Goal: Transaction & Acquisition: Purchase product/service

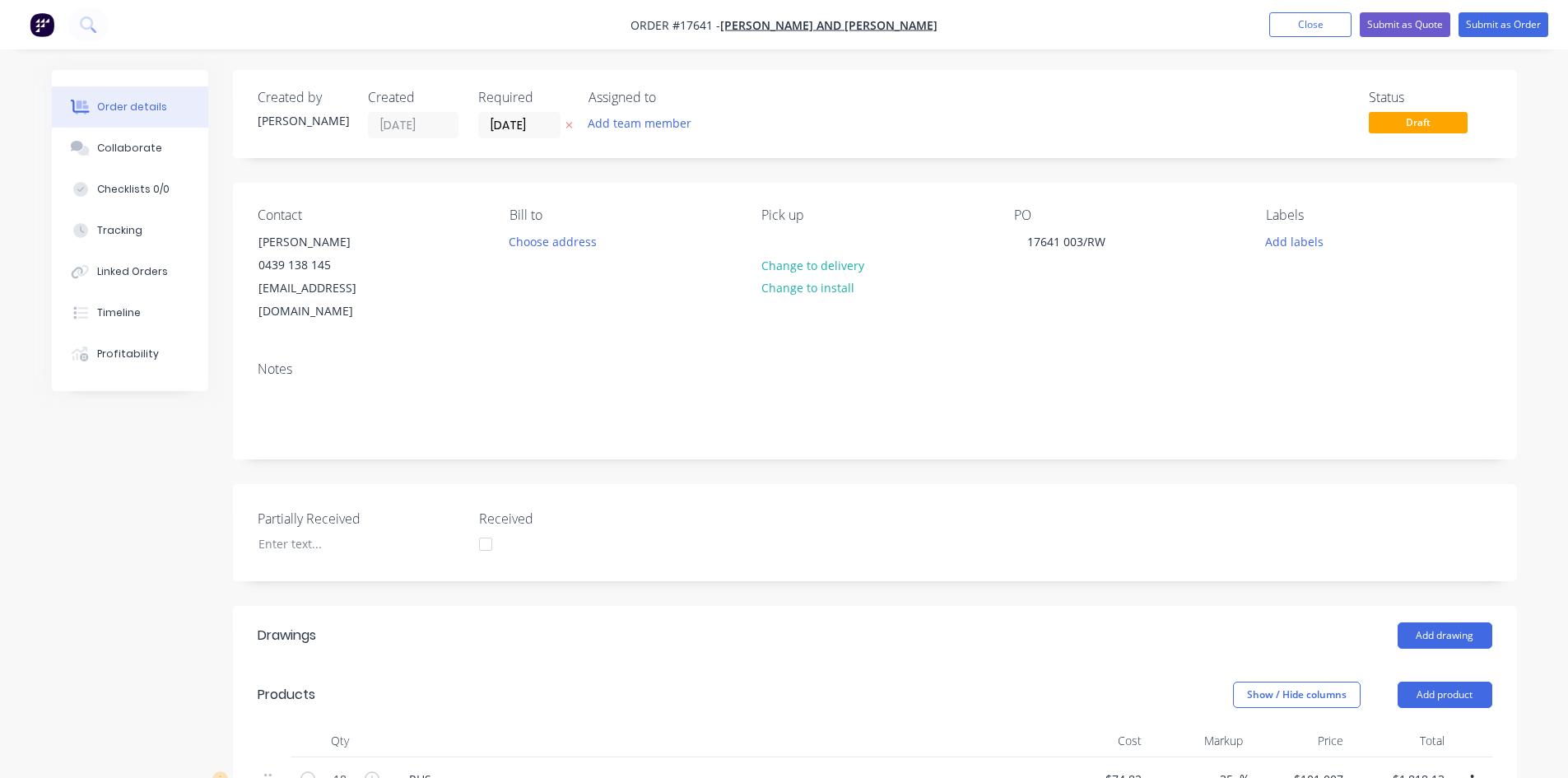
click at [1033, 25] on nav "Order #17641 - [PERSON_NAME] and [PERSON_NAME] Add product Close Submit as Quot…" at bounding box center [784, 24] width 1568 height 49
click at [927, 144] on div "Created by [PERSON_NAME] Created [DATE] Required [DATE] Assigned to Add team me…" at bounding box center [876, 114] width 1285 height 88
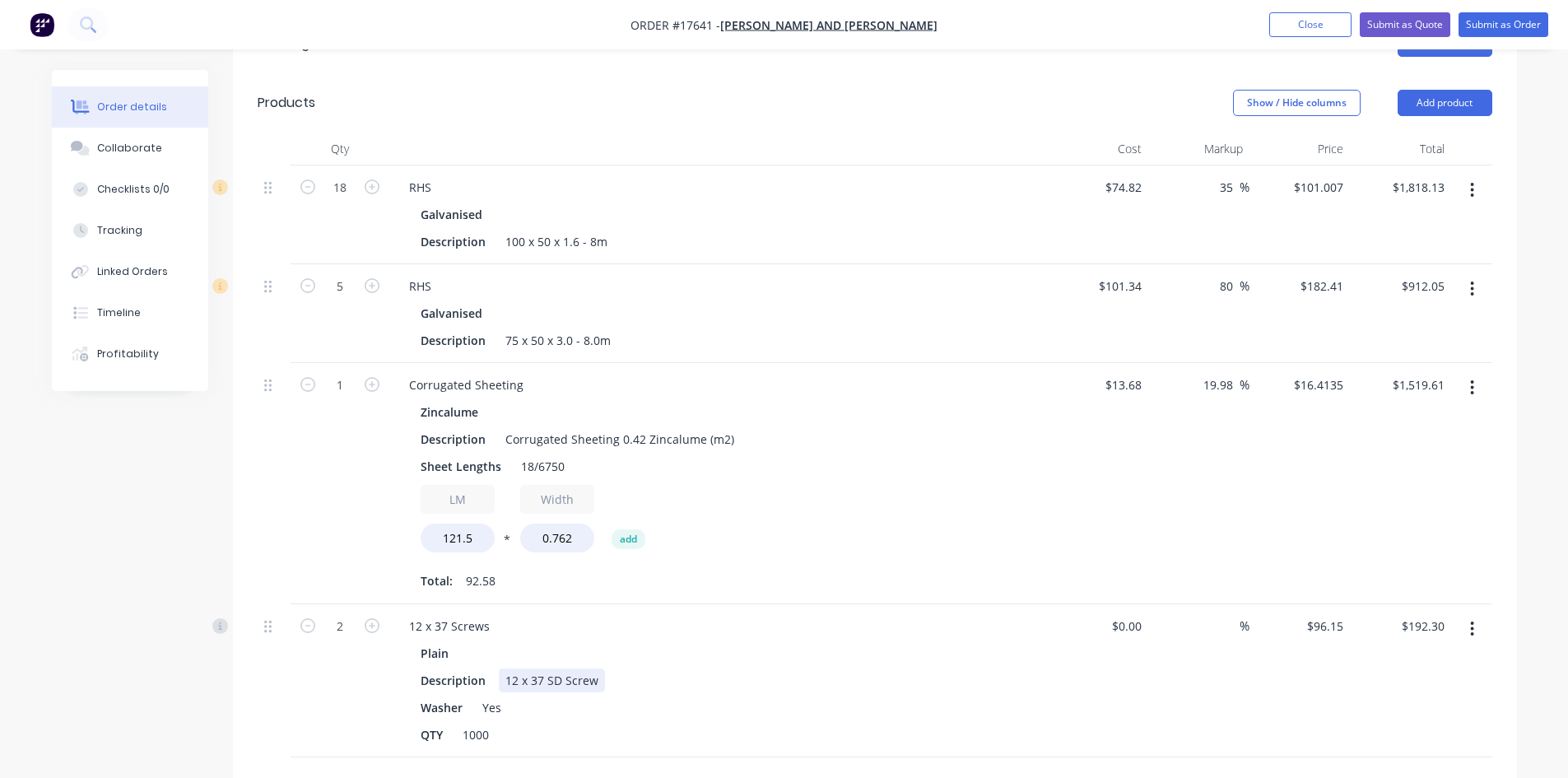
scroll to position [741, 0]
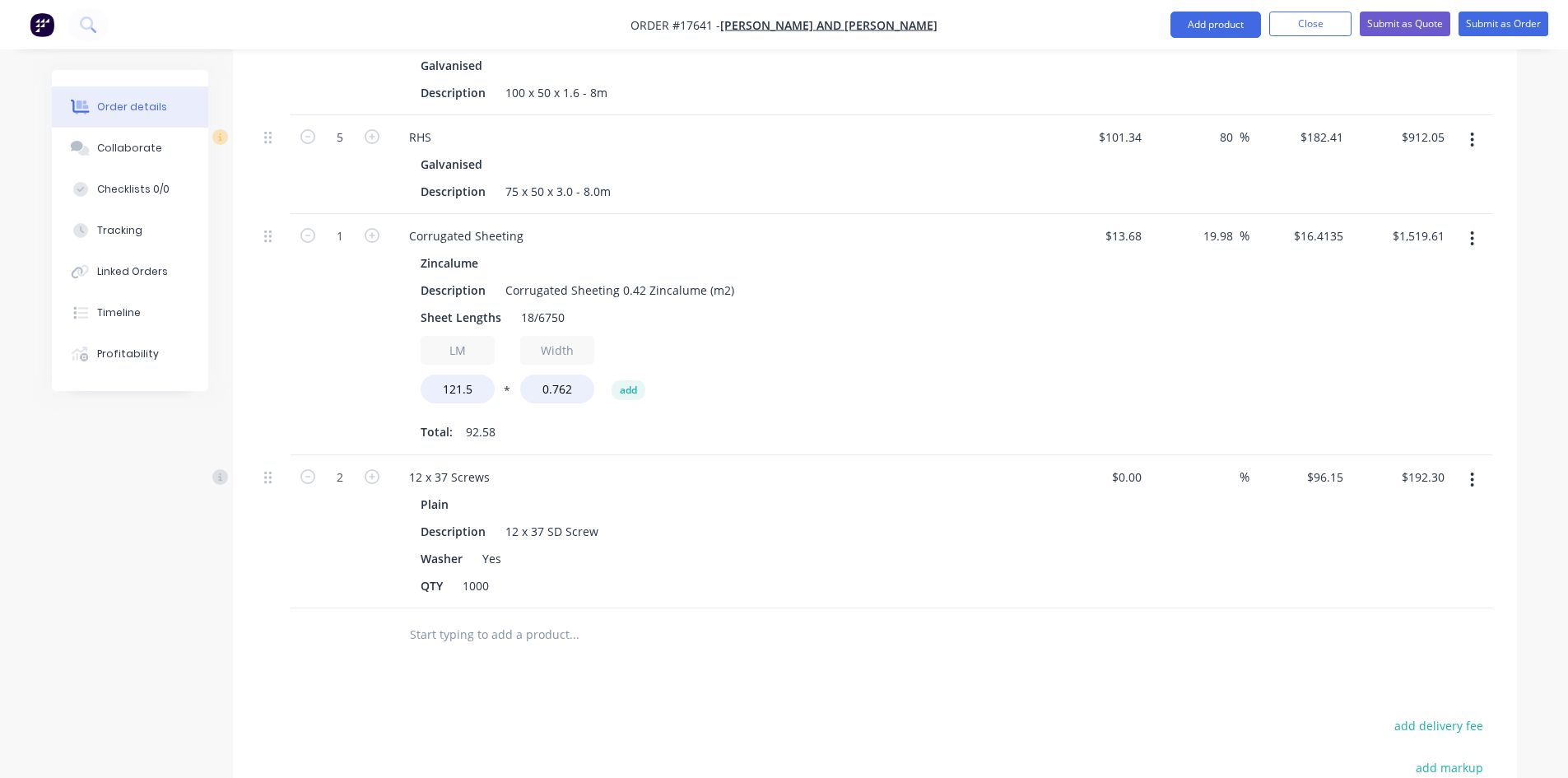
click at [540, 623] on input "text" at bounding box center [573, 634] width 329 height 33
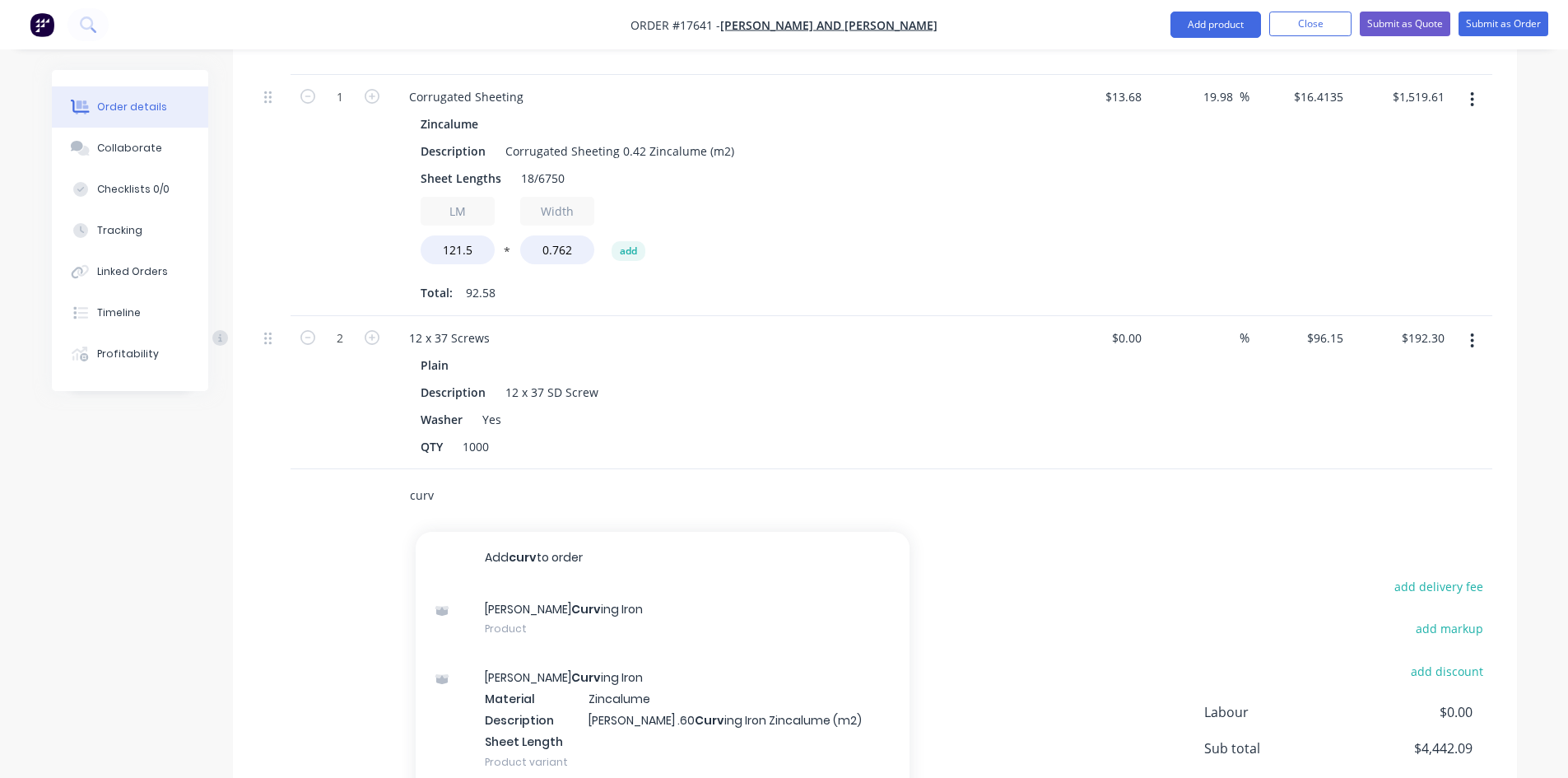
scroll to position [856, 0]
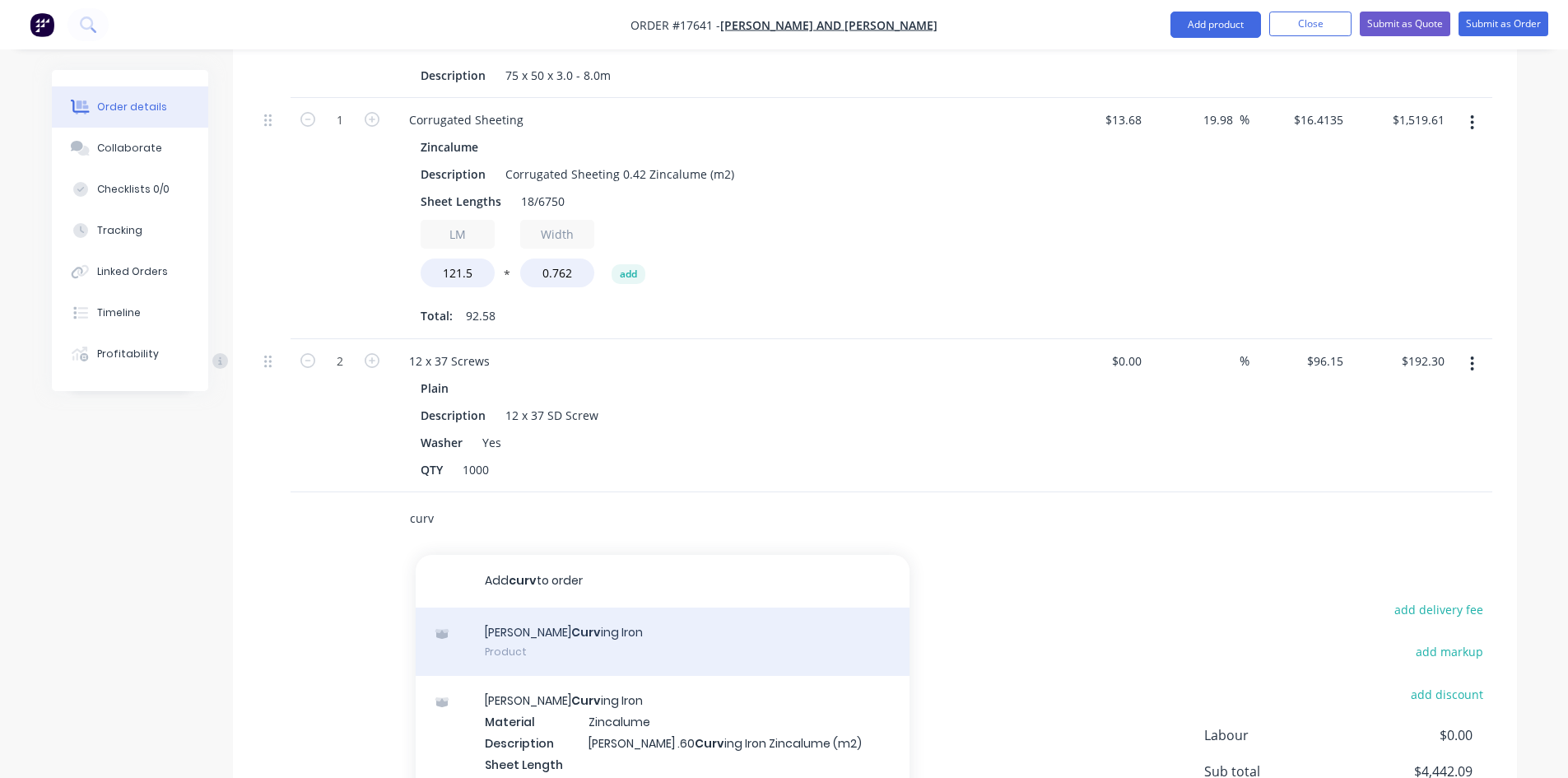
type input "curv"
click at [565, 611] on div "Corro Curv ing Iron Product" at bounding box center [663, 642] width 494 height 69
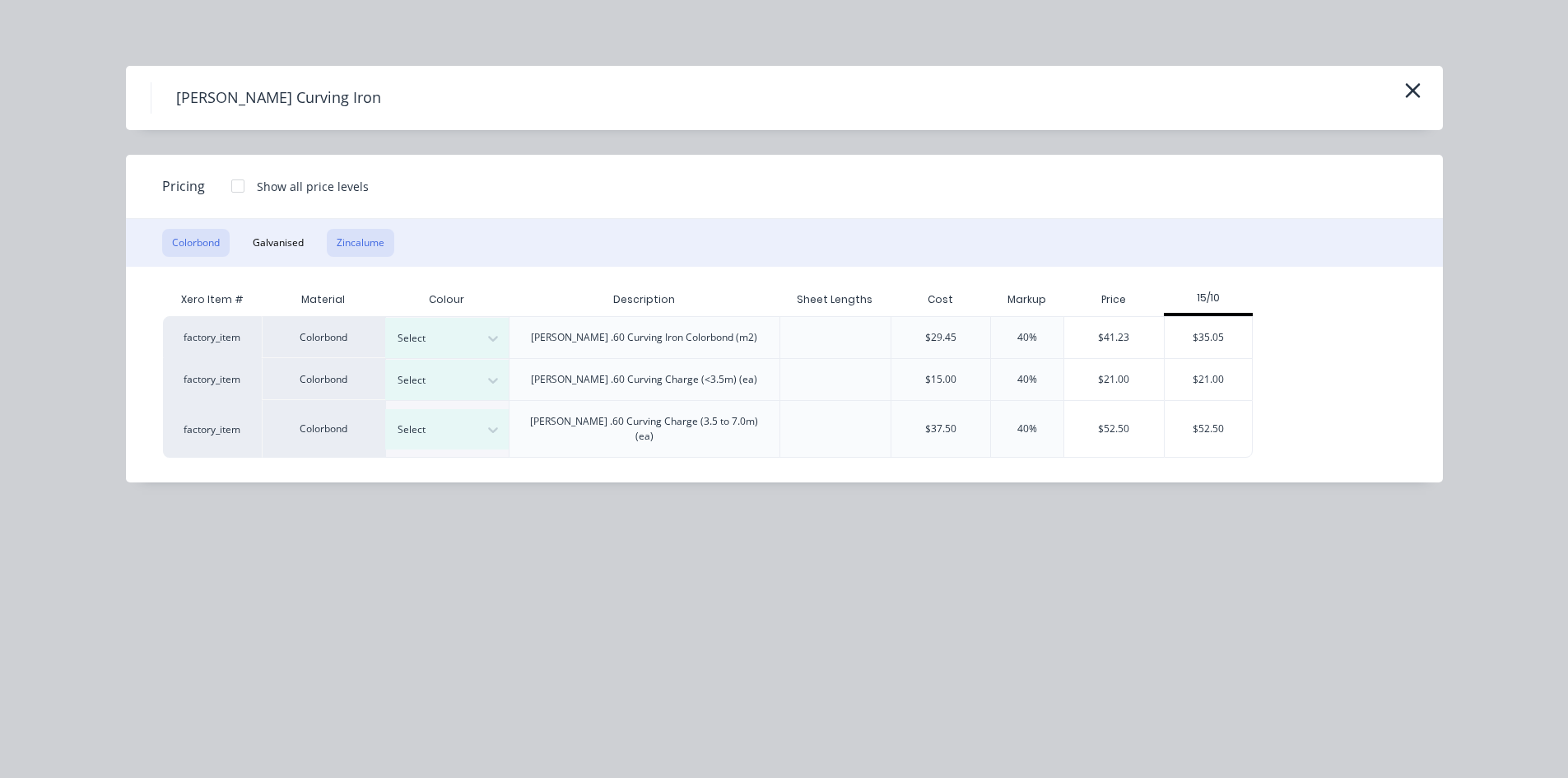
click at [356, 239] on button "Zincalume" at bounding box center [361, 243] width 67 height 28
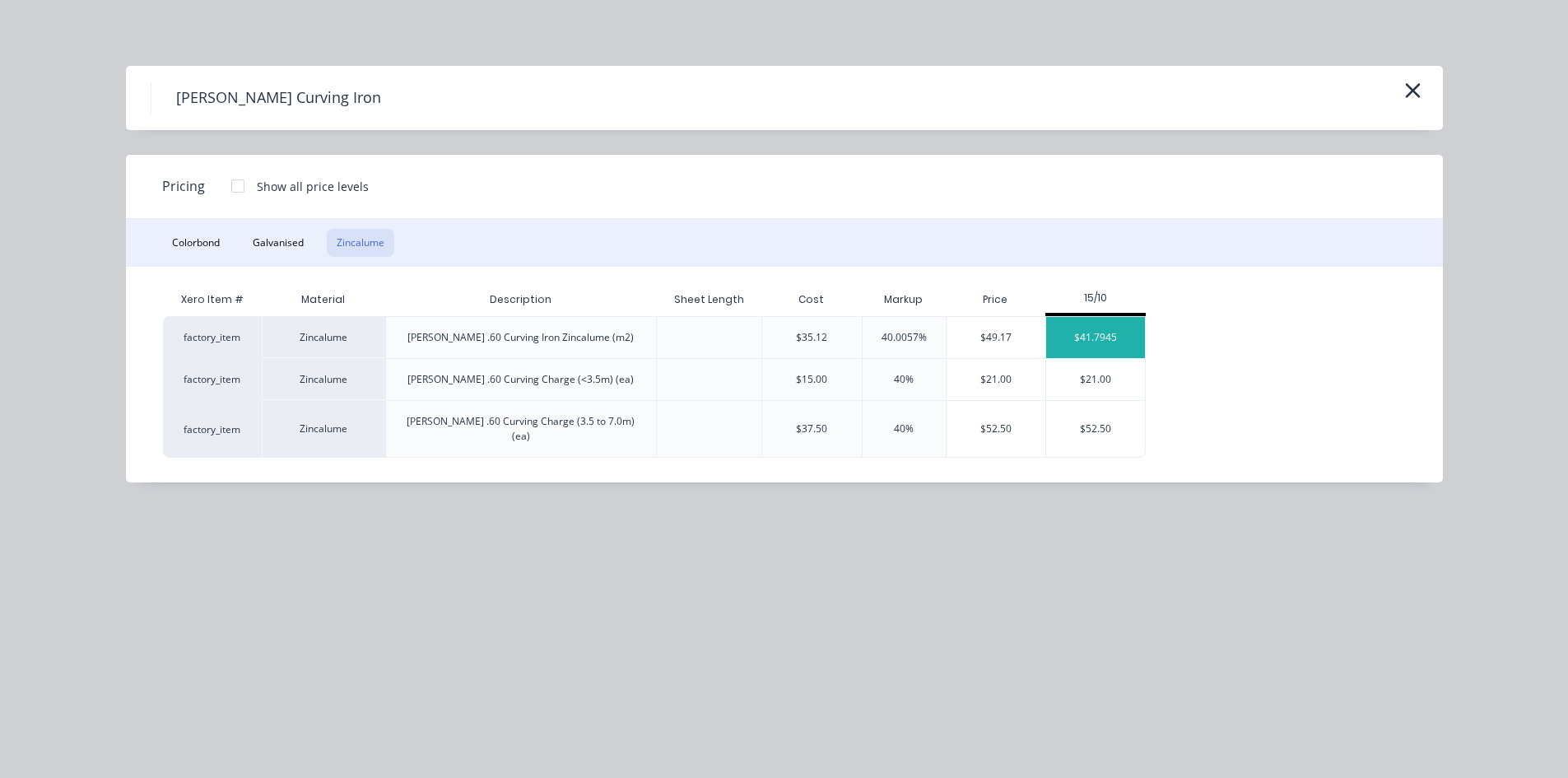
click at [1108, 337] on div "$41.7945" at bounding box center [1095, 337] width 99 height 41
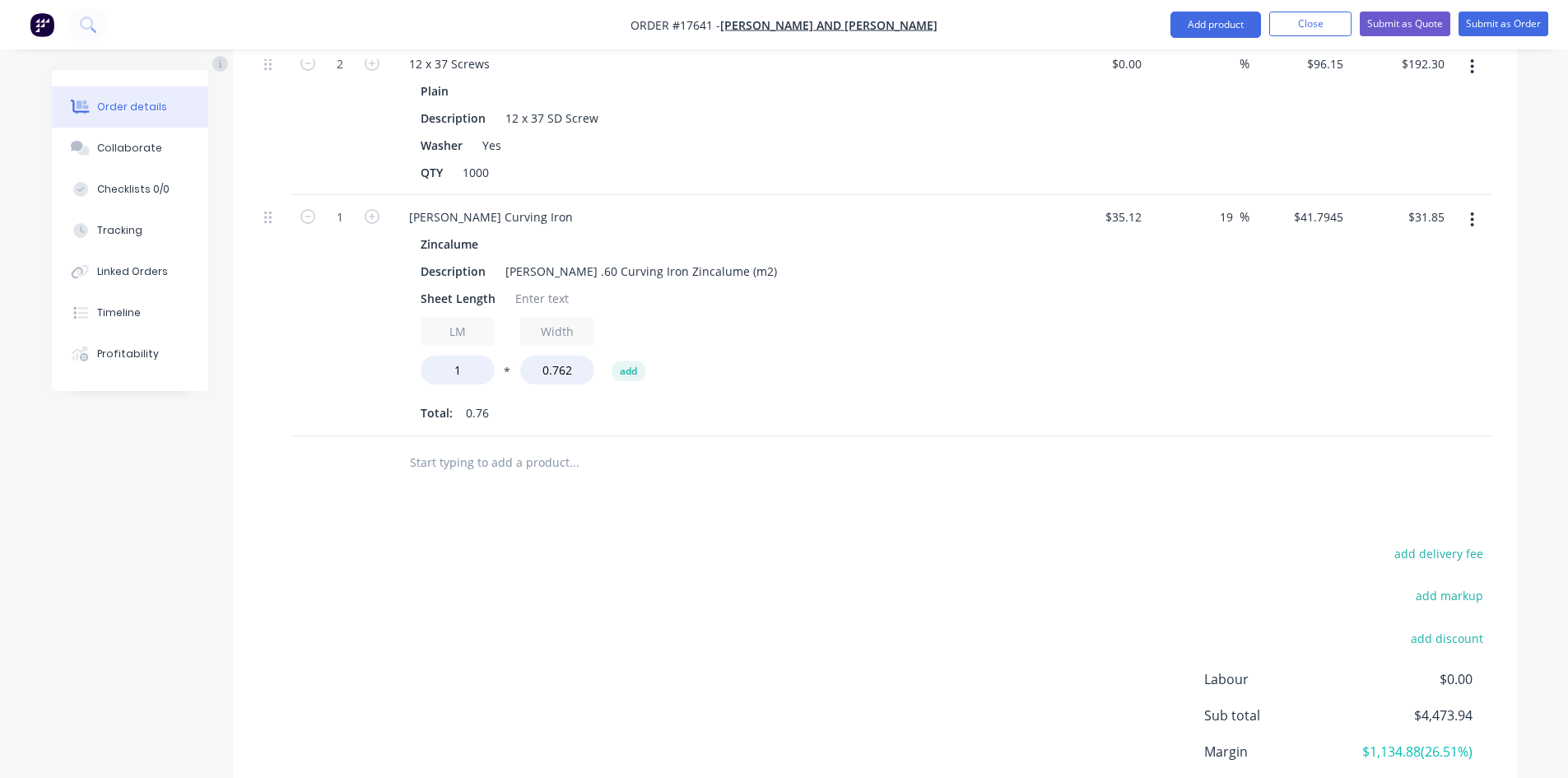
scroll to position [1186, 0]
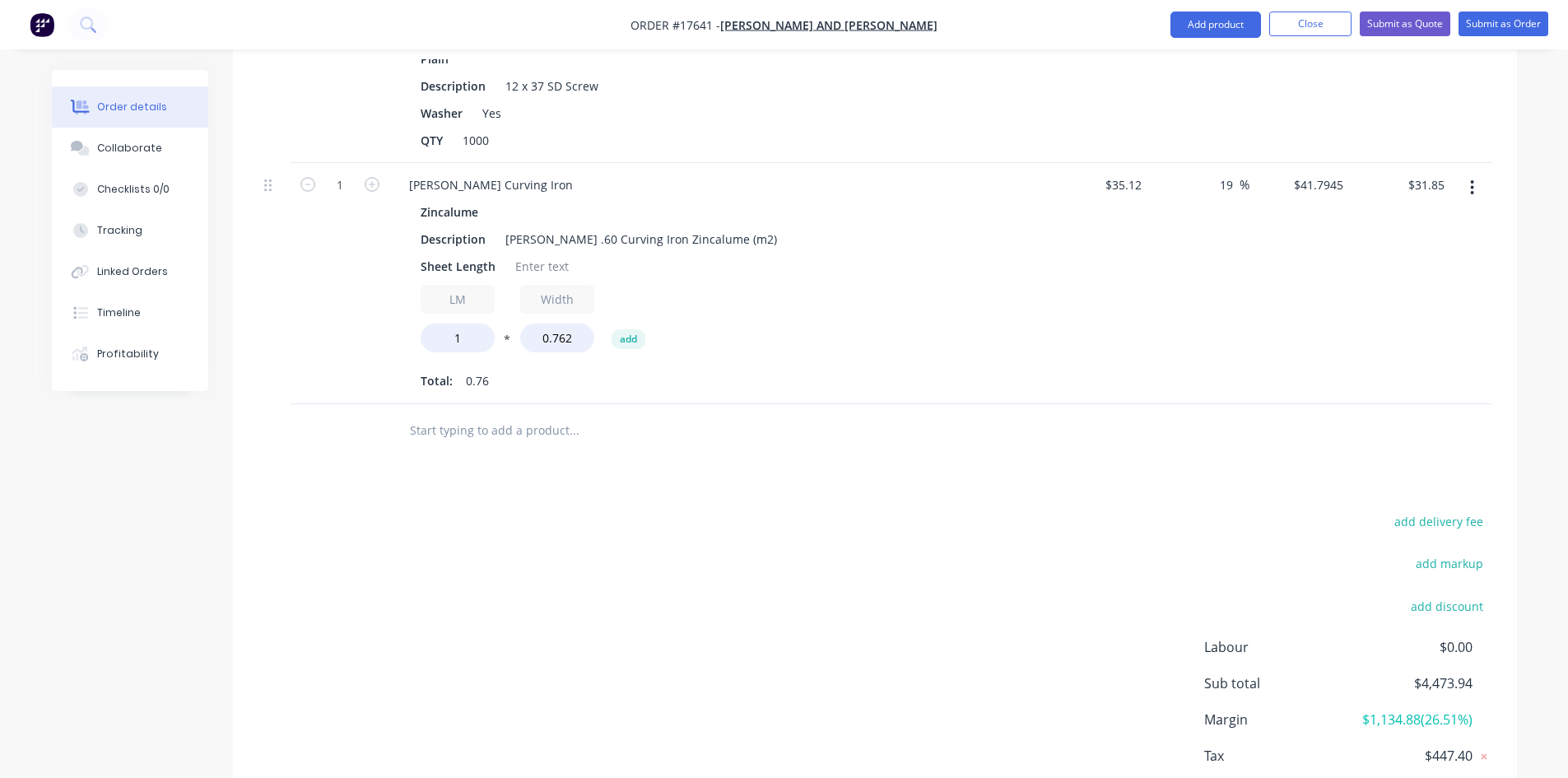
click at [494, 414] on input "text" at bounding box center [573, 430] width 329 height 33
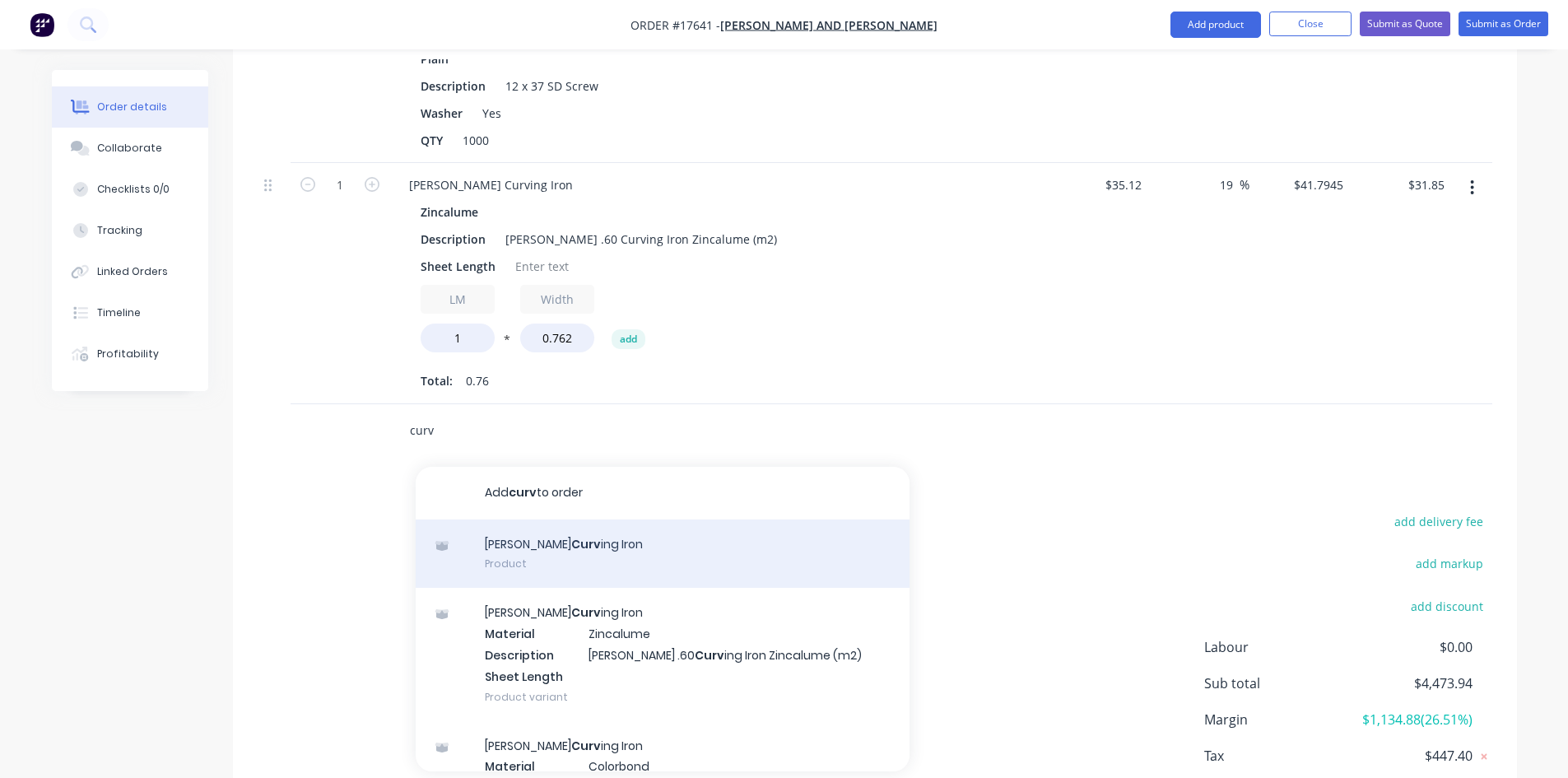
type input "curv"
click at [601, 539] on div "Corro Curv ing Iron Product" at bounding box center [663, 553] width 494 height 69
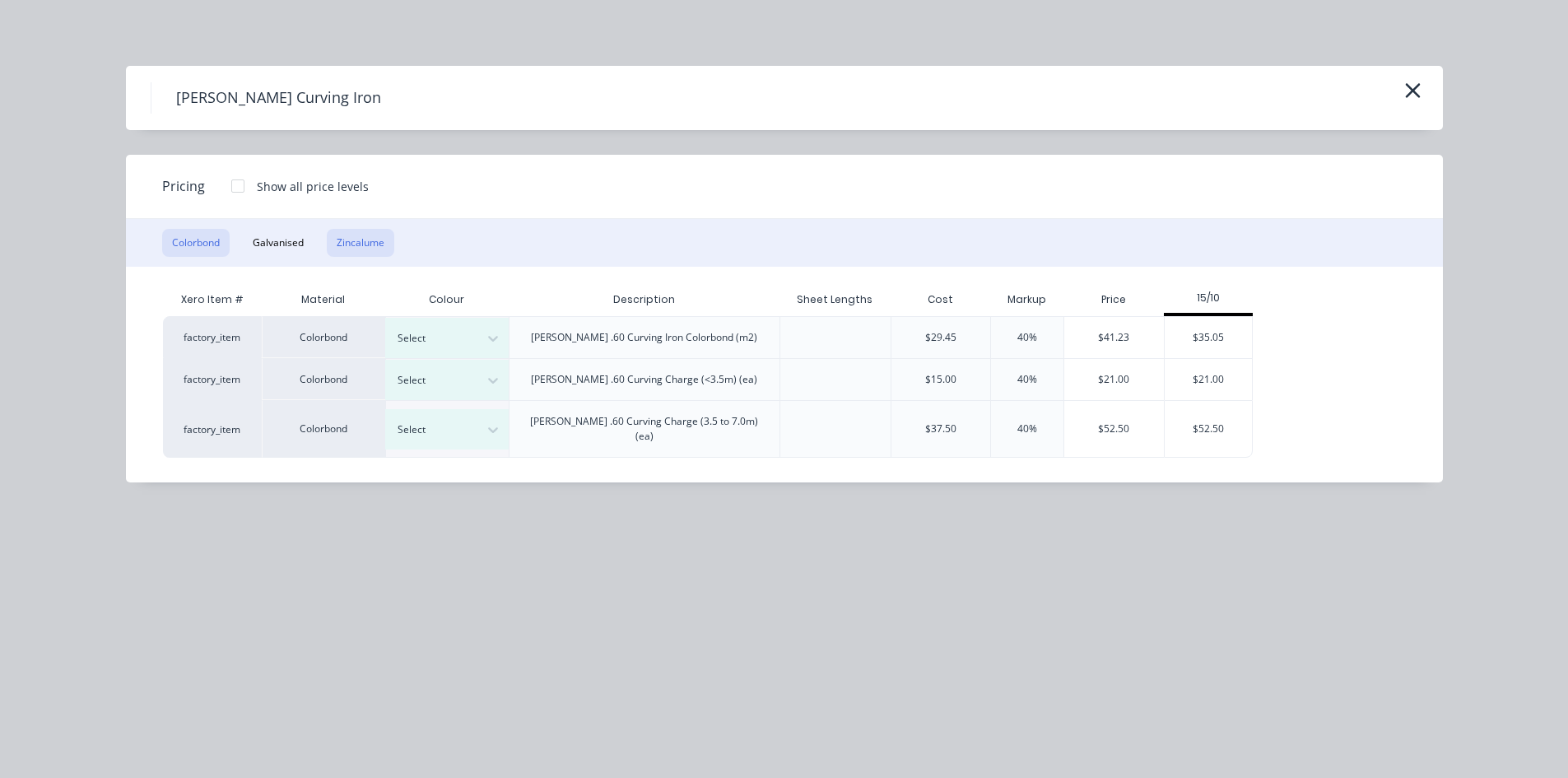
click at [354, 240] on button "Zincalume" at bounding box center [361, 243] width 67 height 28
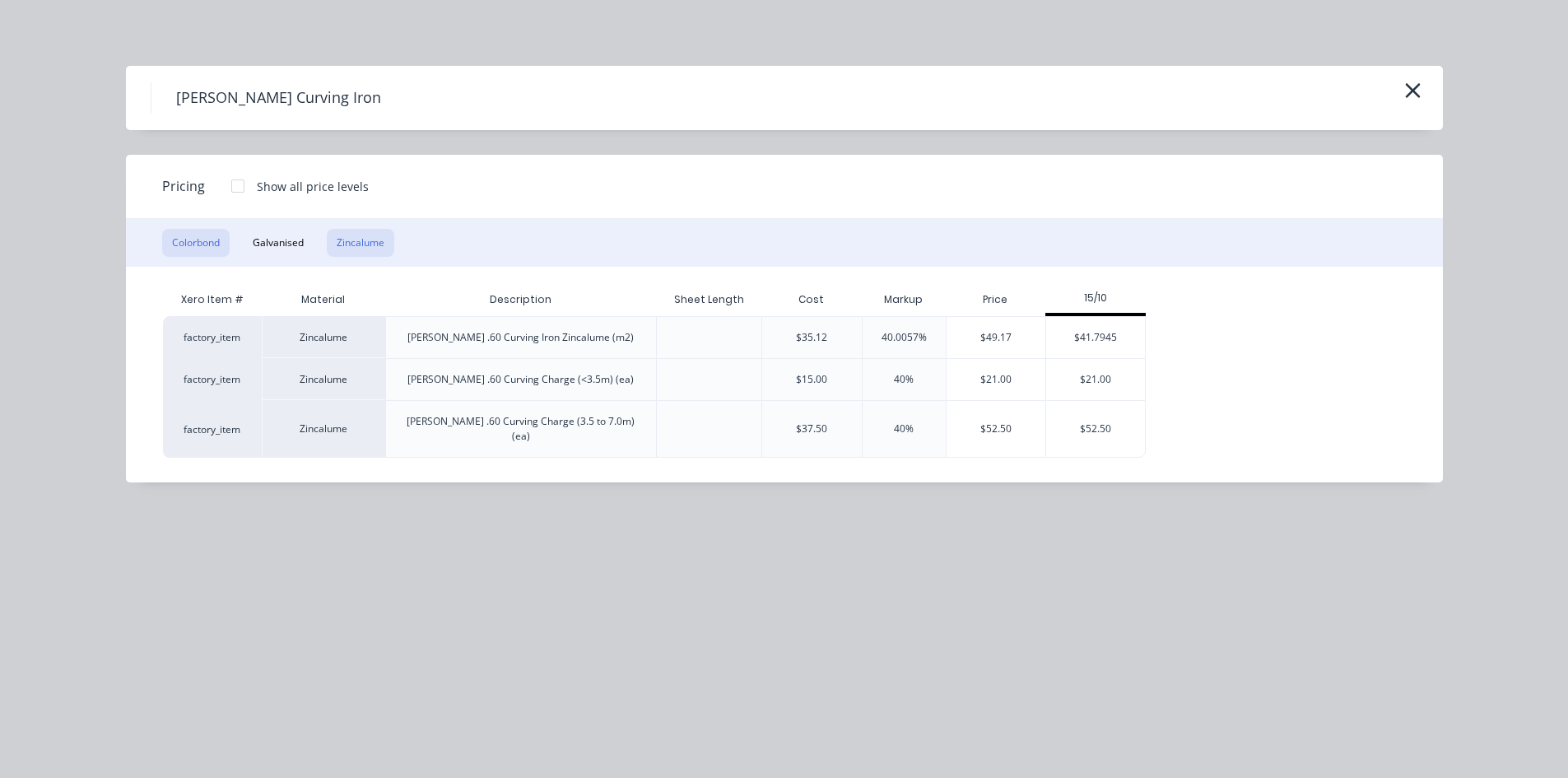
click at [196, 242] on button "Colorbond" at bounding box center [195, 243] width 67 height 28
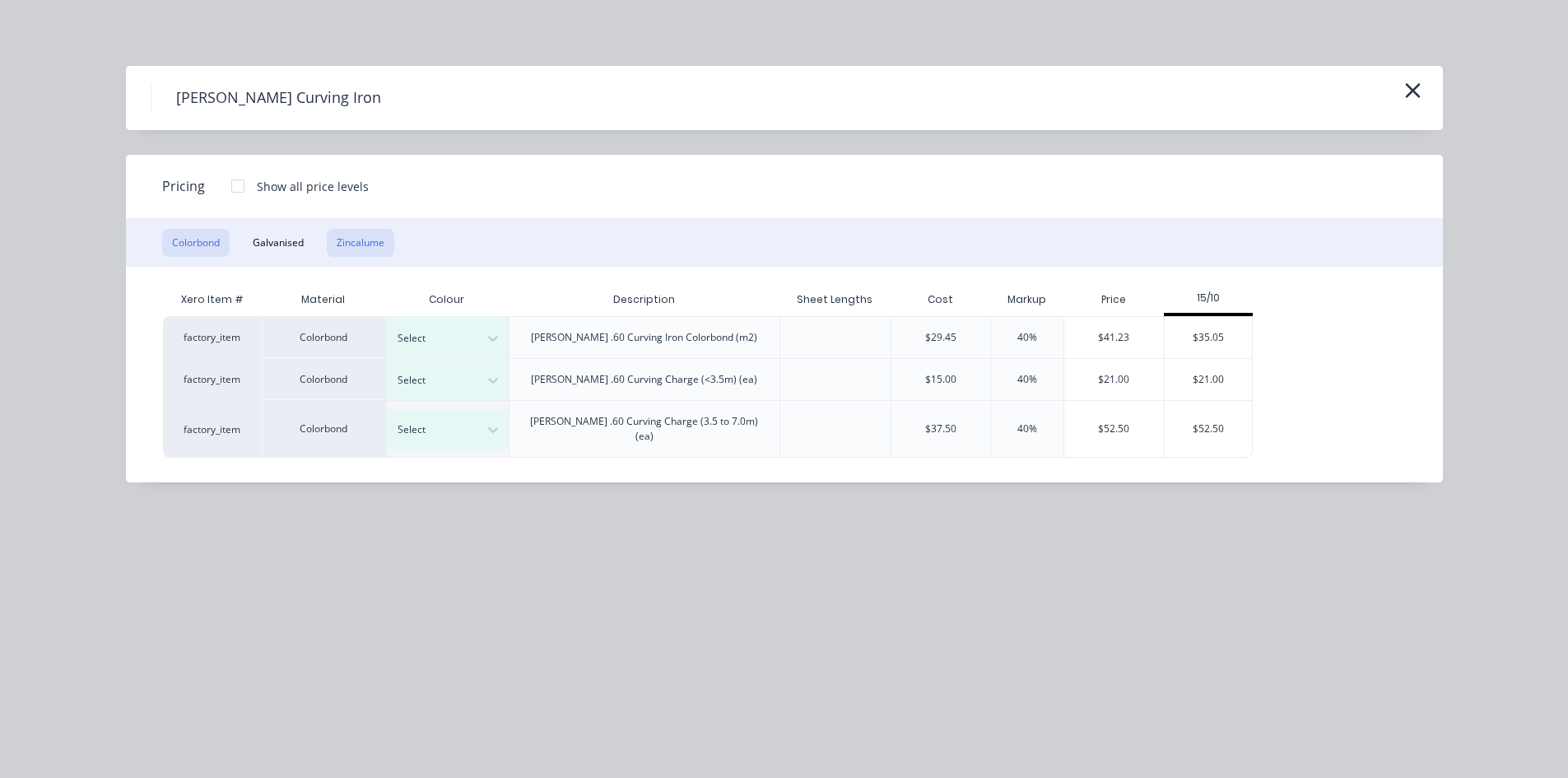
click at [348, 240] on button "Zincalume" at bounding box center [361, 243] width 67 height 28
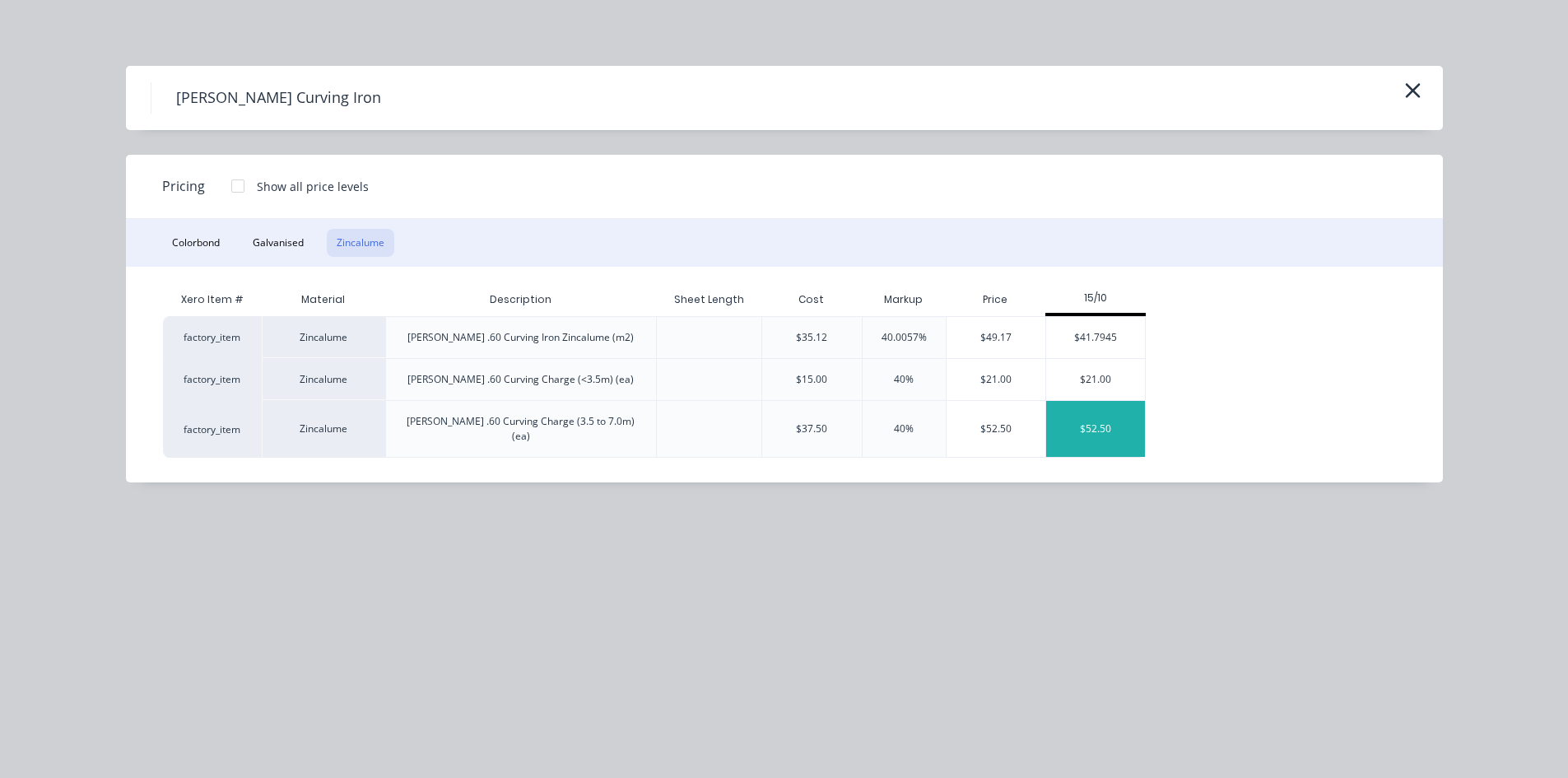
click at [1082, 420] on div "$52.50" at bounding box center [1095, 429] width 99 height 56
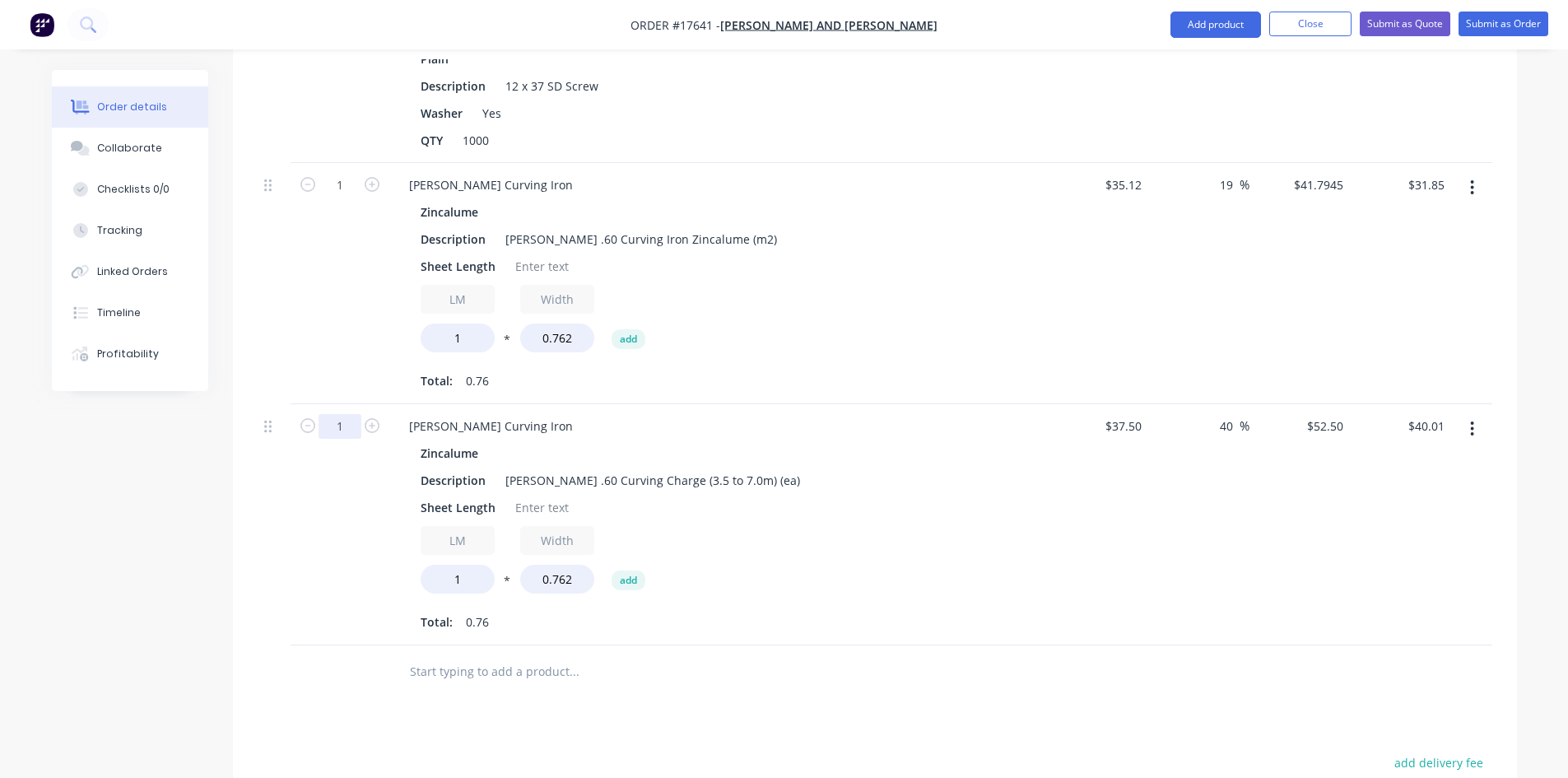
click at [356, 414] on input "1" at bounding box center [340, 426] width 43 height 25
type input "18"
type input "$720.09"
click at [305, 608] on div "18" at bounding box center [340, 524] width 99 height 241
click at [544, 254] on div at bounding box center [542, 266] width 66 height 24
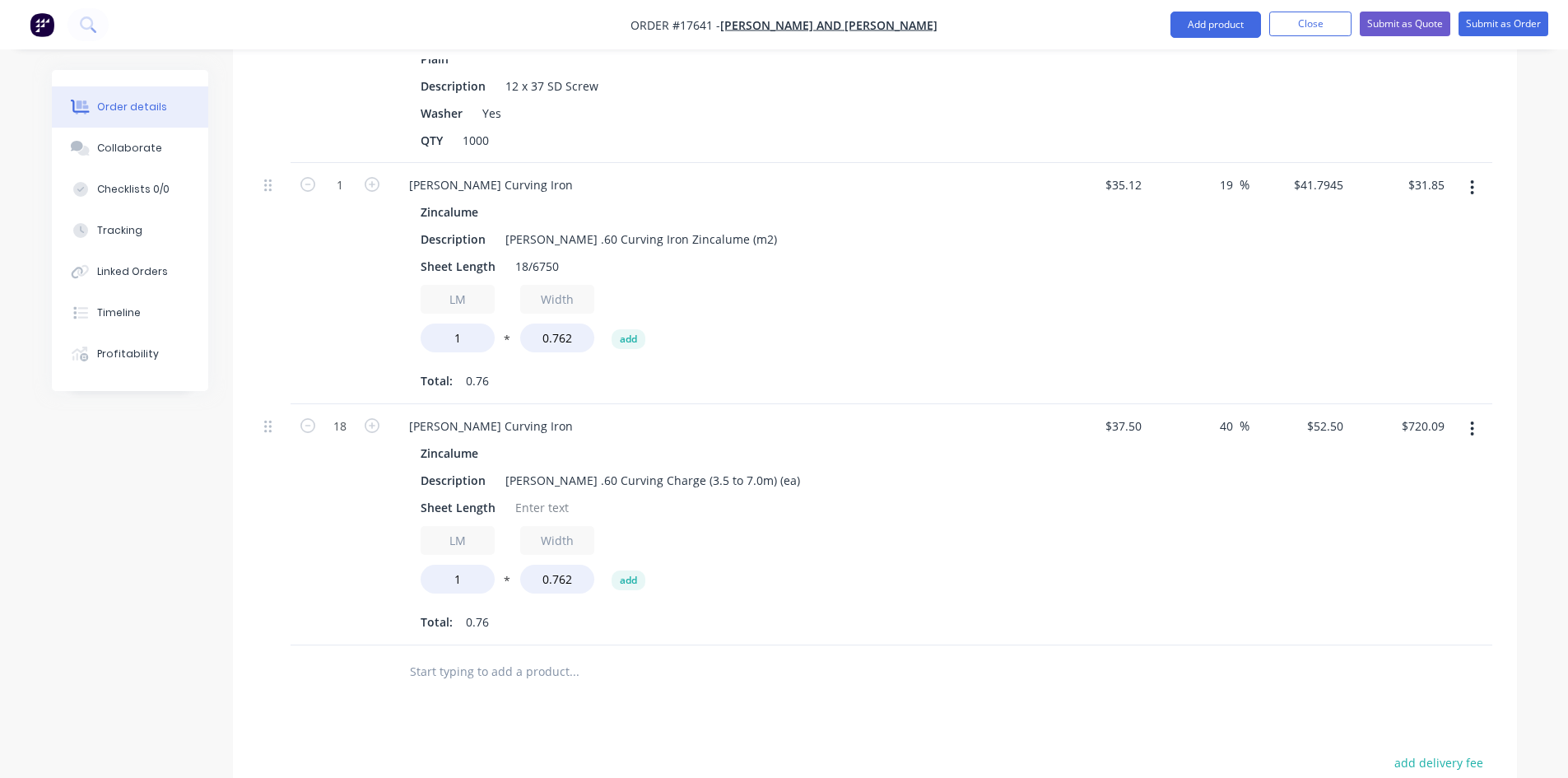
click at [887, 285] on div "LM 1 * Width 0.762 add" at bounding box center [719, 322] width 596 height 74
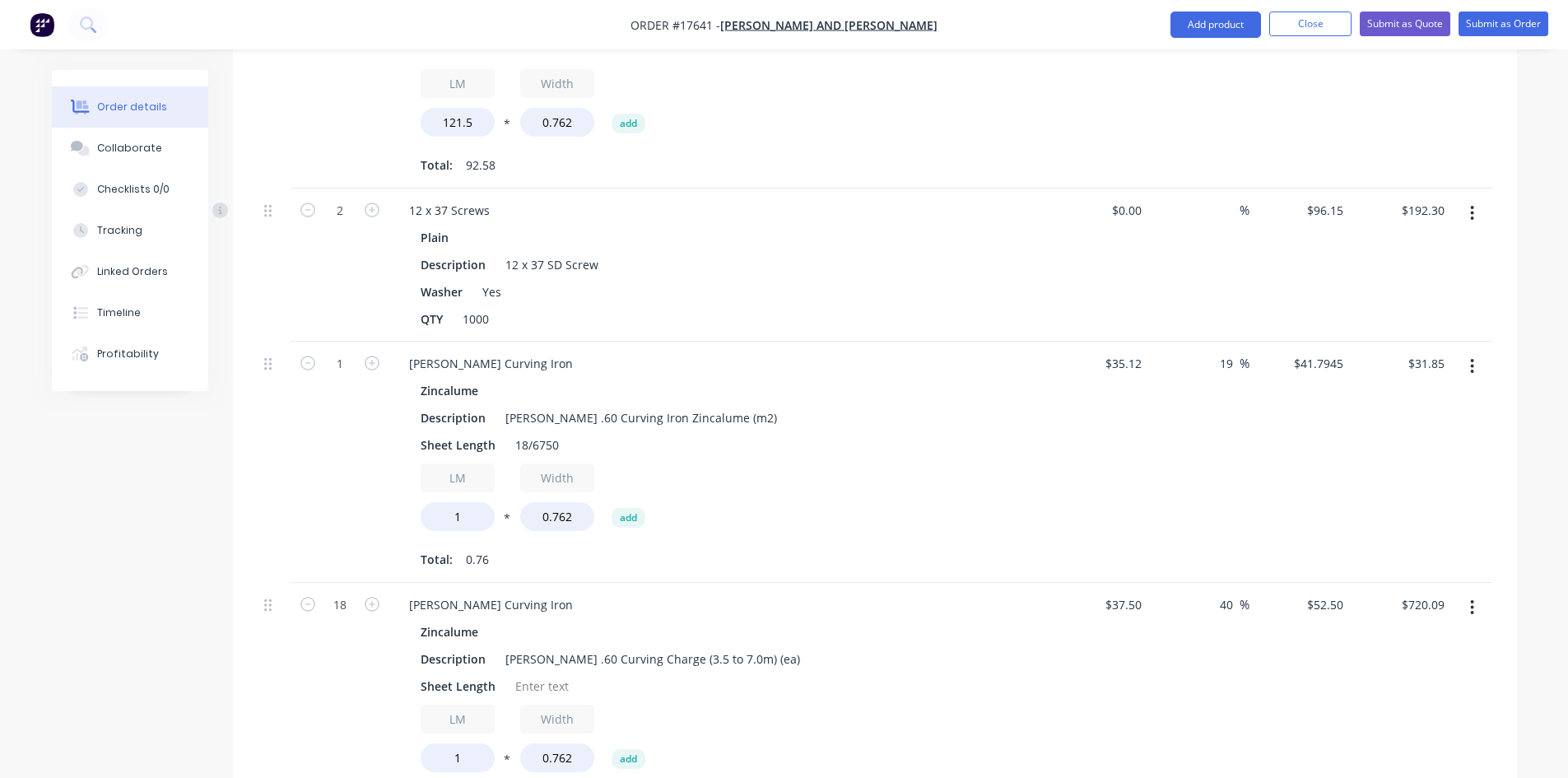
scroll to position [1022, 0]
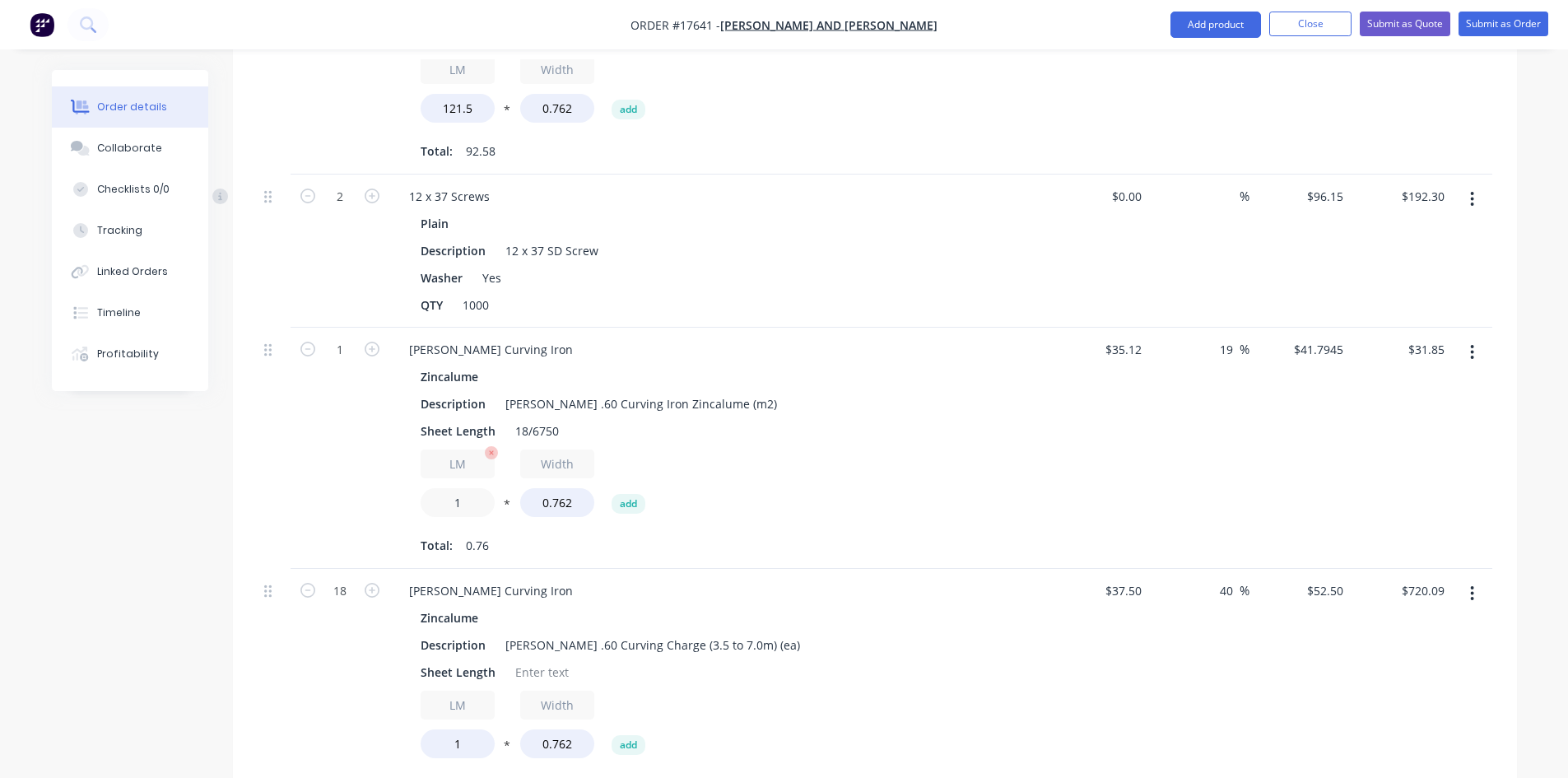
click at [476, 488] on input "1" at bounding box center [458, 502] width 74 height 28
type input "121.5"
type input "$3,869.46"
click at [980, 392] on div "Description Corro .60 Curving Iron Zincalume (m2)" at bounding box center [716, 404] width 603 height 24
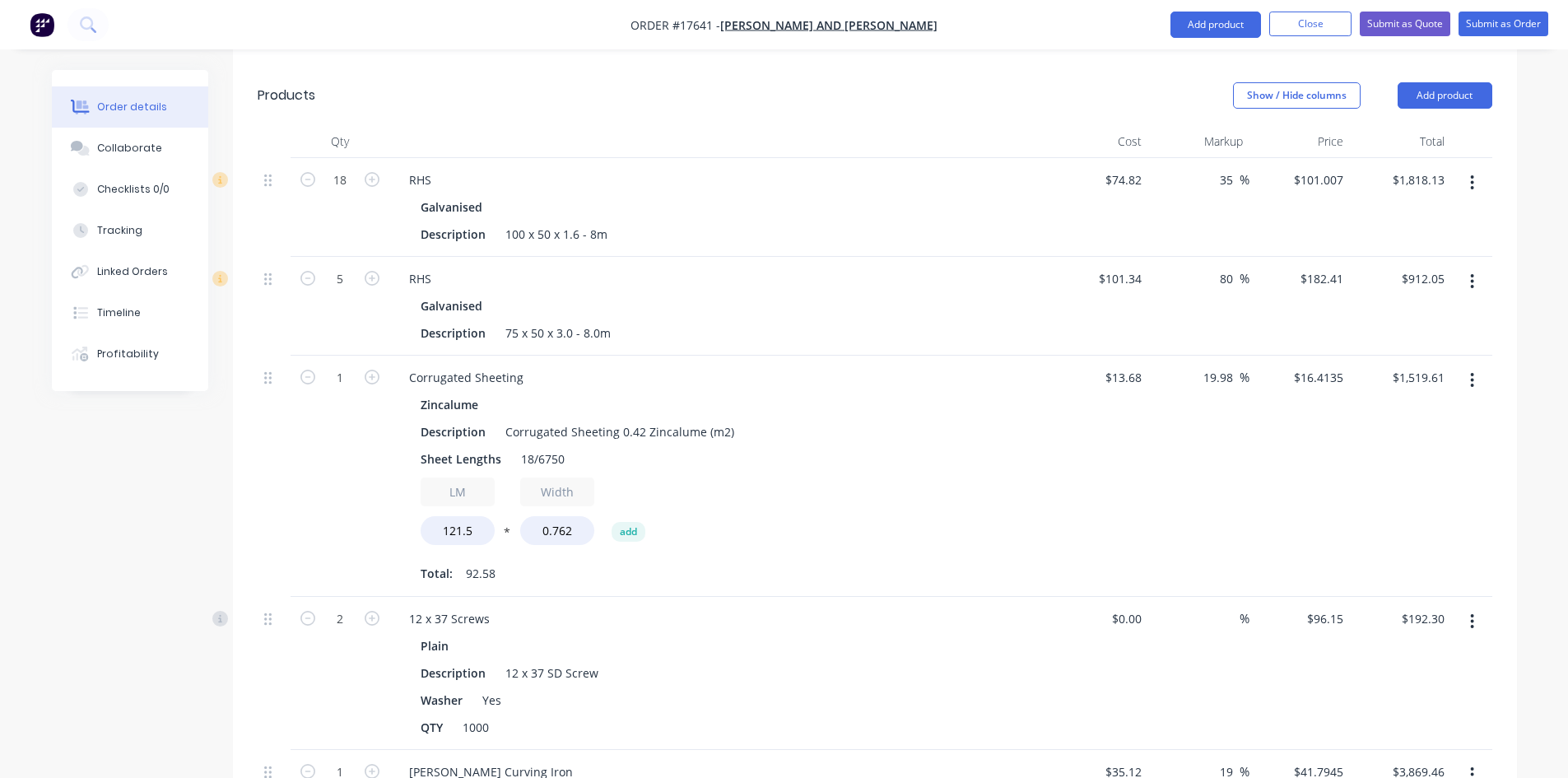
scroll to position [681, 0]
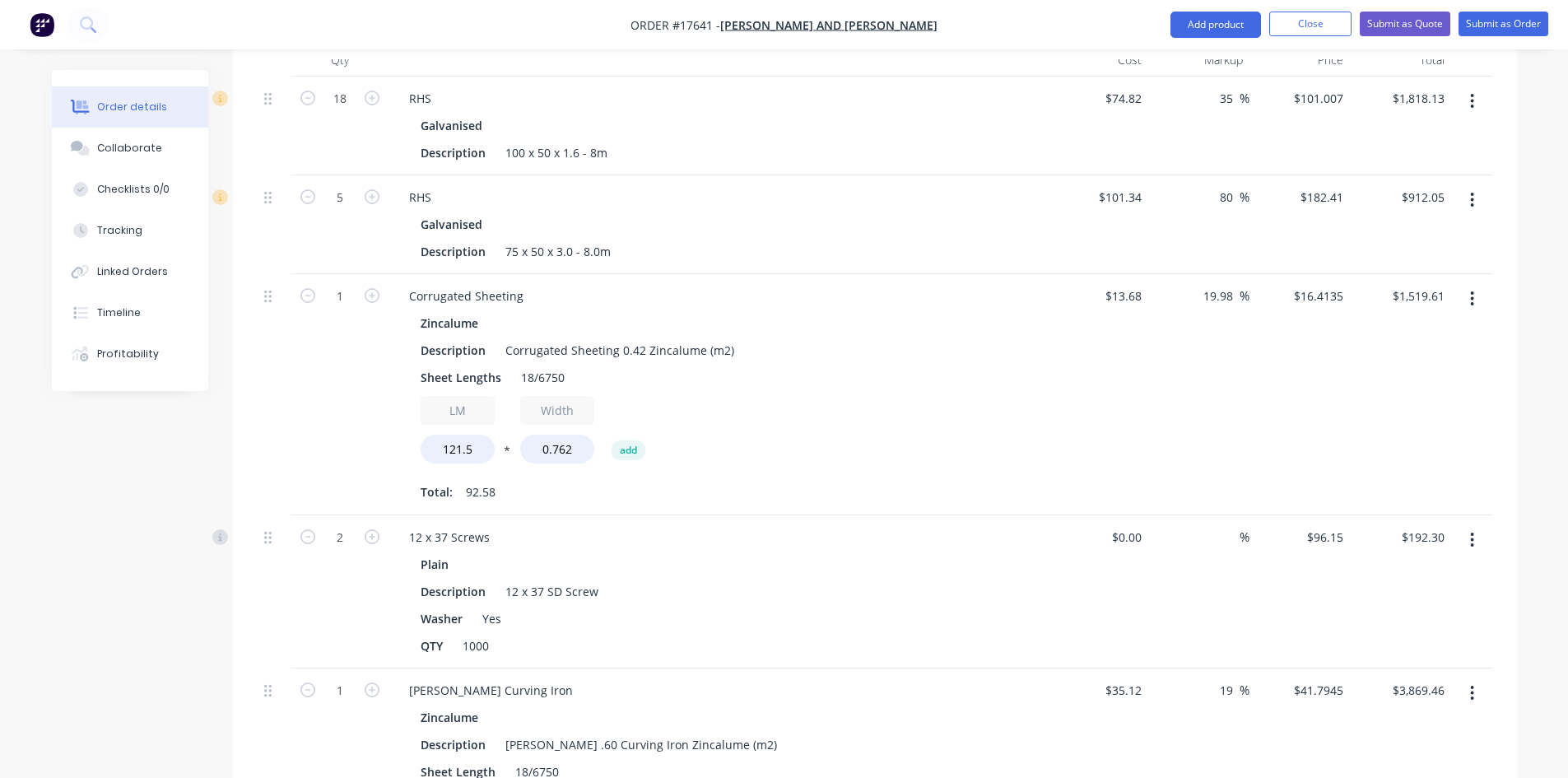
click at [1474, 290] on icon "button" at bounding box center [1472, 299] width 4 height 18
click at [1407, 429] on div "Delete" at bounding box center [1414, 441] width 127 height 24
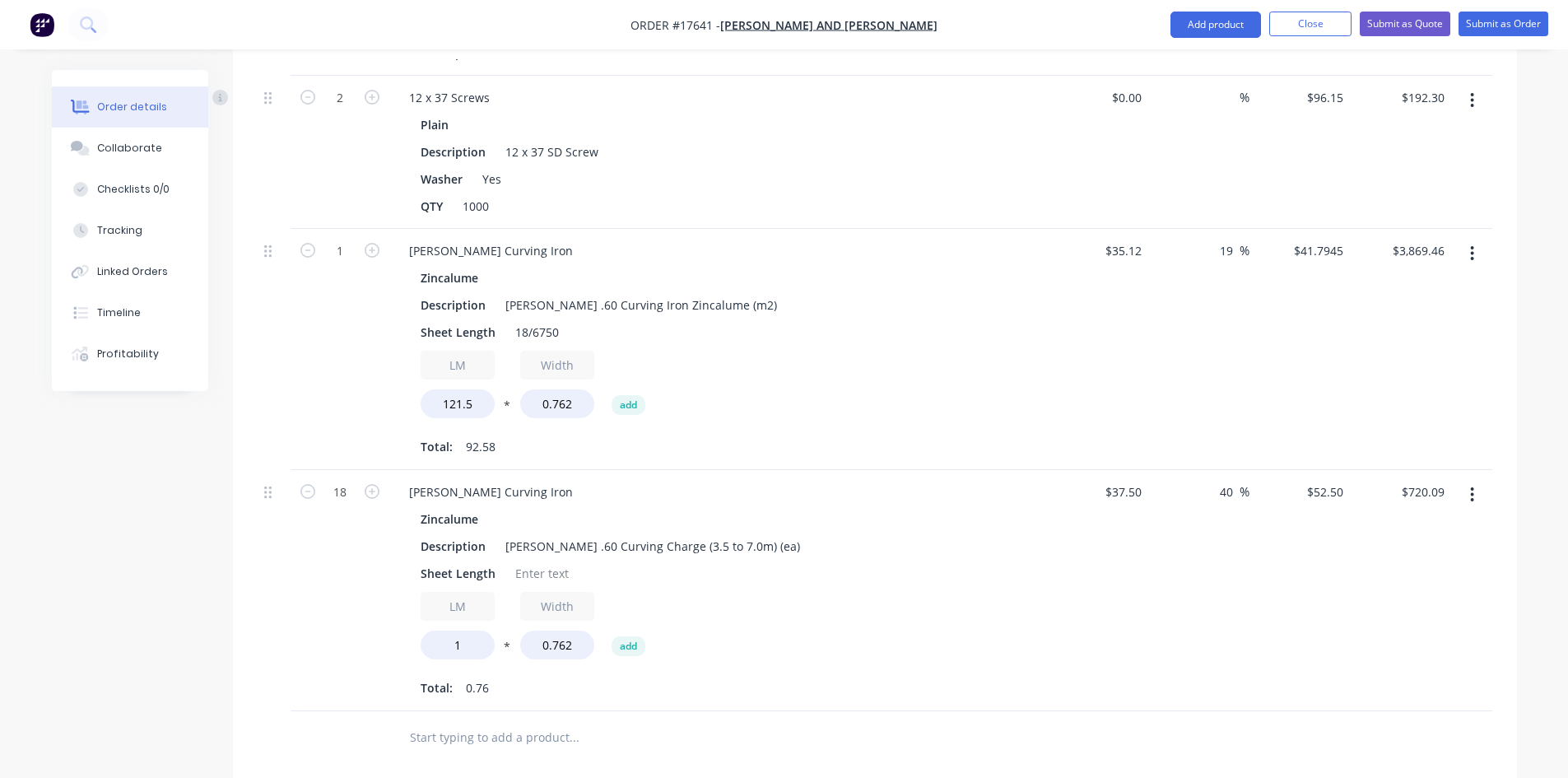
scroll to position [928, 0]
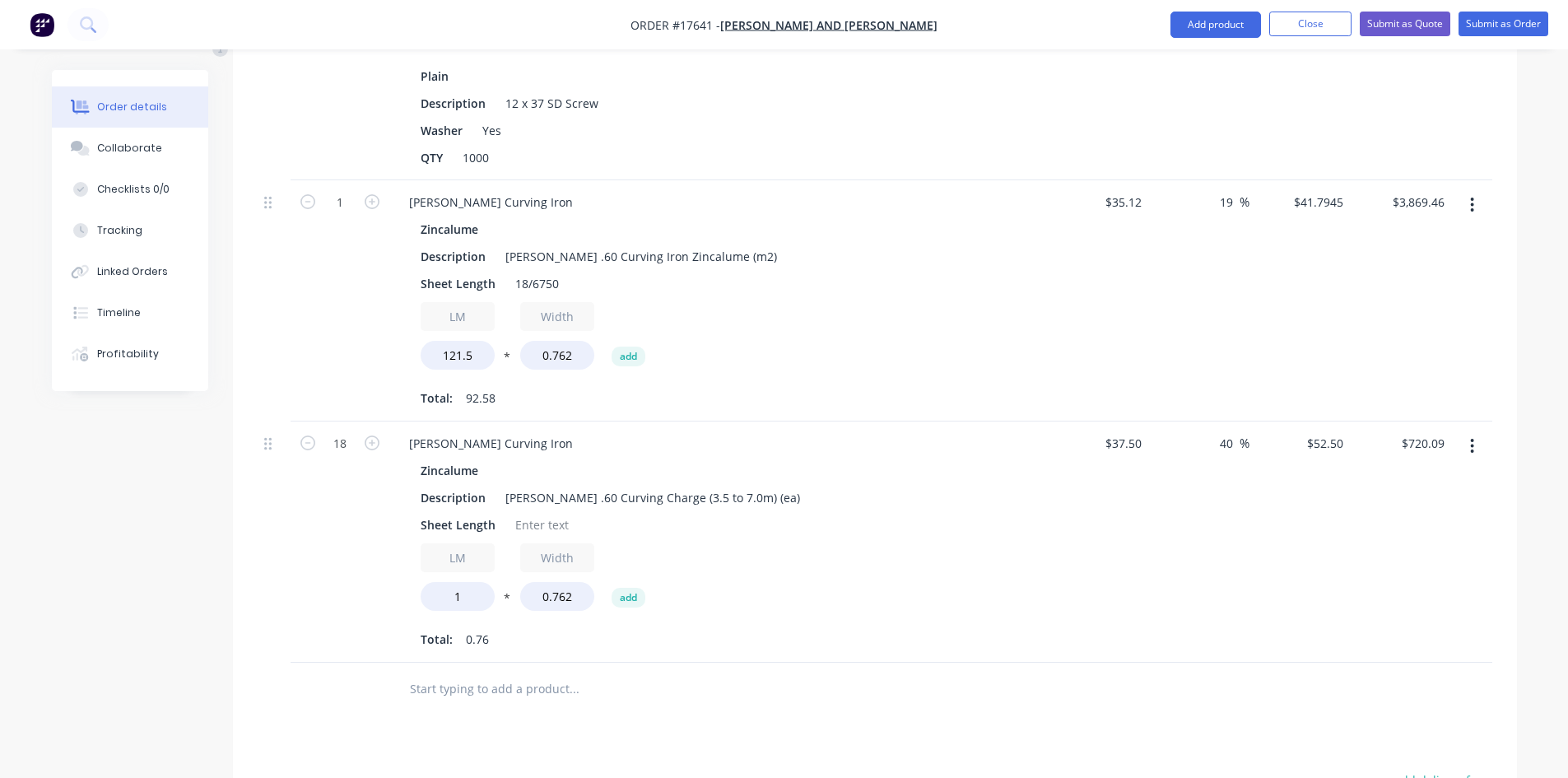
click at [1479, 431] on button "button" at bounding box center [1472, 446] width 39 height 29
click at [1413, 576] on div "Delete" at bounding box center [1414, 588] width 127 height 24
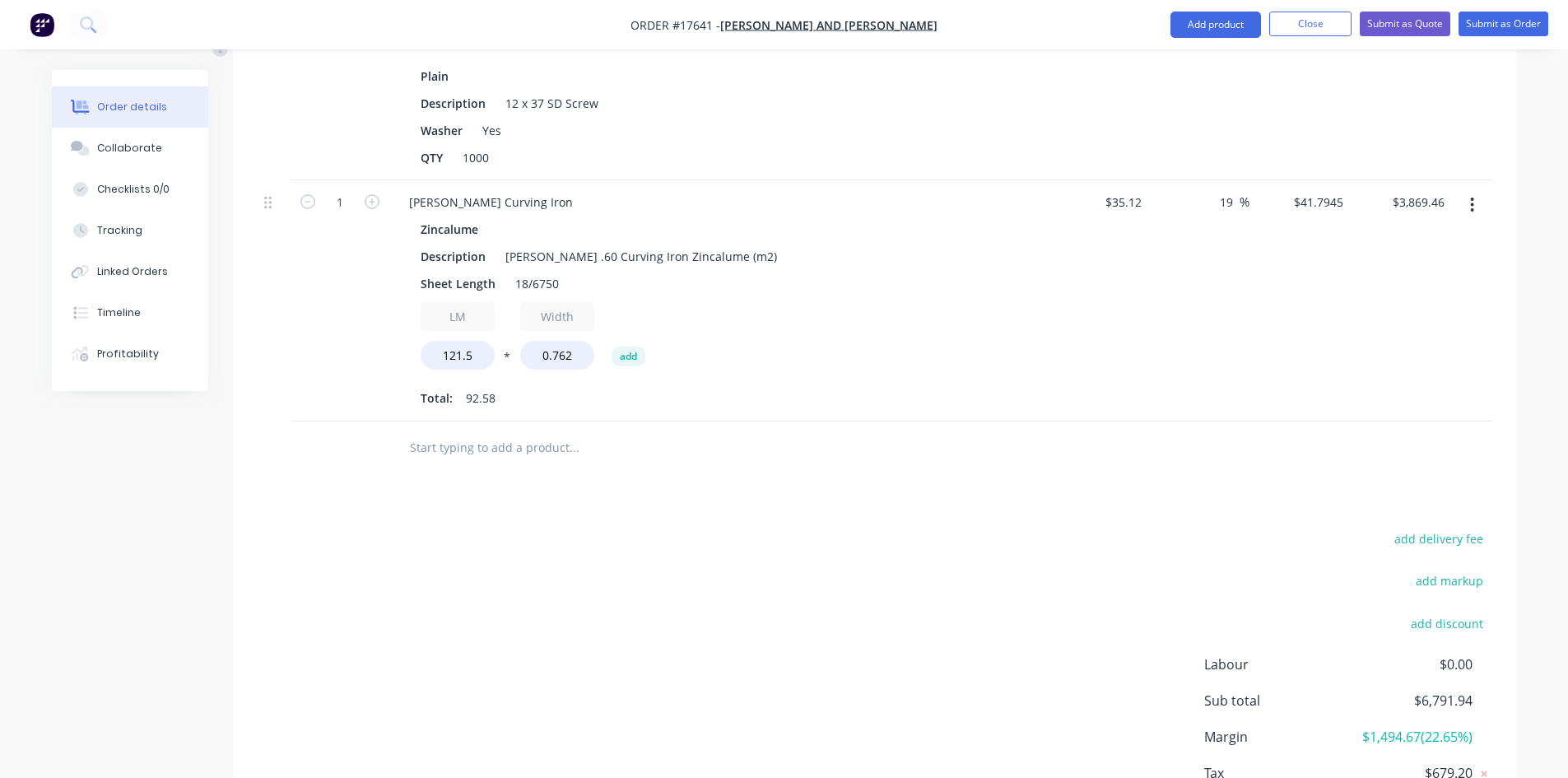
click at [1473, 197] on icon "button" at bounding box center [1473, 204] width 3 height 15
click at [1402, 335] on div "Delete" at bounding box center [1414, 347] width 127 height 24
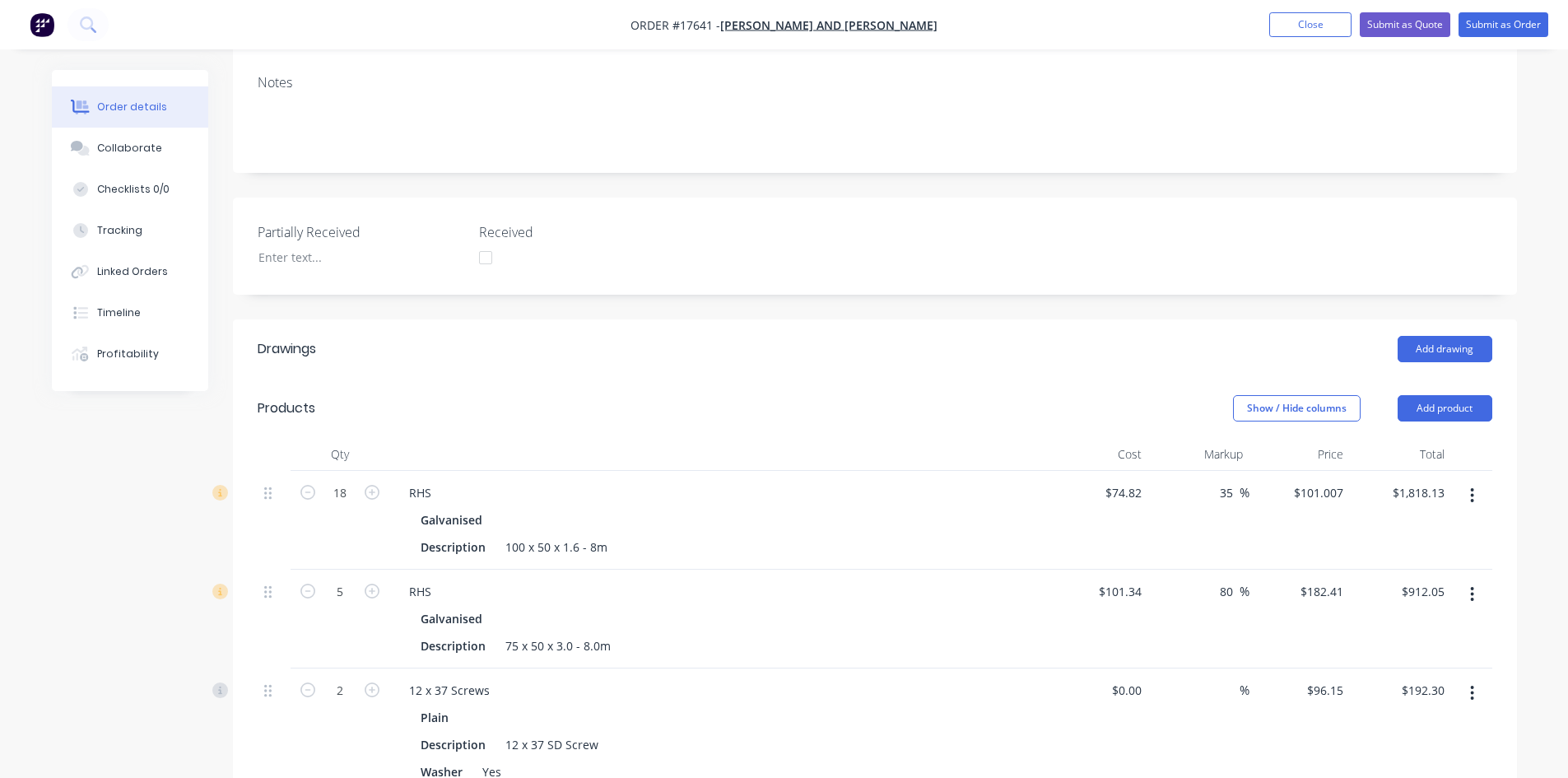
scroll to position [534, 0]
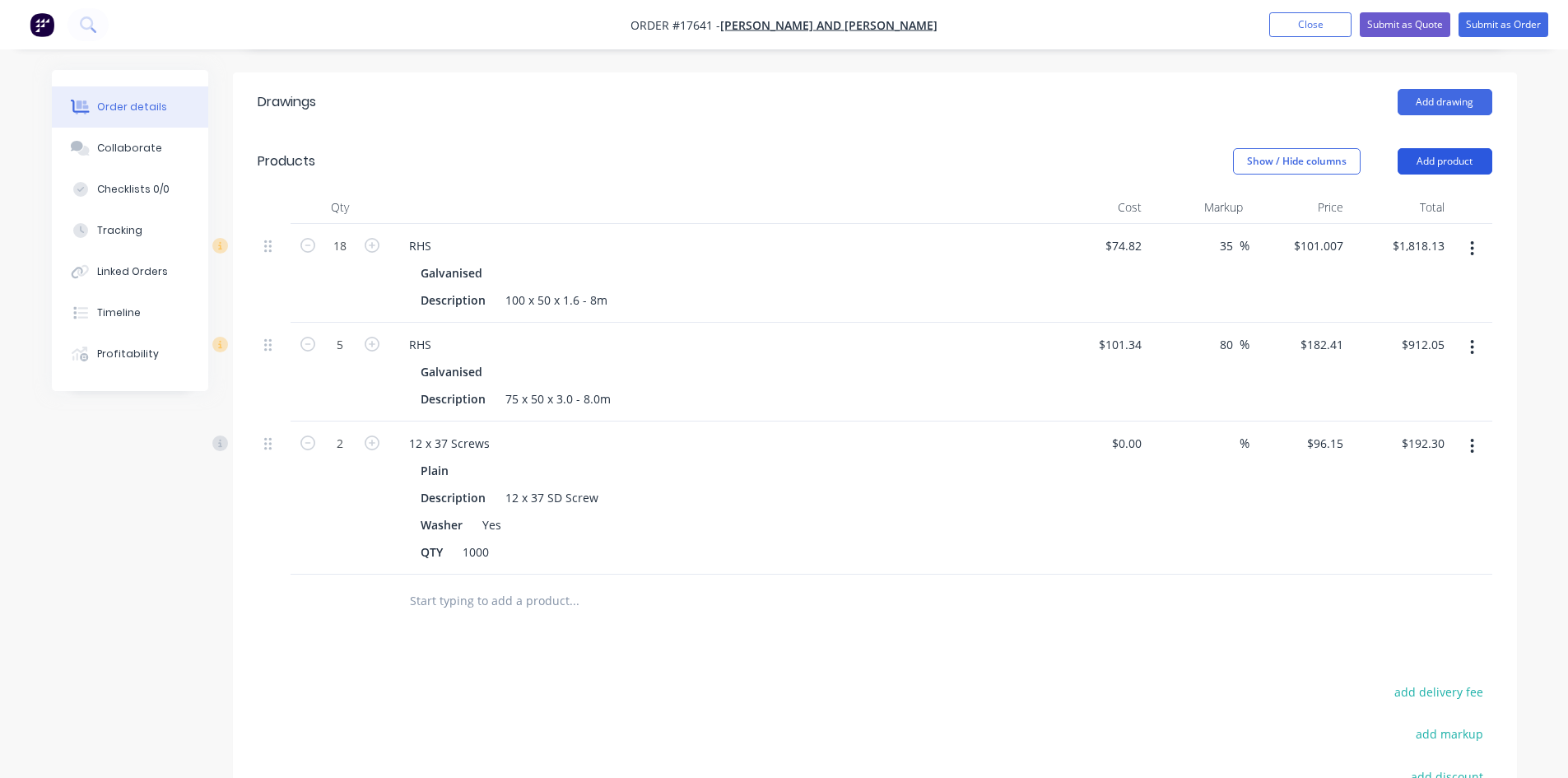
click at [1436, 148] on button "Add product" at bounding box center [1446, 161] width 95 height 27
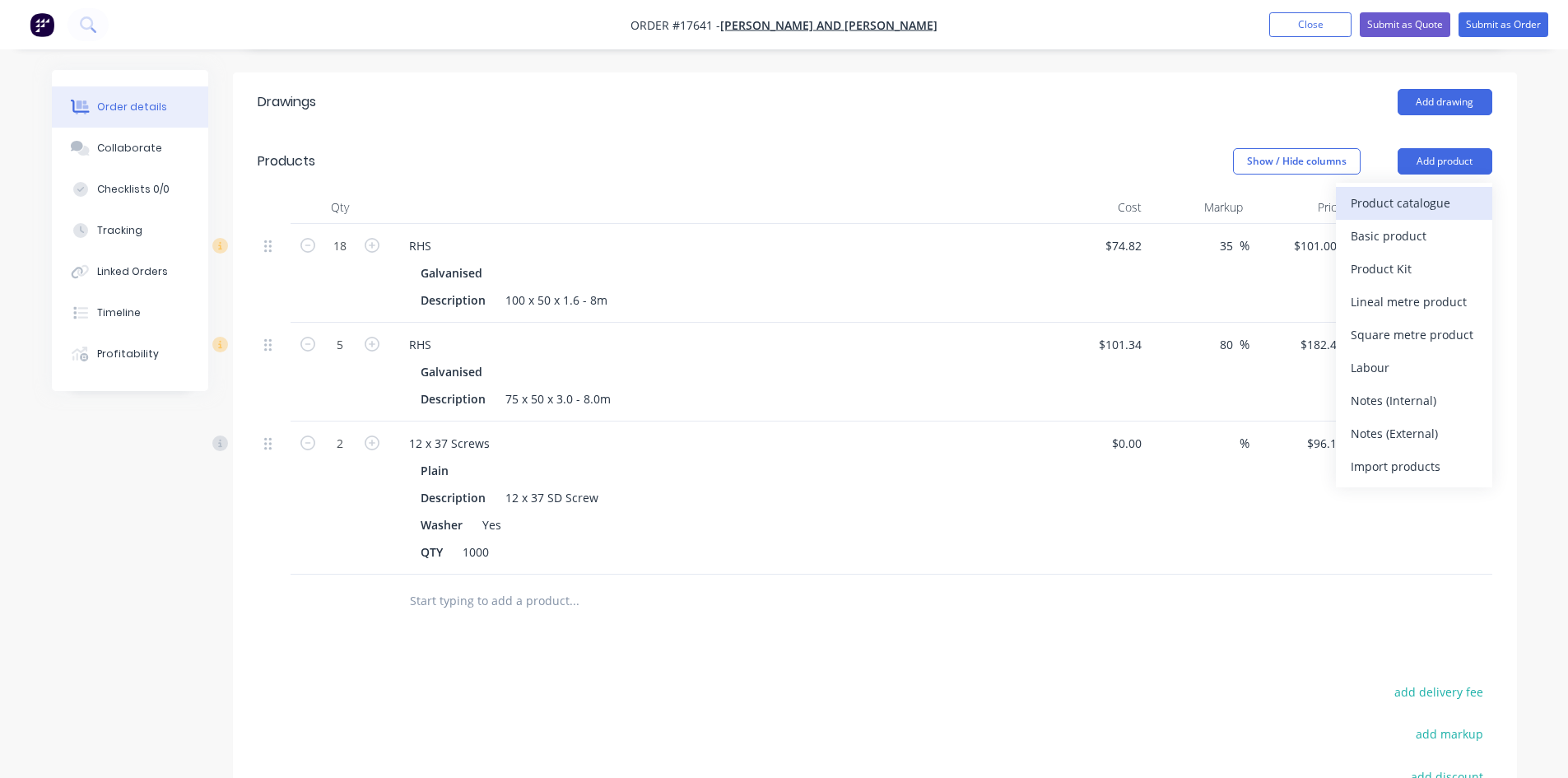
click at [1453, 191] on div "Product catalogue" at bounding box center [1414, 203] width 127 height 24
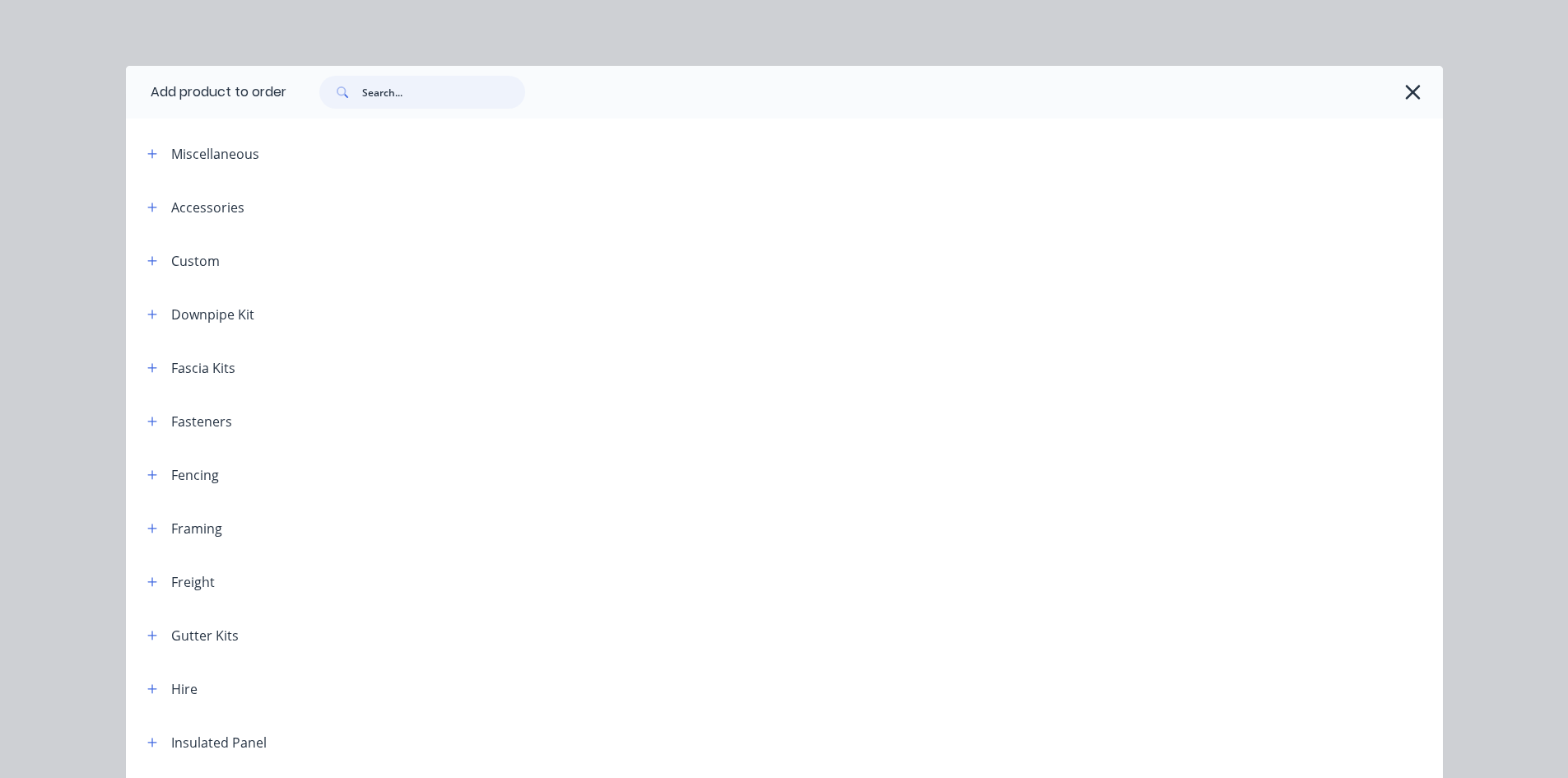
click at [465, 92] on input "text" at bounding box center [443, 92] width 163 height 33
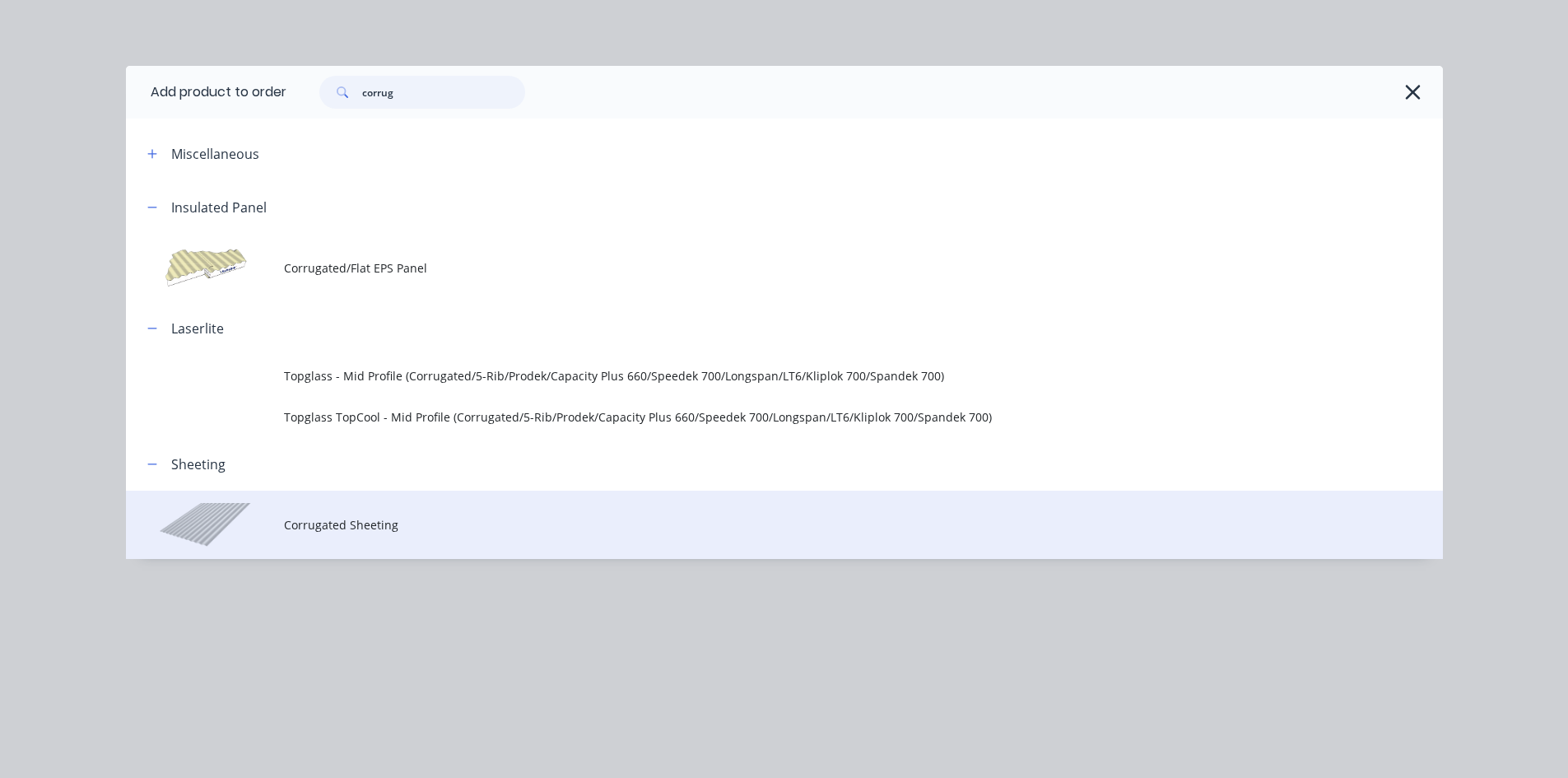
type input "corrug"
click at [469, 510] on td "Corrugated Sheeting" at bounding box center [864, 524] width 1159 height 68
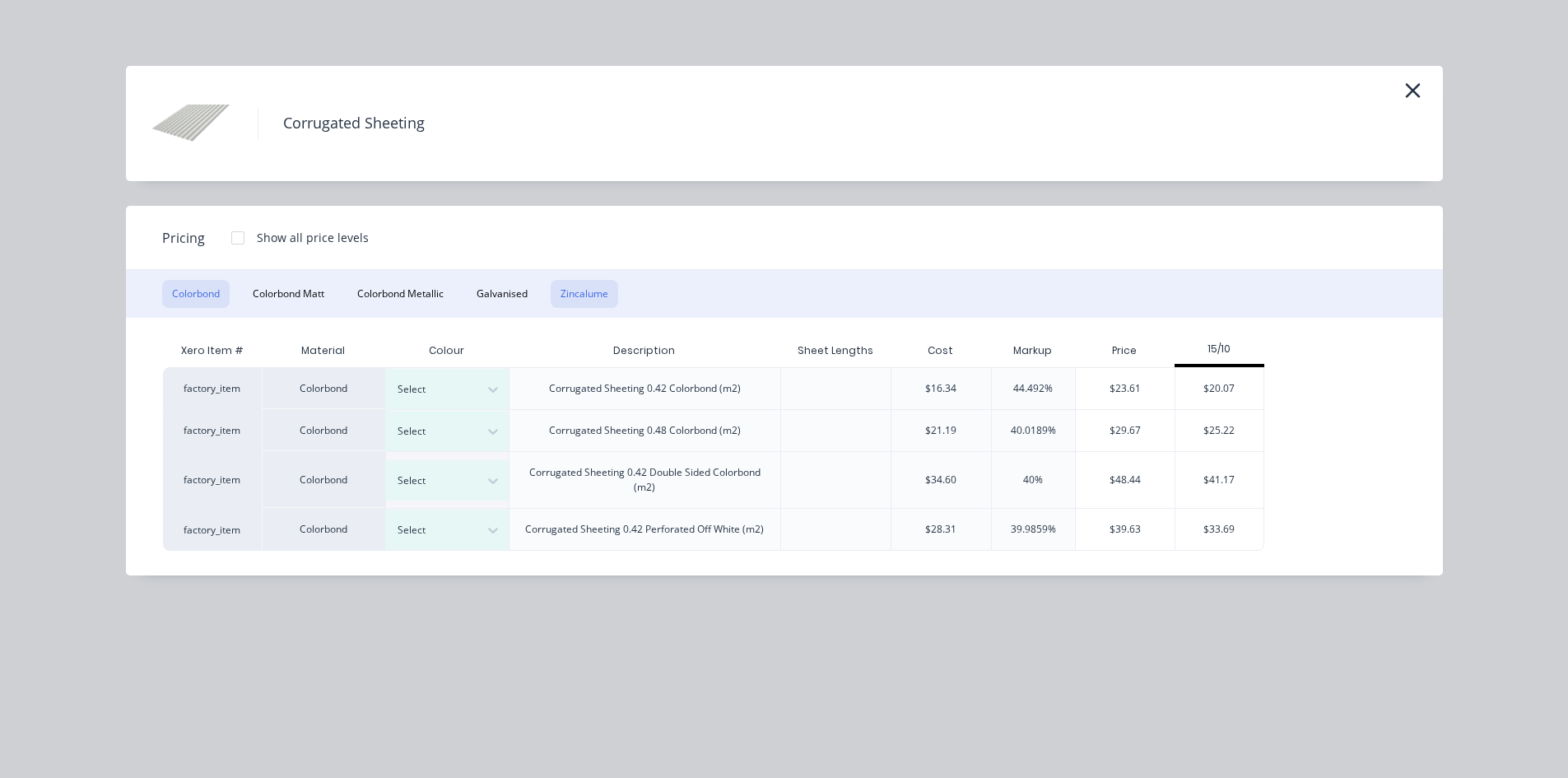
click at [583, 295] on button "Zincalume" at bounding box center [585, 293] width 67 height 28
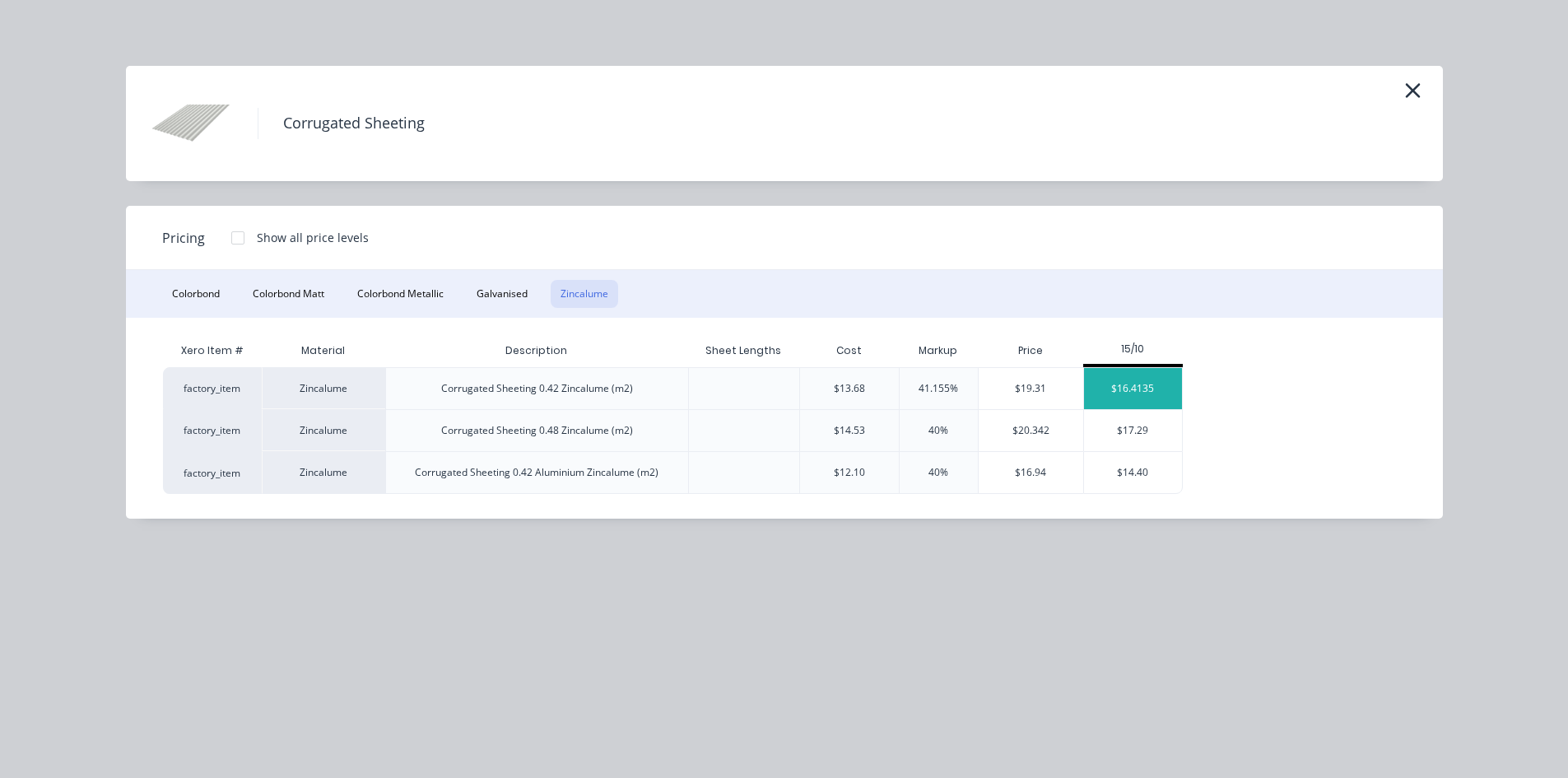
click at [1143, 385] on div "$16.4135" at bounding box center [1133, 388] width 99 height 41
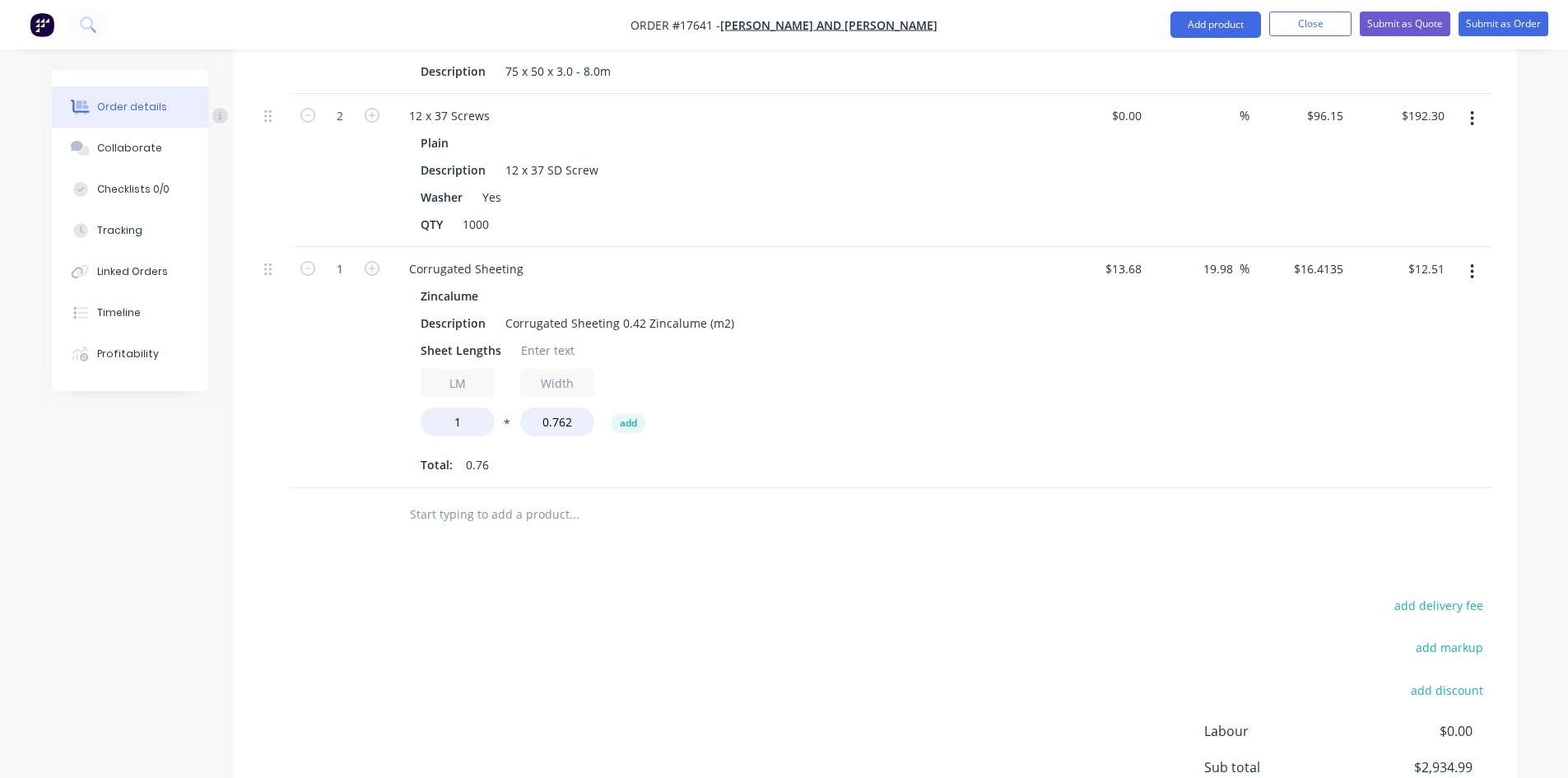
scroll to position [862, 0]
click at [552, 337] on div at bounding box center [548, 349] width 66 height 24
click at [876, 337] on div "Sheet Lengths 18/6750" at bounding box center [716, 349] width 603 height 24
click at [486, 405] on input "1" at bounding box center [458, 419] width 74 height 28
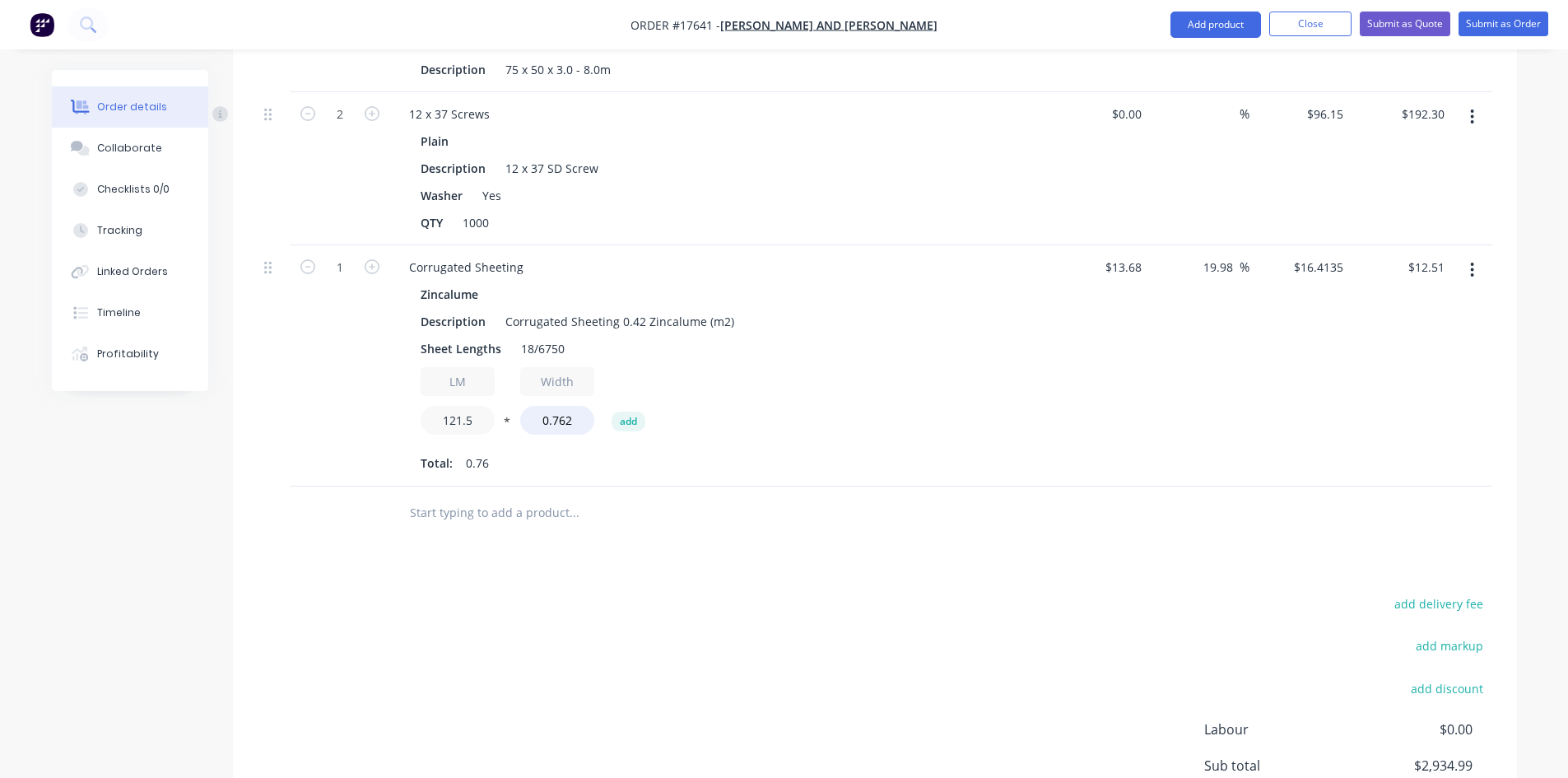
type input "121.5"
type input "$1,519.61"
click at [993, 392] on div "LM 121.5 * Width 0.762 add" at bounding box center [719, 404] width 596 height 74
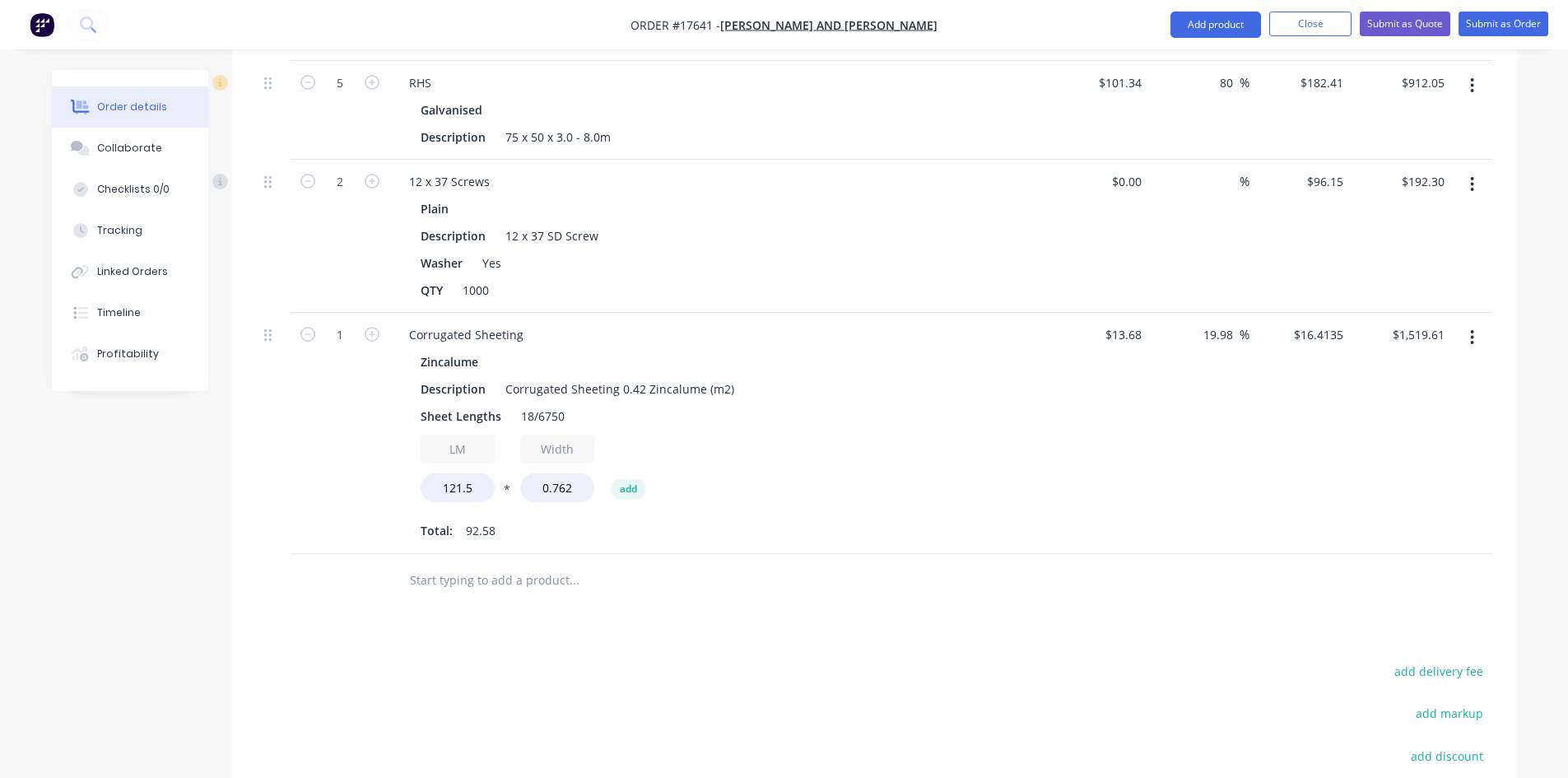
scroll to position [1022, 0]
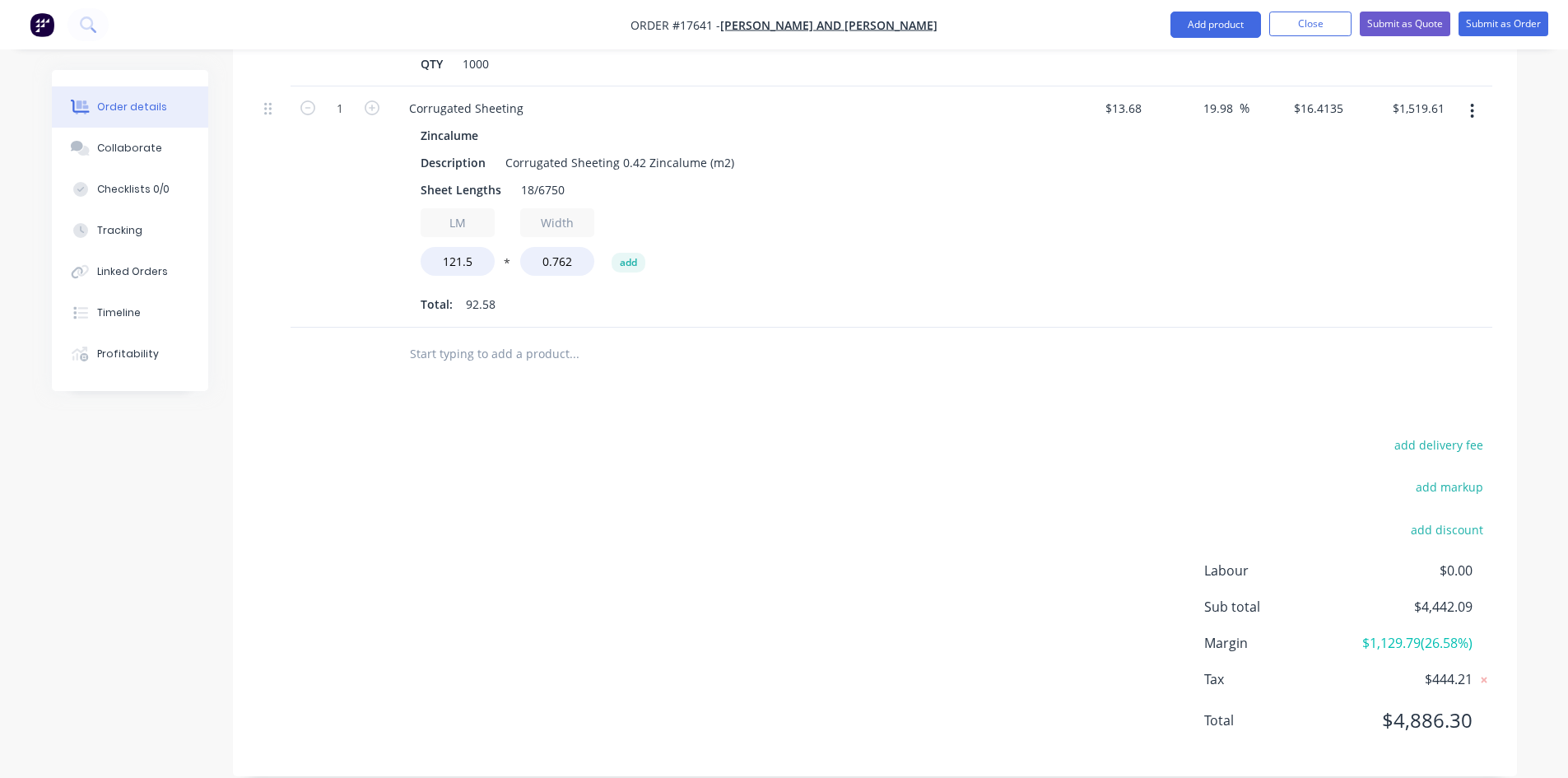
click at [728, 441] on div "add delivery fee add markup add discount Labour $0.00 Sub total $4,442.09 Margi…" at bounding box center [875, 592] width 1235 height 318
click at [694, 492] on div "add delivery fee add markup add discount Labour $0.00 Sub total $4,442.09 Margi…" at bounding box center [875, 592] width 1235 height 318
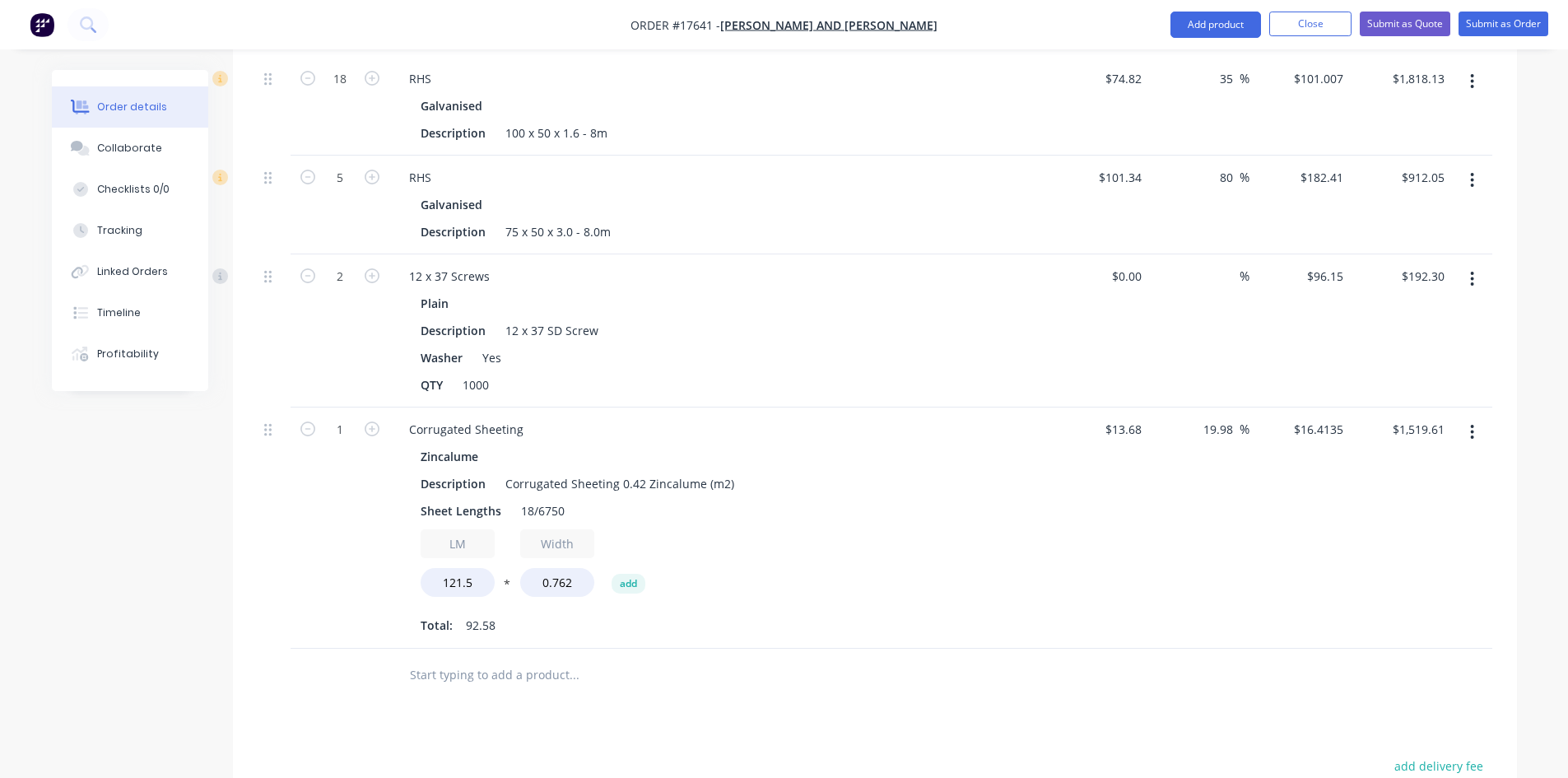
scroll to position [692, 0]
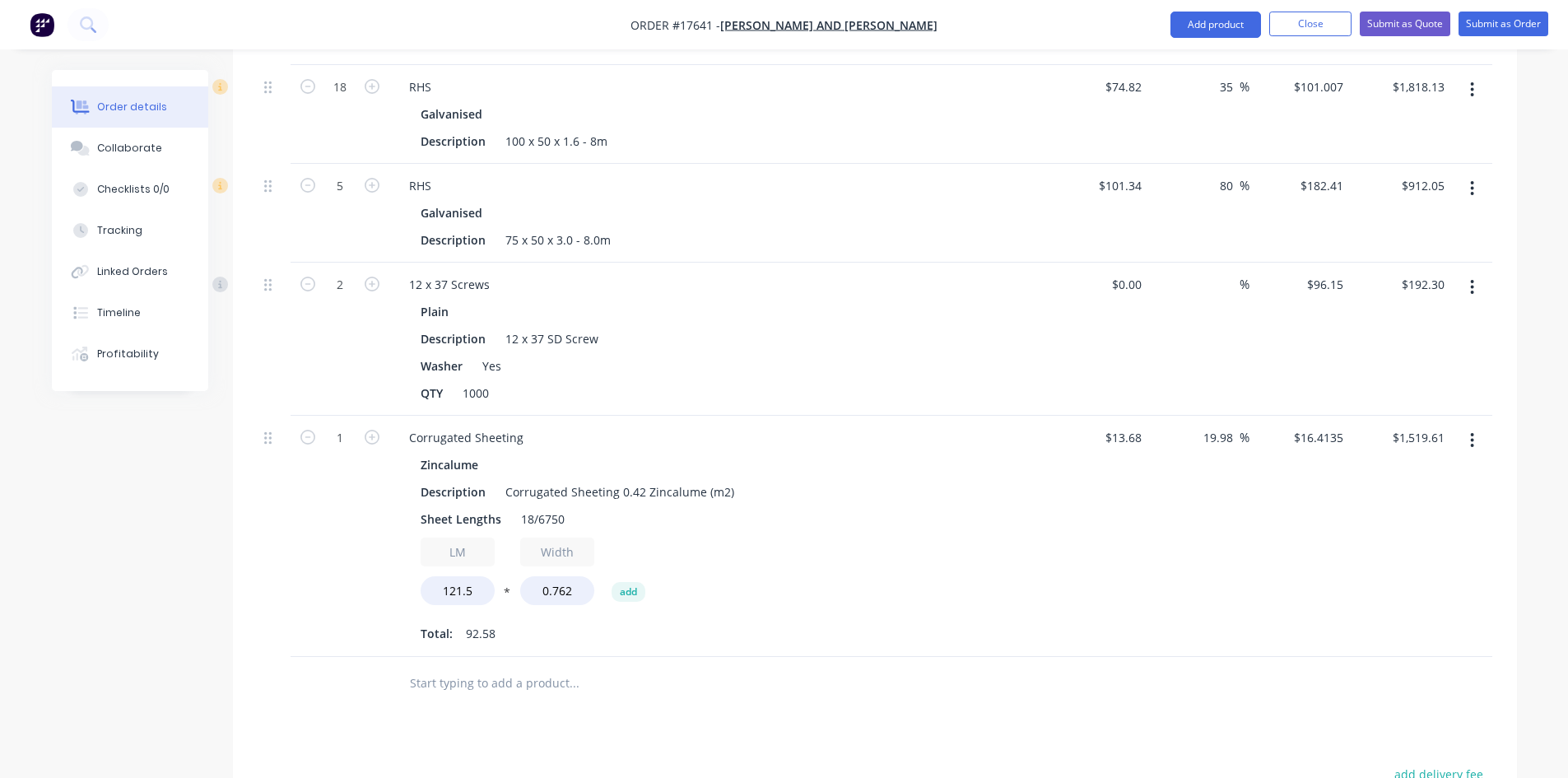
click at [327, 555] on div "1" at bounding box center [340, 536] width 99 height 241
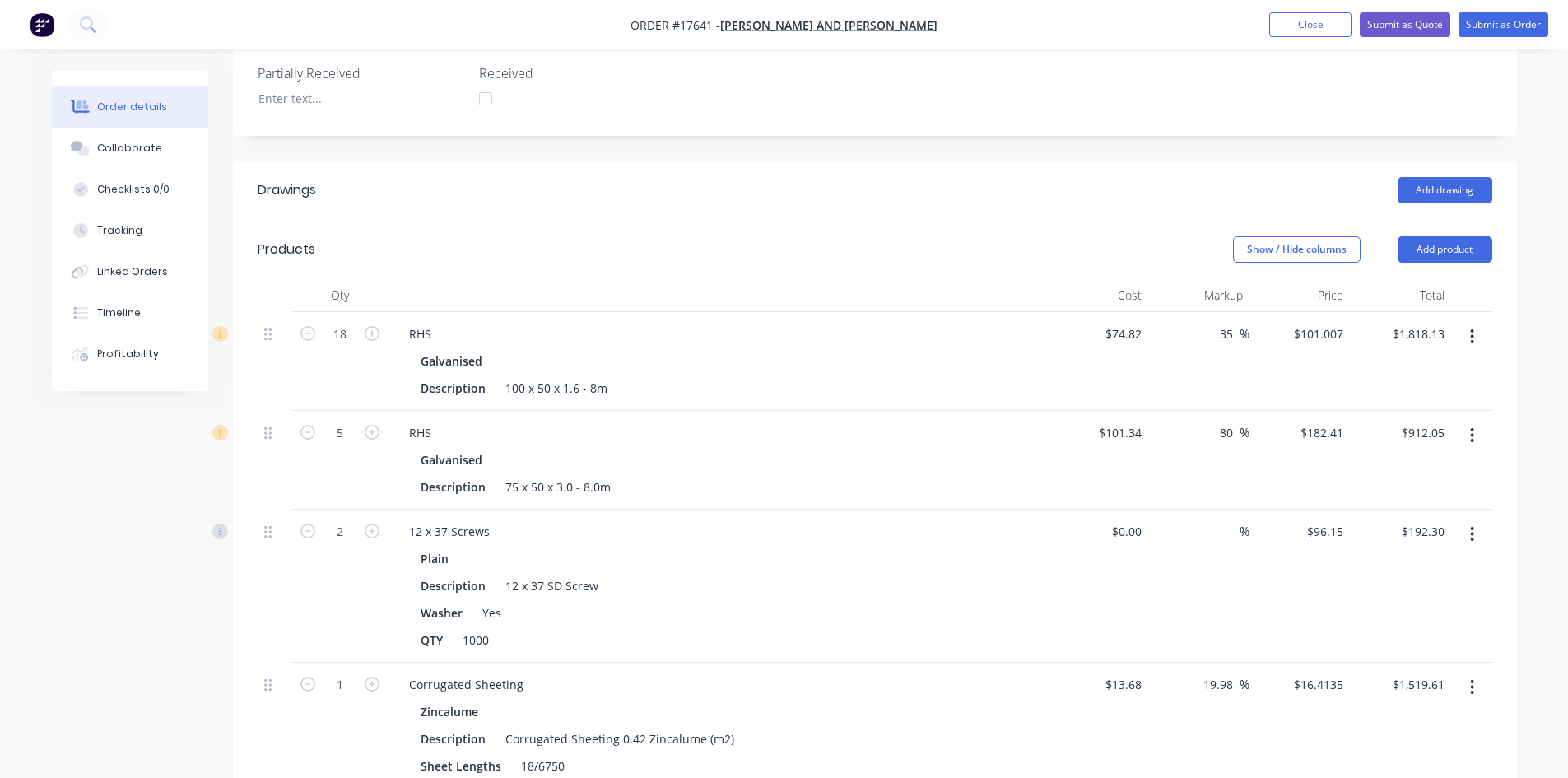
scroll to position [363, 0]
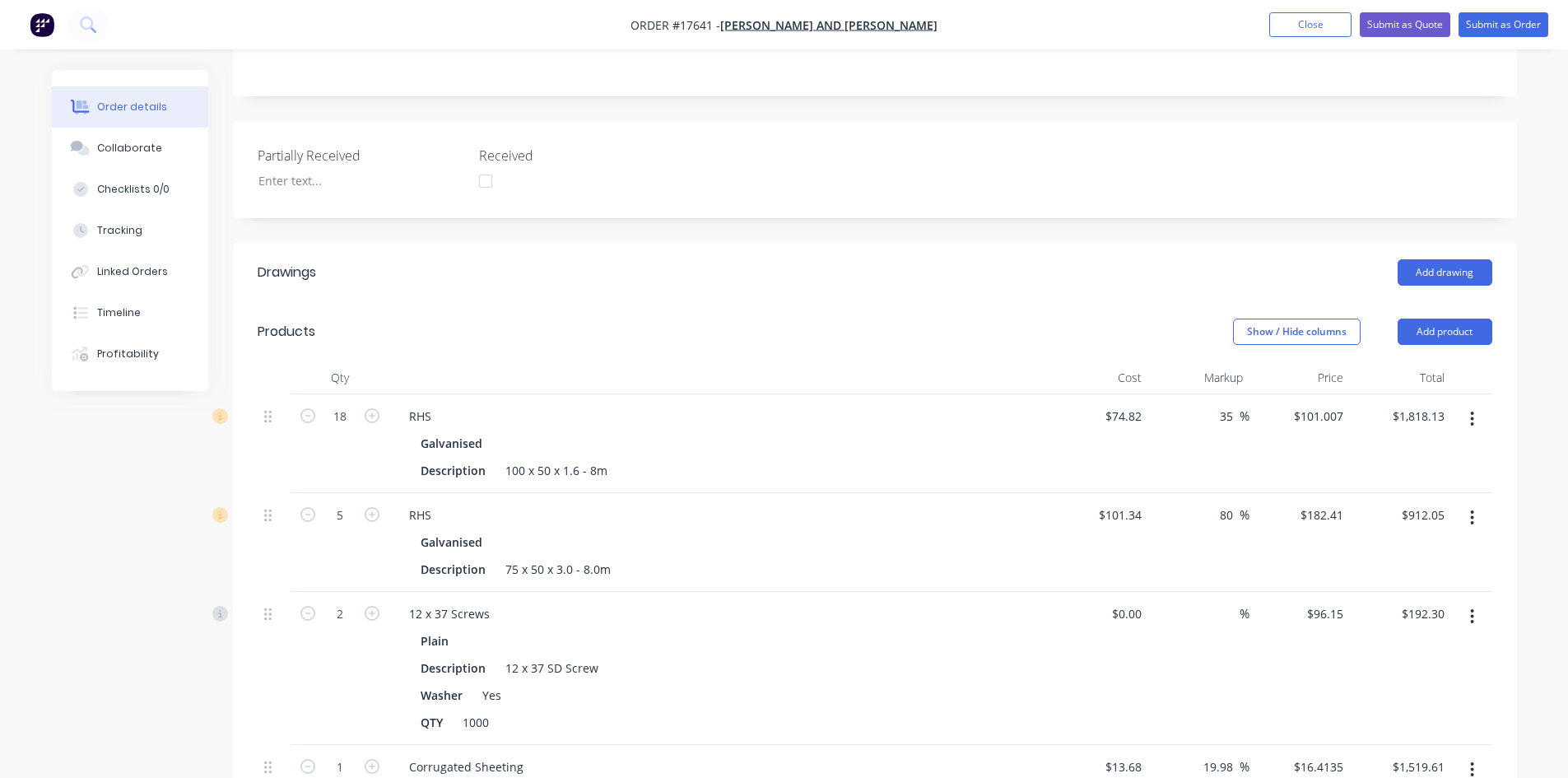
click at [812, 259] on div "Add drawing" at bounding box center [1005, 272] width 972 height 27
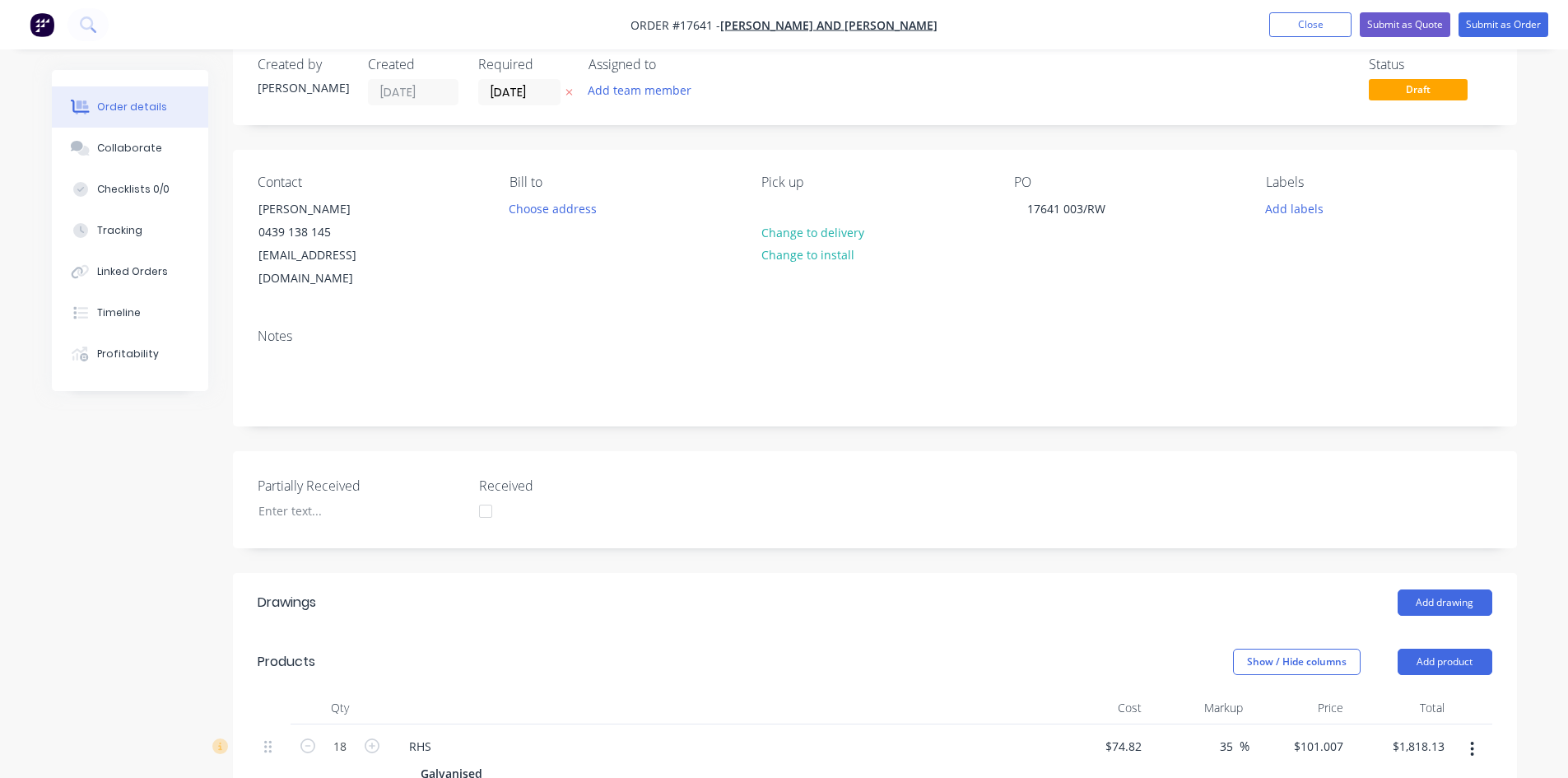
scroll to position [0, 0]
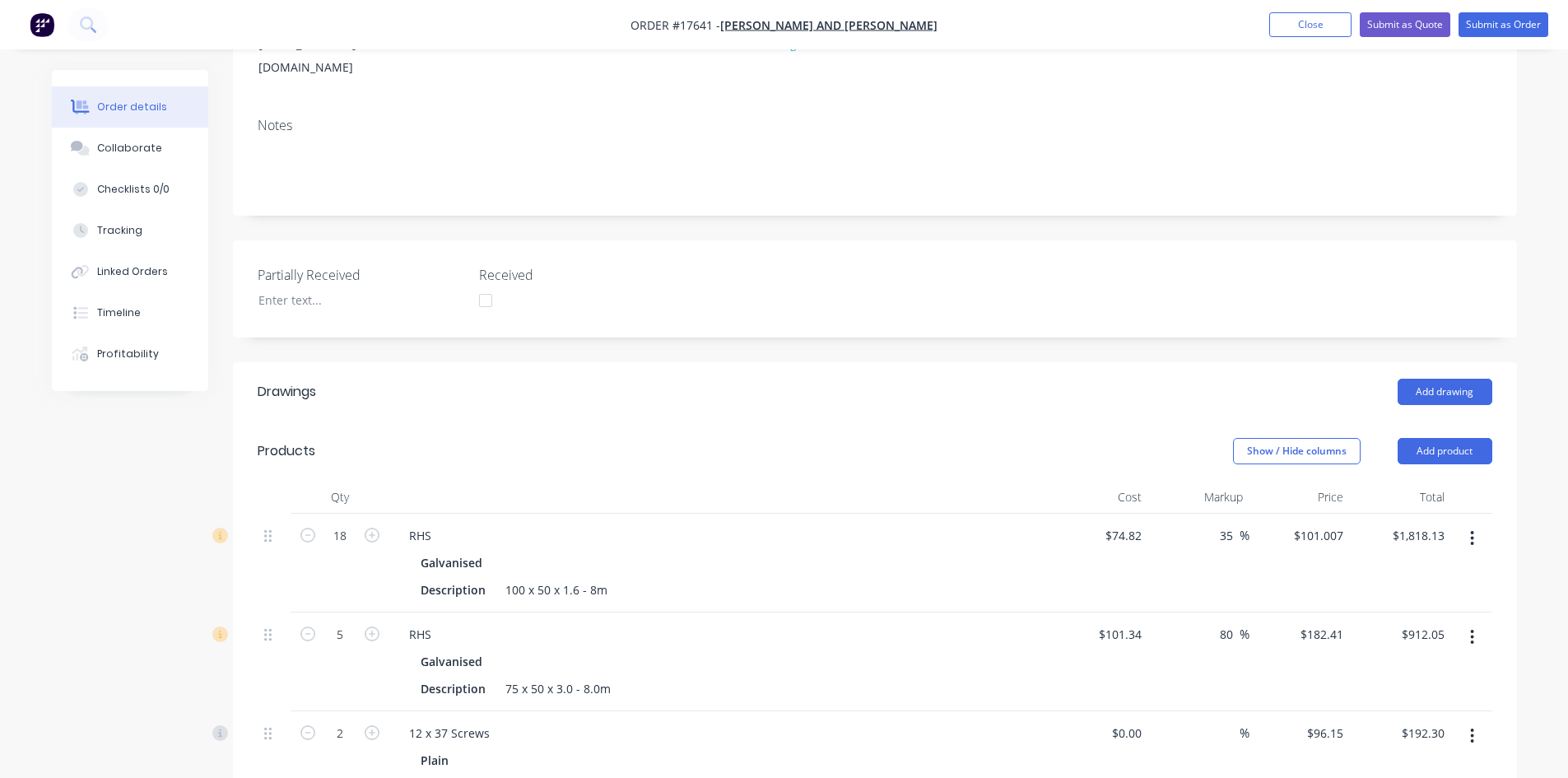
scroll to position [34, 0]
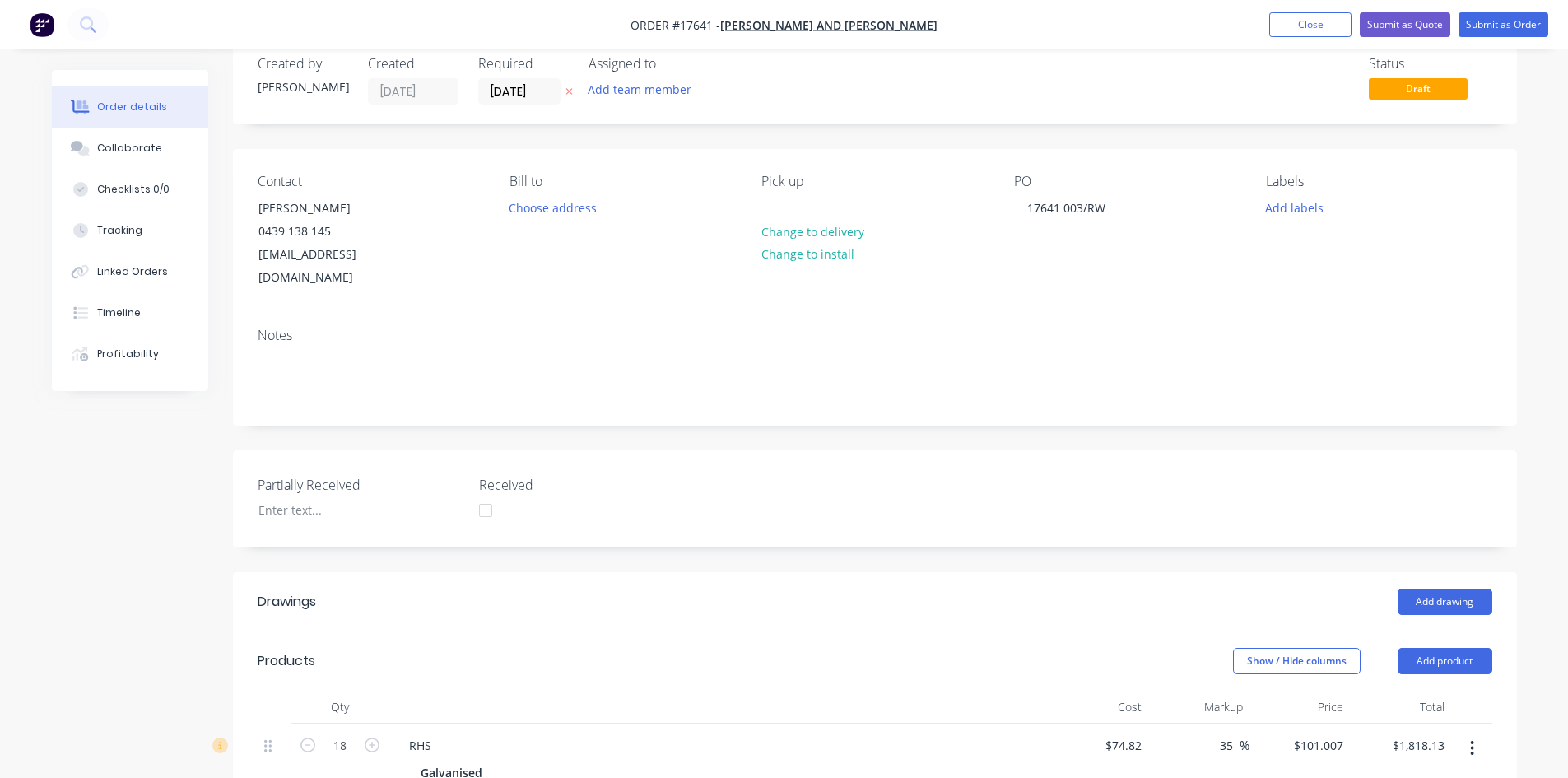
click at [1023, 204] on div "17641 003/RW" at bounding box center [1066, 208] width 104 height 24
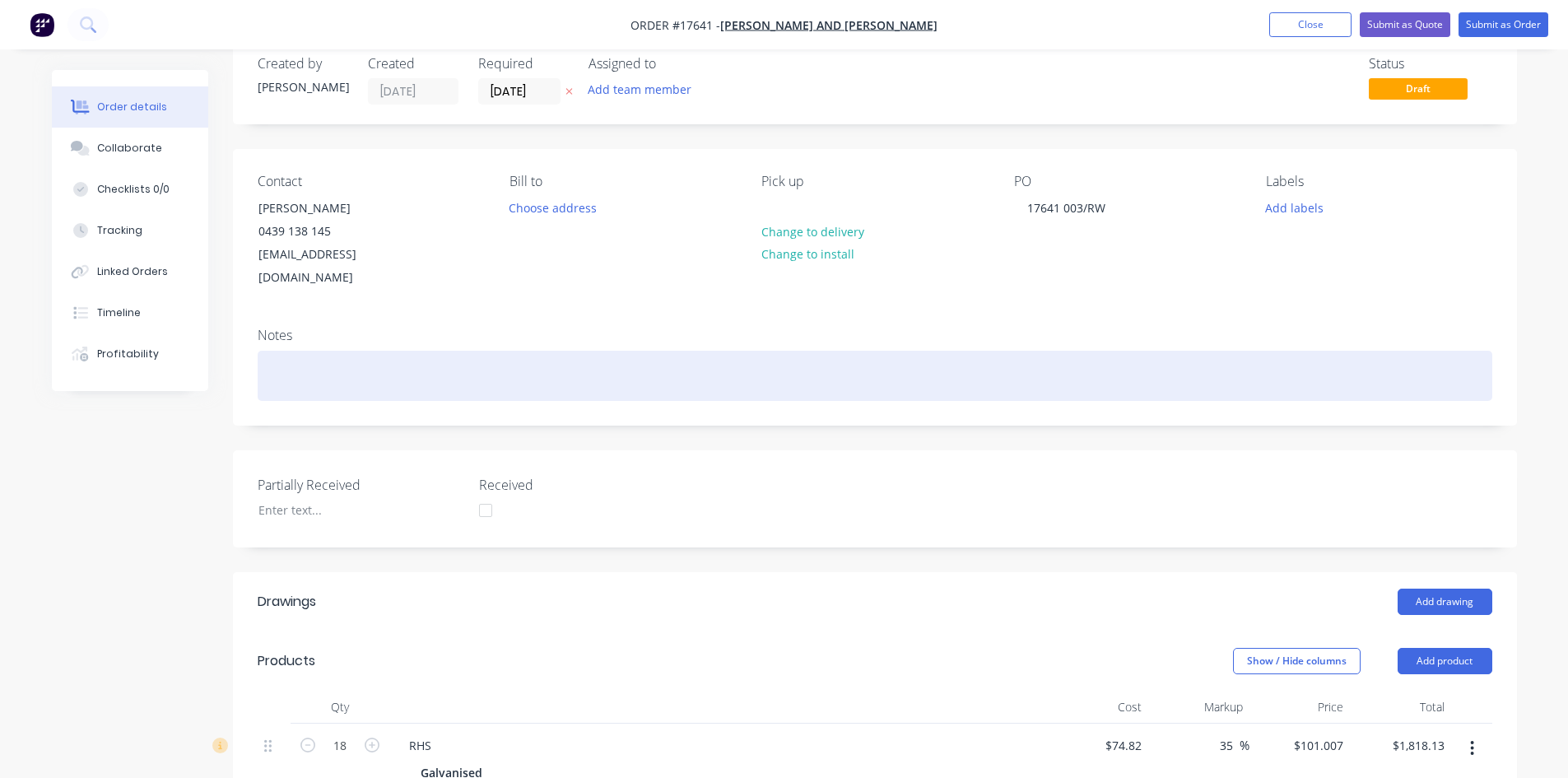
click at [908, 350] on div at bounding box center [875, 375] width 1235 height 50
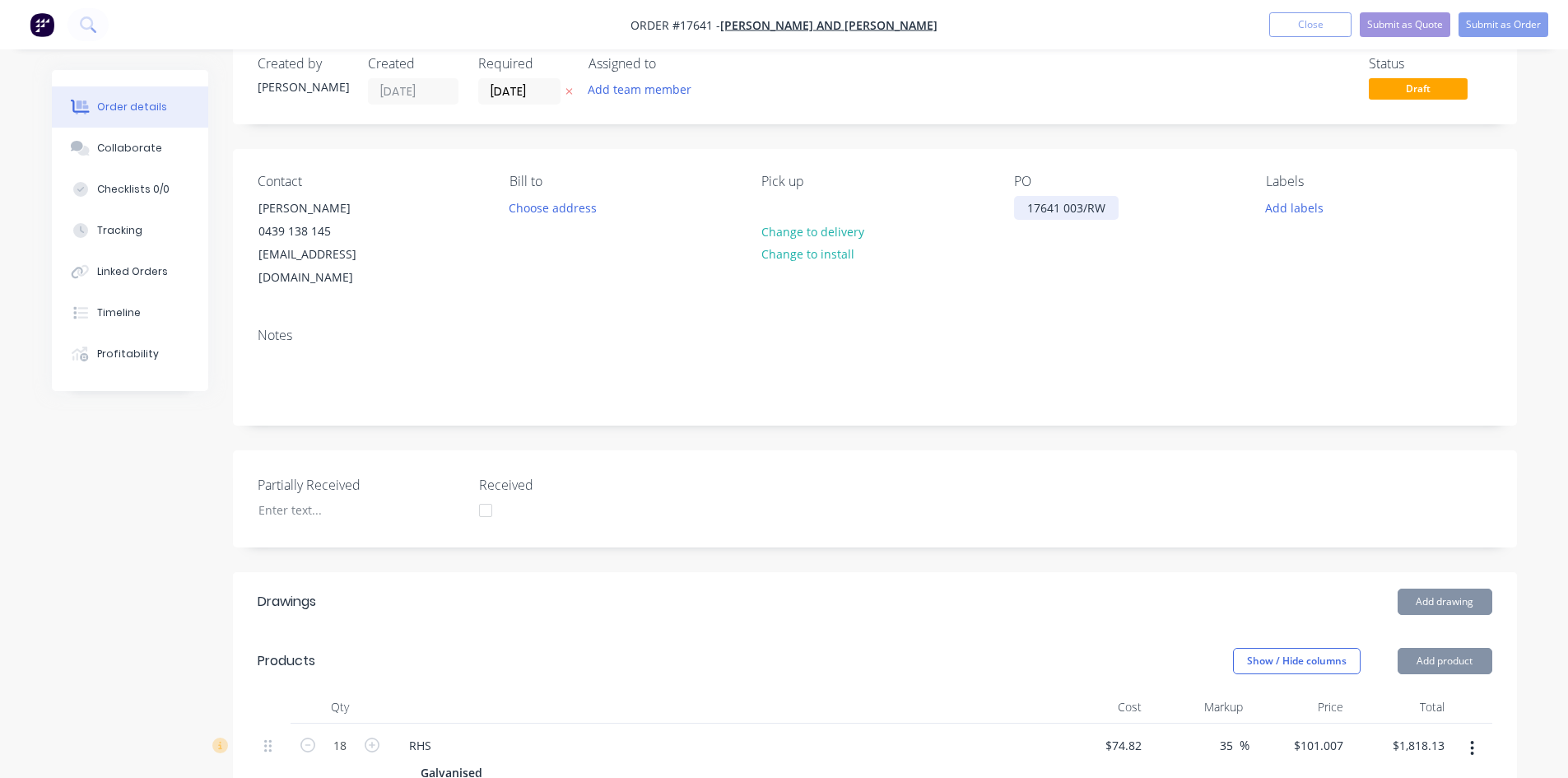
click at [1029, 206] on div "17641 003/RW" at bounding box center [1066, 208] width 104 height 24
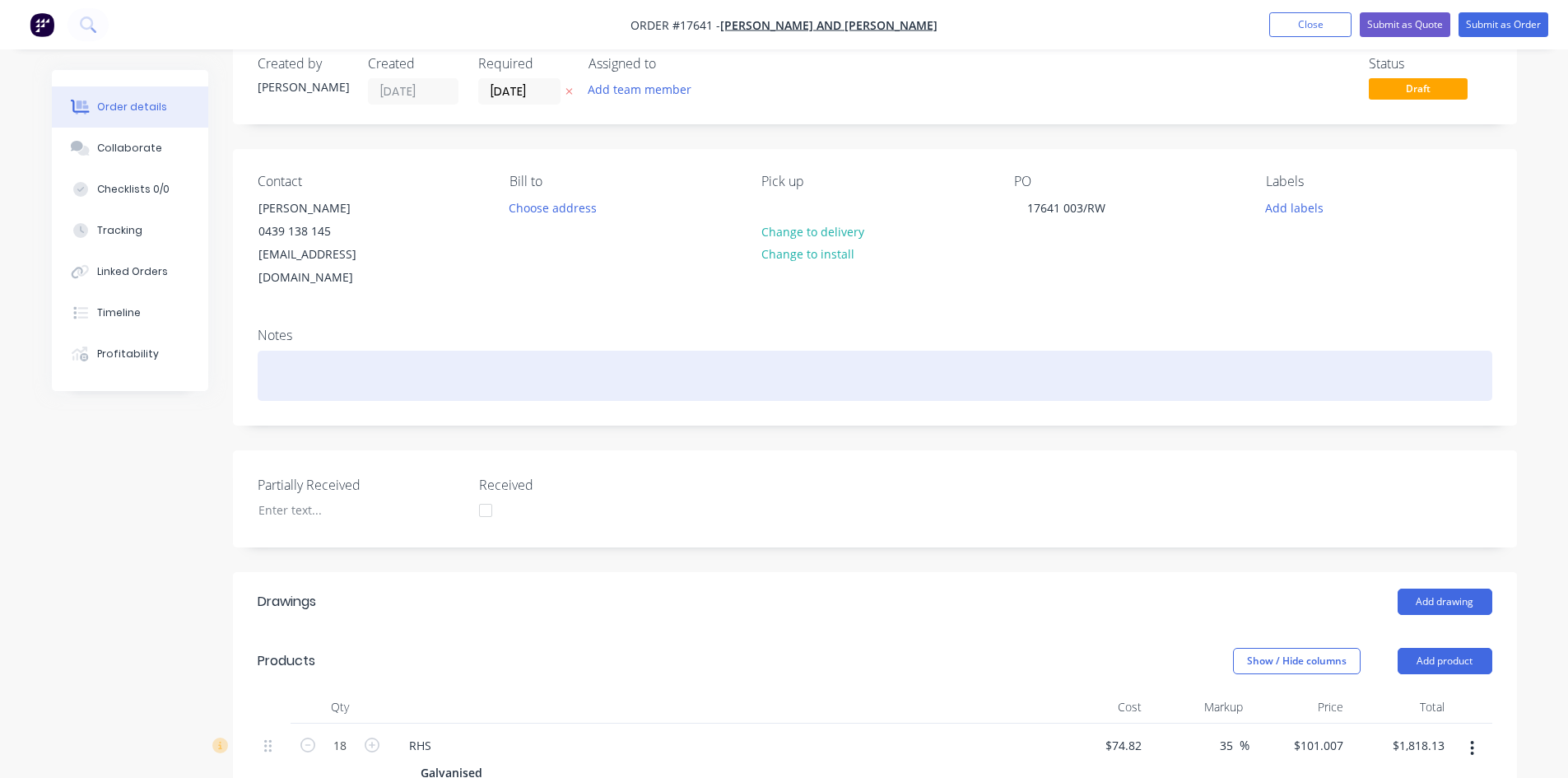
click at [1040, 350] on div at bounding box center [875, 375] width 1235 height 50
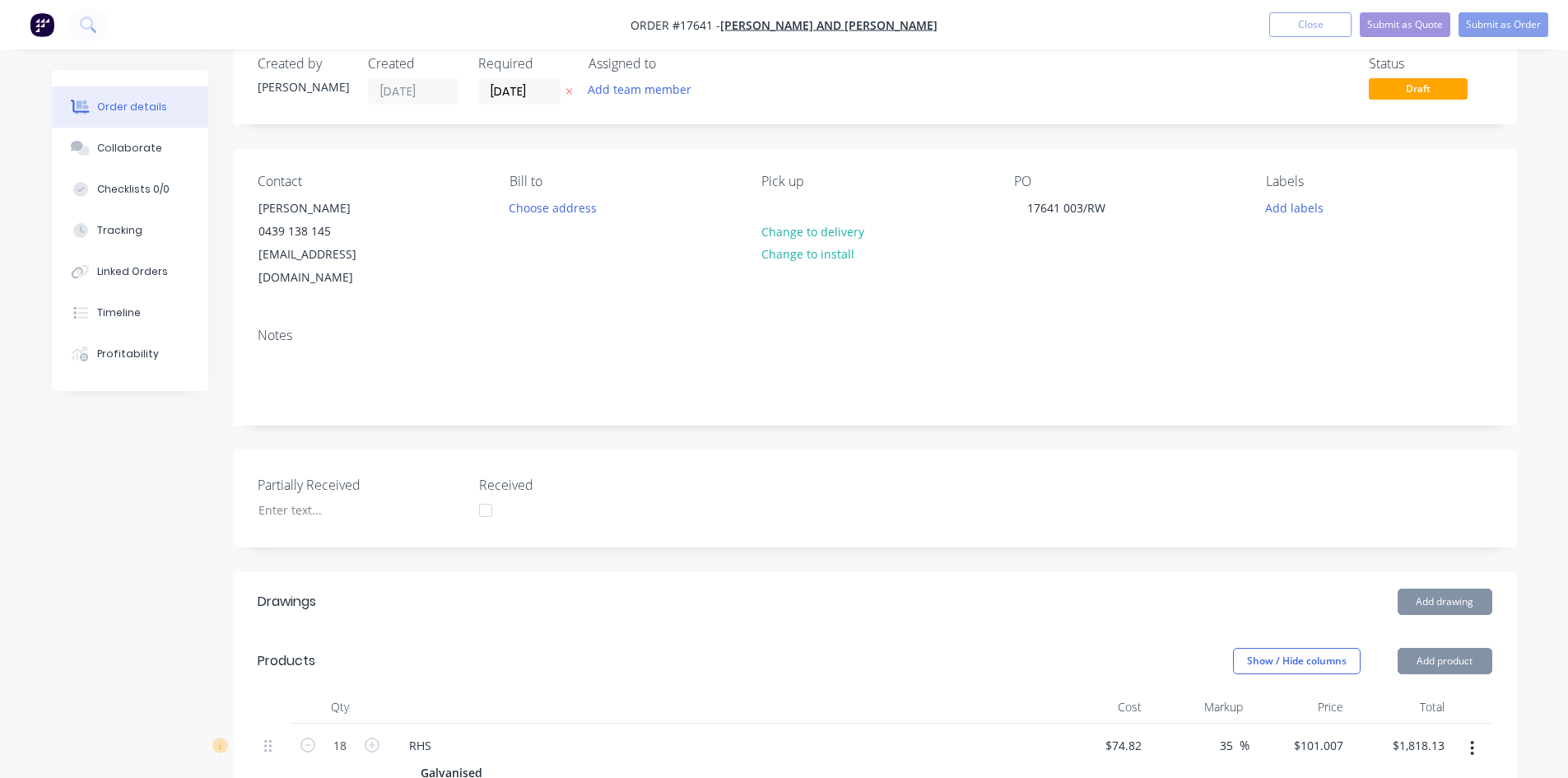
click at [1034, 314] on div "Notes" at bounding box center [876, 369] width 1285 height 110
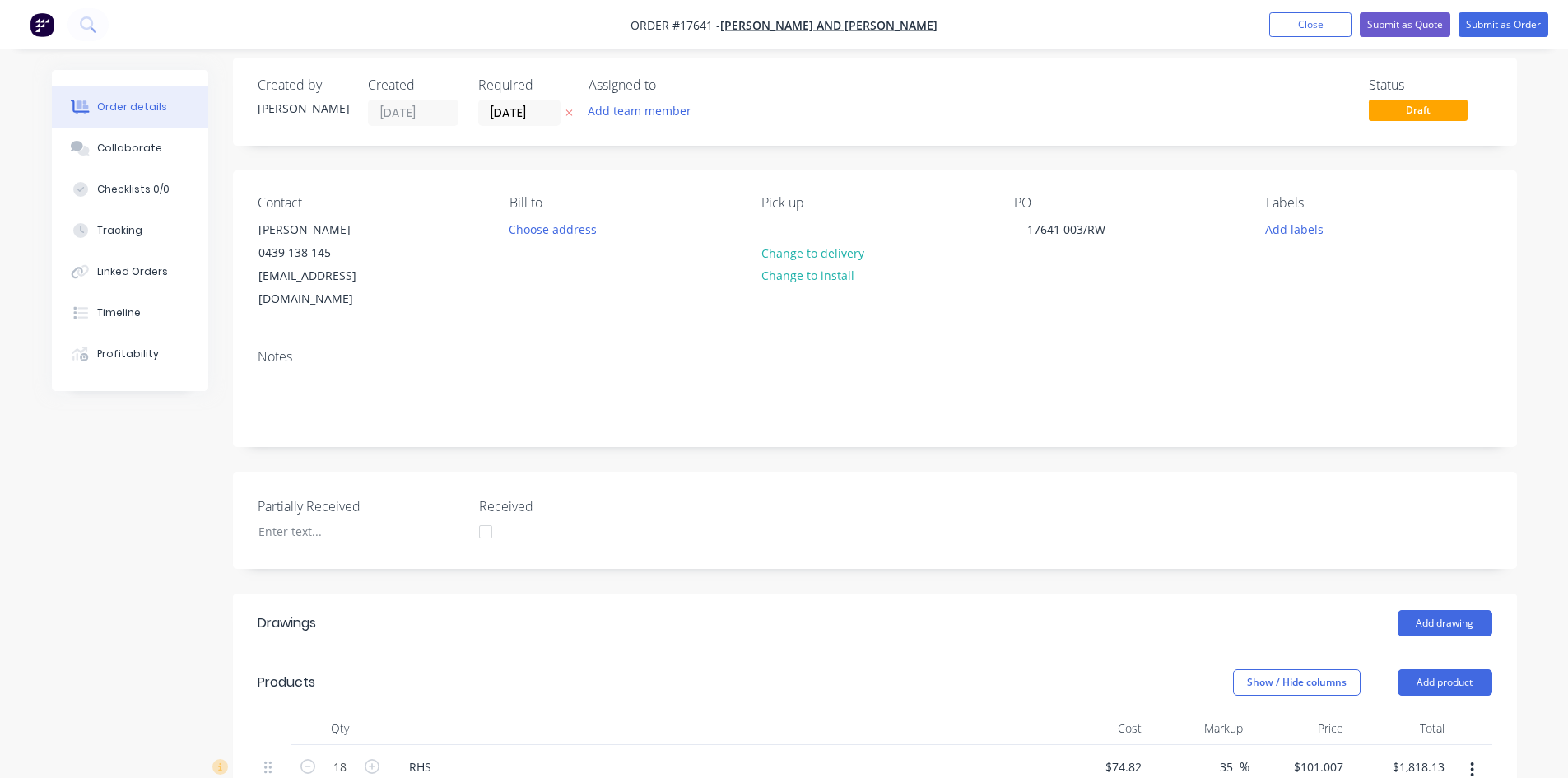
scroll to position [0, 0]
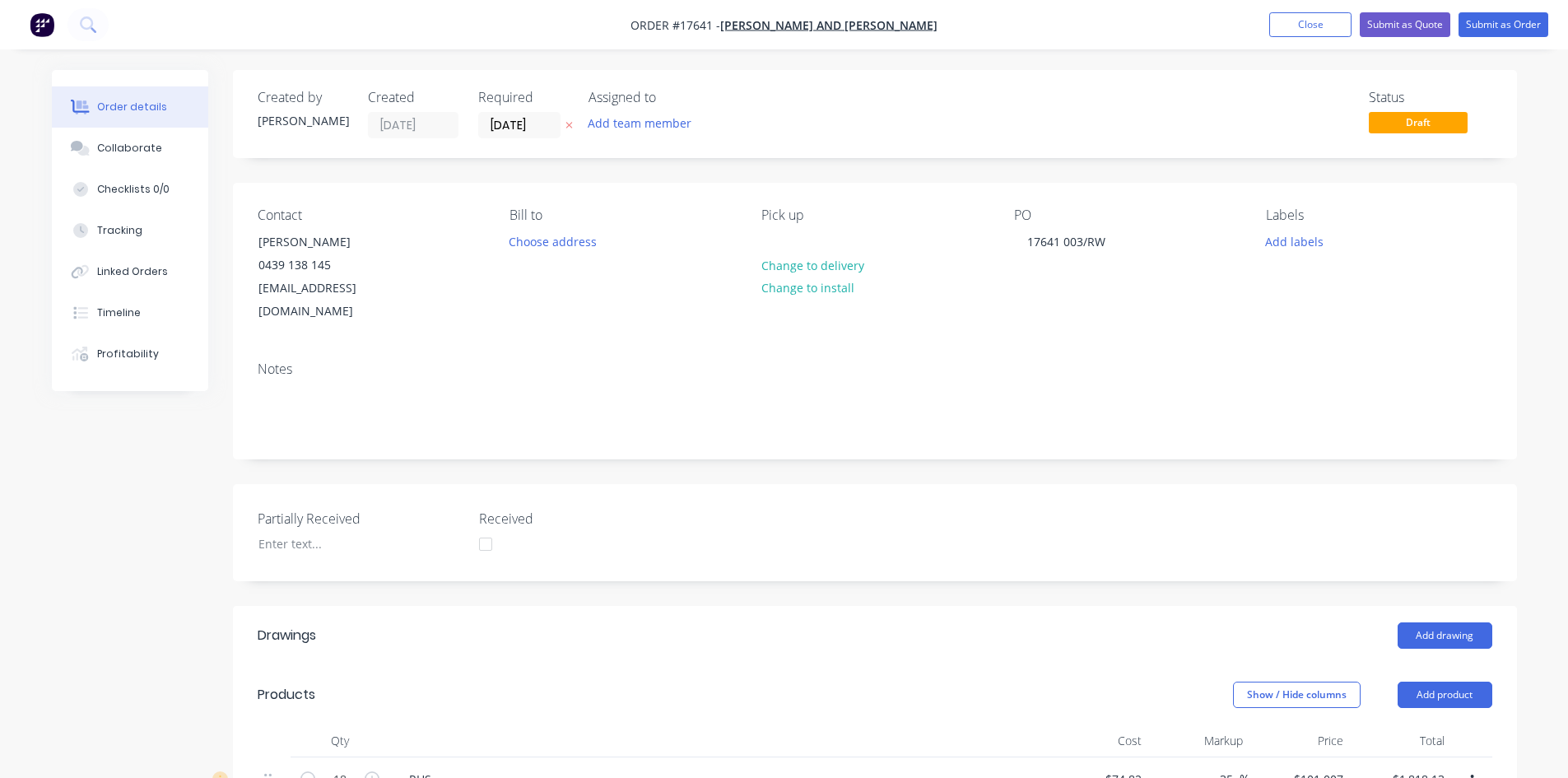
click at [972, 20] on nav "Order #17641 - Jay and Penny Sargeant Add product Close Submit as Quote Submit …" at bounding box center [784, 24] width 1568 height 49
click at [951, 22] on nav "Order #17641 - Jay and Penny Sargeant Add product Close Submit as Quote Submit …" at bounding box center [784, 24] width 1568 height 49
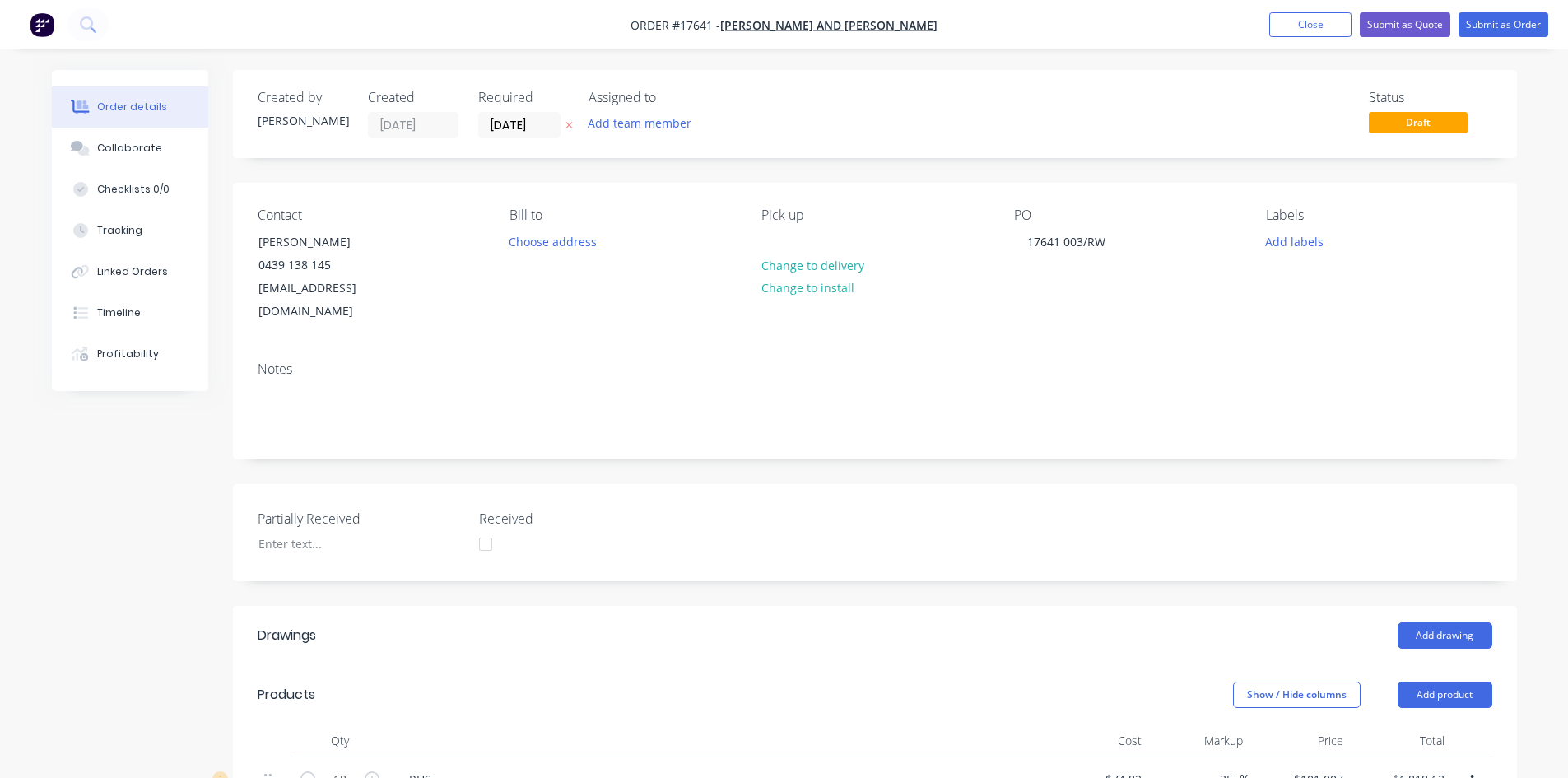
click at [919, 182] on div "Contact Jay Sargeant 0439 138 145 rainwatergoodsandservices@outlook.com.au Bill…" at bounding box center [876, 265] width 1285 height 165
click at [898, 127] on div "Status Draft" at bounding box center [1123, 114] width 740 height 48
click at [1337, 28] on button "Close" at bounding box center [1311, 24] width 83 height 25
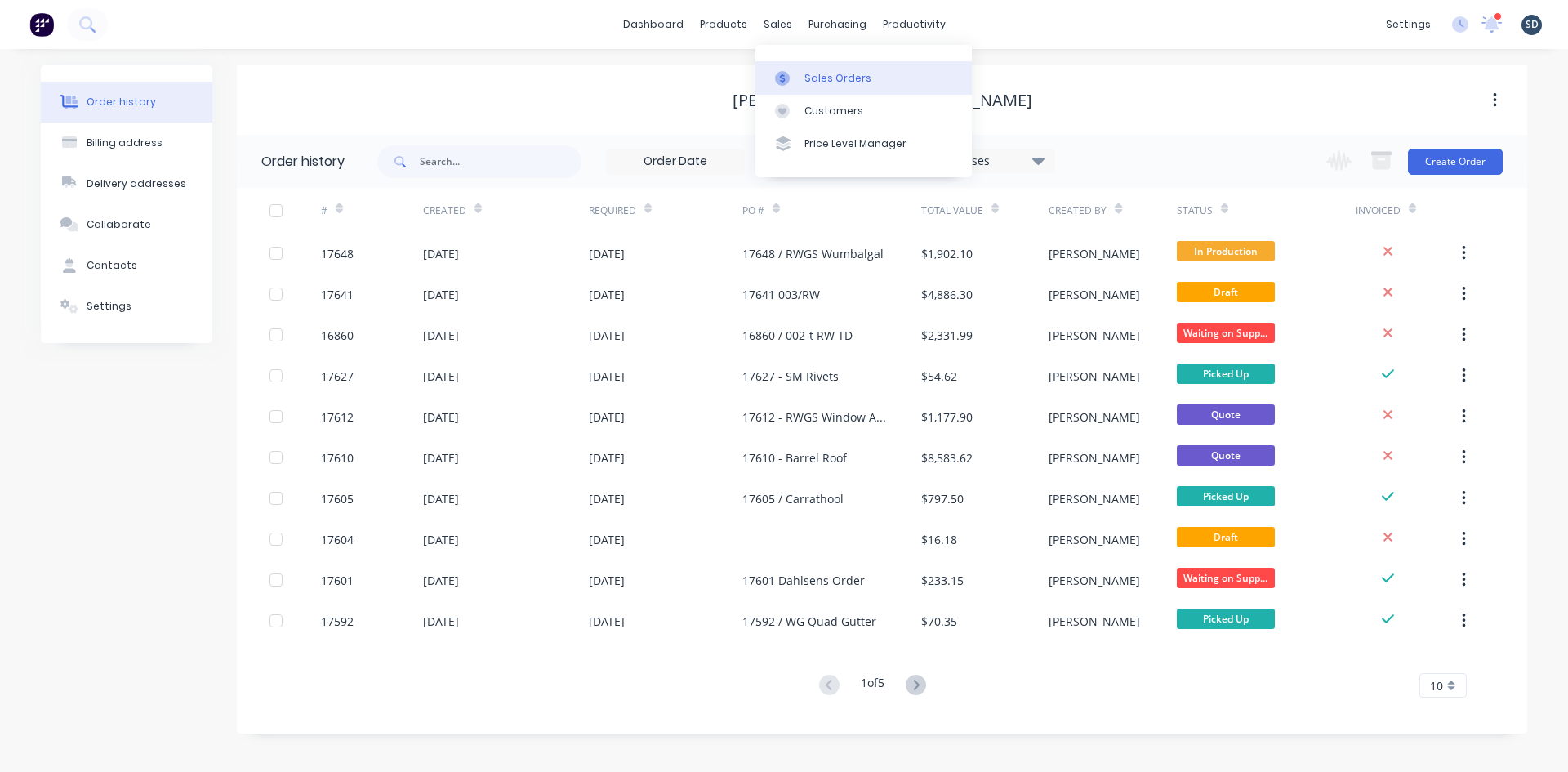
click at [808, 82] on div "Sales Orders" at bounding box center [838, 78] width 67 height 15
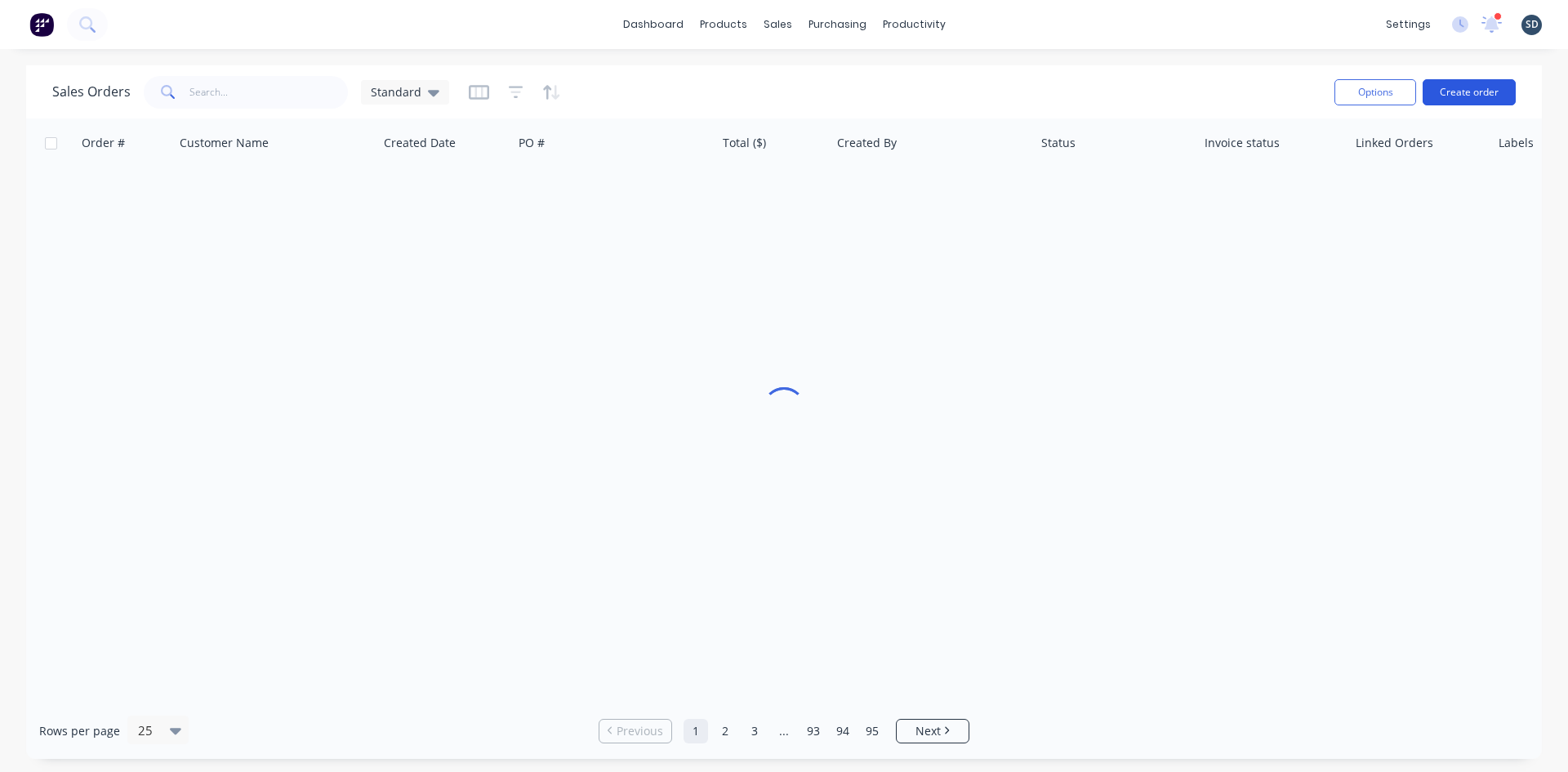
click at [1466, 103] on button "Create order" at bounding box center [1469, 92] width 93 height 26
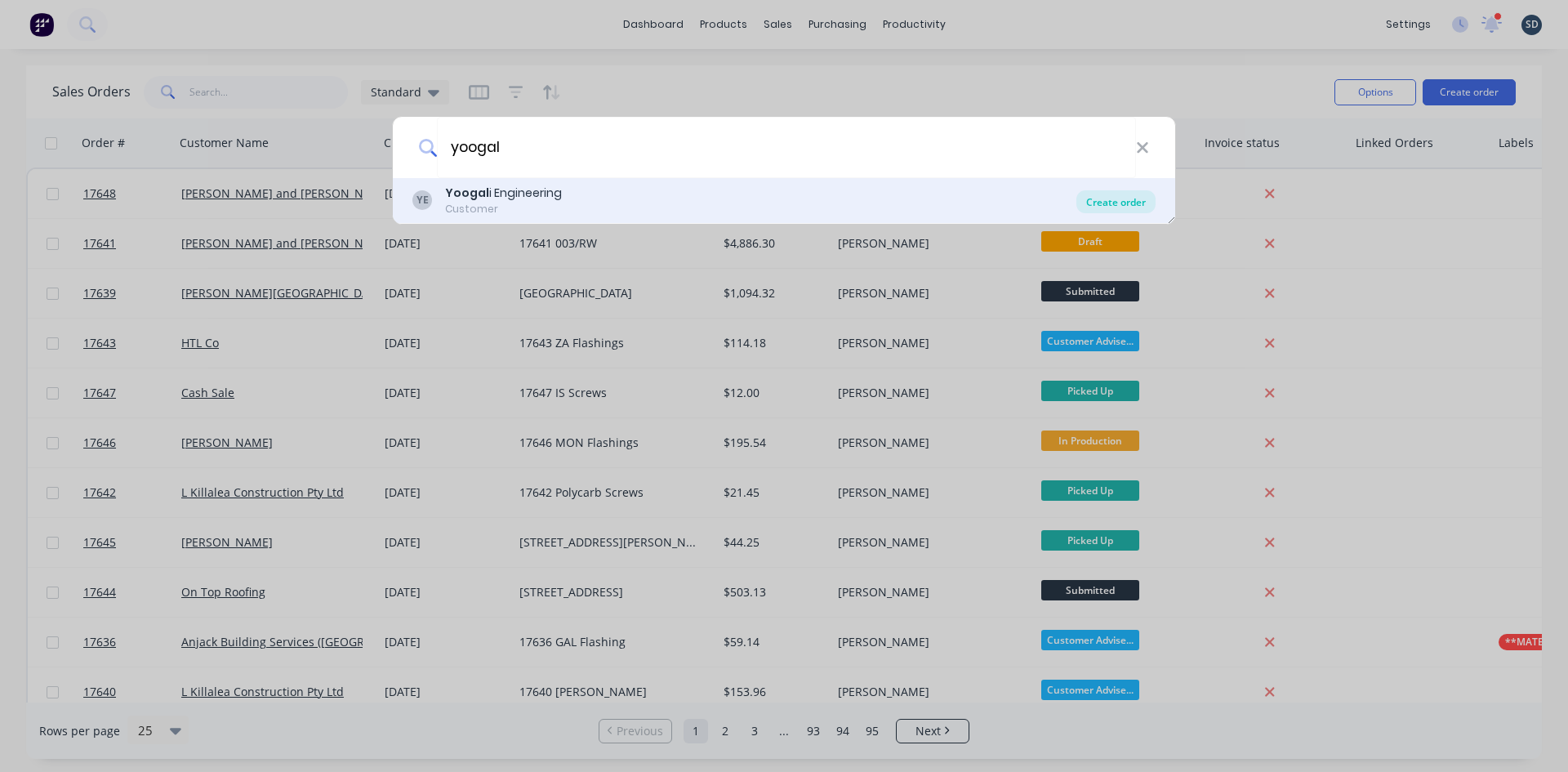
type input "yoogal"
click at [1122, 198] on div "Create order" at bounding box center [1115, 202] width 79 height 23
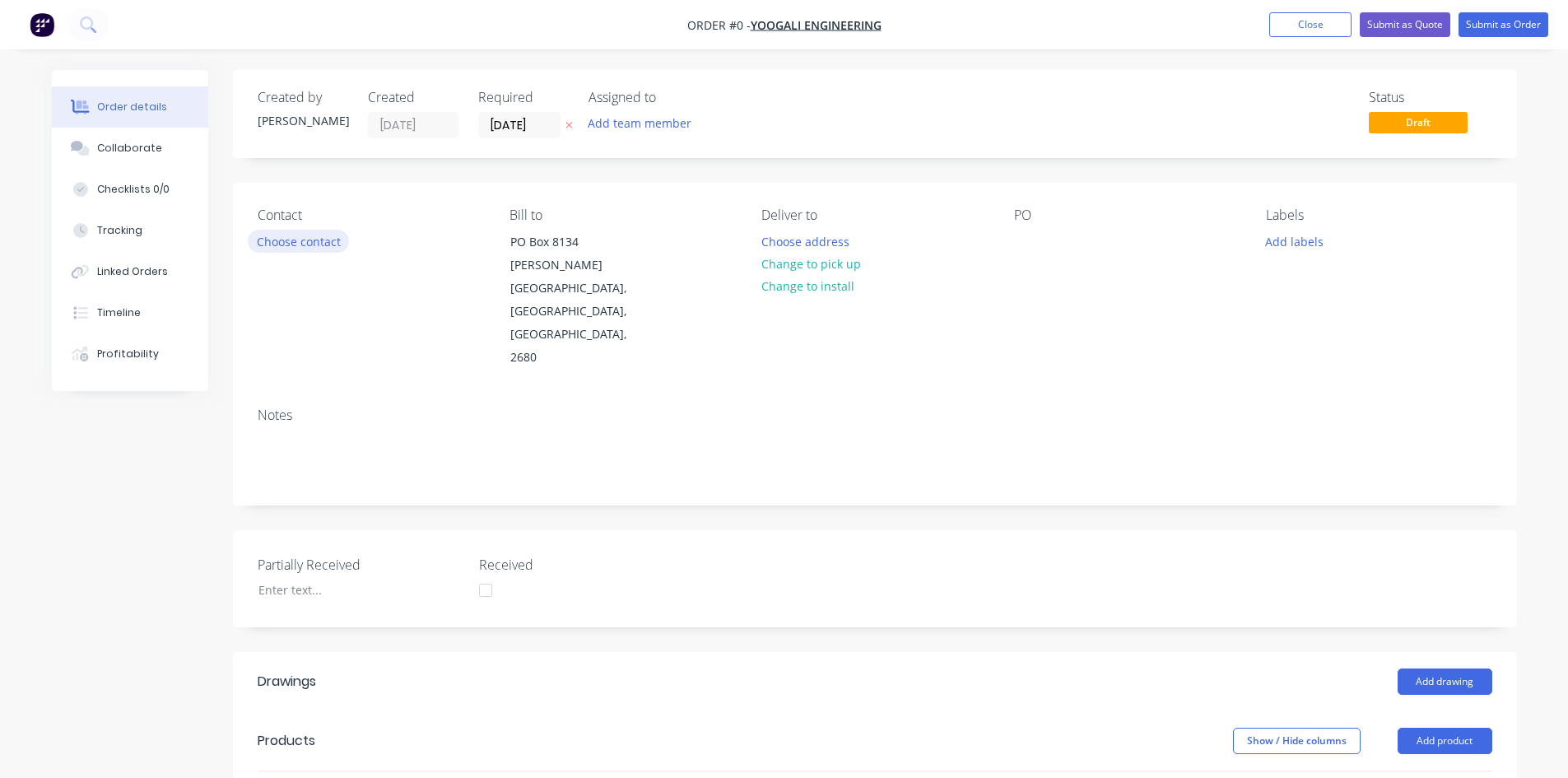
click at [260, 245] on button "Choose contact" at bounding box center [299, 241] width 102 height 22
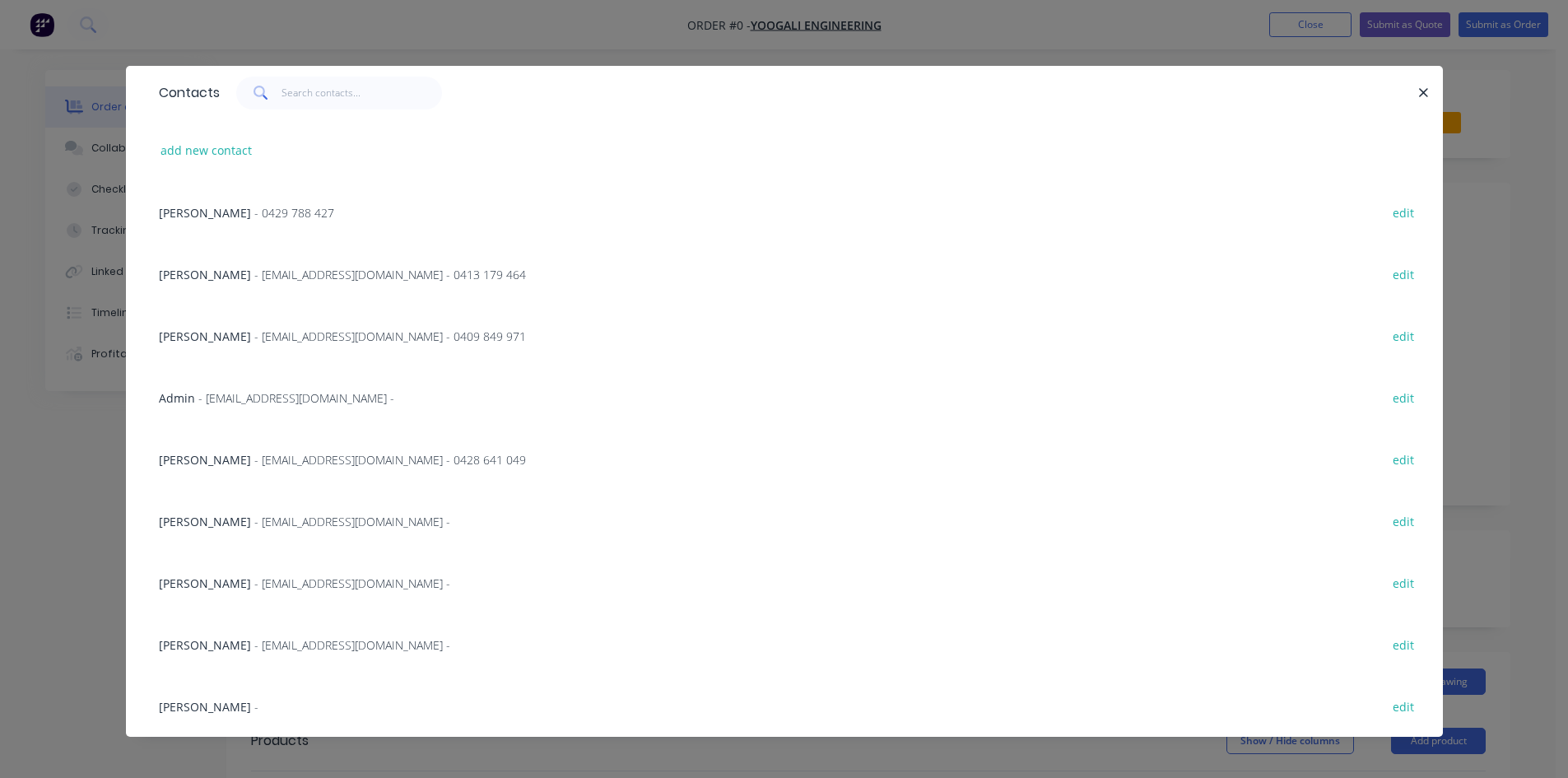
click at [254, 276] on span "- gvitucci@yoogaliengineering.com.au - 0413 179 464" at bounding box center [390, 275] width 272 height 15
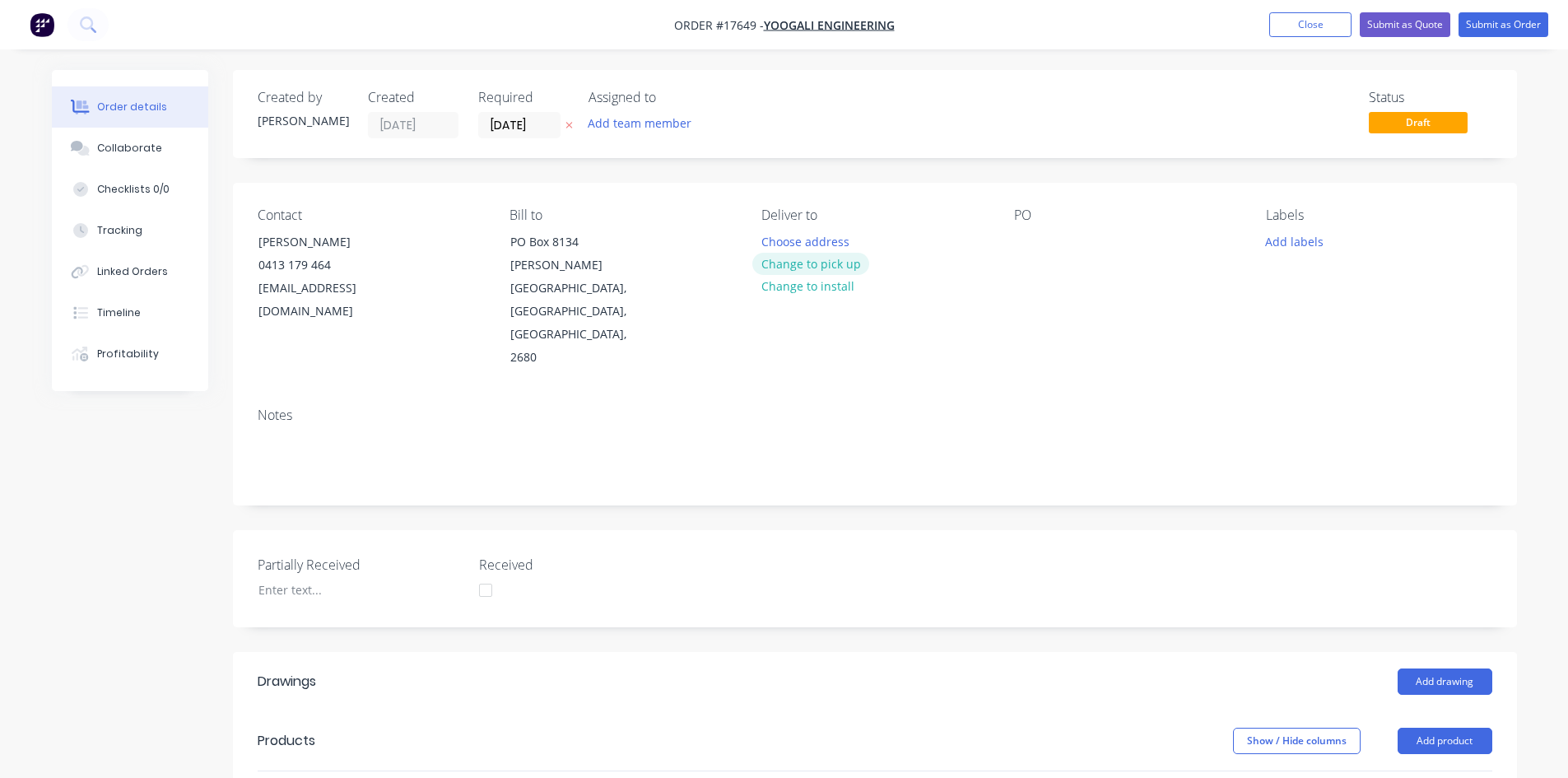
click at [826, 264] on button "Change to pick up" at bounding box center [811, 264] width 117 height 22
click at [1026, 232] on div at bounding box center [1027, 242] width 27 height 24
click at [1066, 239] on div "17649 PO#63097" at bounding box center [1075, 242] width 122 height 24
click at [1083, 283] on div "PO 17649 Turner, PO#63097" at bounding box center [1127, 288] width 226 height 162
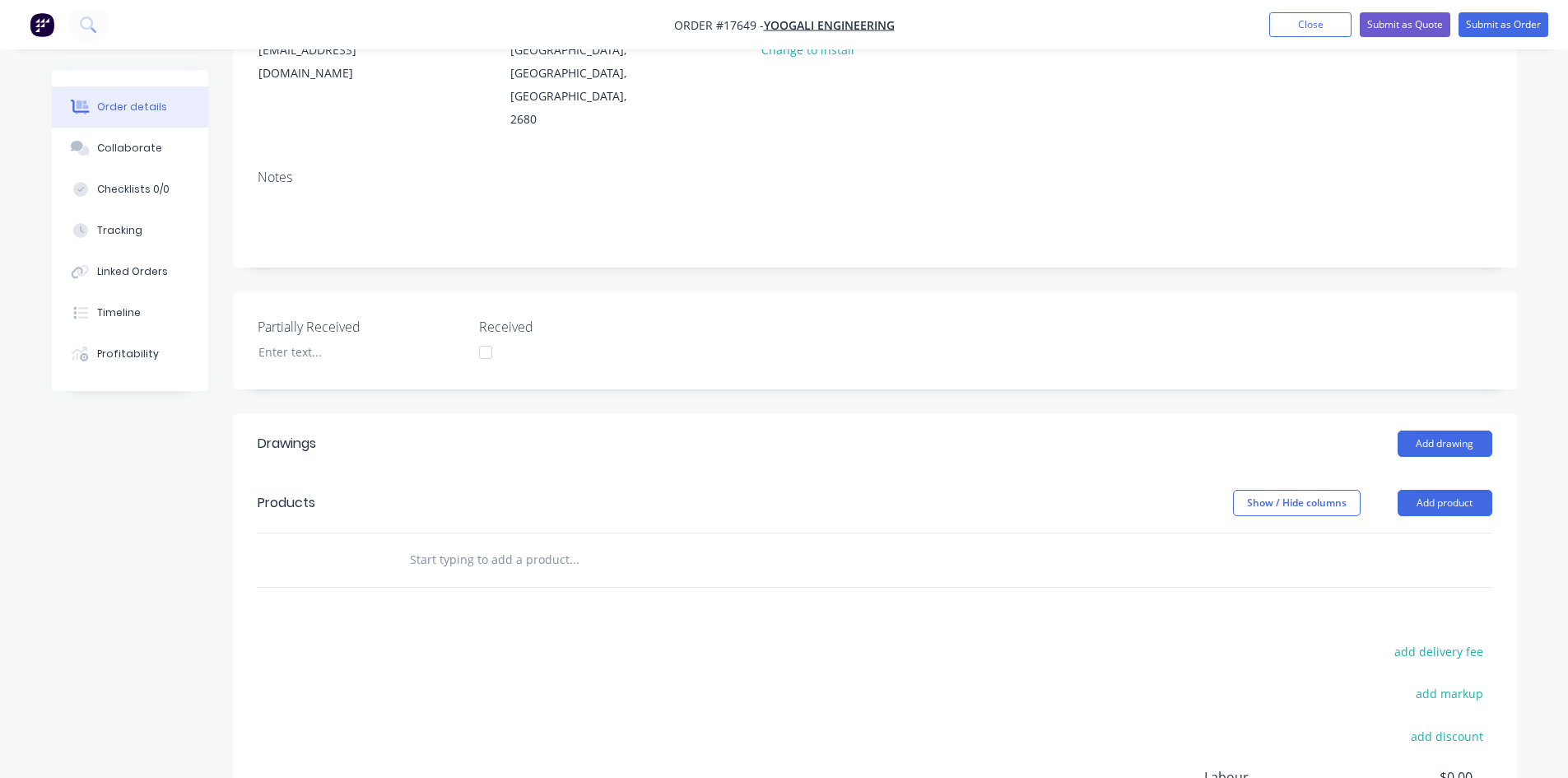
scroll to position [247, 0]
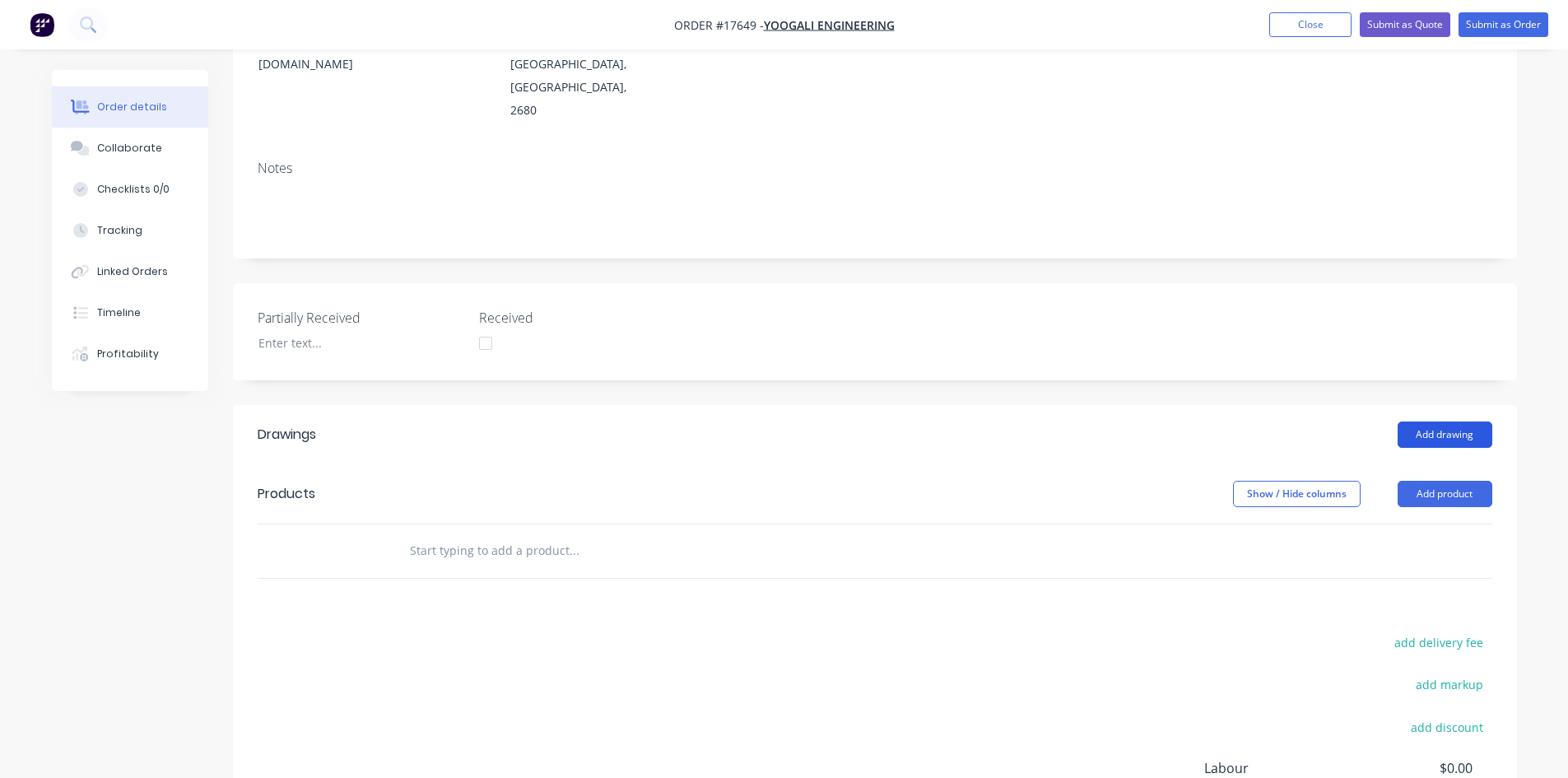
click at [1456, 422] on button "Add drawing" at bounding box center [1446, 435] width 95 height 27
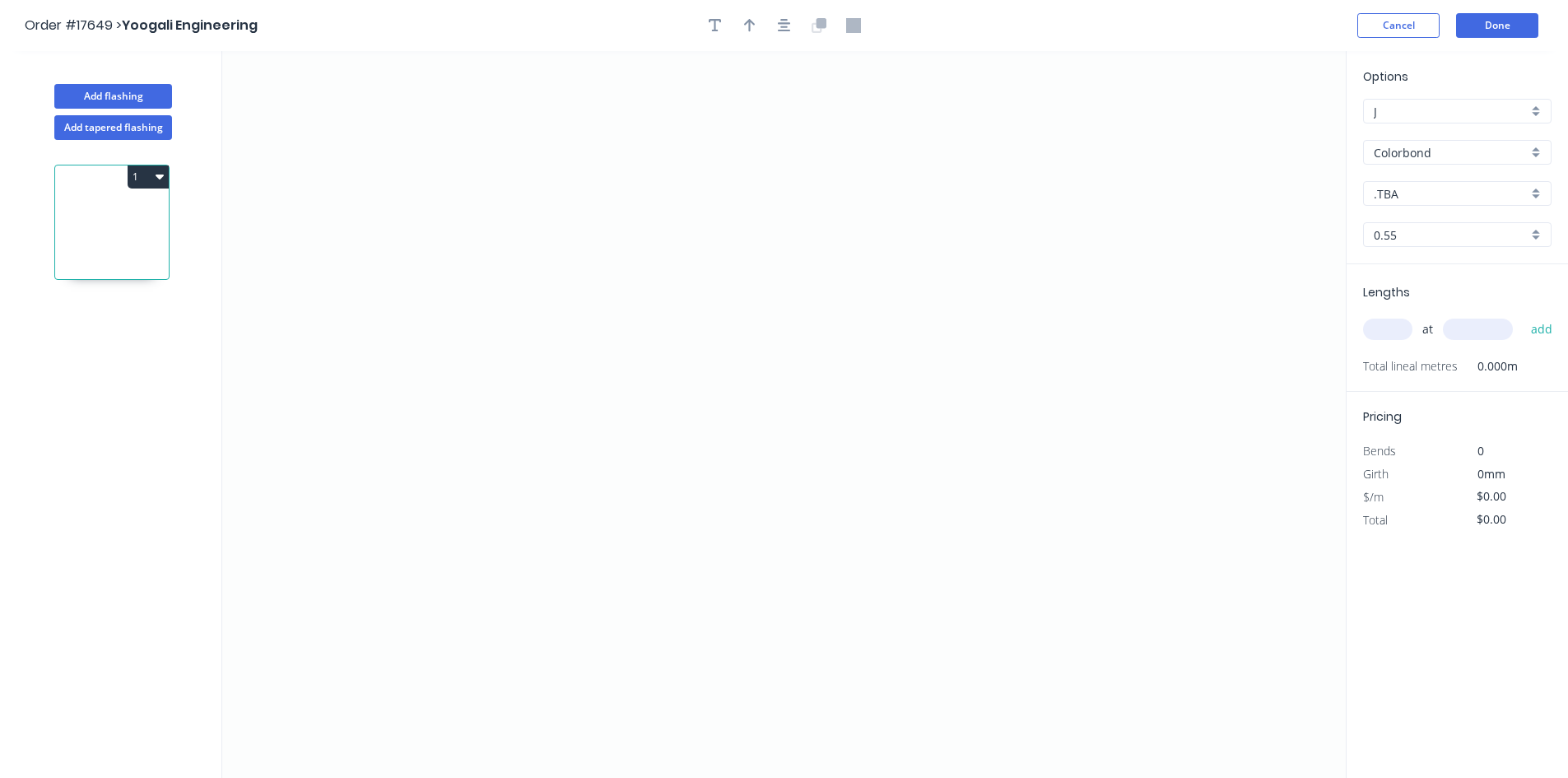
click at [1447, 160] on input "Colorbond" at bounding box center [1451, 152] width 154 height 17
click at [1437, 275] on div "Zincalume" at bounding box center [1457, 269] width 187 height 28
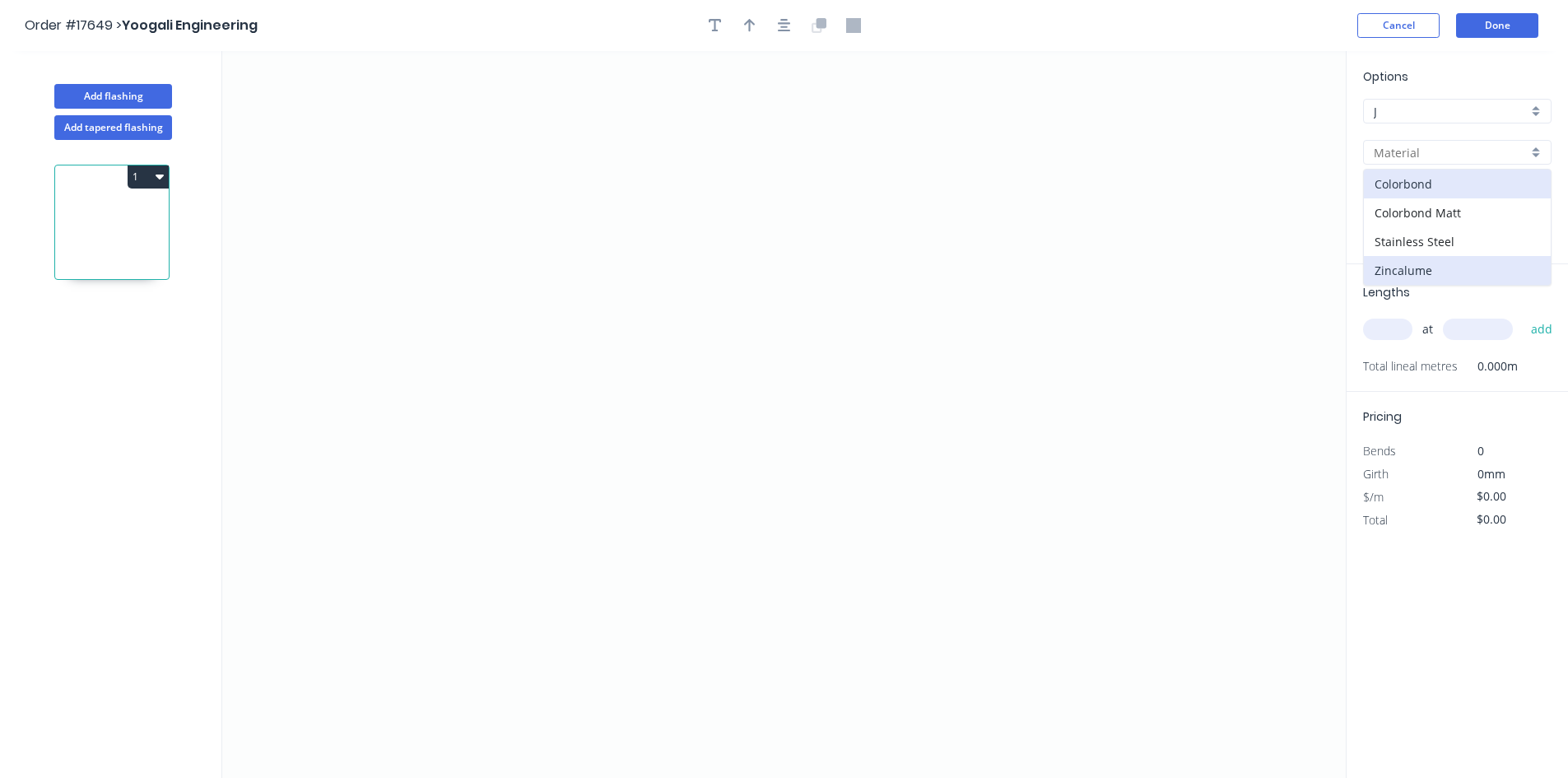
type input "Zincalume"
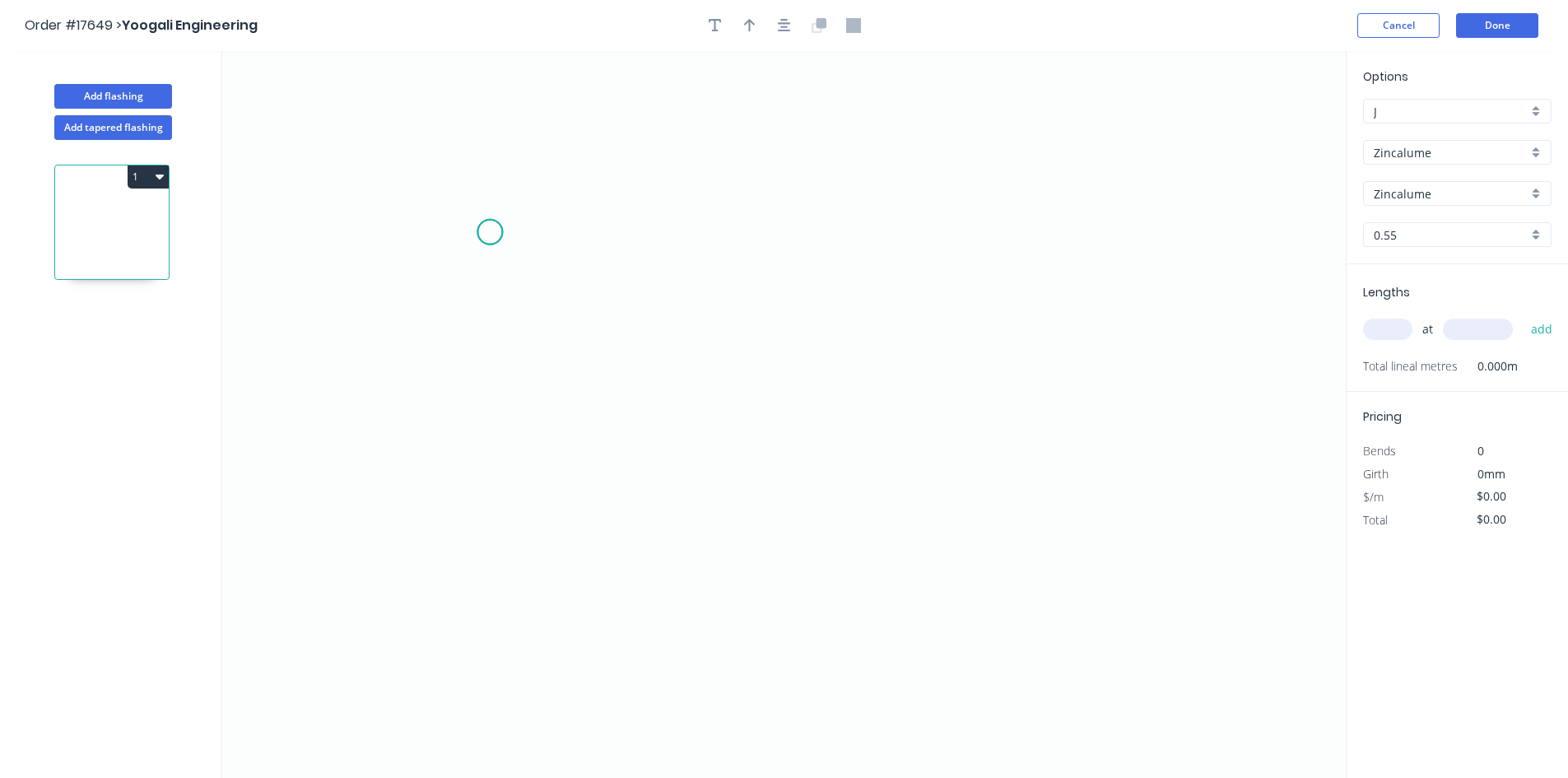
click at [490, 232] on icon "0" at bounding box center [784, 414] width 1124 height 726
click at [1025, 181] on icon "0" at bounding box center [784, 414] width 1124 height 726
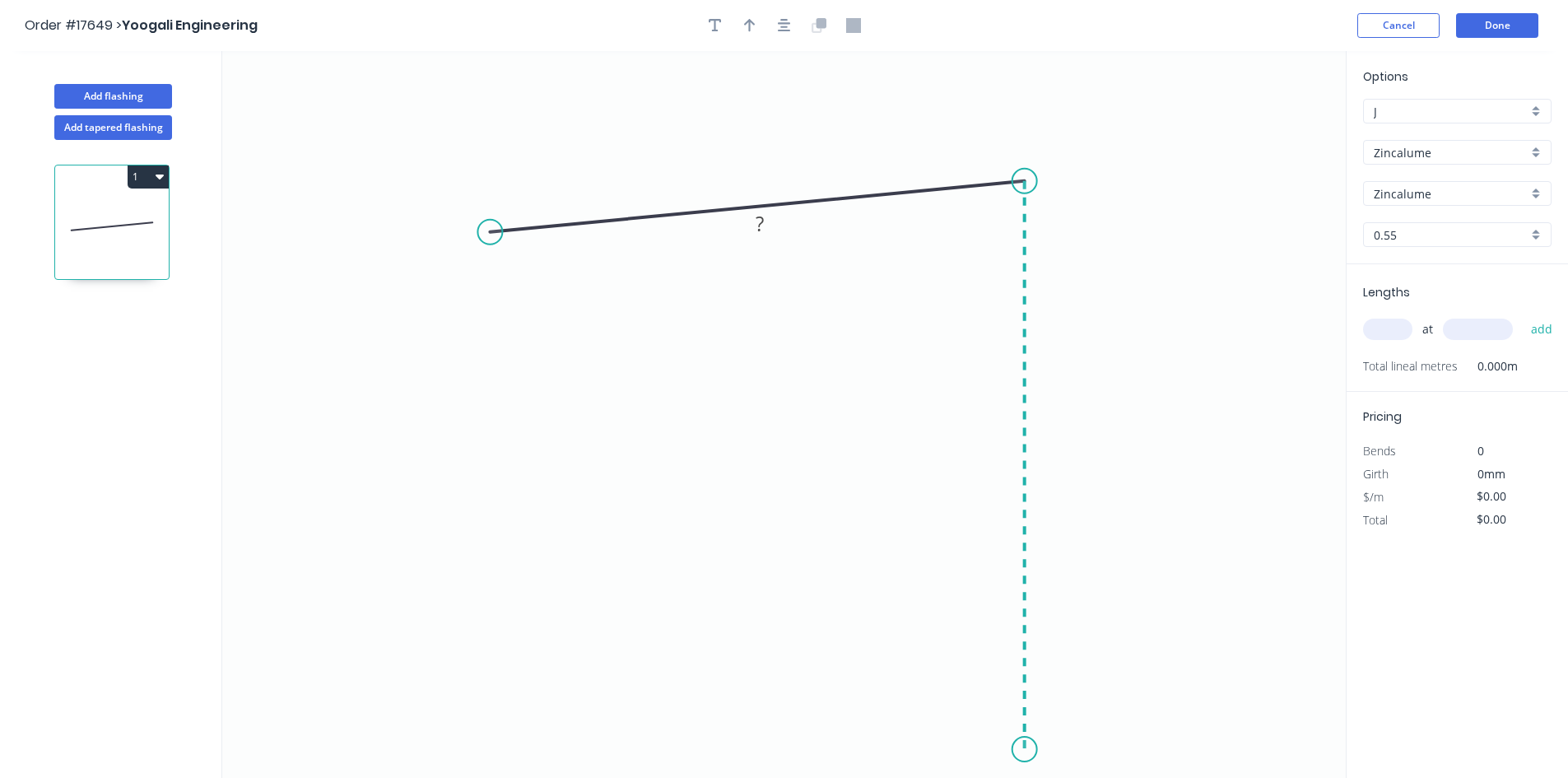
click at [1007, 750] on icon "0 ?" at bounding box center [784, 414] width 1124 height 726
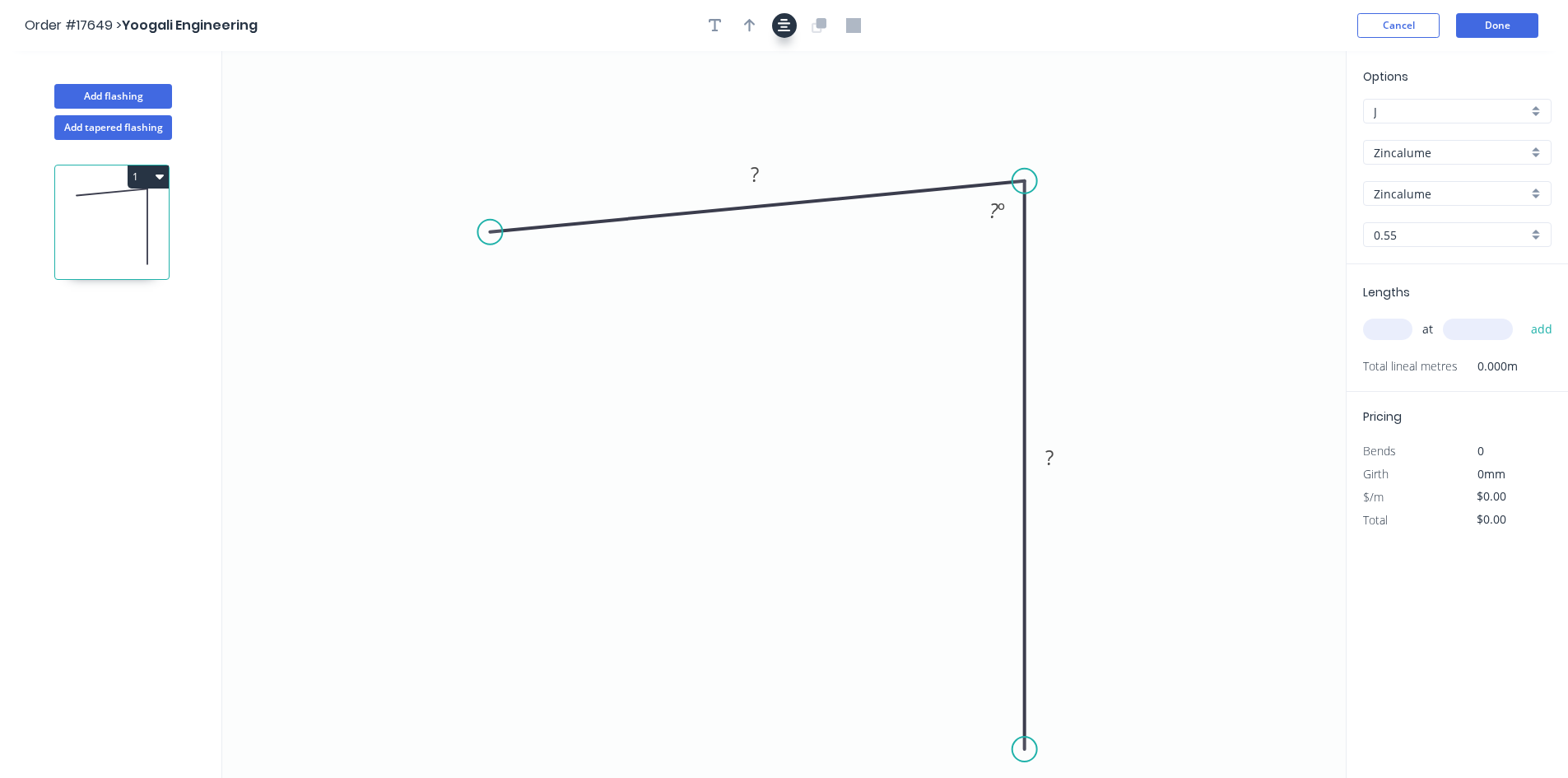
click at [785, 28] on icon "button" at bounding box center [784, 25] width 13 height 15
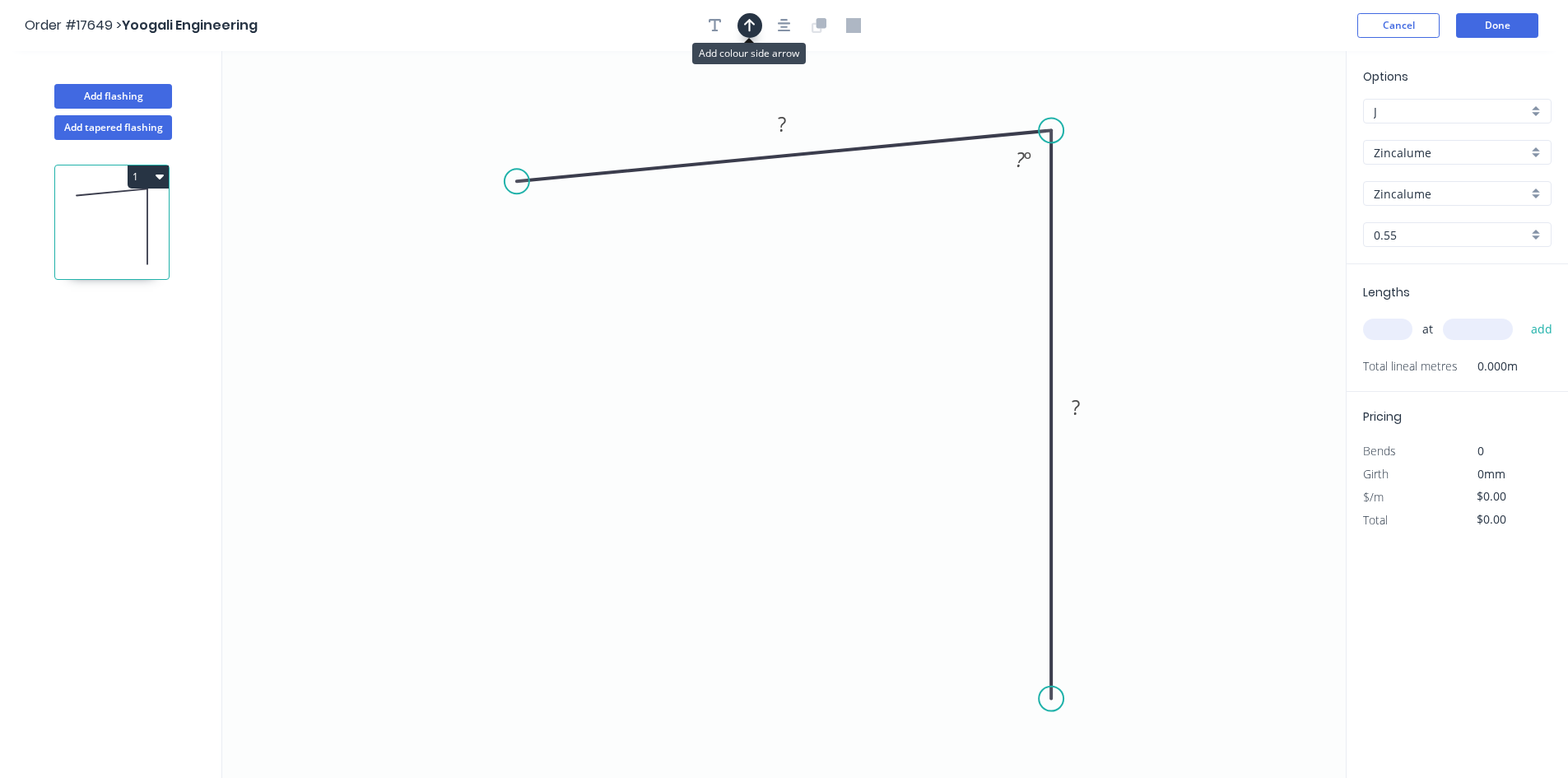
click at [752, 23] on icon "button" at bounding box center [749, 25] width 11 height 13
click at [1261, 129] on icon at bounding box center [1262, 114] width 15 height 52
click at [1021, 159] on tspan "?" at bounding box center [1020, 159] width 9 height 28
drag, startPoint x: 1001, startPoint y: 162, endPoint x: 1089, endPoint y: 107, distance: 103.8
click at [1089, 107] on rect at bounding box center [1112, 103] width 53 height 34
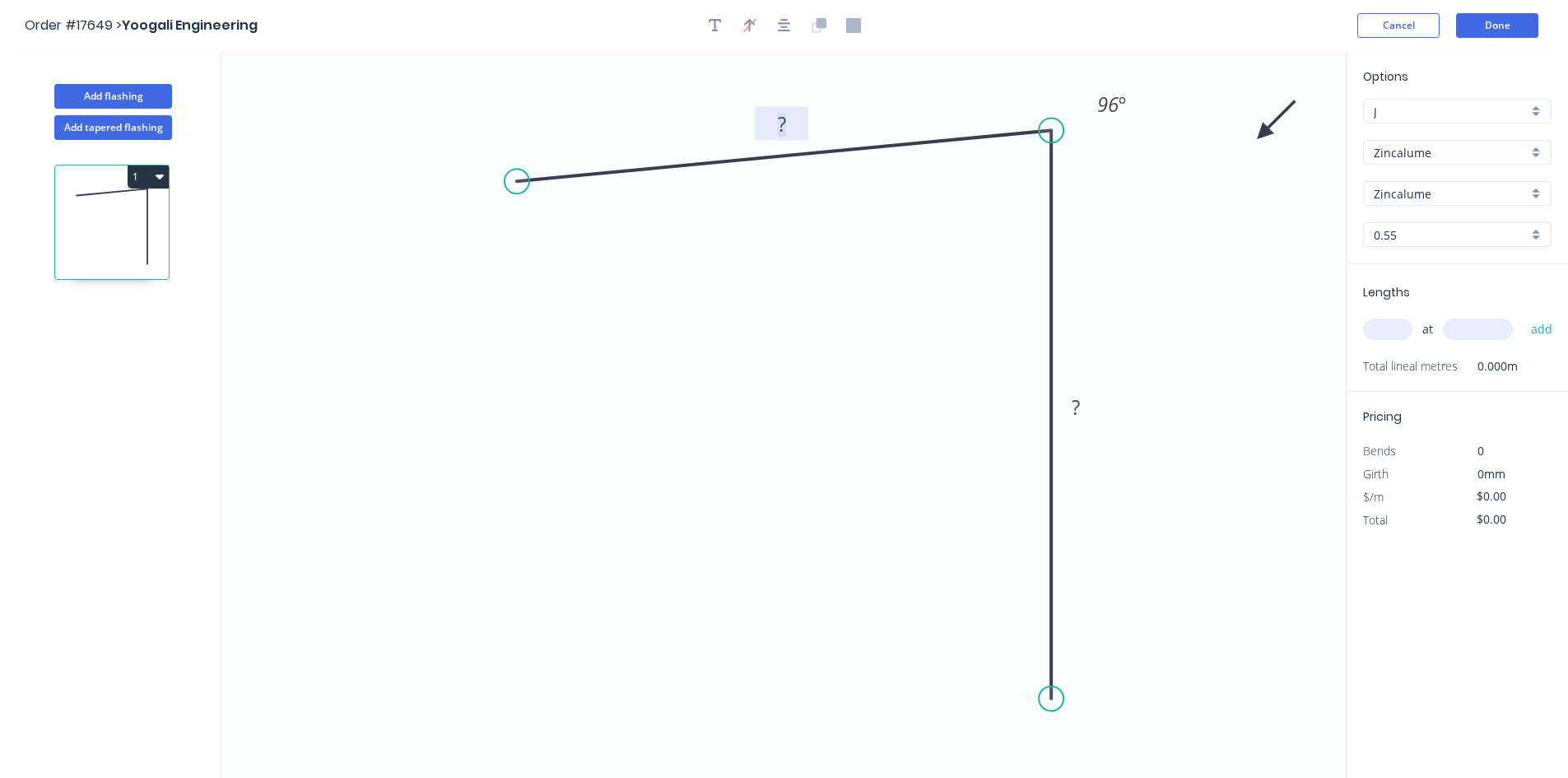
click at [795, 119] on rect at bounding box center [782, 125] width 33 height 23
click at [1079, 416] on tspan "?" at bounding box center [1076, 407] width 9 height 28
click at [1174, 328] on icon "0 140 170 96 º" at bounding box center [784, 414] width 1124 height 726
type input "$12.37"
click at [1393, 328] on input "text" at bounding box center [1387, 329] width 49 height 22
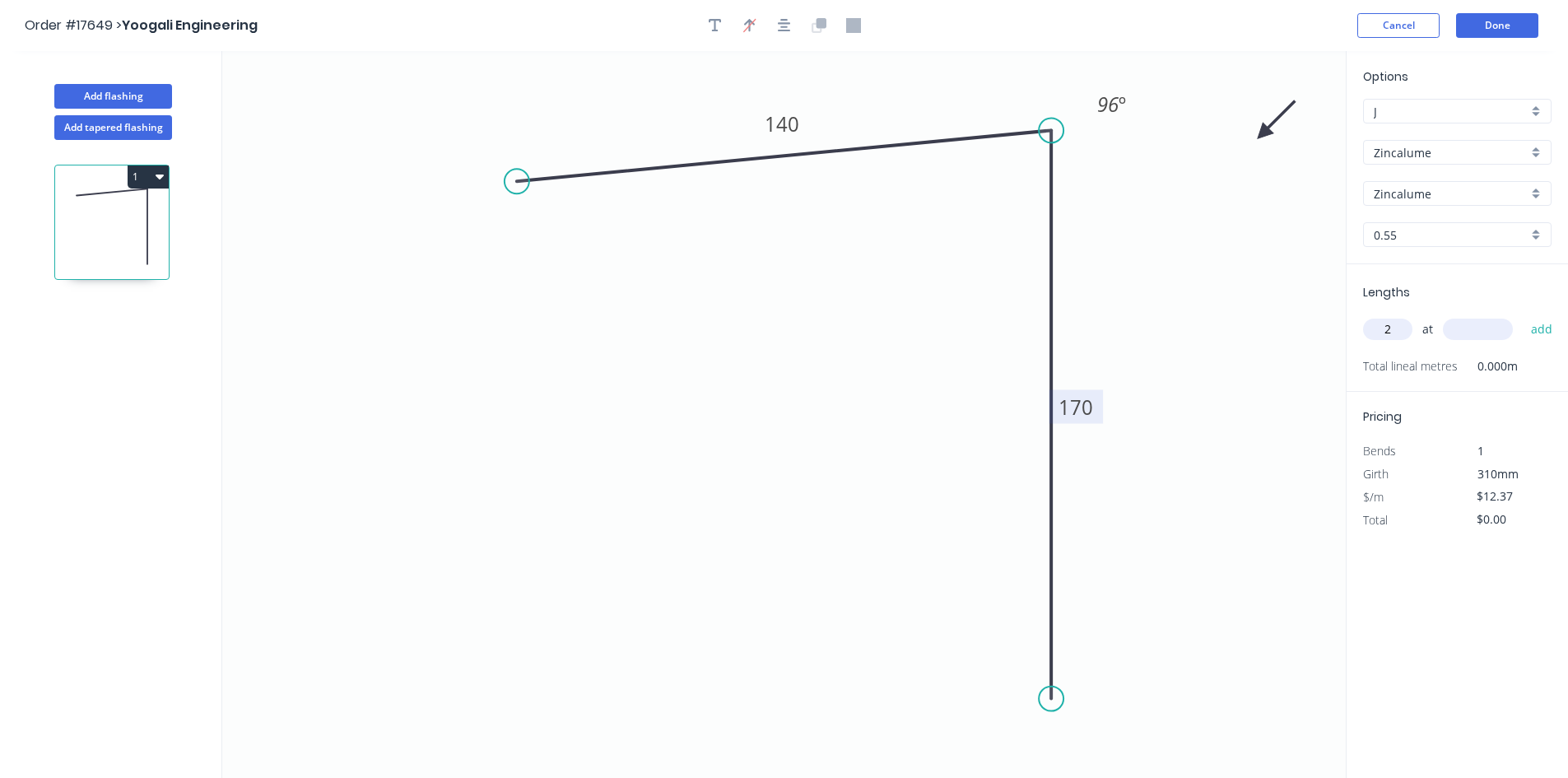
type input "2"
click at [1478, 335] on input "text" at bounding box center [1478, 329] width 70 height 22
type input "6500"
click at [1548, 332] on button "add" at bounding box center [1542, 329] width 39 height 28
type input "$160.81"
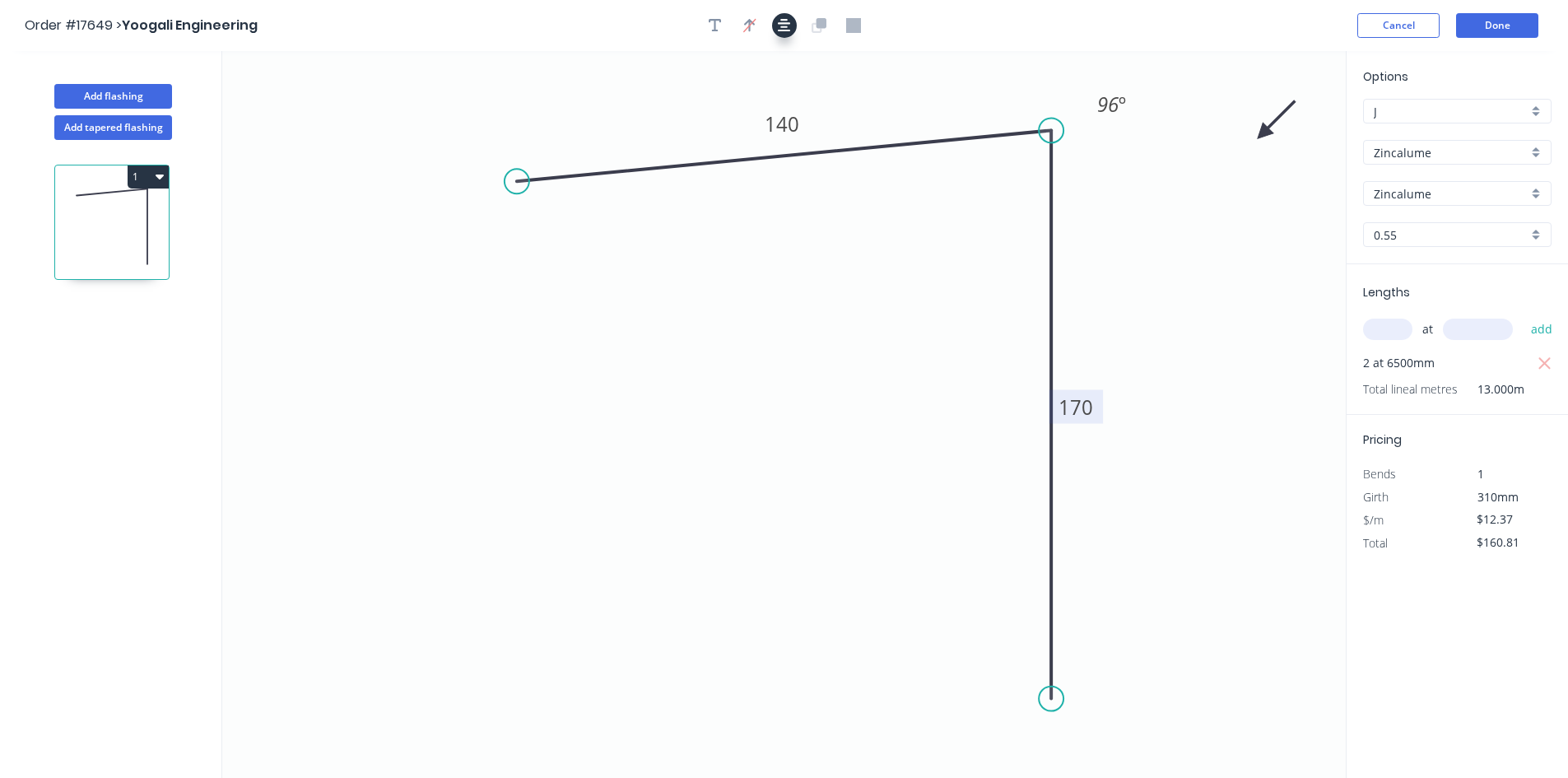
click at [788, 27] on icon "button" at bounding box center [784, 25] width 13 height 15
click at [108, 97] on button "Add flashing" at bounding box center [113, 96] width 118 height 25
type input "$0.00"
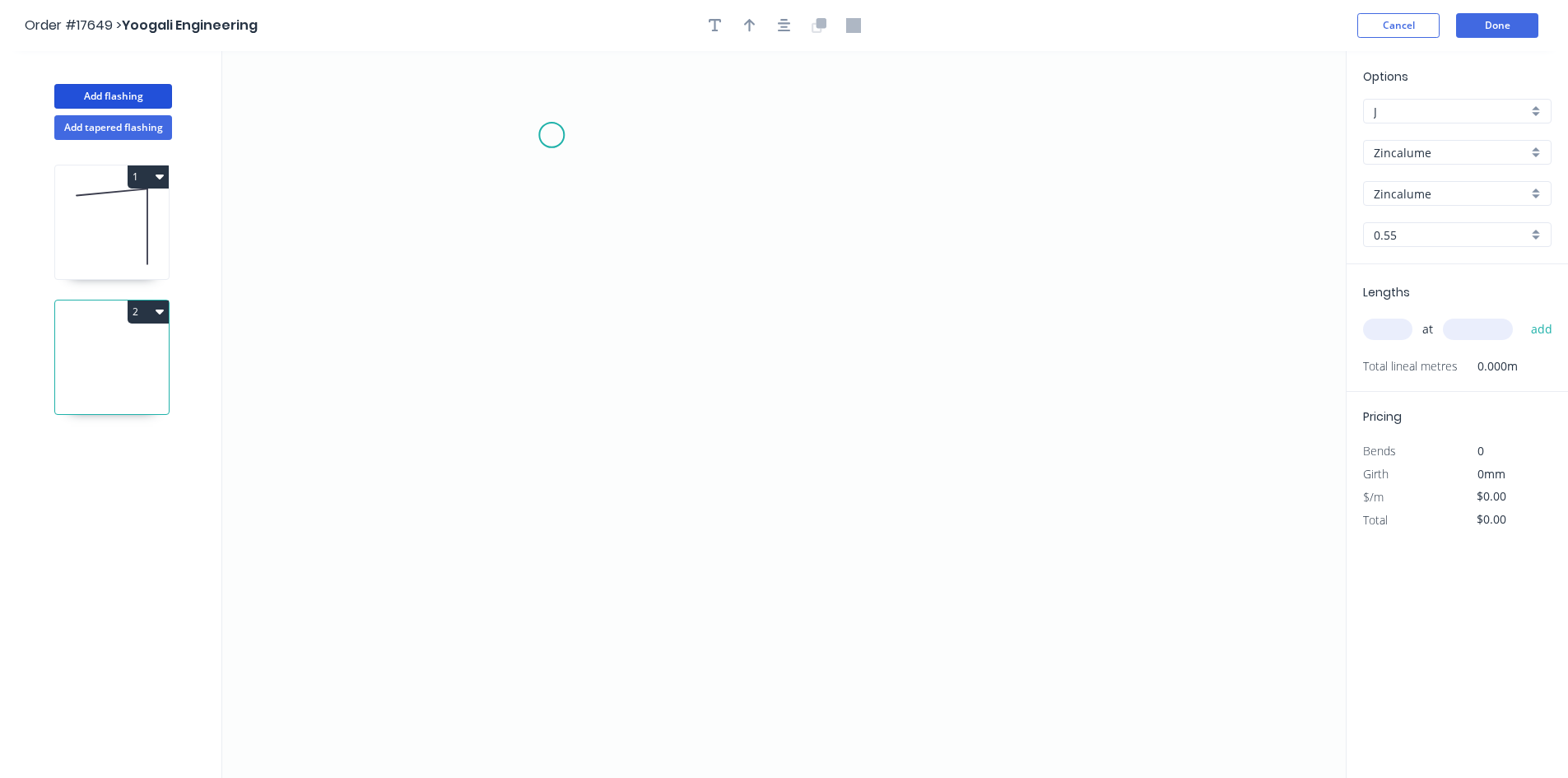
click at [552, 135] on icon "0" at bounding box center [784, 414] width 1124 height 726
click at [964, 144] on icon "0" at bounding box center [784, 414] width 1124 height 726
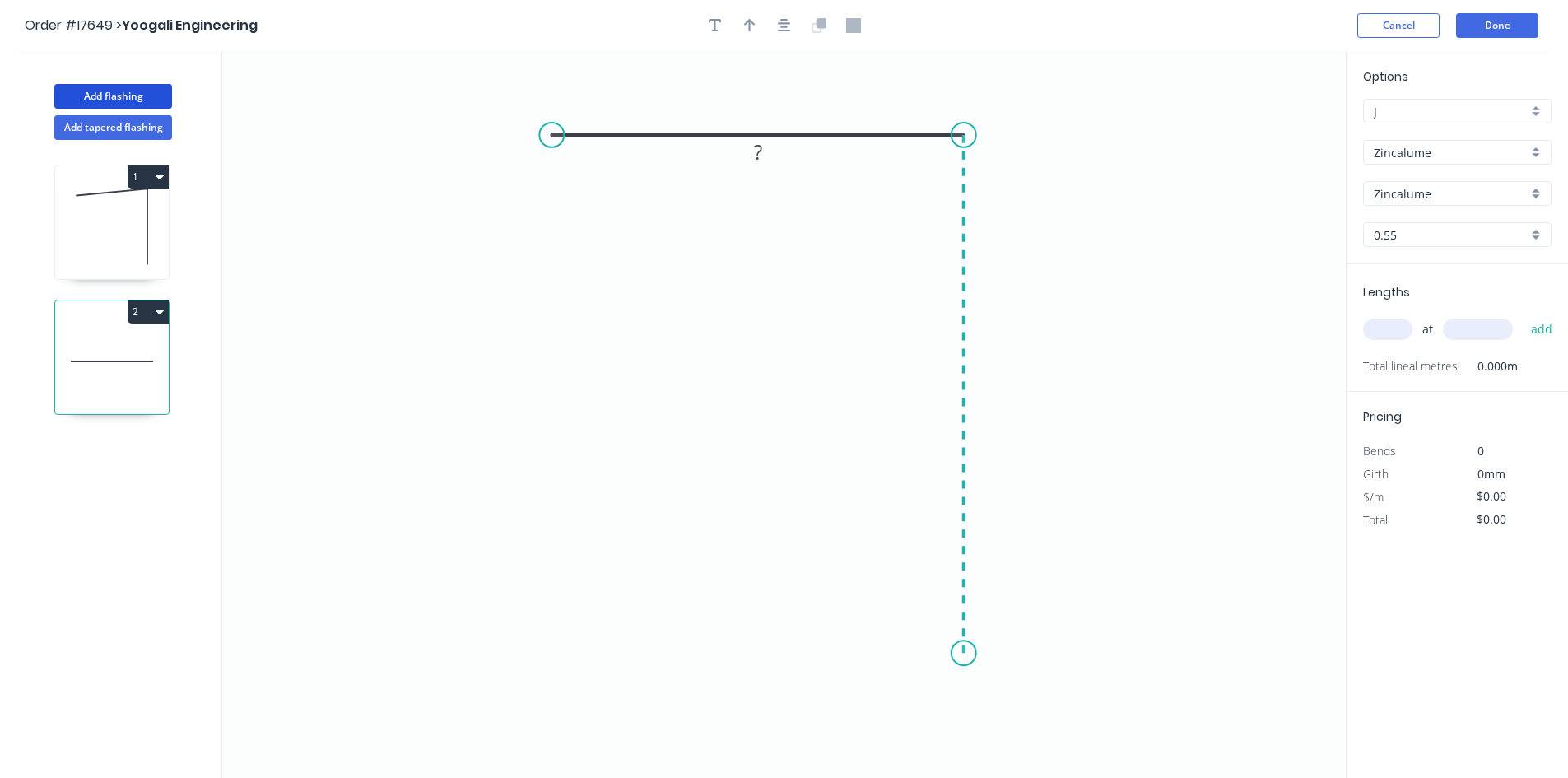
click at [938, 653] on icon "0 ?" at bounding box center [784, 414] width 1124 height 726
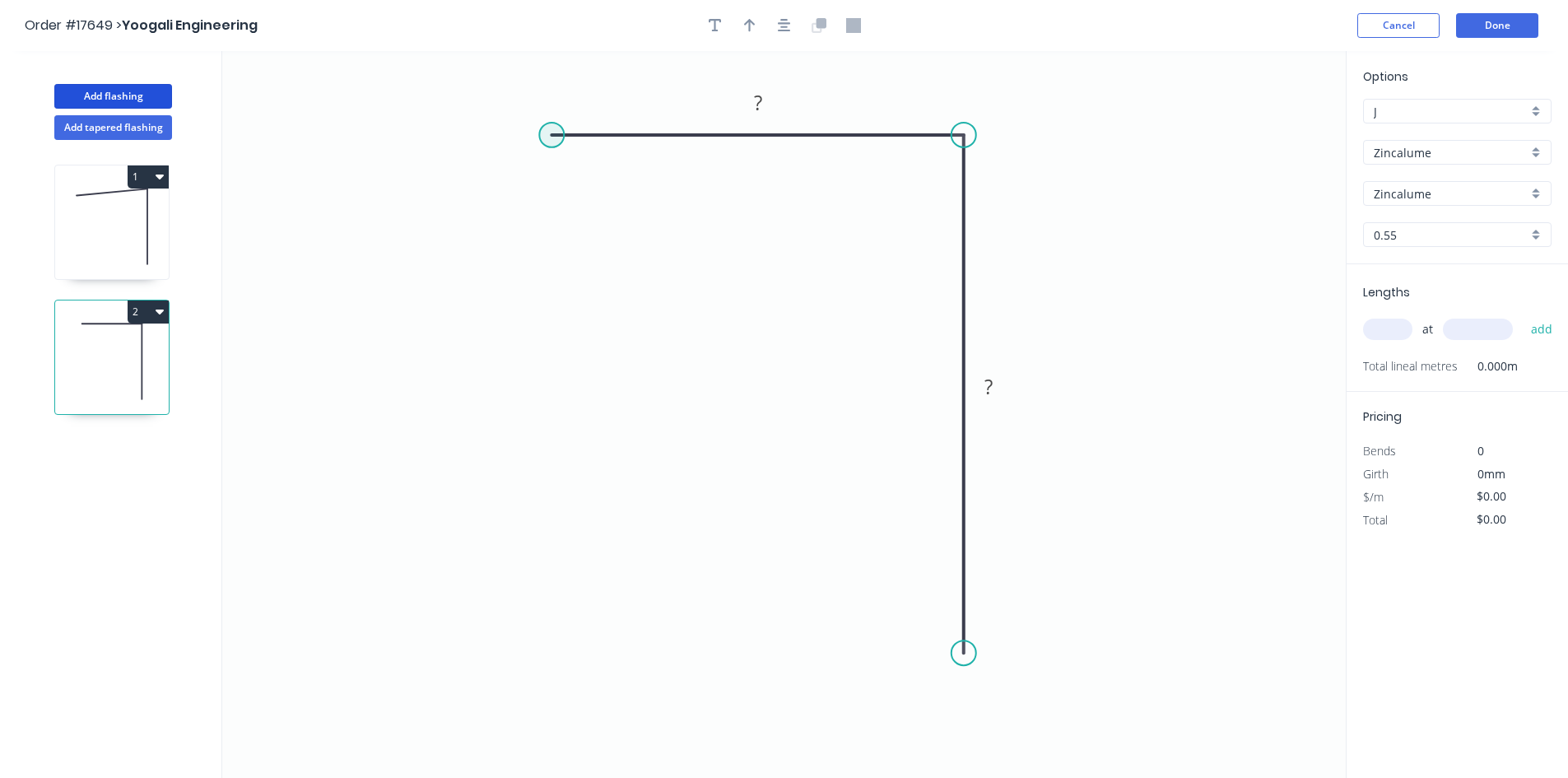
click at [554, 141] on circle at bounding box center [551, 134] width 25 height 25
click at [524, 162] on icon at bounding box center [537, 149] width 28 height 28
click at [523, 123] on tspan "?" at bounding box center [520, 124] width 9 height 28
click at [762, 102] on rect at bounding box center [758, 103] width 33 height 23
click at [989, 386] on tspan "?" at bounding box center [989, 386] width 9 height 28
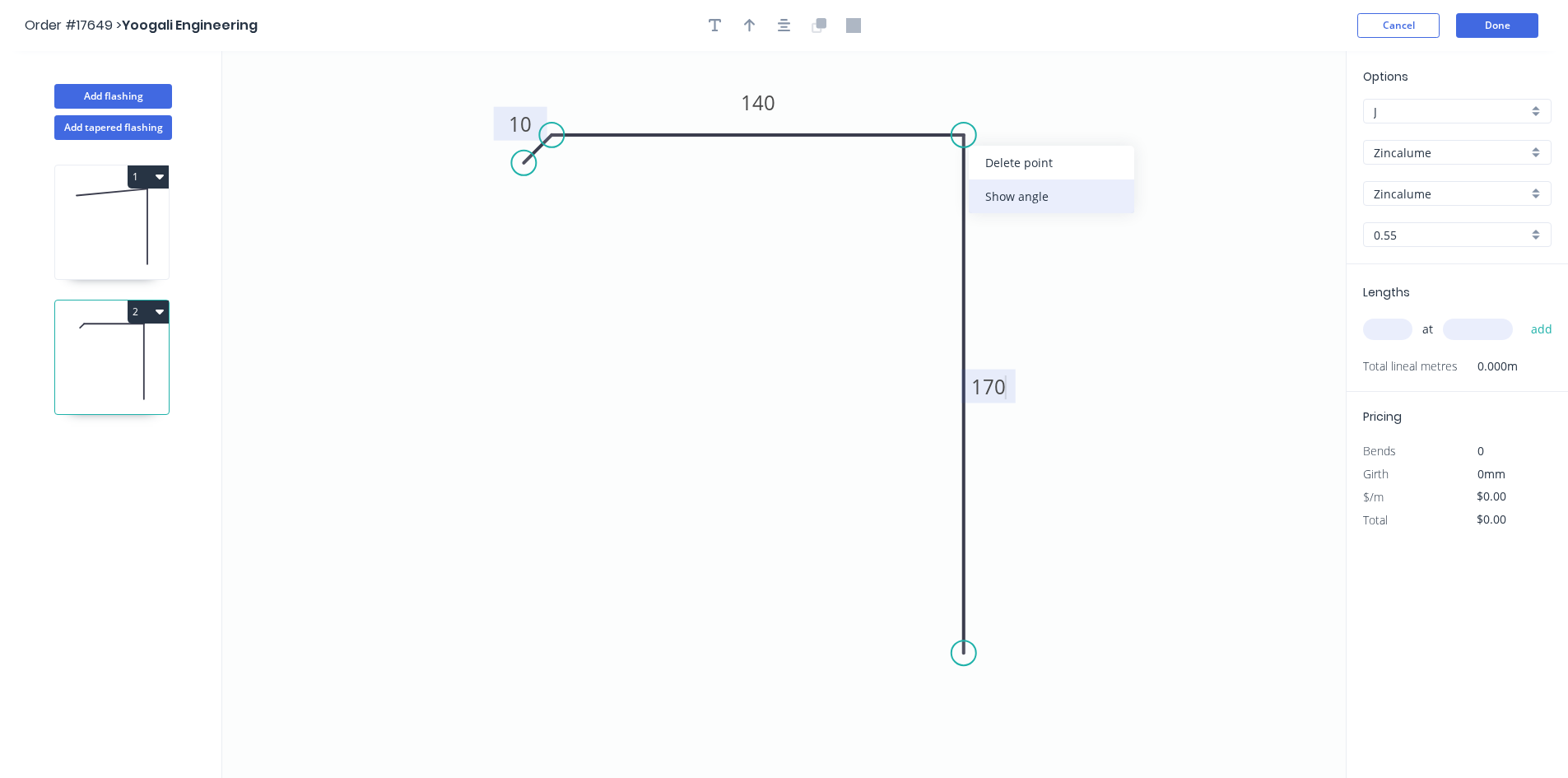
click at [1013, 201] on div "Show angle" at bounding box center [1051, 195] width 165 height 34
type input "$13.30"
click at [926, 165] on rect at bounding box center [934, 164] width 33 height 23
drag, startPoint x: 910, startPoint y: 159, endPoint x: 1035, endPoint y: 108, distance: 135.0
click at [1035, 108] on rect at bounding box center [1060, 111] width 53 height 34
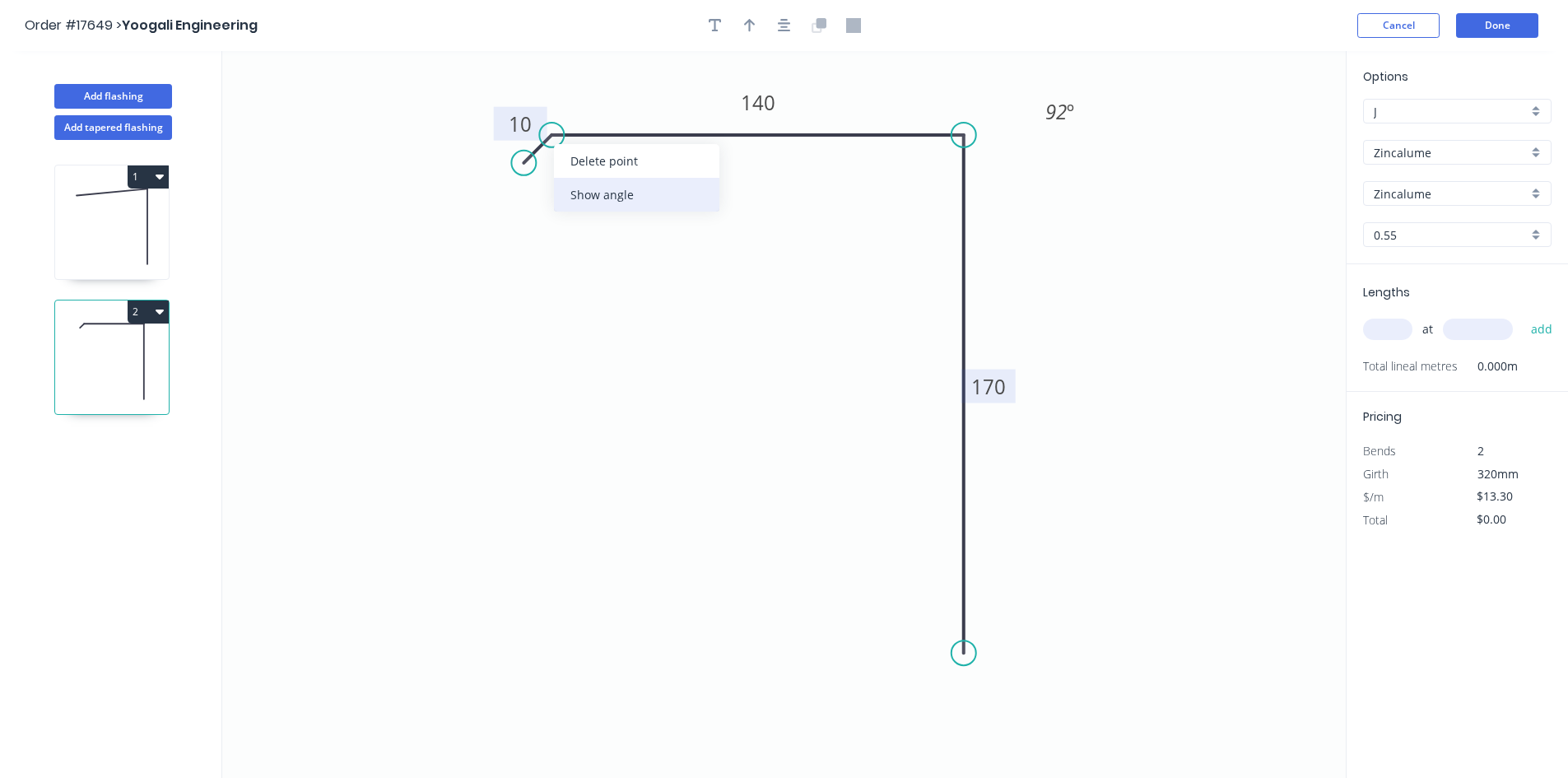
click at [591, 197] on div "Show angle" at bounding box center [636, 194] width 165 height 34
click at [573, 175] on tspan "º" at bounding box center [572, 172] width 8 height 28
drag, startPoint x: 588, startPoint y: 178, endPoint x: 600, endPoint y: 91, distance: 87.8
click at [600, 91] on rect at bounding box center [579, 83] width 53 height 34
click at [778, 28] on icon "button" at bounding box center [784, 25] width 13 height 15
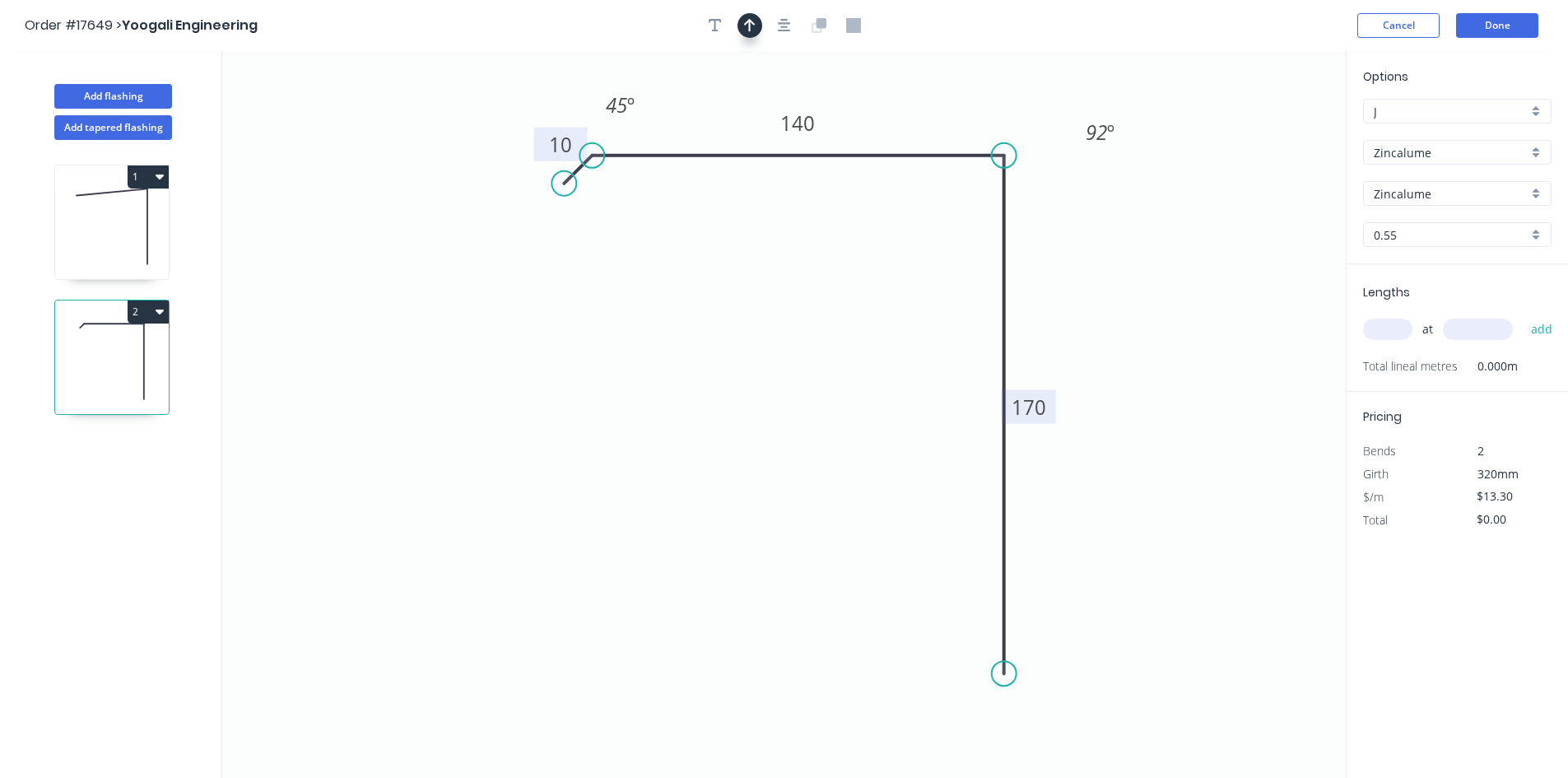
click at [752, 26] on icon "button" at bounding box center [749, 25] width 11 height 15
click at [1262, 133] on icon at bounding box center [1262, 114] width 15 height 52
drag, startPoint x: 1265, startPoint y: 133, endPoint x: 1141, endPoint y: 268, distance: 183.3
click at [1141, 268] on icon at bounding box center [1160, 267] width 53 height 15
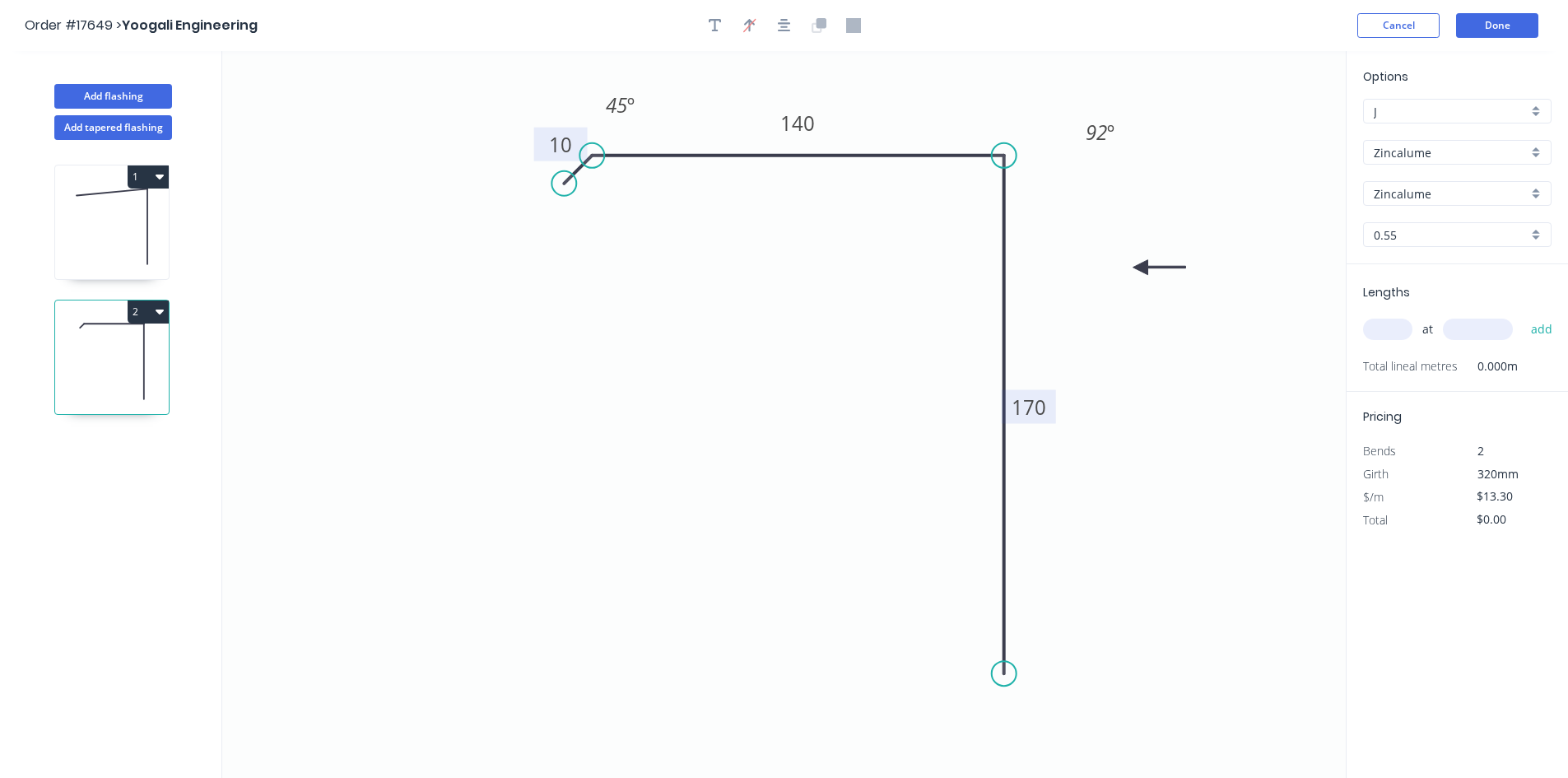
click at [1381, 326] on input "text" at bounding box center [1387, 329] width 49 height 22
type input "1"
click at [1478, 324] on input "text" at bounding box center [1478, 329] width 70 height 22
type input "5400"
click at [1537, 332] on button "add" at bounding box center [1542, 329] width 39 height 28
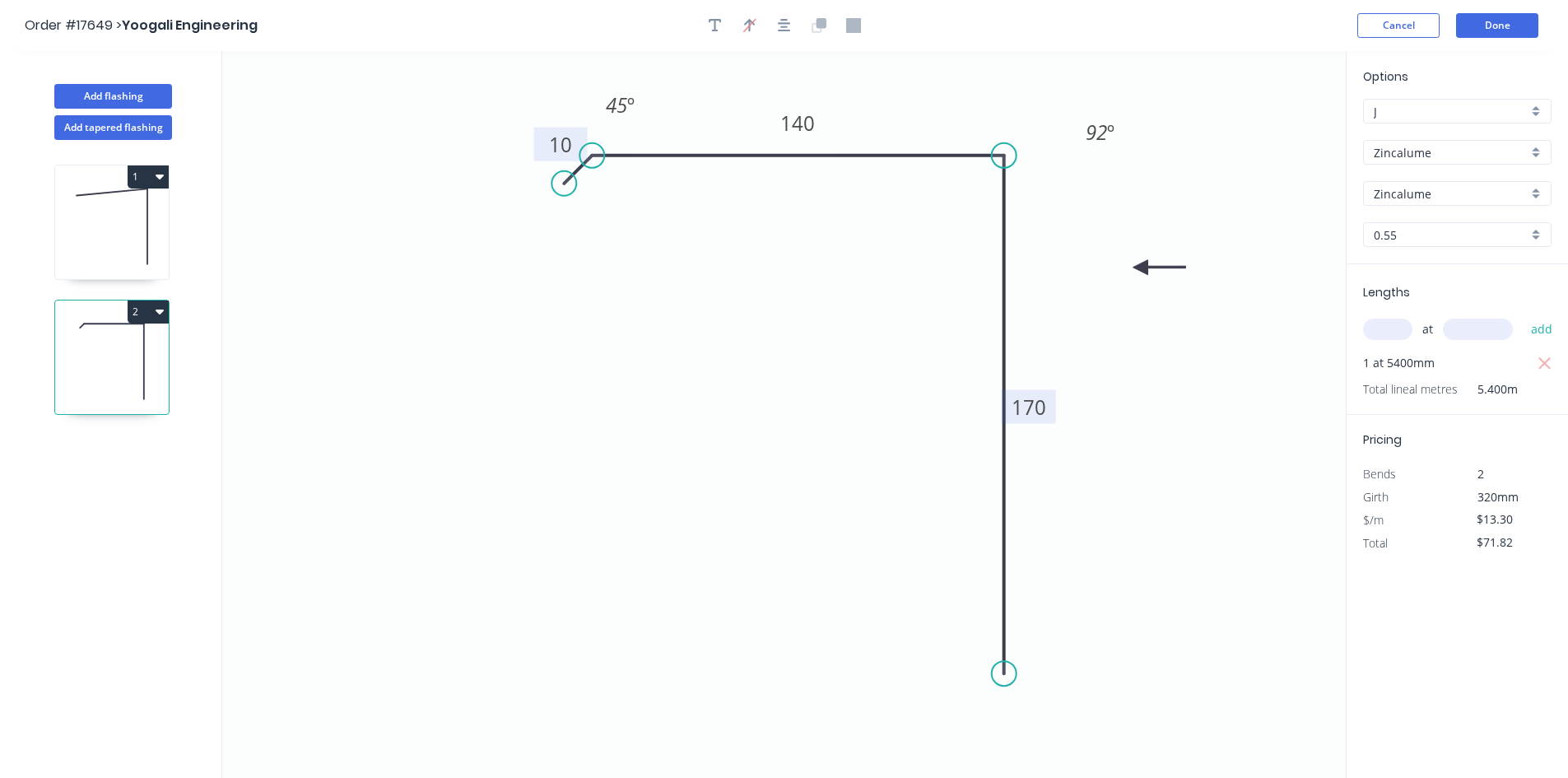
click at [146, 309] on button "2" at bounding box center [148, 312] width 41 height 23
click at [120, 347] on div "Duplicate" at bounding box center [90, 353] width 127 height 24
type input "$0.00"
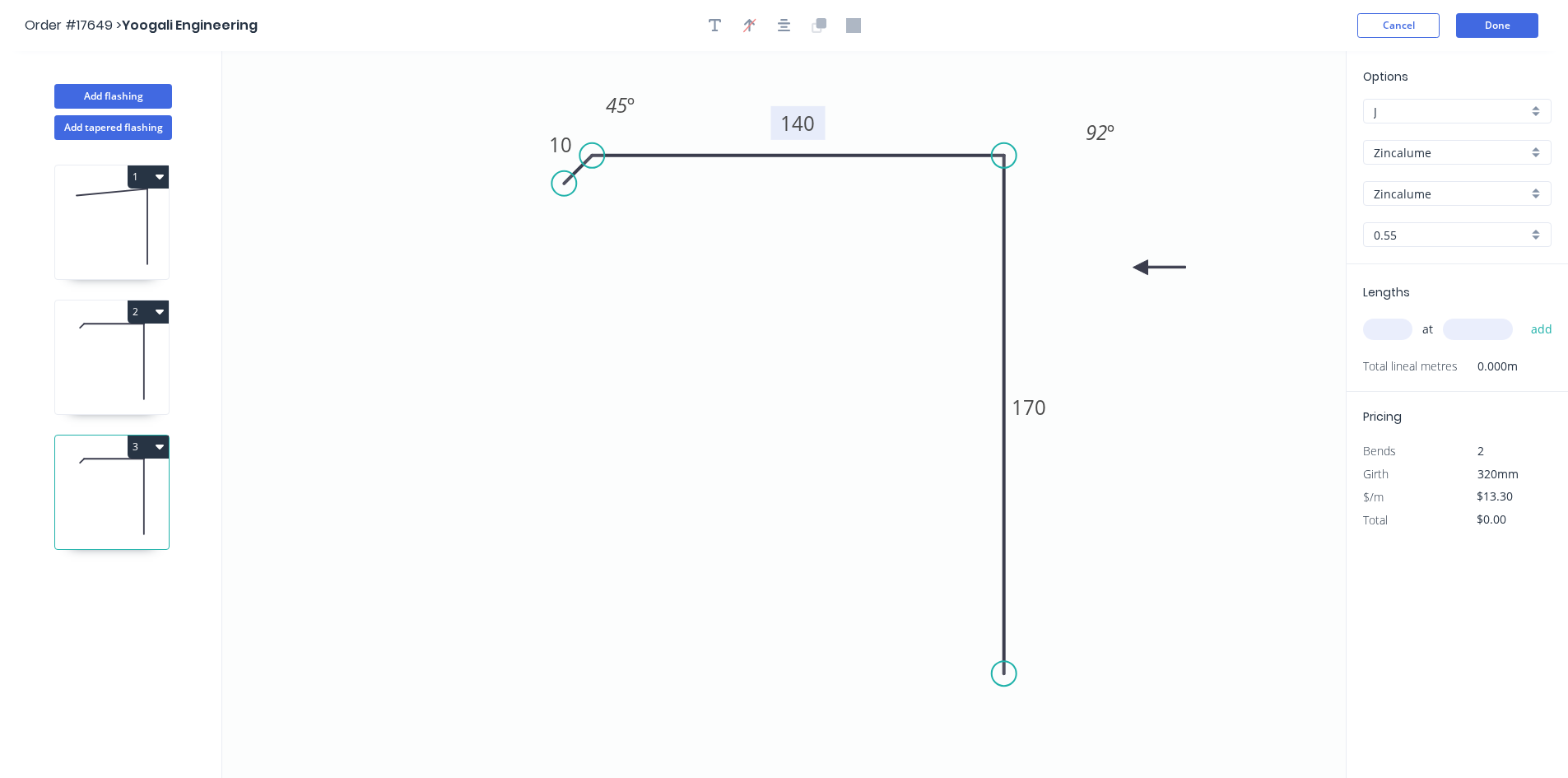
click at [816, 122] on rect at bounding box center [797, 122] width 54 height 34
click at [807, 123] on tspan "140" at bounding box center [797, 123] width 34 height 28
click at [793, 386] on icon "0 10 110 170 45 º 92 º" at bounding box center [784, 414] width 1124 height 726
type input "$11.03"
click at [1005, 709] on circle at bounding box center [1004, 708] width 25 height 25
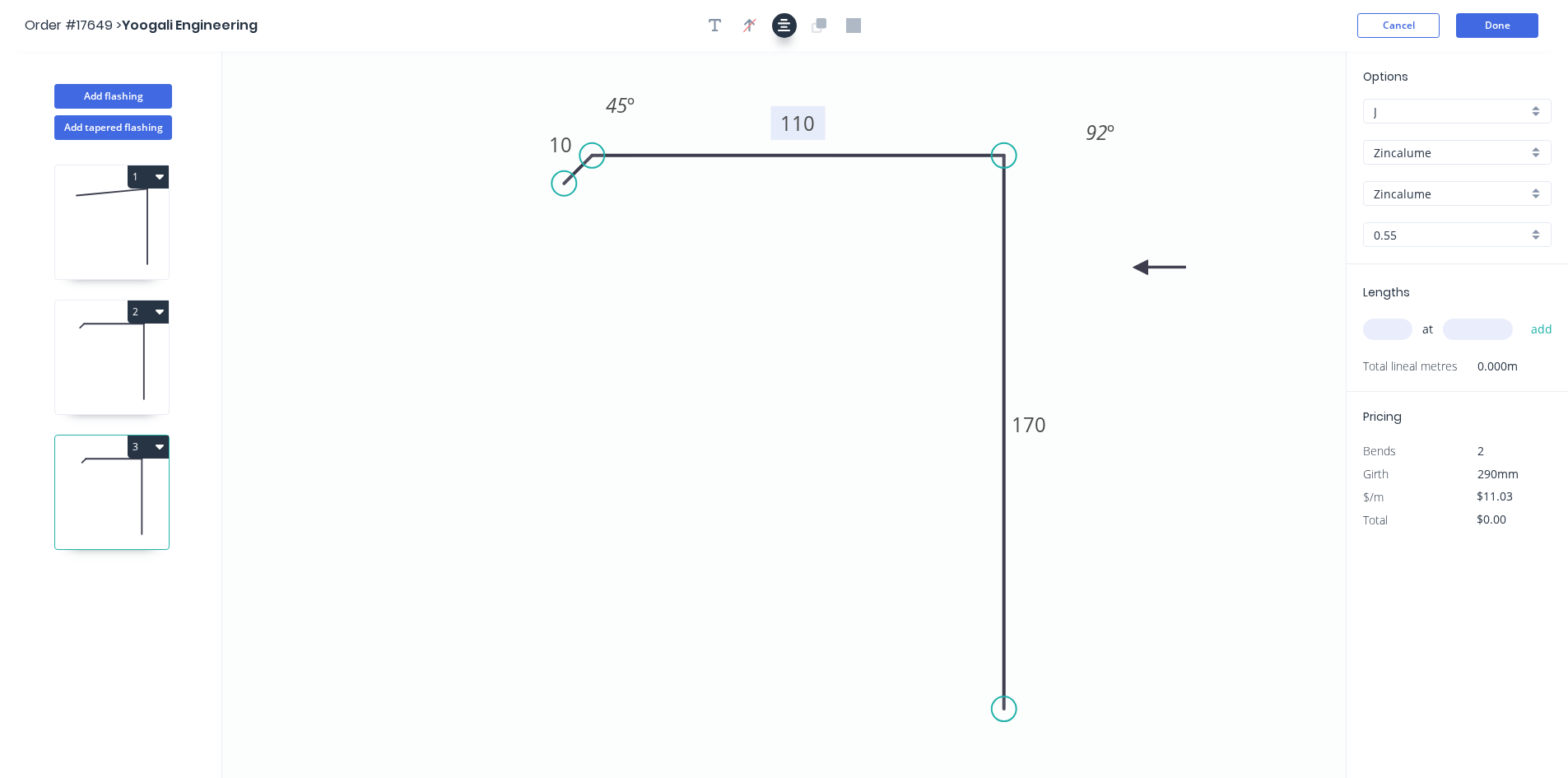
click at [789, 22] on icon "button" at bounding box center [784, 25] width 13 height 15
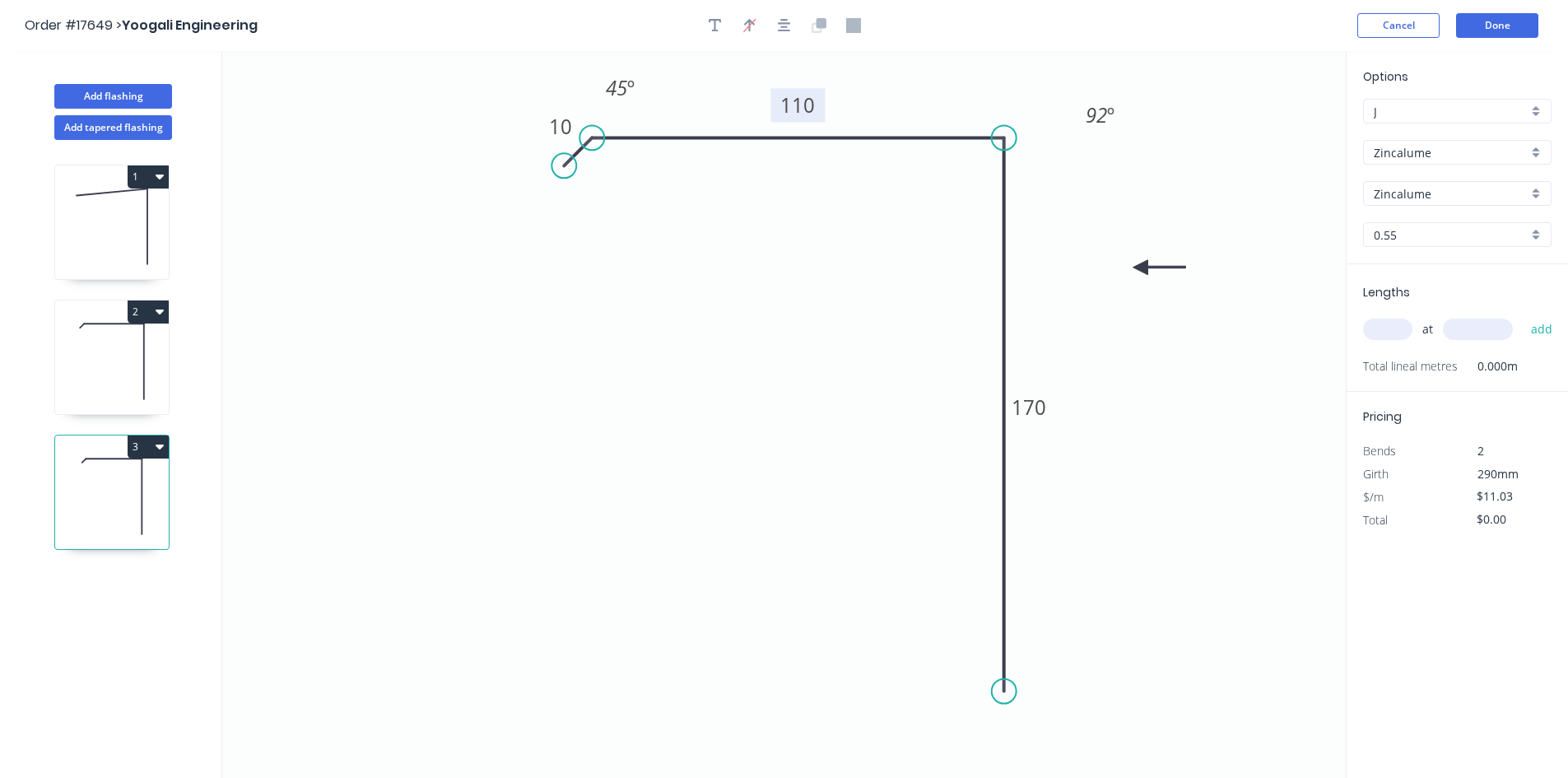
click at [1392, 335] on input "text" at bounding box center [1387, 329] width 49 height 22
type input "1"
click at [1485, 338] on input "text" at bounding box center [1478, 329] width 70 height 22
type input "5400"
click at [1549, 334] on button "add" at bounding box center [1542, 329] width 39 height 28
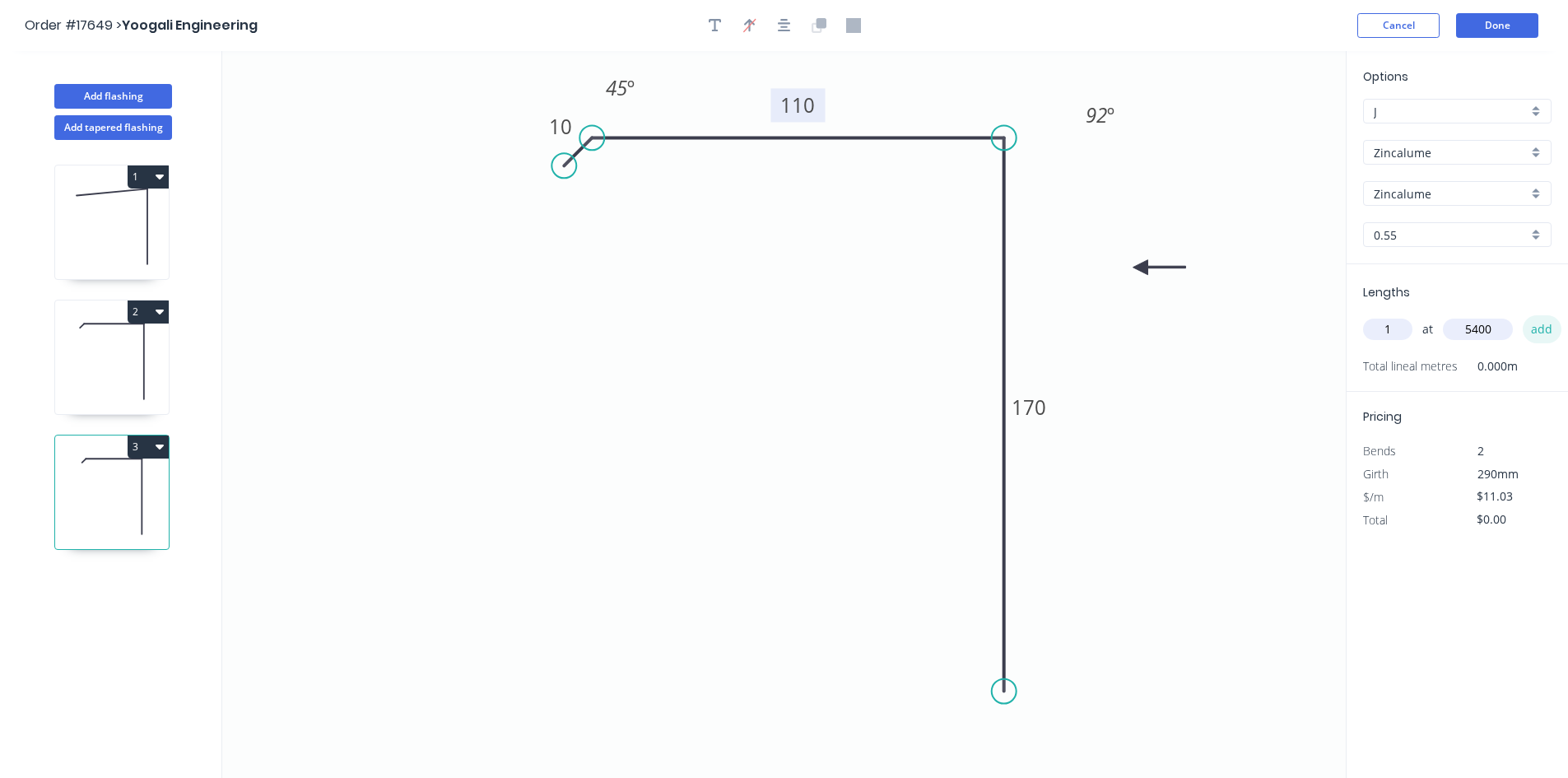
type input "$59.56"
click at [127, 90] on button "Add flashing" at bounding box center [113, 96] width 118 height 25
type input "$0.00"
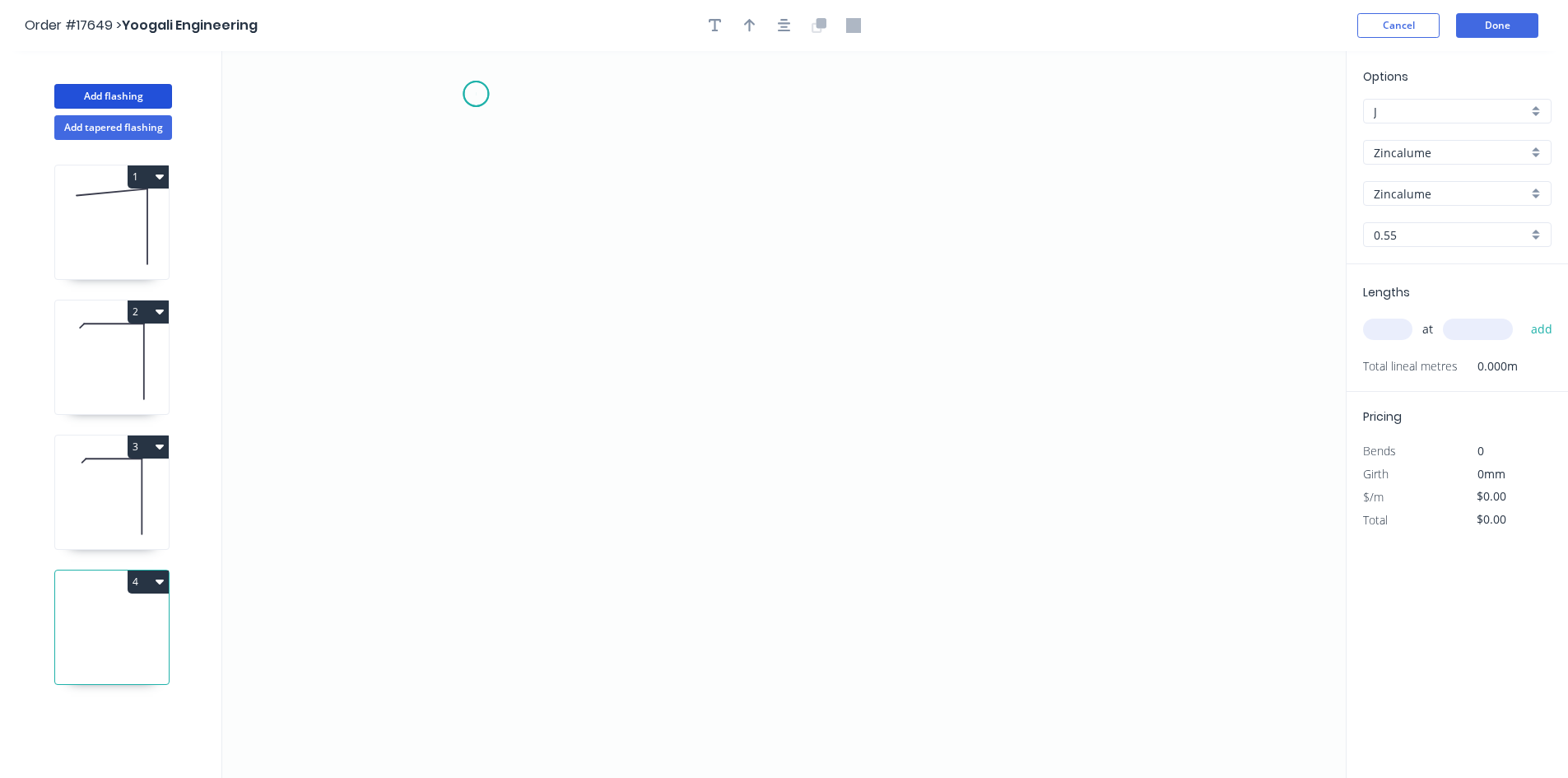
click at [476, 94] on icon "0" at bounding box center [784, 414] width 1124 height 726
click at [1181, 114] on icon "0" at bounding box center [784, 414] width 1124 height 726
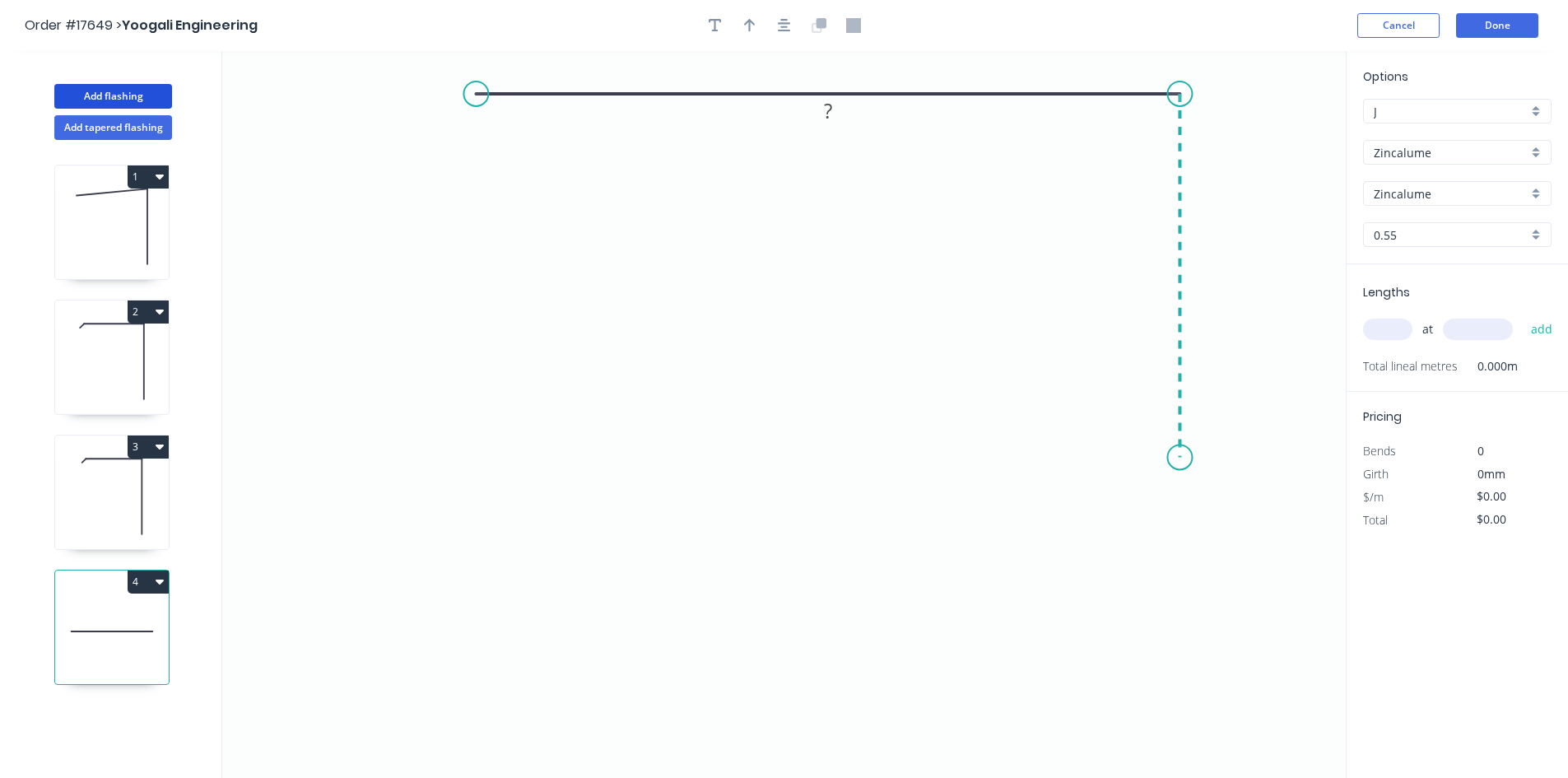
click at [1168, 459] on icon "0 ?" at bounding box center [784, 414] width 1124 height 726
click at [792, 28] on button "button" at bounding box center [784, 25] width 25 height 25
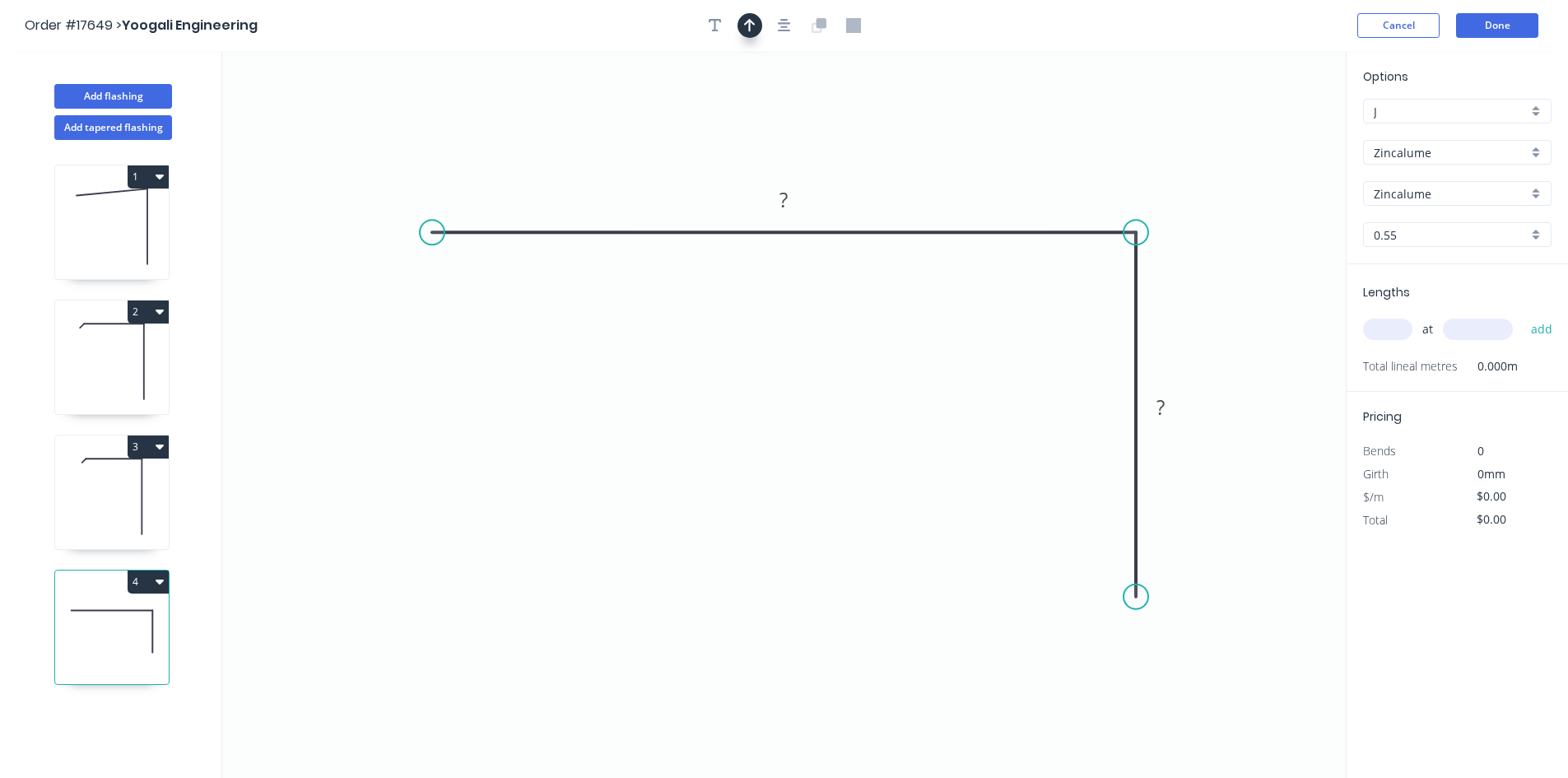
click at [753, 29] on icon "button" at bounding box center [749, 25] width 11 height 15
drag, startPoint x: 1261, startPoint y: 130, endPoint x: 960, endPoint y: 138, distance: 301.1
click at [960, 138] on icon at bounding box center [959, 118] width 15 height 52
click at [778, 191] on rect at bounding box center [784, 201] width 33 height 23
click at [1177, 412] on rect at bounding box center [1162, 406] width 53 height 34
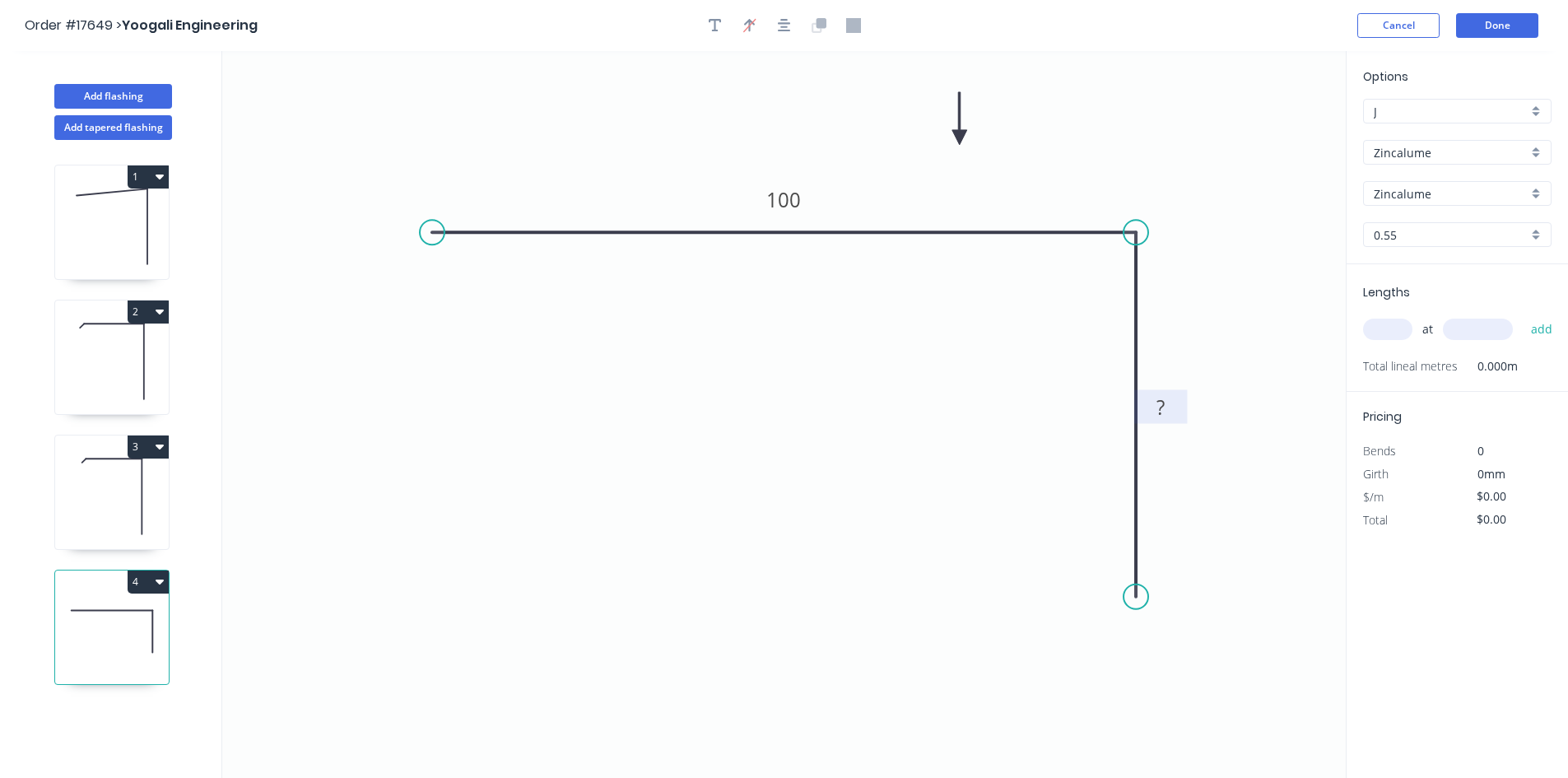
click at [1167, 409] on rect at bounding box center [1161, 408] width 33 height 23
click at [1203, 296] on icon "0 100 65" at bounding box center [784, 414] width 1124 height 726
type input "$7.79"
drag, startPoint x: 1143, startPoint y: 598, endPoint x: 1138, endPoint y: 631, distance: 33.4
click at [1138, 631] on circle at bounding box center [1136, 630] width 25 height 25
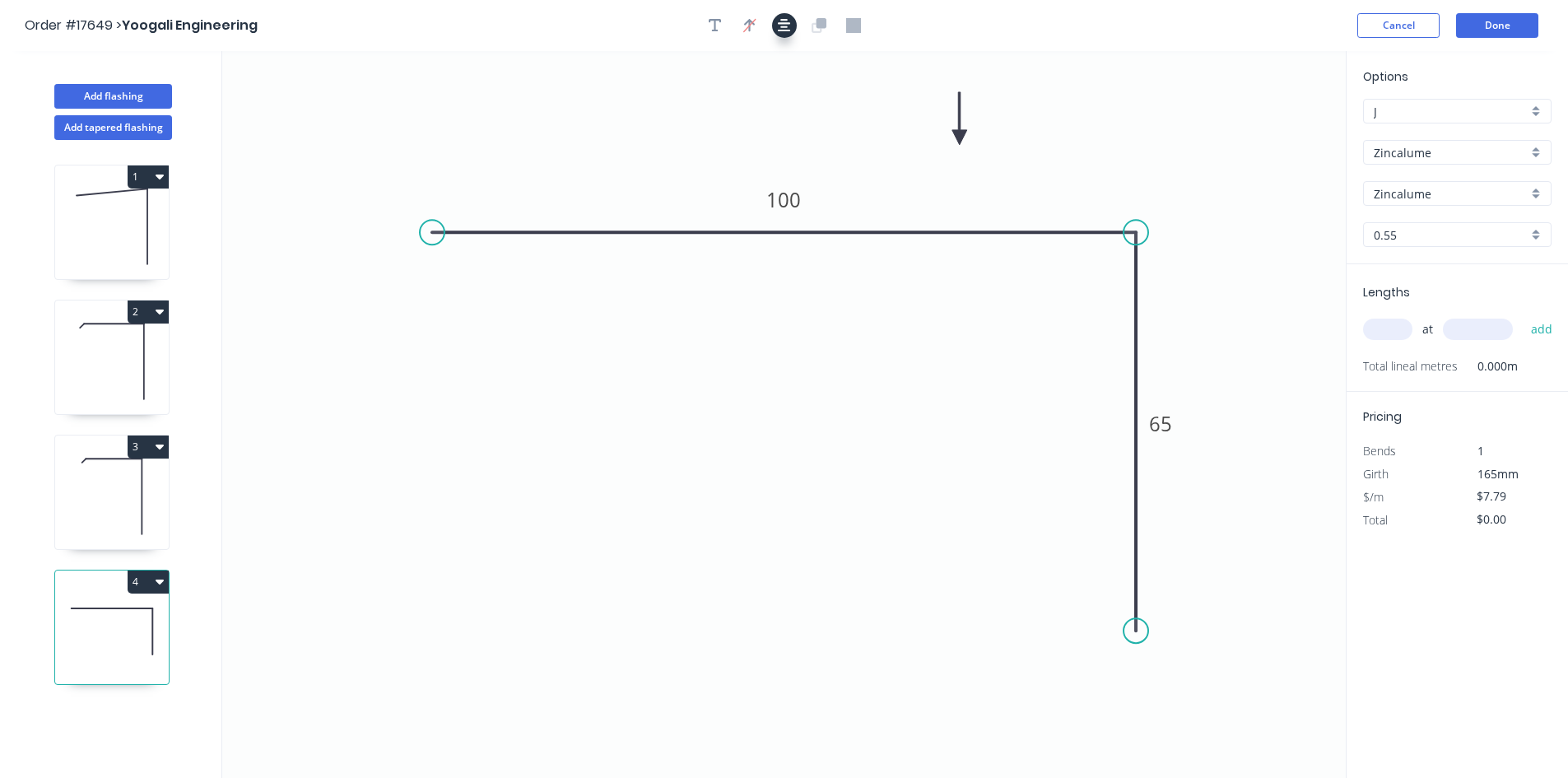
click at [781, 29] on icon "button" at bounding box center [784, 25] width 13 height 15
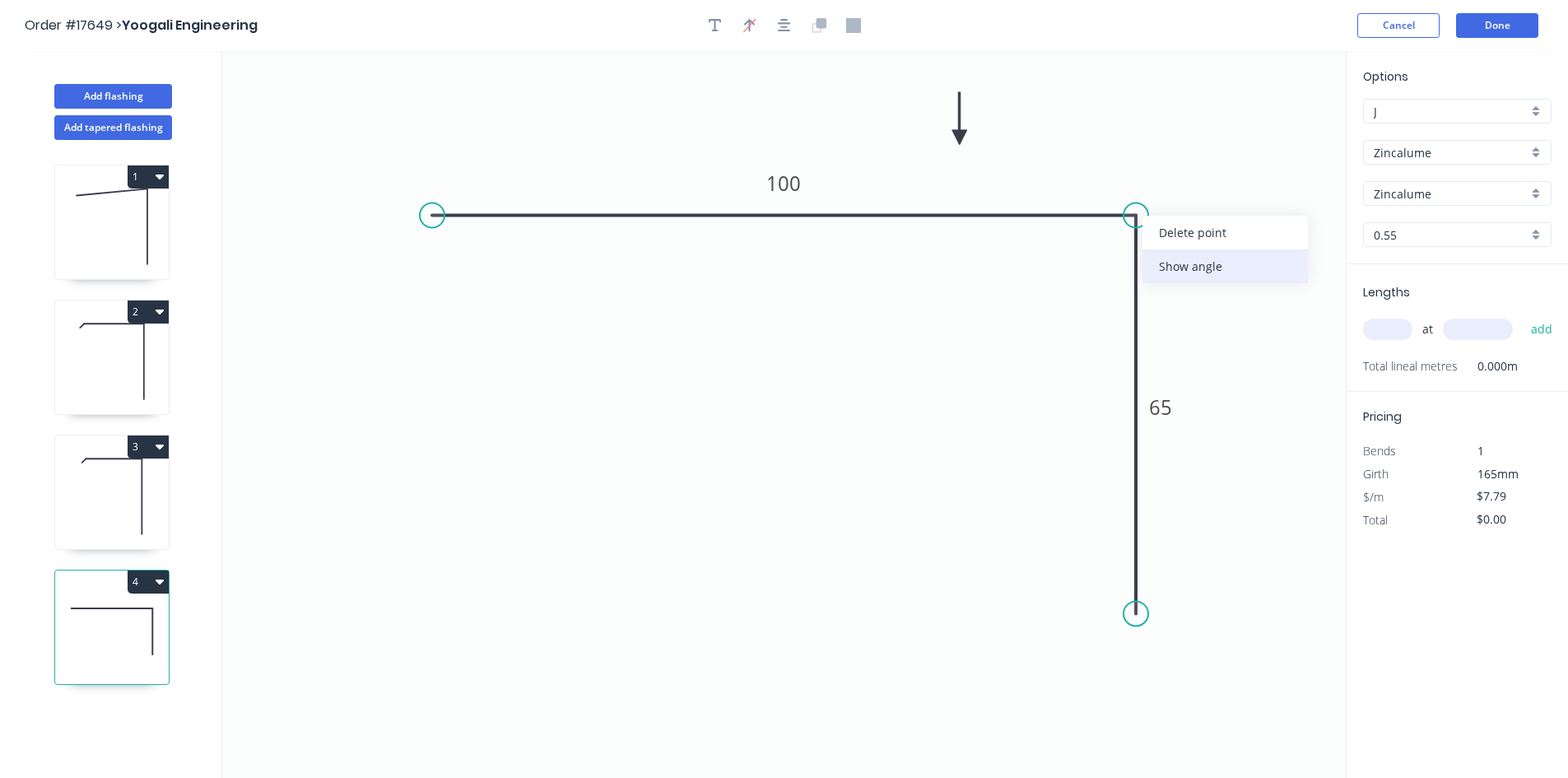
click at [1180, 268] on div "Show angle" at bounding box center [1225, 266] width 165 height 34
click at [1112, 244] on tspan "º" at bounding box center [1111, 244] width 8 height 28
drag, startPoint x: 1086, startPoint y: 239, endPoint x: 1184, endPoint y: 152, distance: 131.0
click at [1184, 152] on rect at bounding box center [1200, 159] width 53 height 34
click at [1038, 380] on icon "0 100 65 92 º" at bounding box center [784, 414] width 1124 height 726
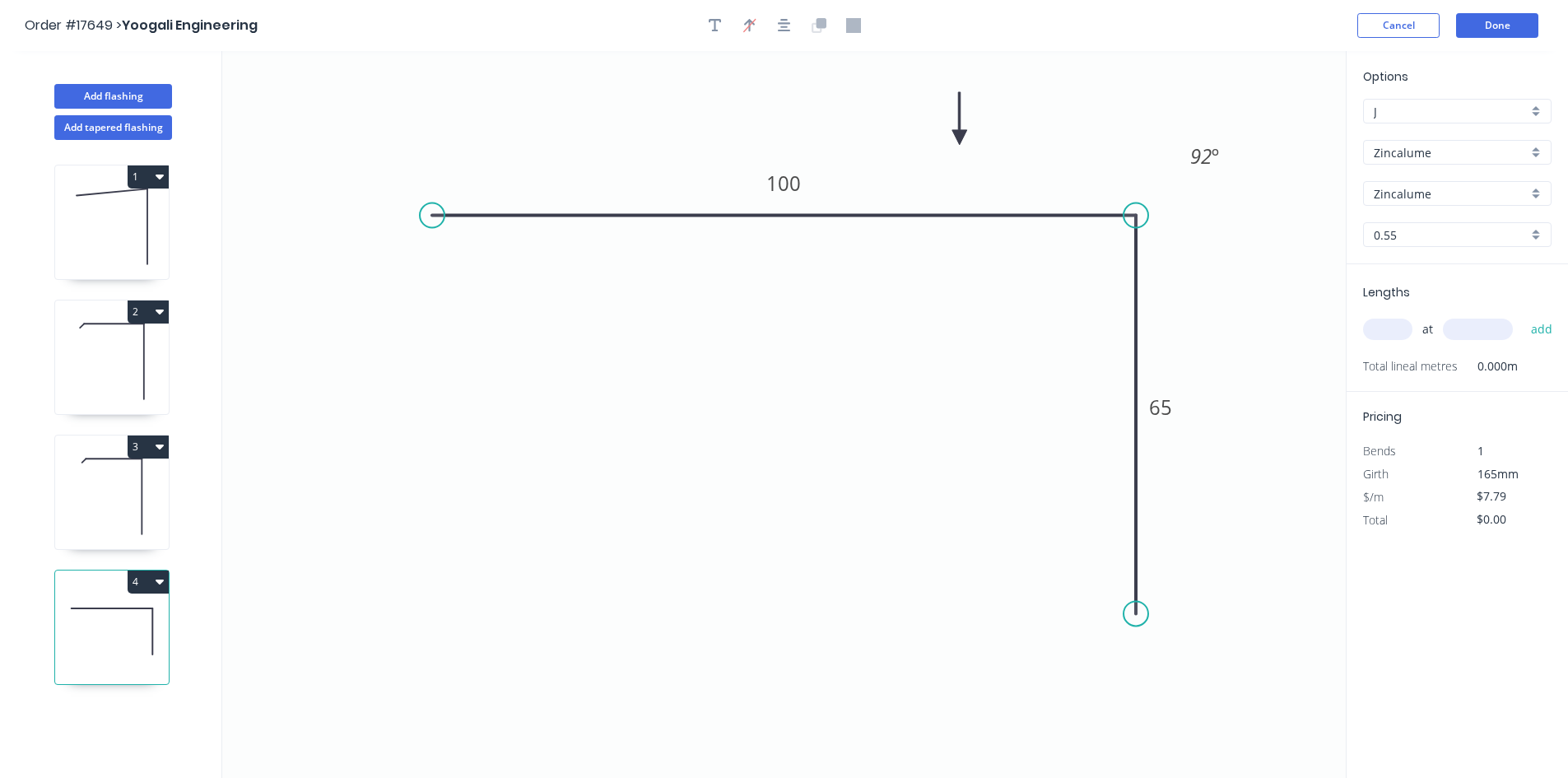
click at [1386, 330] on input "text" at bounding box center [1387, 329] width 49 height 22
type input "2"
click at [1458, 333] on input "text" at bounding box center [1478, 329] width 70 height 22
type input "2700"
click at [1540, 328] on button "add" at bounding box center [1542, 329] width 39 height 28
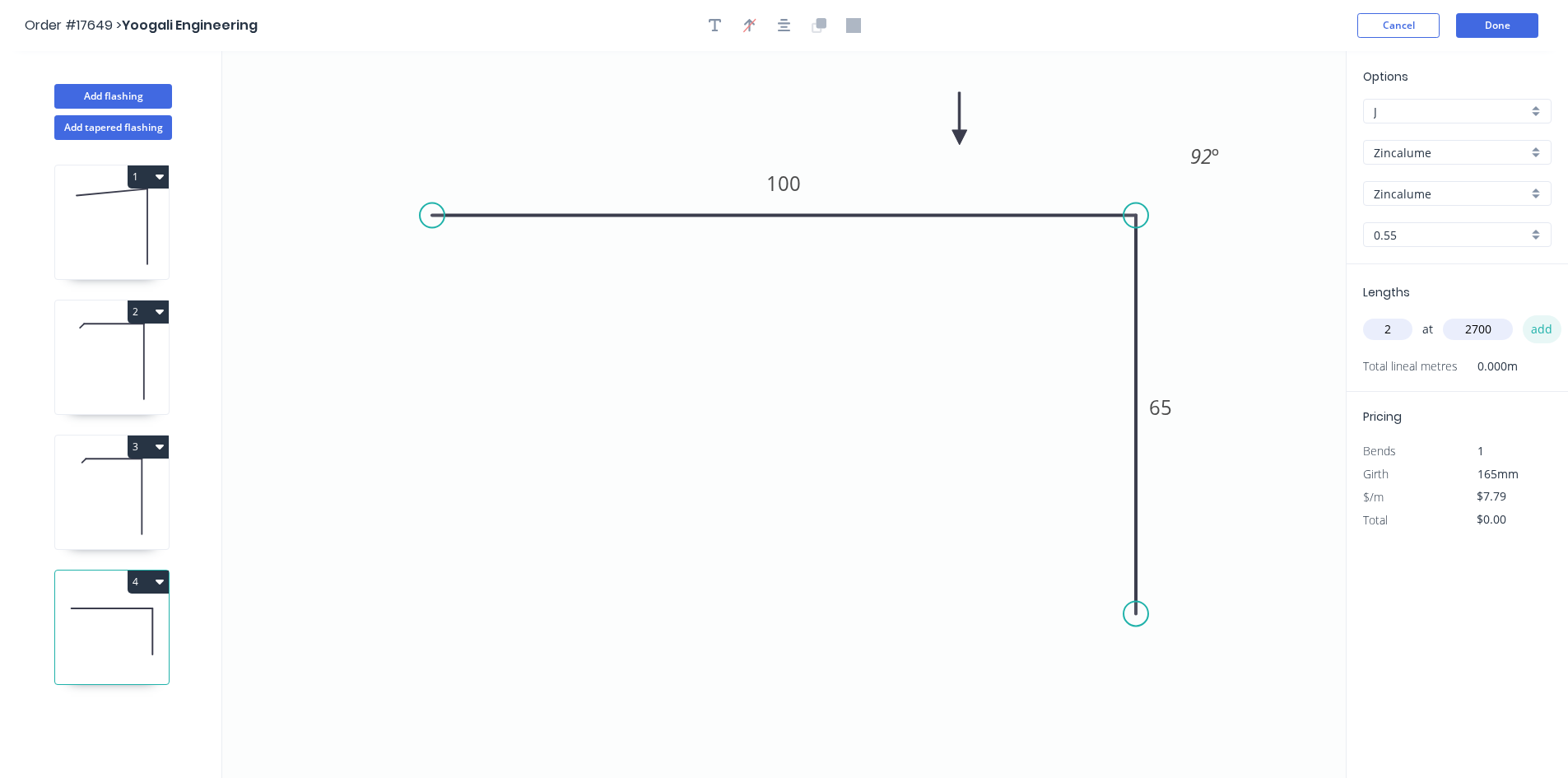
type input "$42.07"
click at [124, 90] on button "Add flashing" at bounding box center [113, 96] width 118 height 25
type input "$0.00"
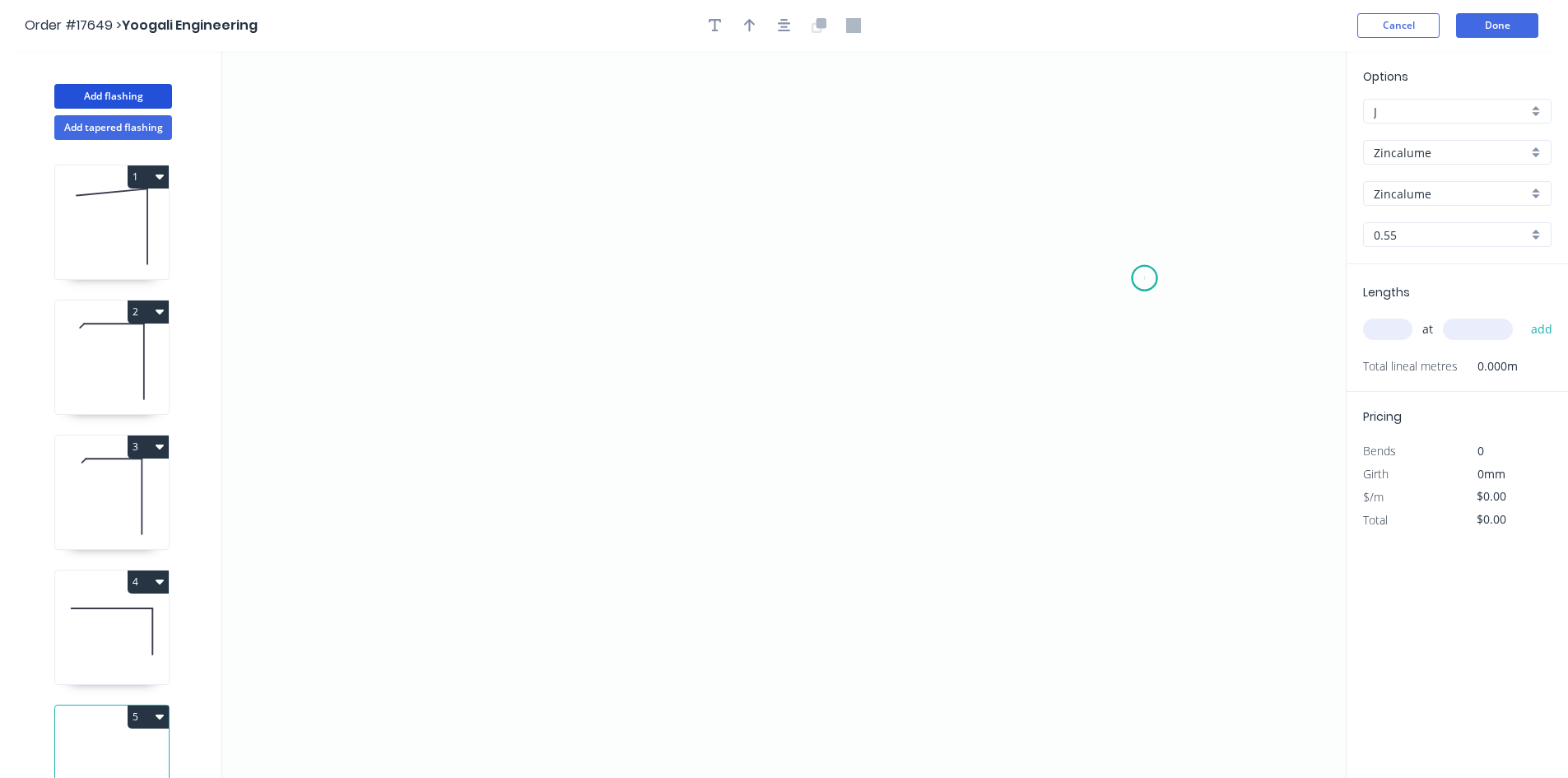
click at [1145, 278] on icon "0" at bounding box center [784, 414] width 1124 height 726
click at [634, 258] on icon "0" at bounding box center [784, 414] width 1124 height 726
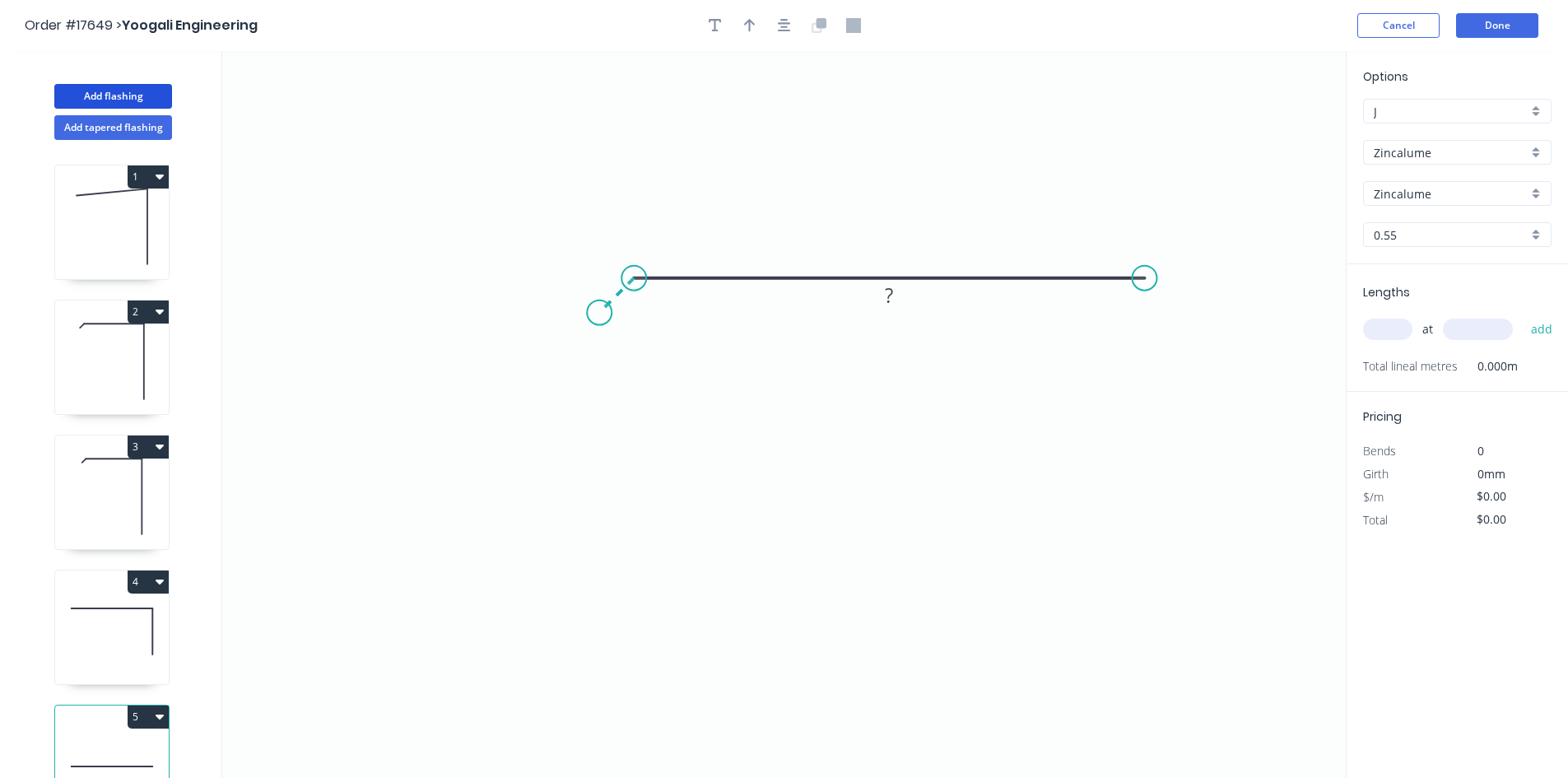
click at [599, 318] on icon "0 ?" at bounding box center [784, 414] width 1124 height 726
click at [598, 259] on tspan "?" at bounding box center [599, 269] width 9 height 28
click at [901, 245] on rect at bounding box center [889, 246] width 33 height 23
drag, startPoint x: 954, startPoint y: 178, endPoint x: 866, endPoint y: 99, distance: 118.3
click at [954, 177] on icon "0 10 70" at bounding box center [784, 414] width 1124 height 726
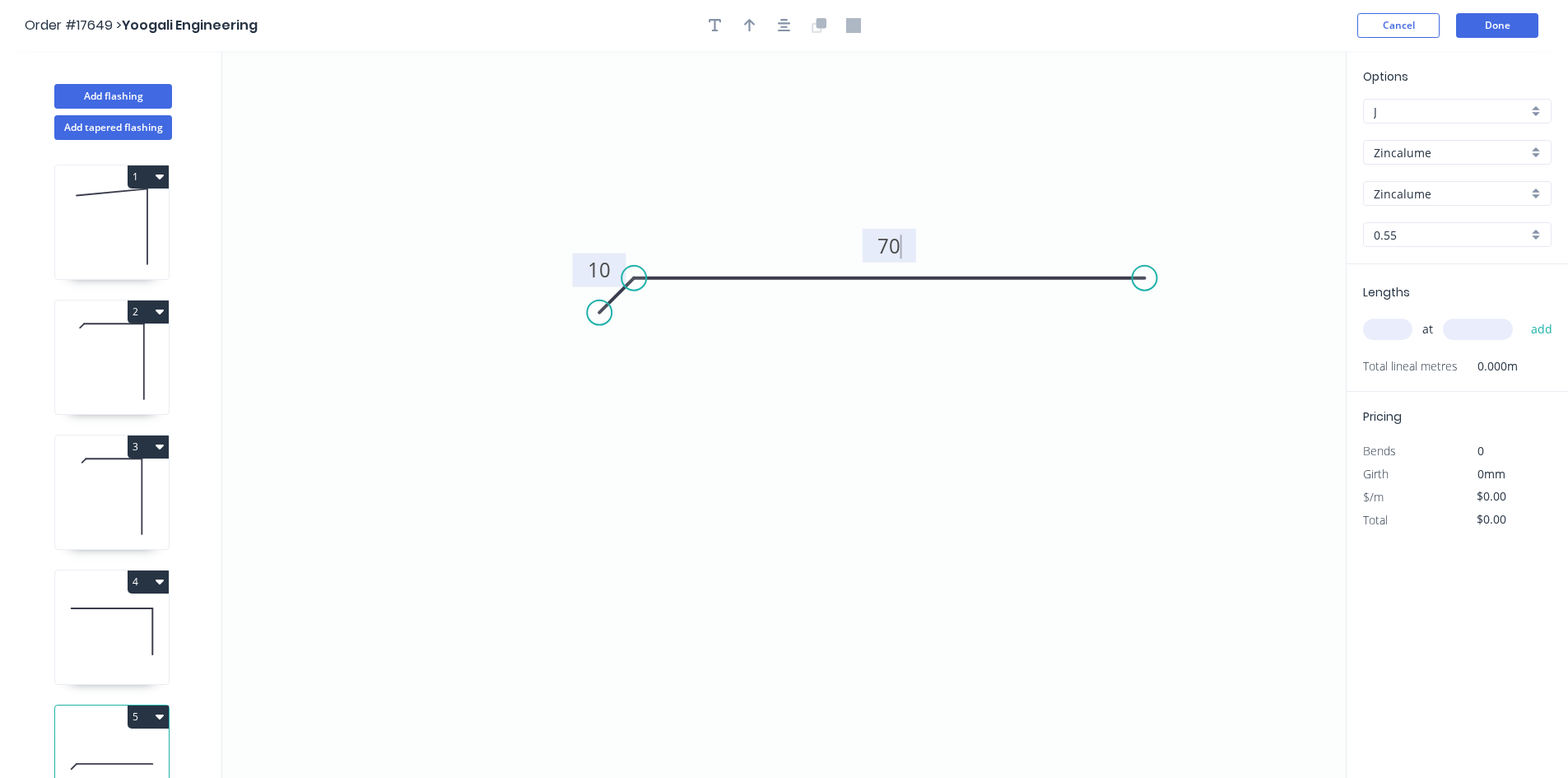
type input "$5.53"
click at [780, 32] on icon "button" at bounding box center [784, 25] width 13 height 15
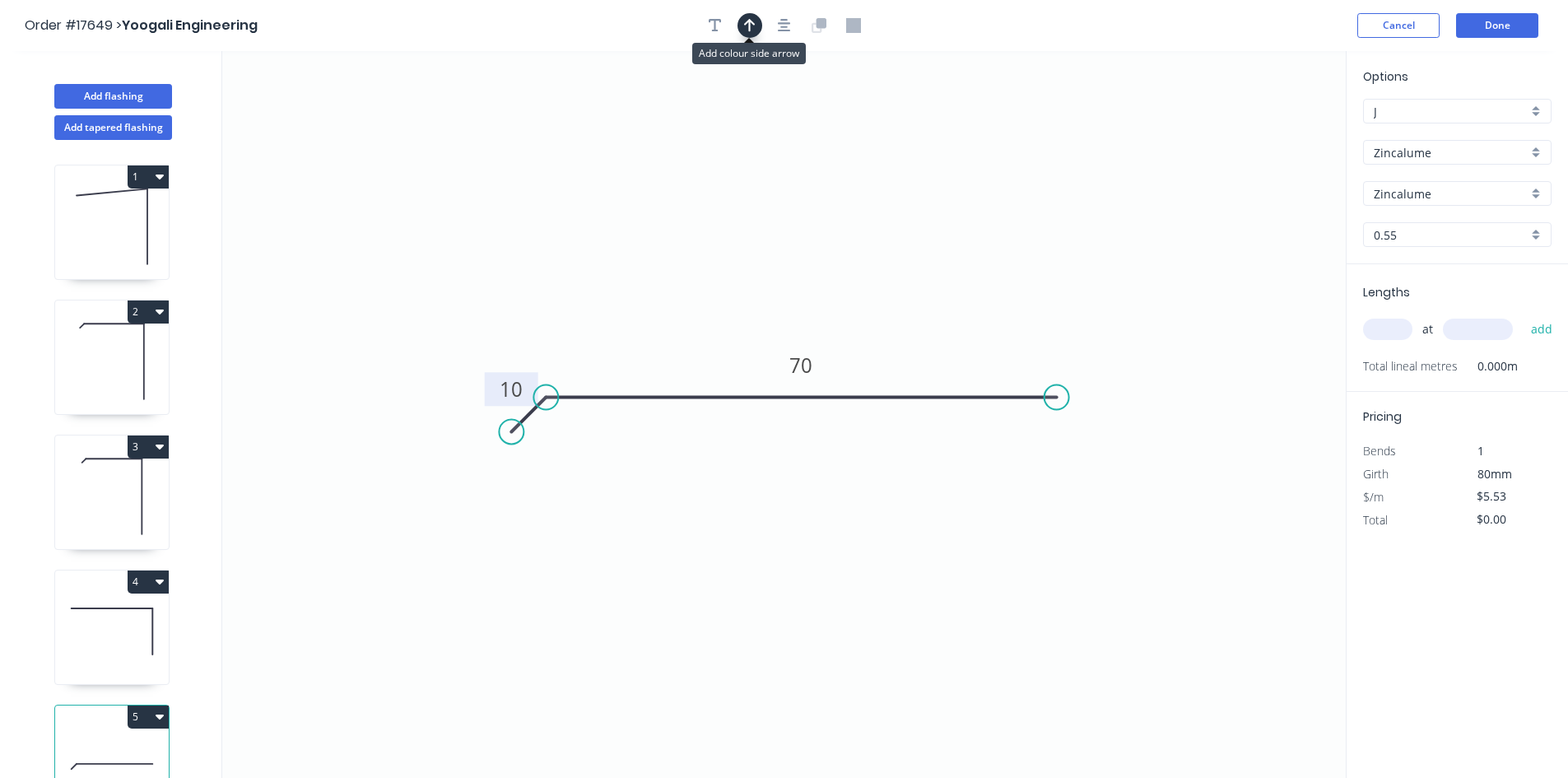
click at [754, 30] on icon "button" at bounding box center [749, 25] width 11 height 15
drag, startPoint x: 1262, startPoint y: 129, endPoint x: 944, endPoint y: 322, distance: 372.0
click at [944, 322] on icon at bounding box center [943, 300] width 15 height 52
click at [598, 448] on div "Show angle" at bounding box center [636, 457] width 165 height 34
click at [570, 440] on tspan "º" at bounding box center [566, 435] width 8 height 28
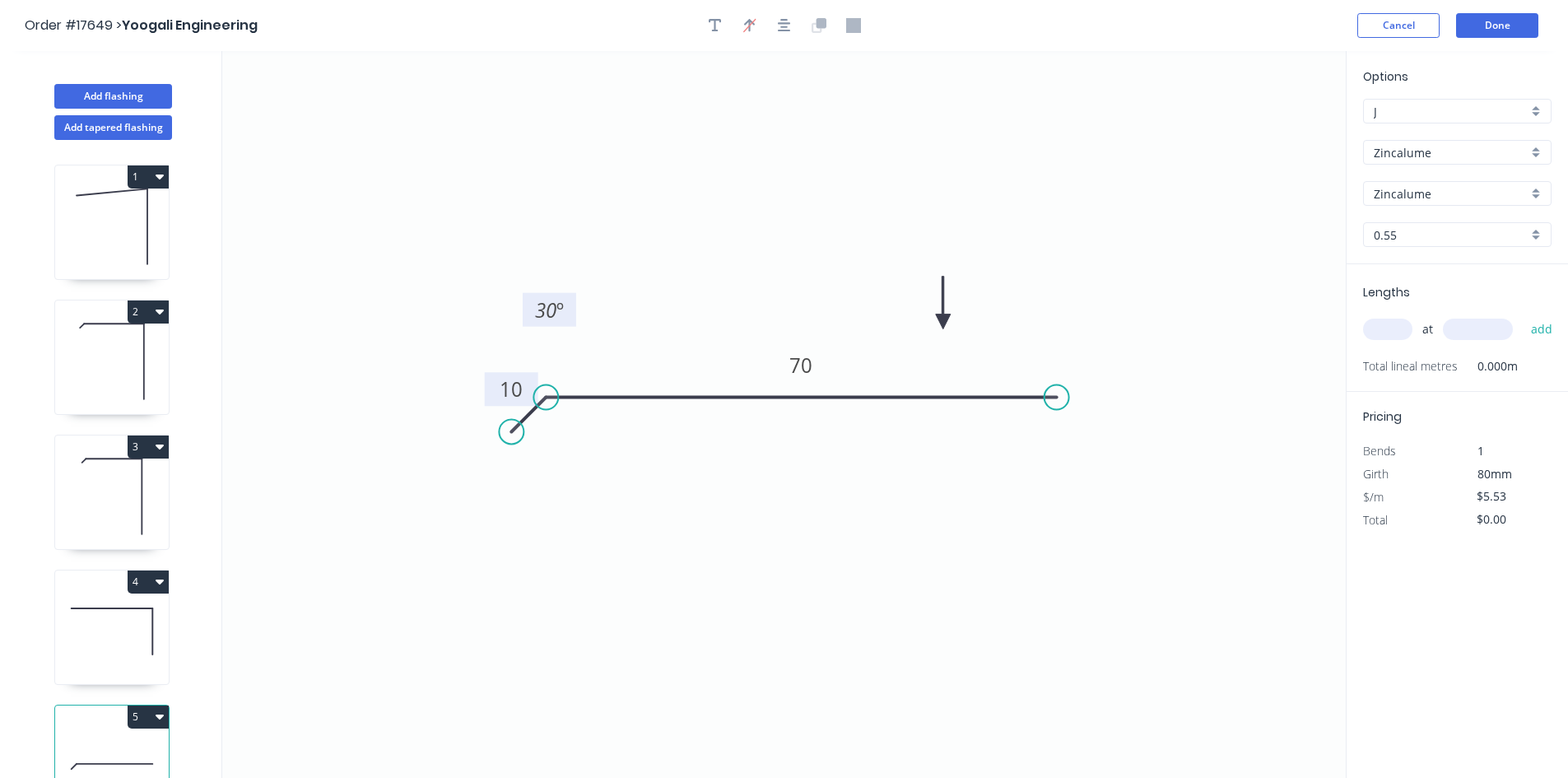
drag, startPoint x: 584, startPoint y: 440, endPoint x: 572, endPoint y: 315, distance: 125.6
click at [572, 315] on rect at bounding box center [549, 309] width 53 height 34
click at [748, 565] on icon "0 10 70 30 º" at bounding box center [784, 414] width 1124 height 726
click at [1393, 329] on input "text" at bounding box center [1387, 329] width 49 height 22
type input "1"
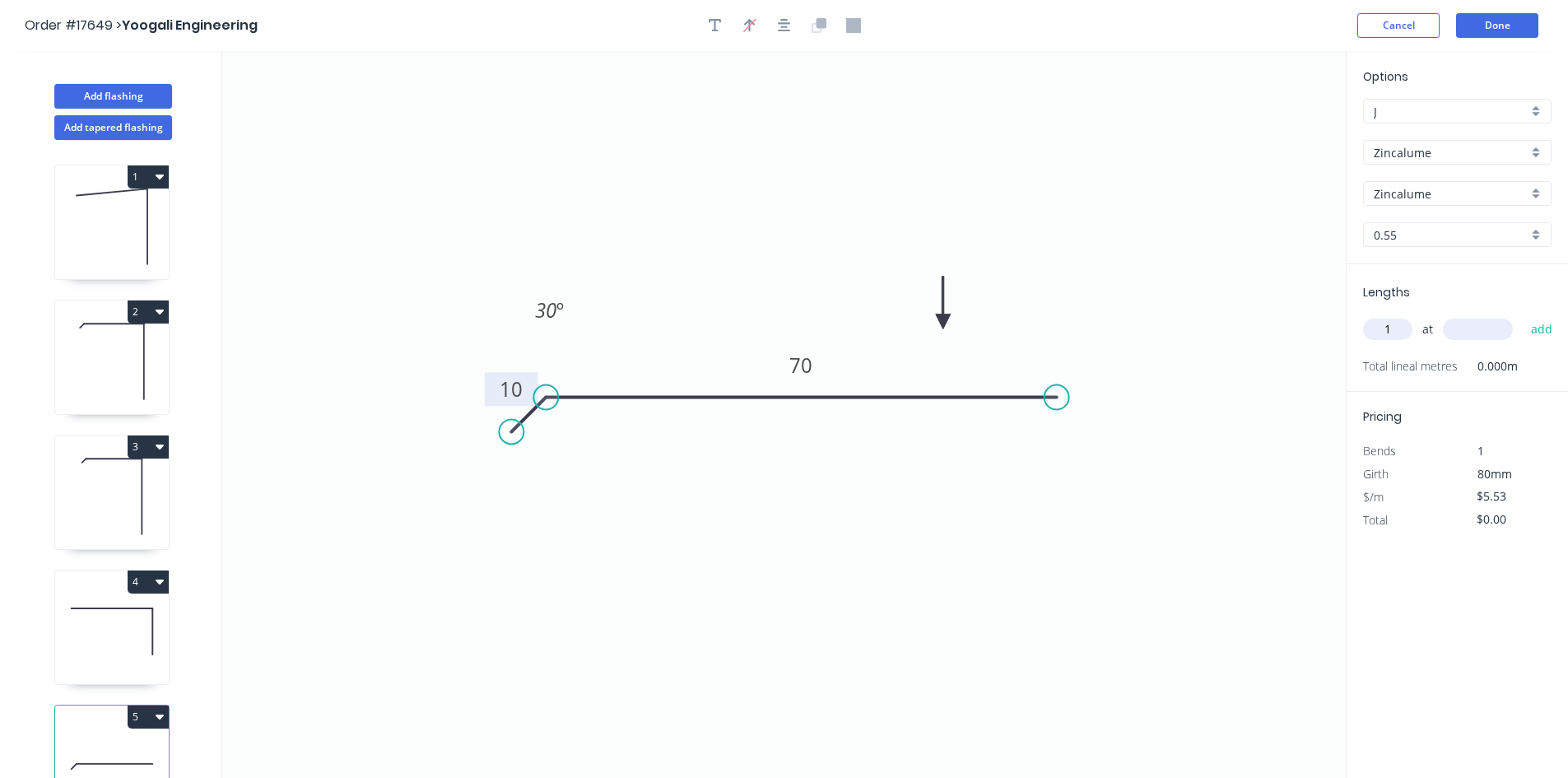
click at [1464, 328] on input "text" at bounding box center [1478, 329] width 70 height 22
type input "3200"
click at [1536, 324] on button "add" at bounding box center [1542, 329] width 39 height 28
type input "$17.70"
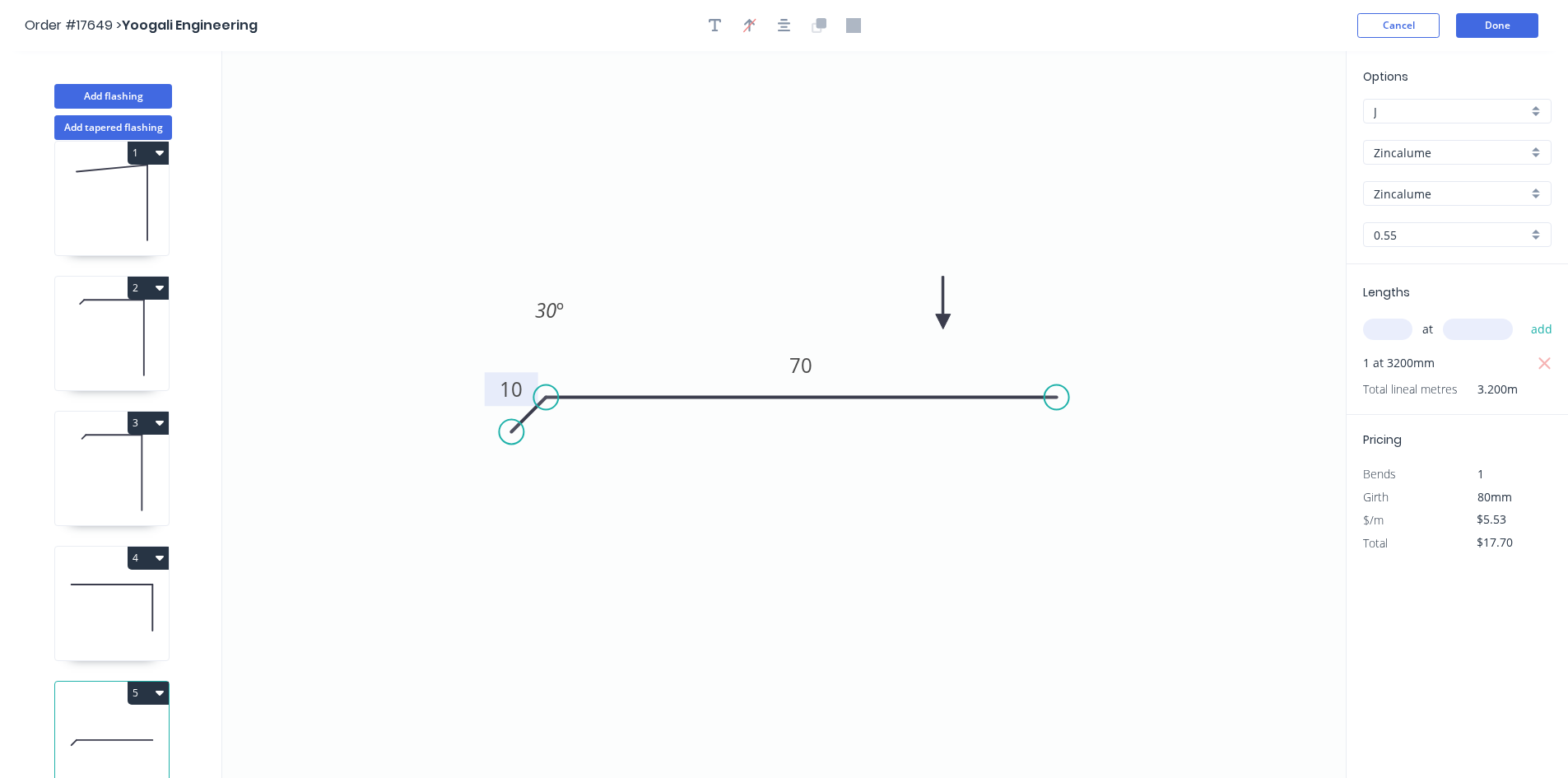
scroll to position [44, 0]
click at [139, 448] on icon at bounding box center [112, 465] width 114 height 105
type input "$11.03"
type input "$59.56"
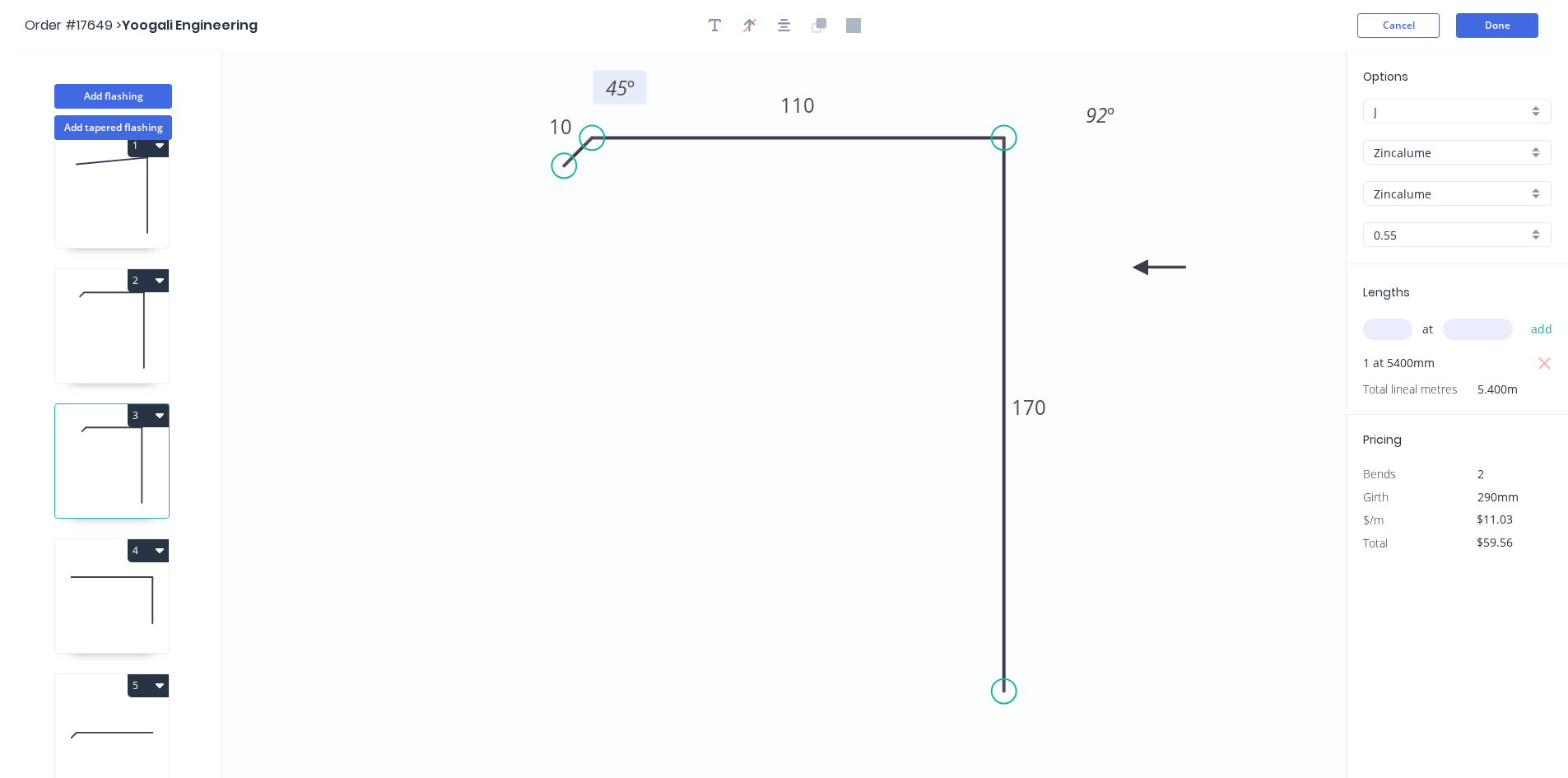
click at [616, 90] on tspan "45" at bounding box center [617, 88] width 22 height 28
click at [617, 391] on icon "0 10 110 170 30 º 92 º" at bounding box center [784, 414] width 1124 height 726
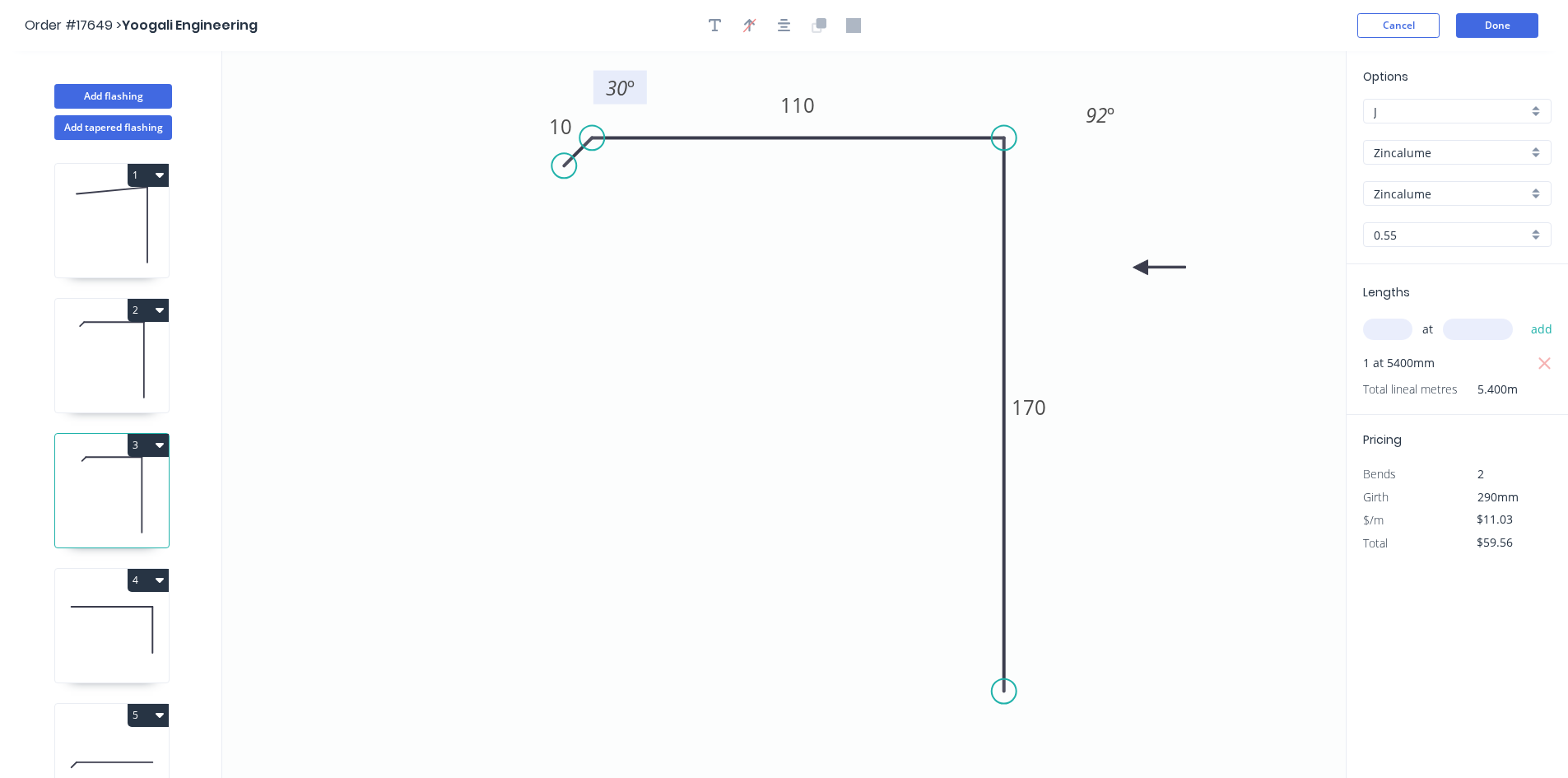
scroll to position [0, 0]
click at [127, 374] on icon at bounding box center [112, 361] width 114 height 105
type input "$13.30"
type input "$71.82"
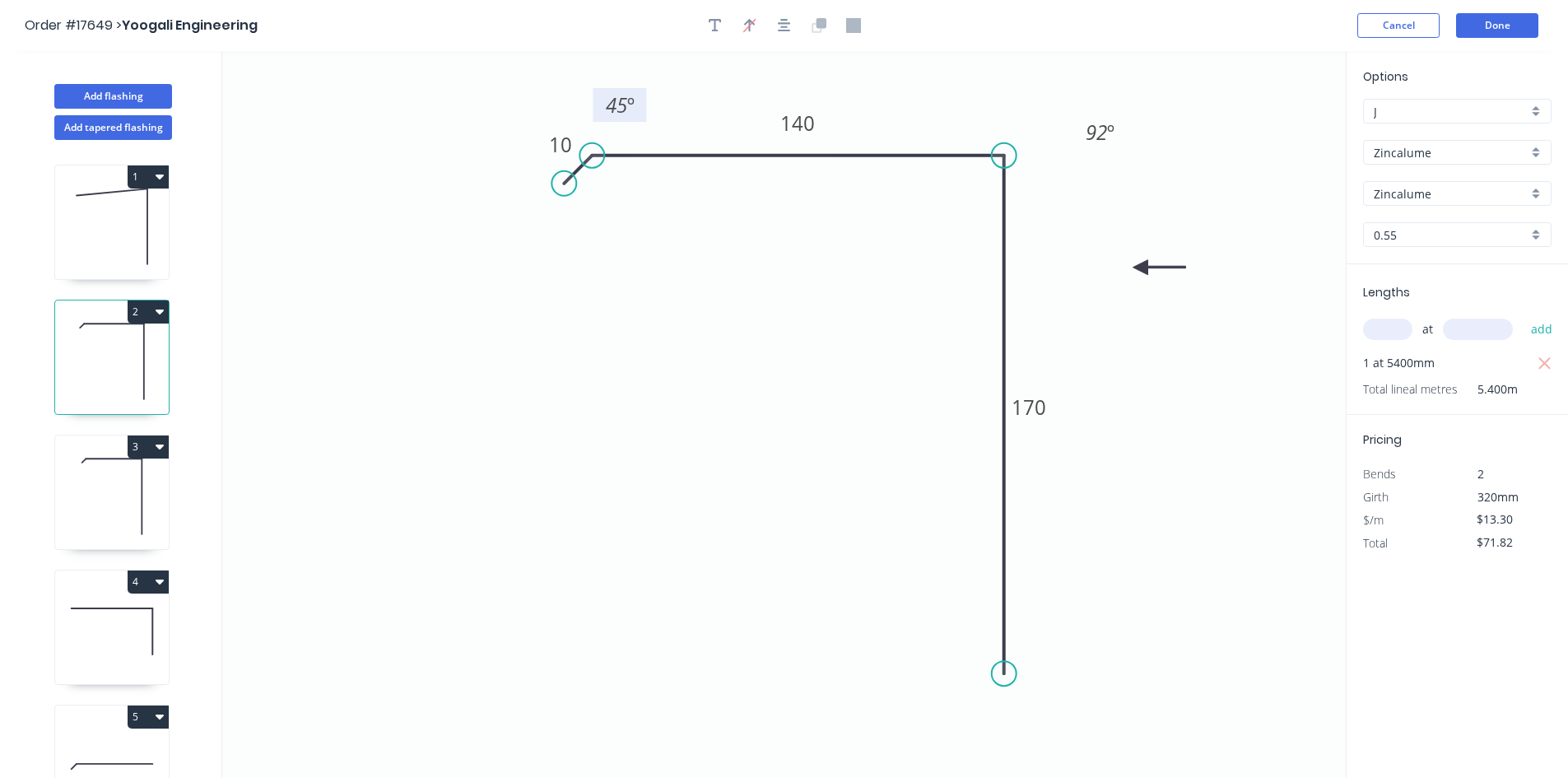
click at [620, 97] on tspan "45" at bounding box center [617, 105] width 22 height 28
click at [693, 493] on icon "0 10 140 170 30 º 92 º" at bounding box center [784, 414] width 1124 height 726
click at [1510, 16] on button "Done" at bounding box center [1497, 25] width 83 height 25
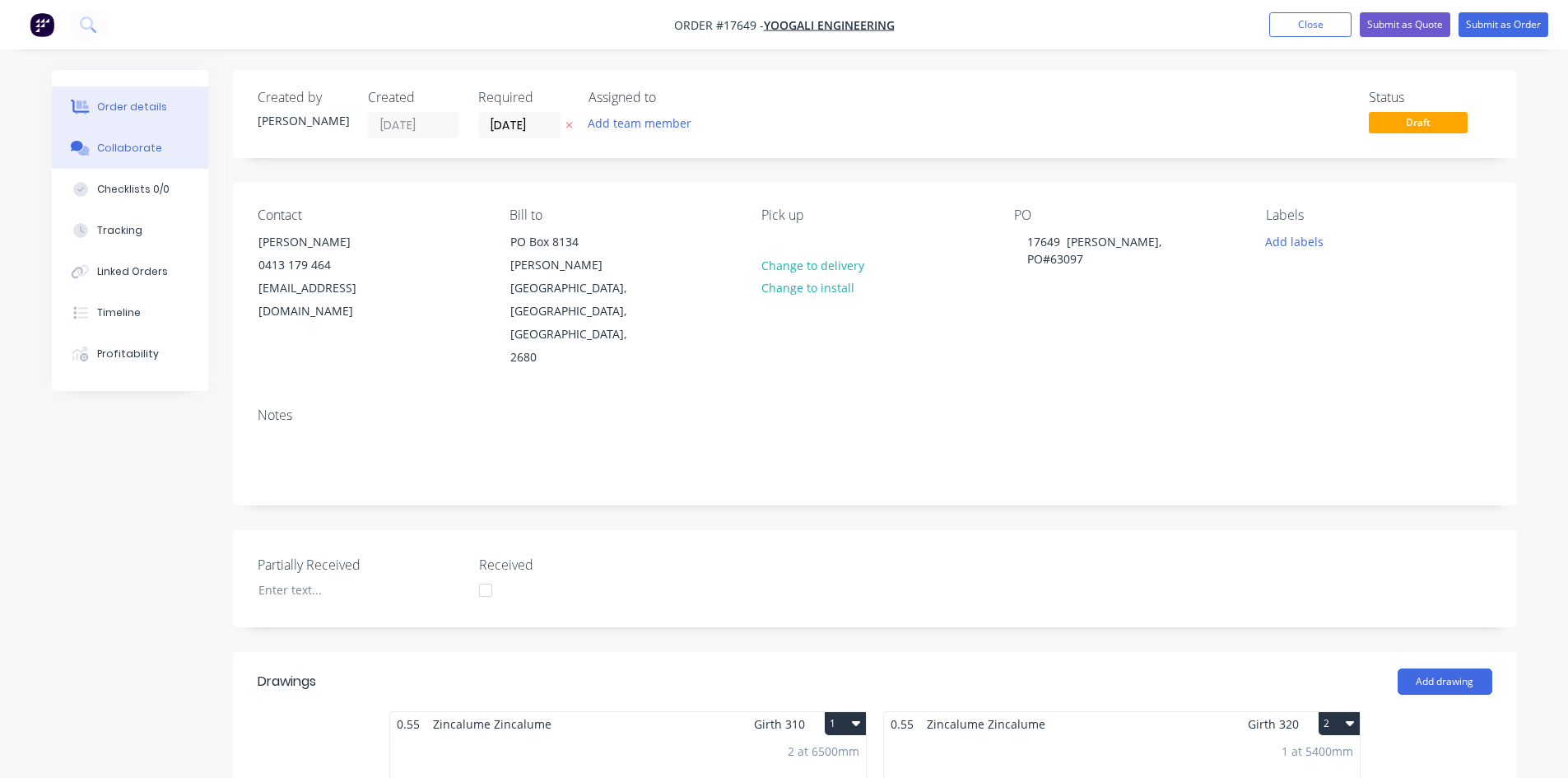
click at [122, 150] on div "Collaborate" at bounding box center [130, 147] width 65 height 15
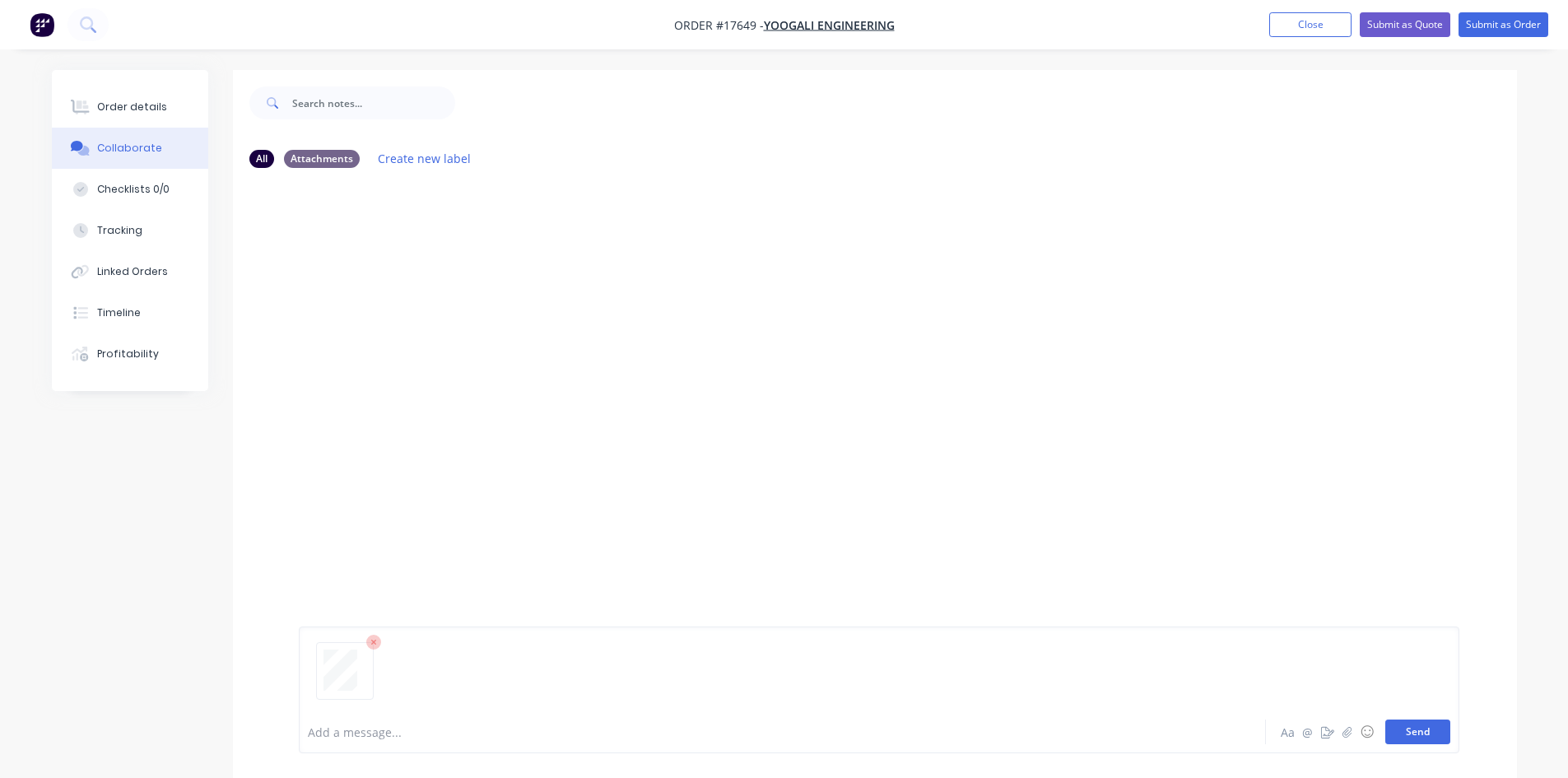
click at [1416, 729] on button "Send" at bounding box center [1418, 732] width 65 height 25
click at [153, 109] on div "Order details" at bounding box center [132, 107] width 70 height 15
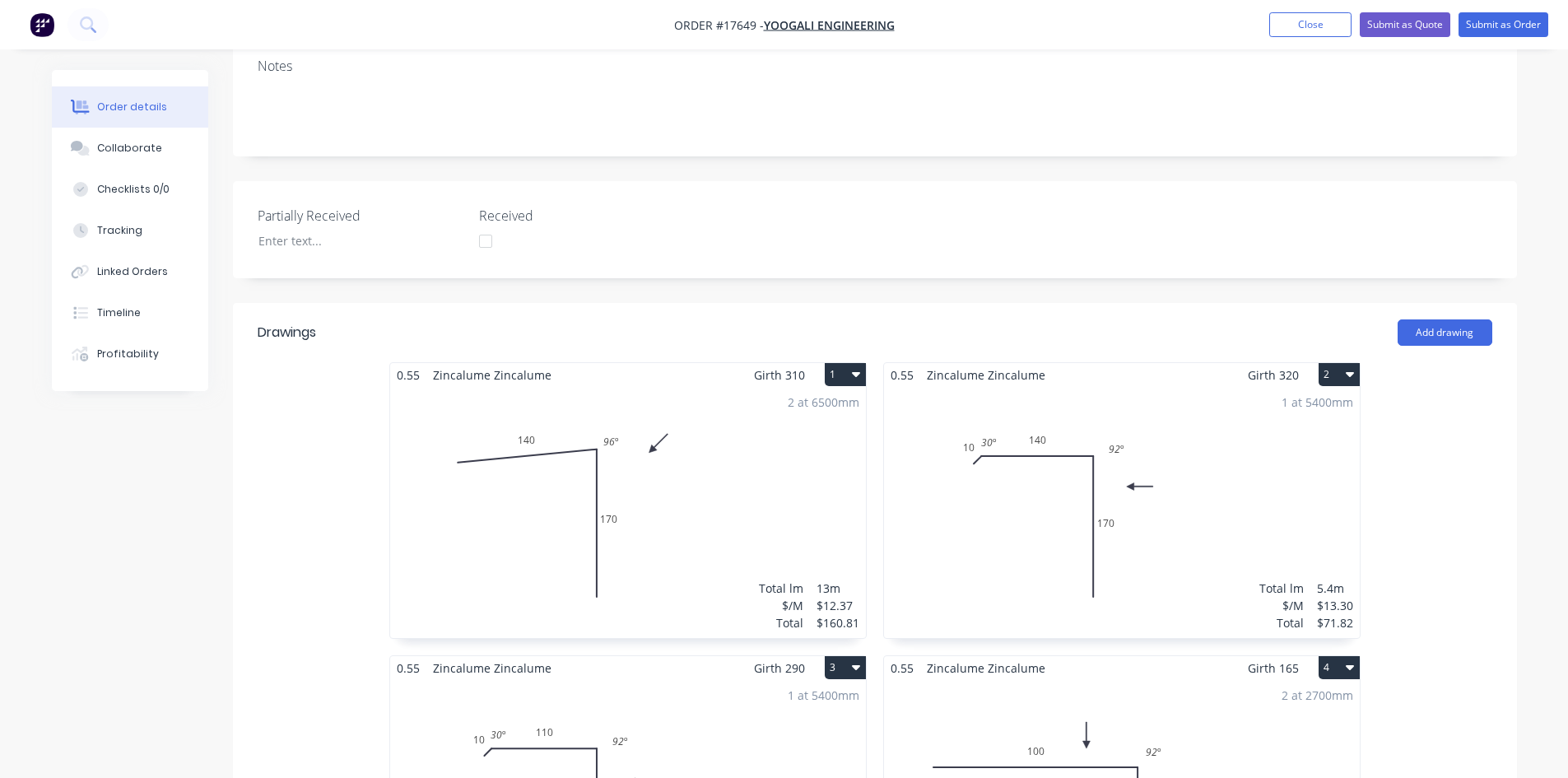
scroll to position [207, 0]
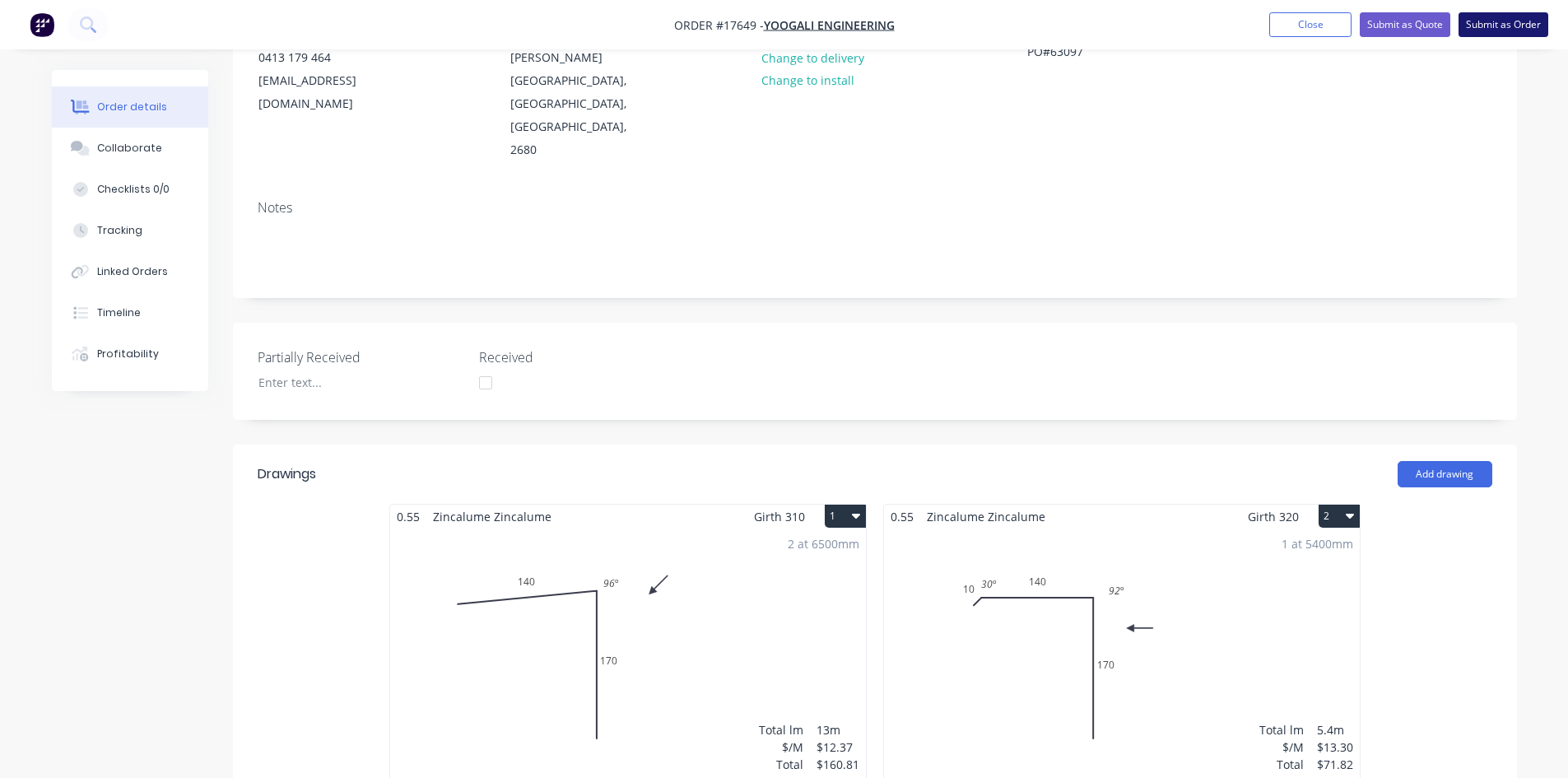
click at [1513, 28] on button "Submit as Order" at bounding box center [1503, 24] width 90 height 25
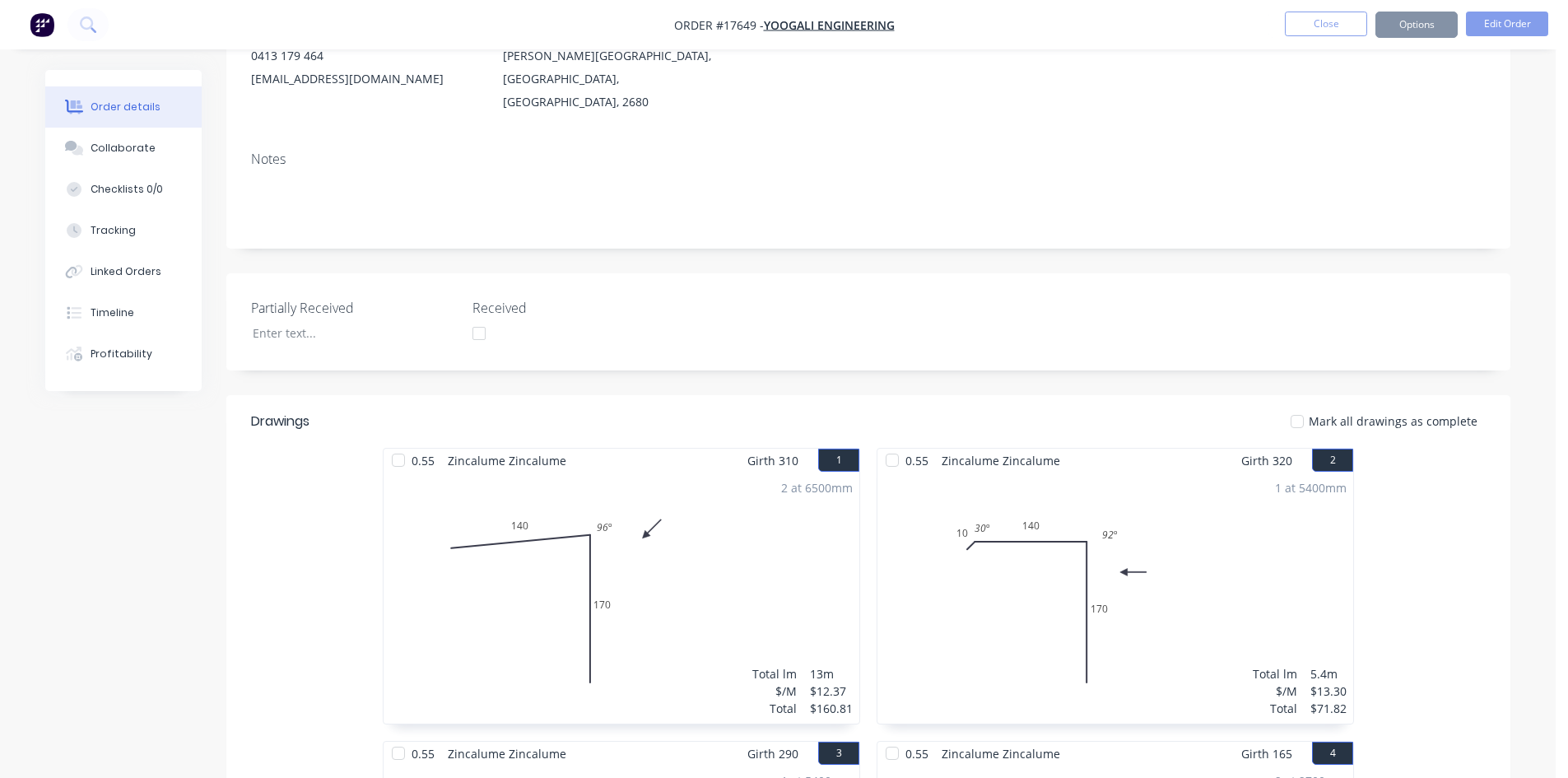
scroll to position [0, 0]
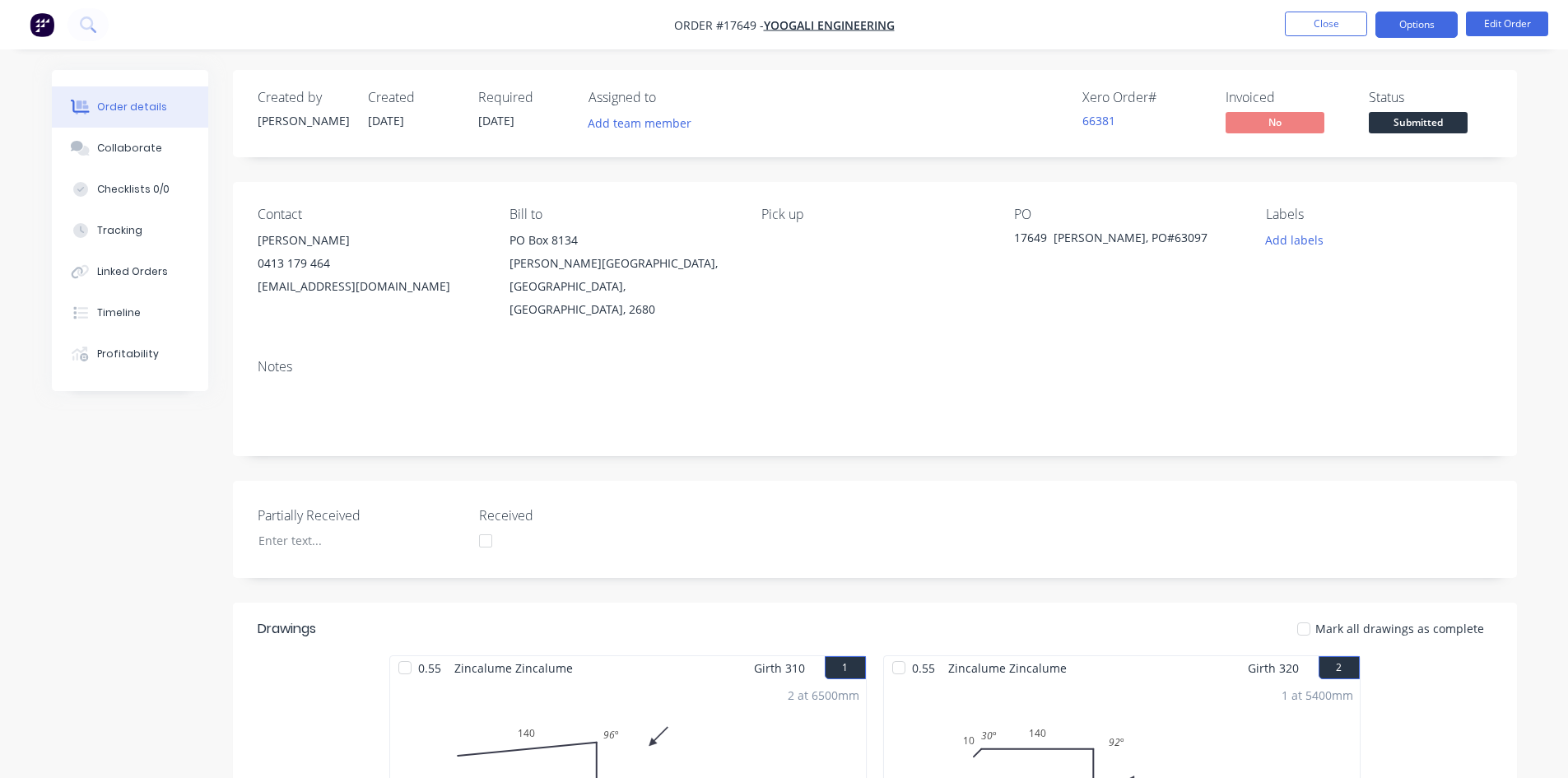
click at [1423, 28] on button "Options" at bounding box center [1417, 24] width 83 height 27
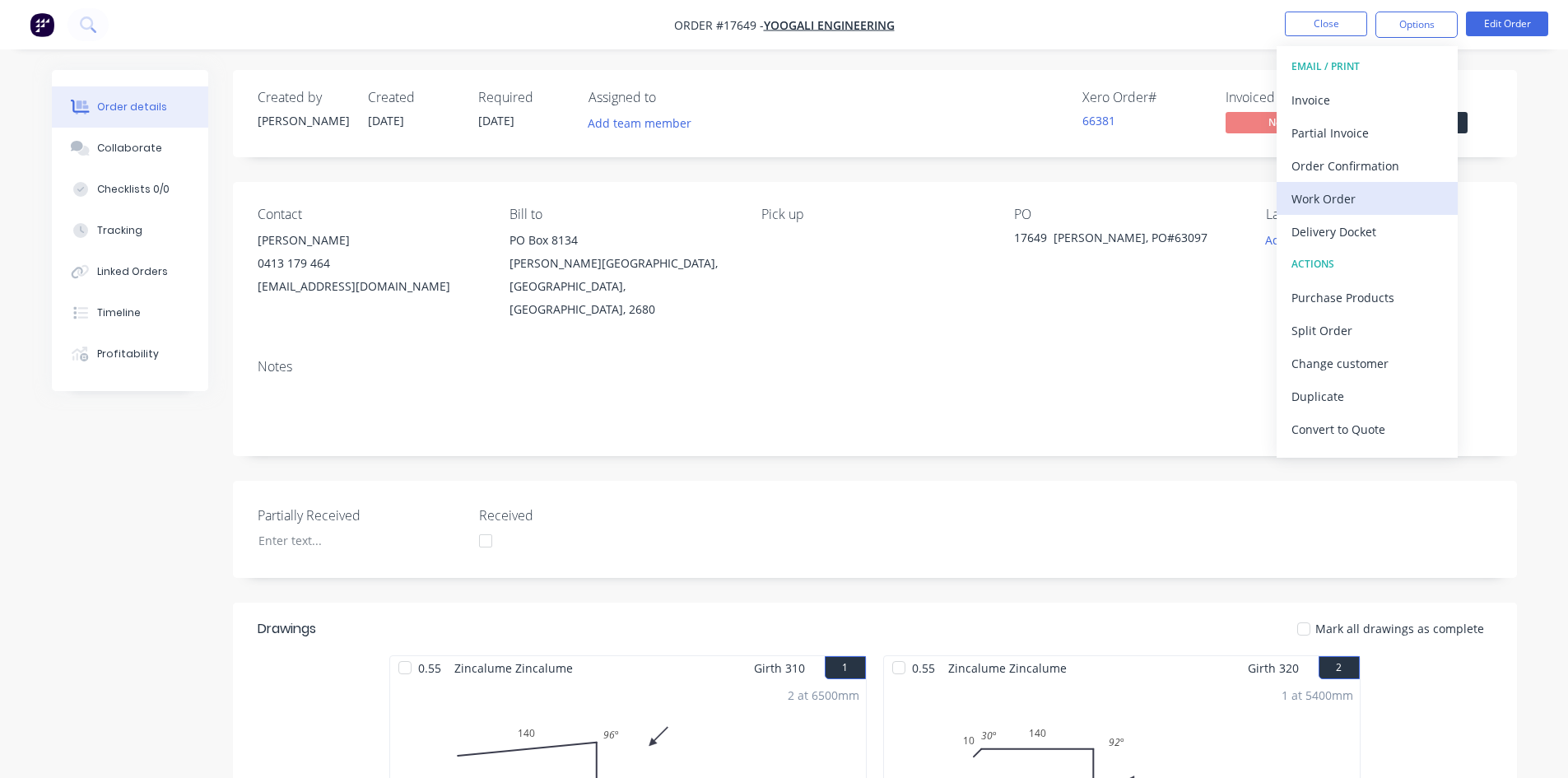
click at [1327, 200] on div "Work Order" at bounding box center [1367, 199] width 152 height 24
click at [1327, 200] on div "Custom" at bounding box center [1367, 199] width 152 height 24
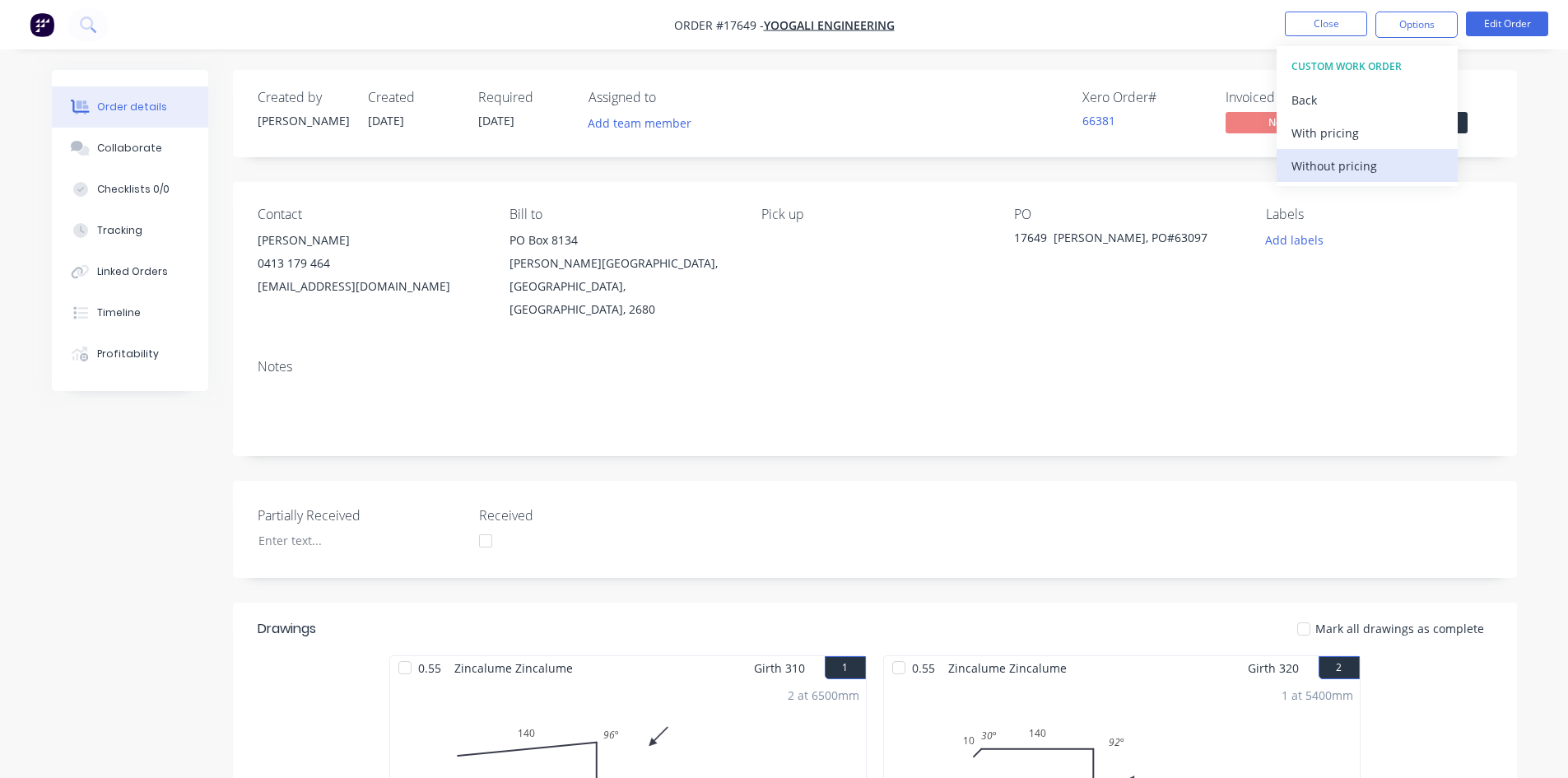
click at [1337, 161] on div "Without pricing" at bounding box center [1367, 166] width 152 height 24
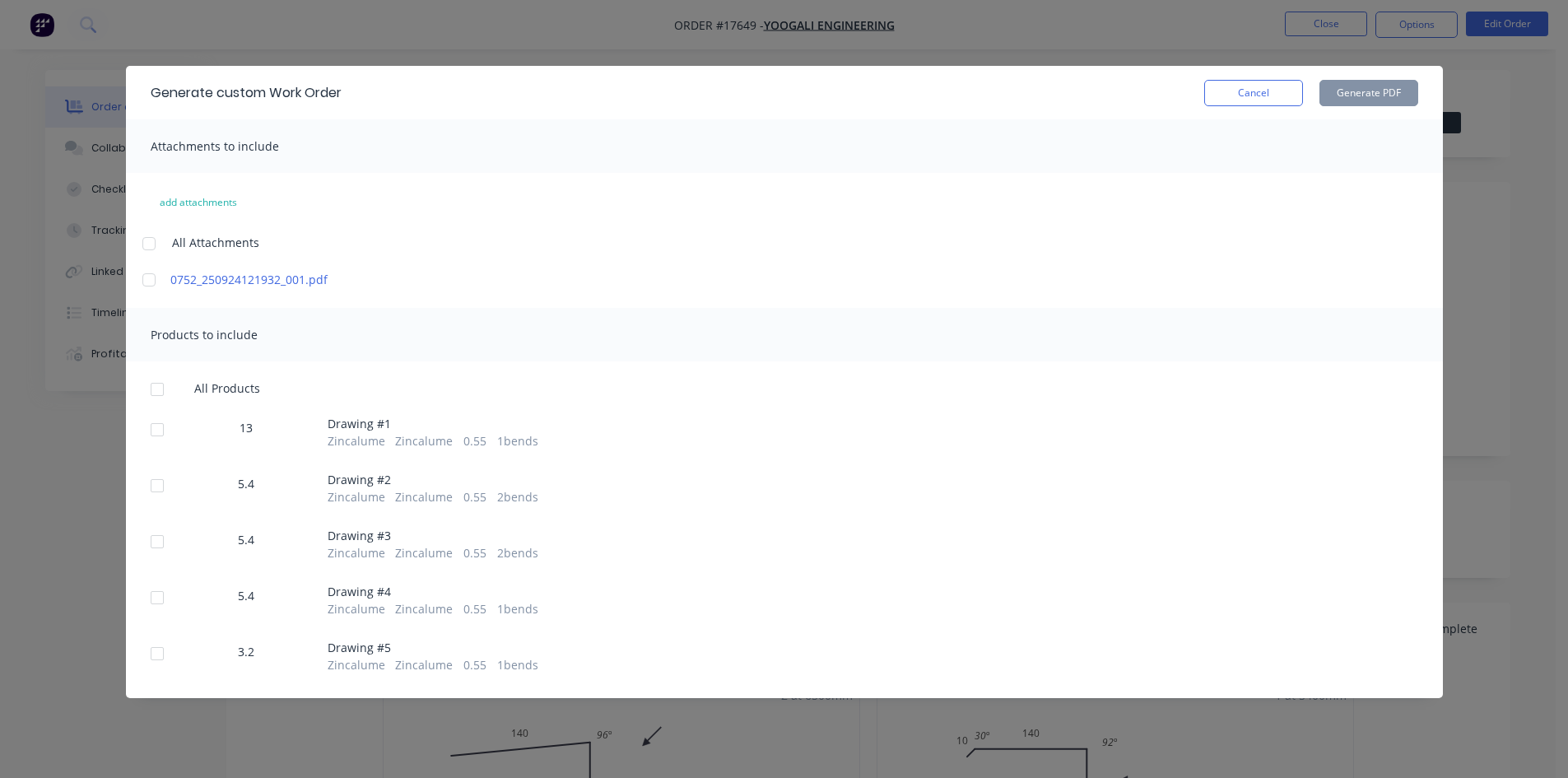
click at [146, 248] on div at bounding box center [149, 244] width 33 height 33
click at [161, 392] on div at bounding box center [157, 389] width 33 height 33
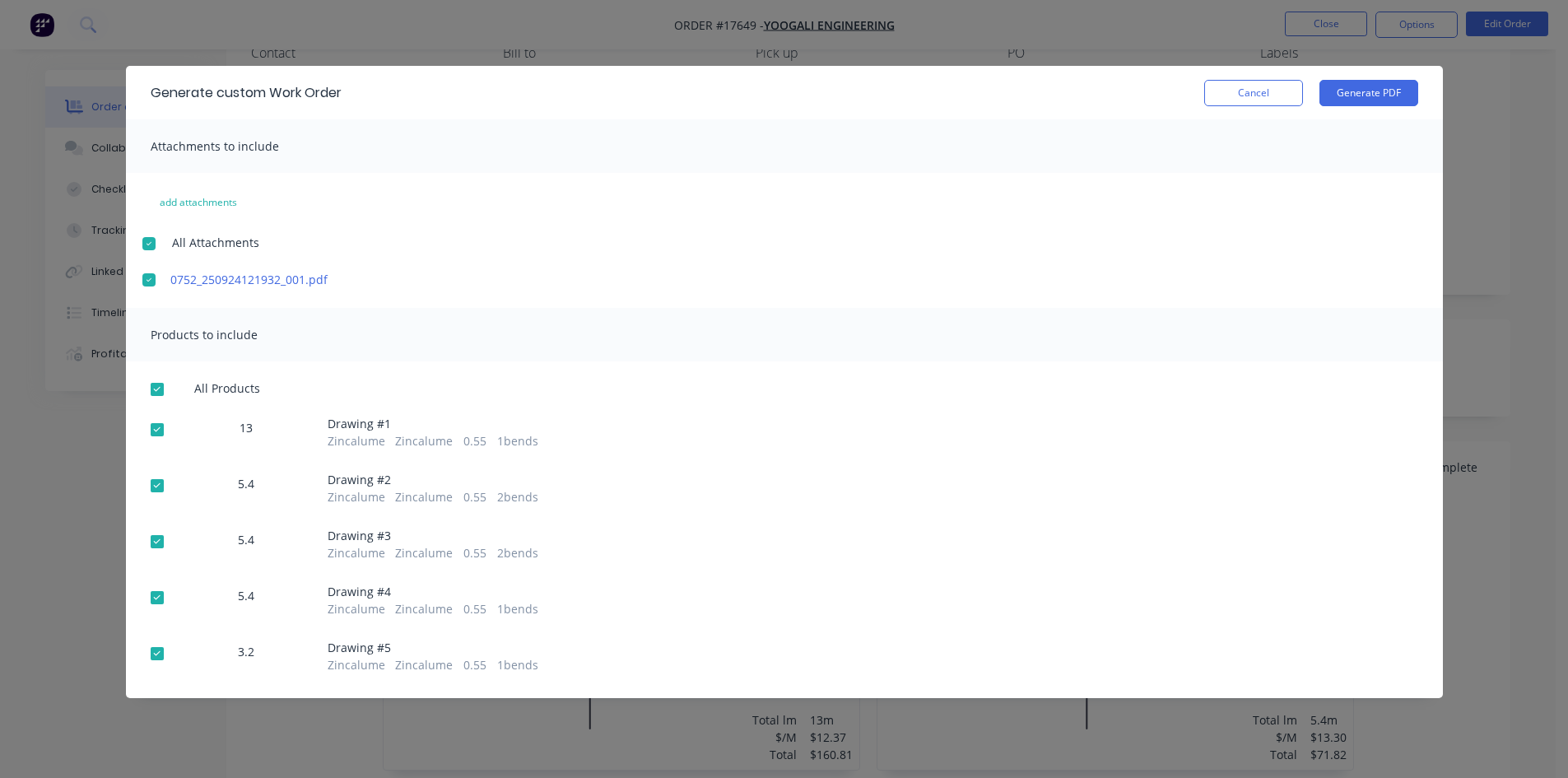
scroll to position [494, 0]
click at [1358, 90] on button "Generate PDF" at bounding box center [1369, 93] width 99 height 27
click at [150, 281] on div at bounding box center [149, 280] width 33 height 33
click at [165, 388] on div at bounding box center [157, 389] width 33 height 33
click at [1380, 90] on button "Generate PDF" at bounding box center [1369, 93] width 99 height 27
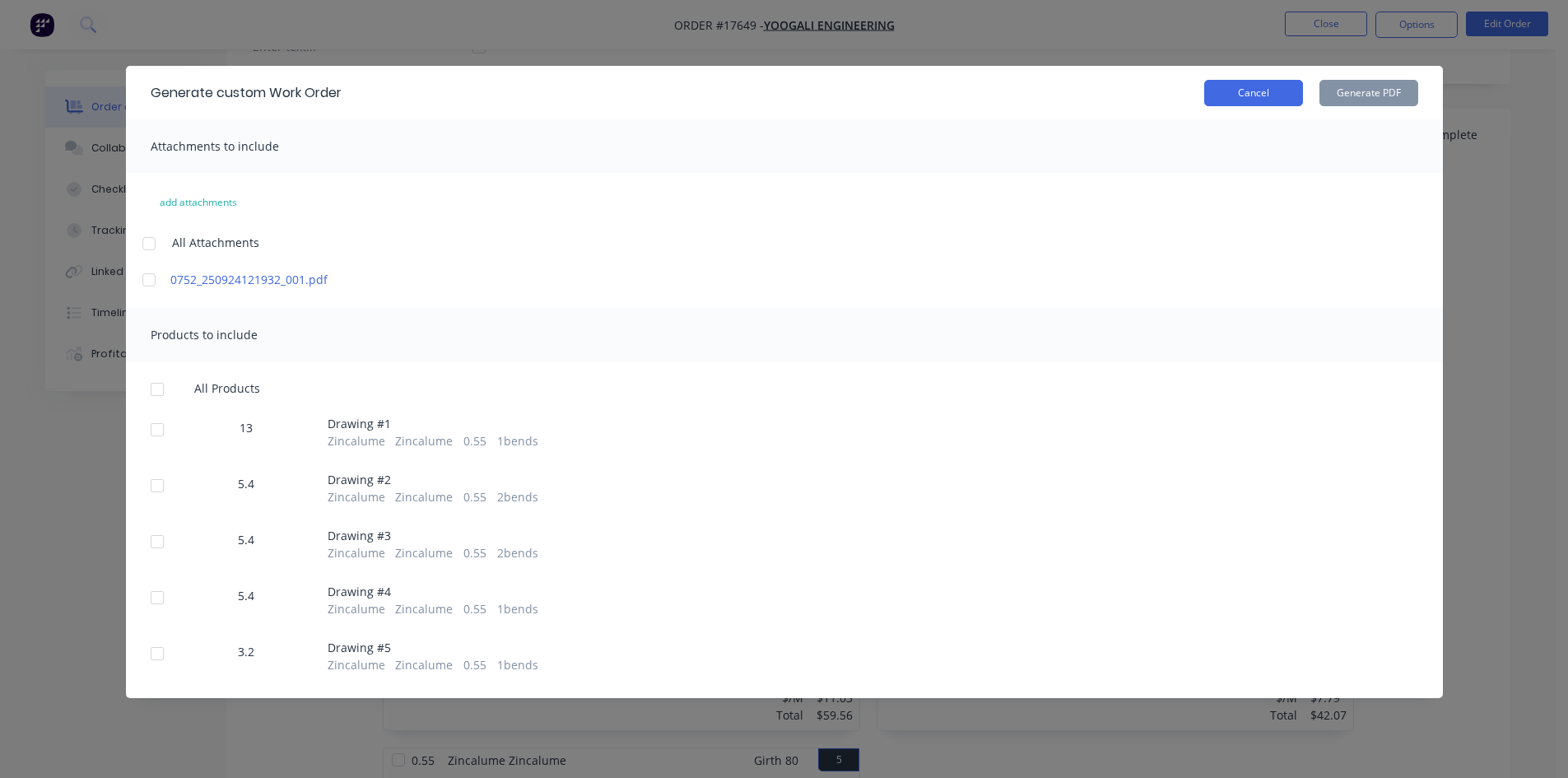
click at [1261, 96] on button "Cancel" at bounding box center [1254, 93] width 99 height 27
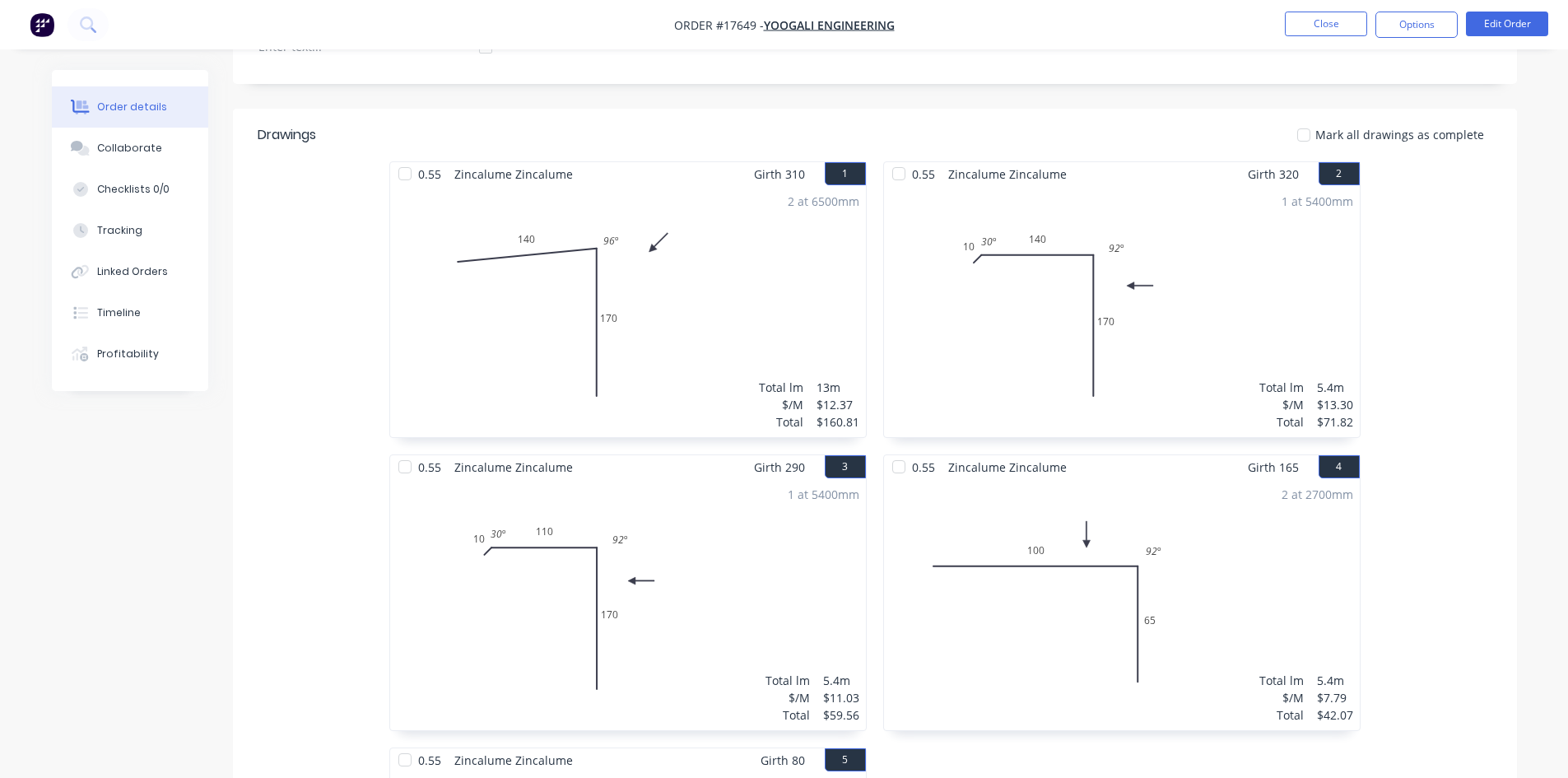
click at [858, 126] on div "Mark all drawings as complete" at bounding box center [1005, 134] width 972 height 17
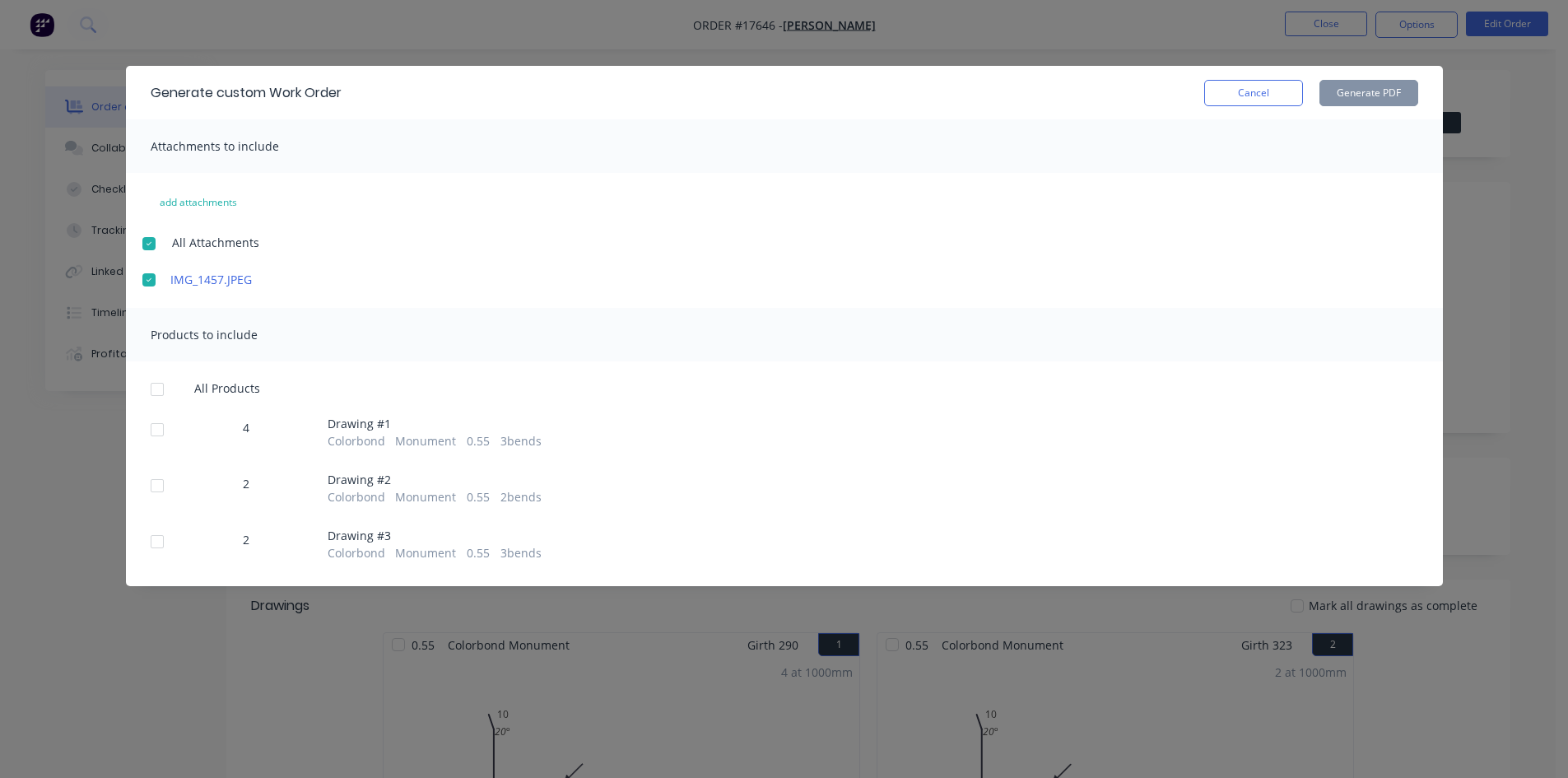
click at [1256, 97] on button "Cancel" at bounding box center [1254, 93] width 99 height 27
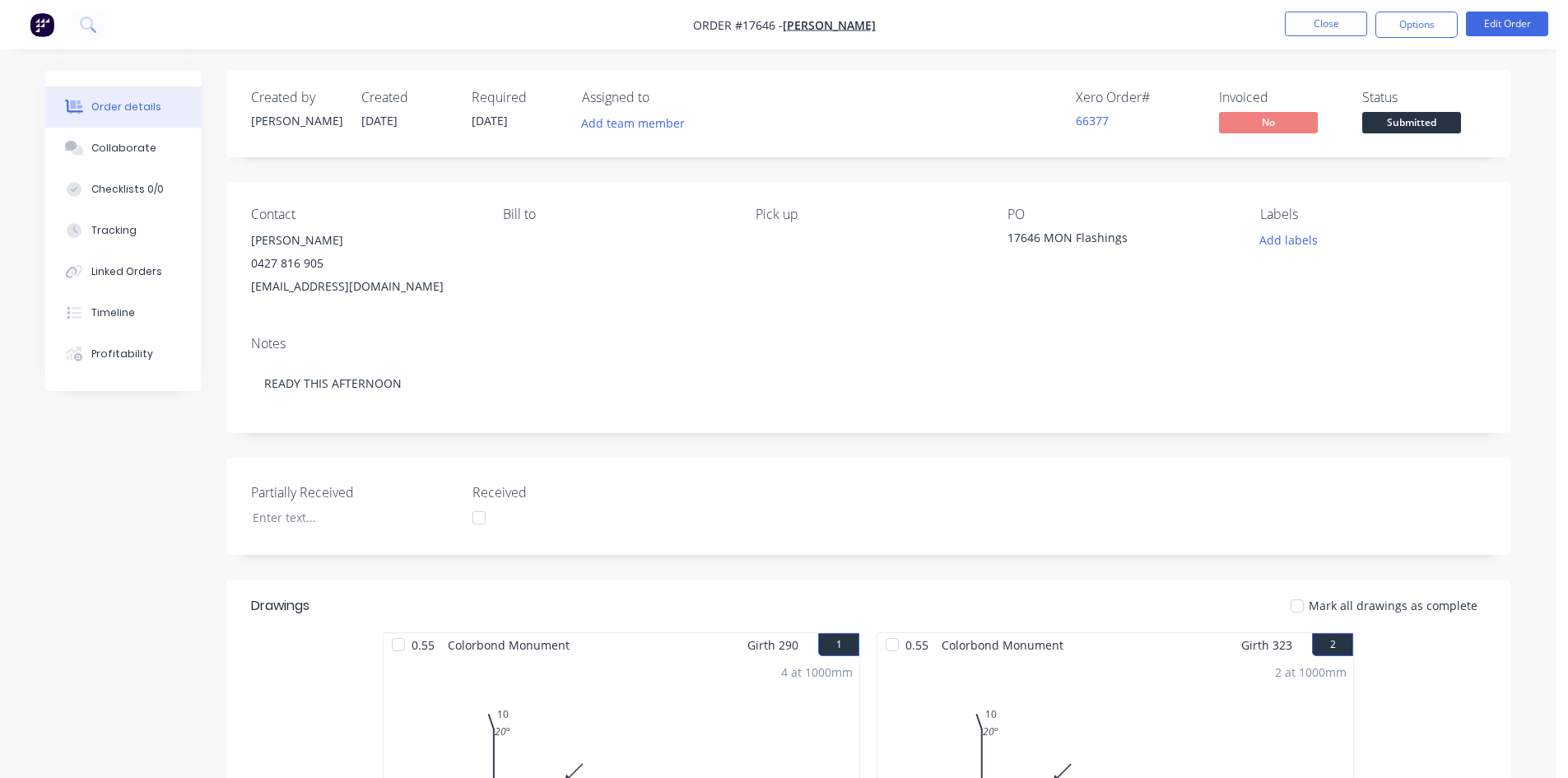
click at [1315, 36] on li "Close" at bounding box center [1327, 24] width 83 height 27
click at [1326, 28] on button "Close" at bounding box center [1327, 23] width 83 height 25
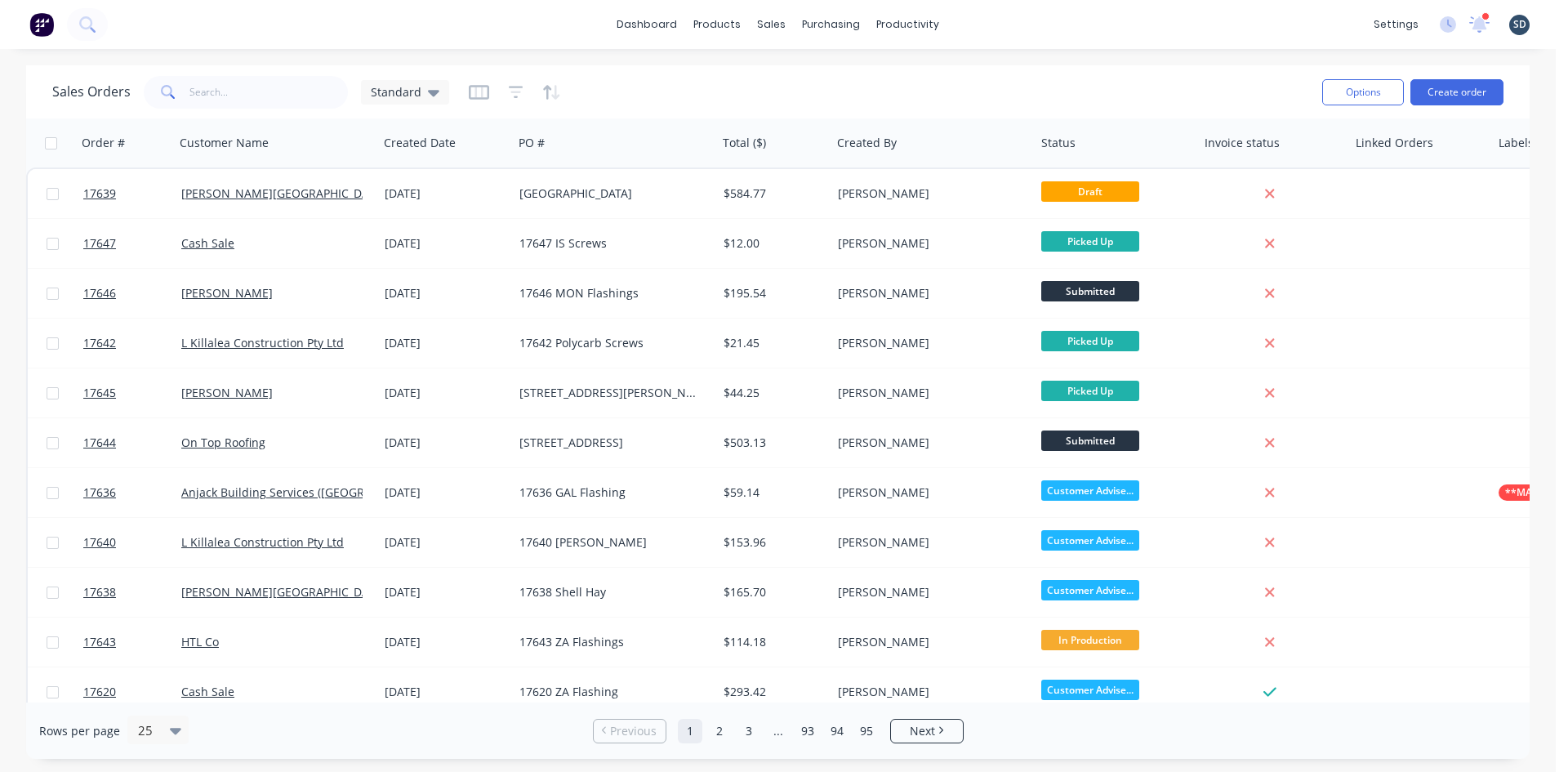
click at [1001, 29] on div "dashboard products sales purchasing productivity dashboard products Product Cat…" at bounding box center [777, 24] width 1555 height 49
click at [1015, 15] on div "dashboard products sales purchasing productivity dashboard products Product Cat…" at bounding box center [777, 24] width 1555 height 49
click at [1470, 90] on button "Create order" at bounding box center [1456, 92] width 93 height 26
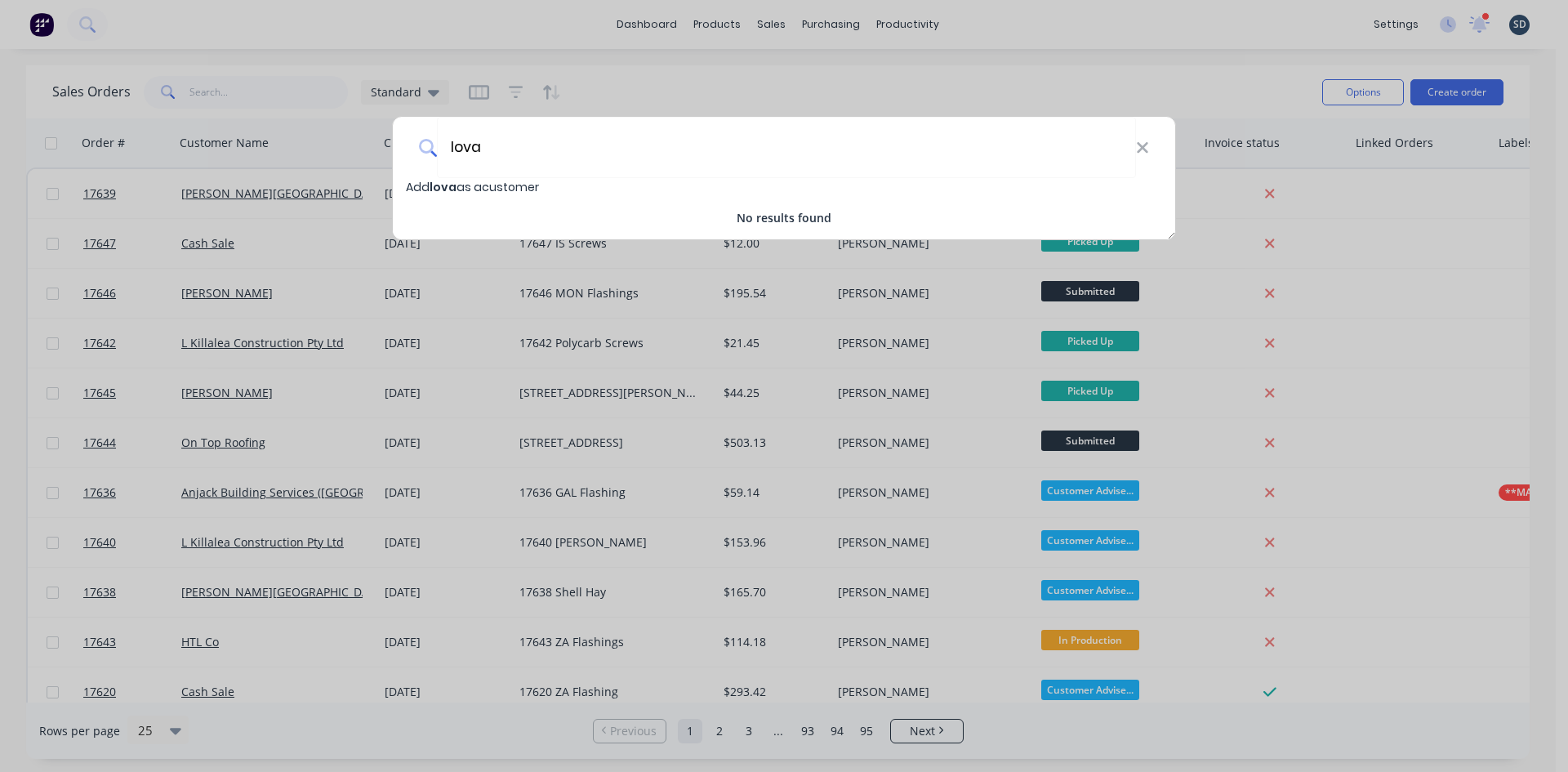
drag, startPoint x: 559, startPoint y: 155, endPoint x: 428, endPoint y: 156, distance: 131.0
click at [428, 156] on div "lova" at bounding box center [784, 148] width 782 height 61
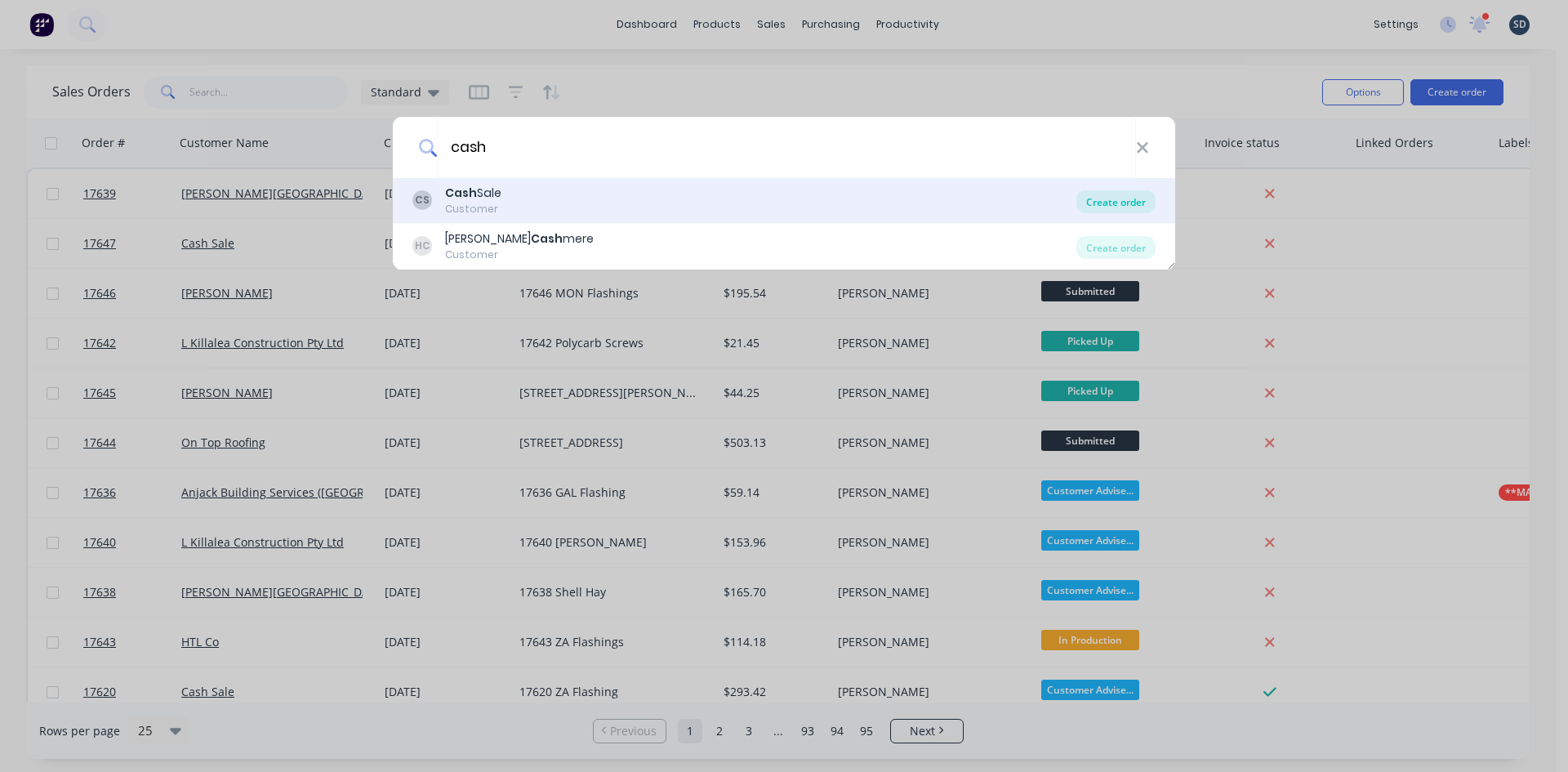
type input "cash"
click at [1115, 203] on div "Create order" at bounding box center [1115, 202] width 79 height 23
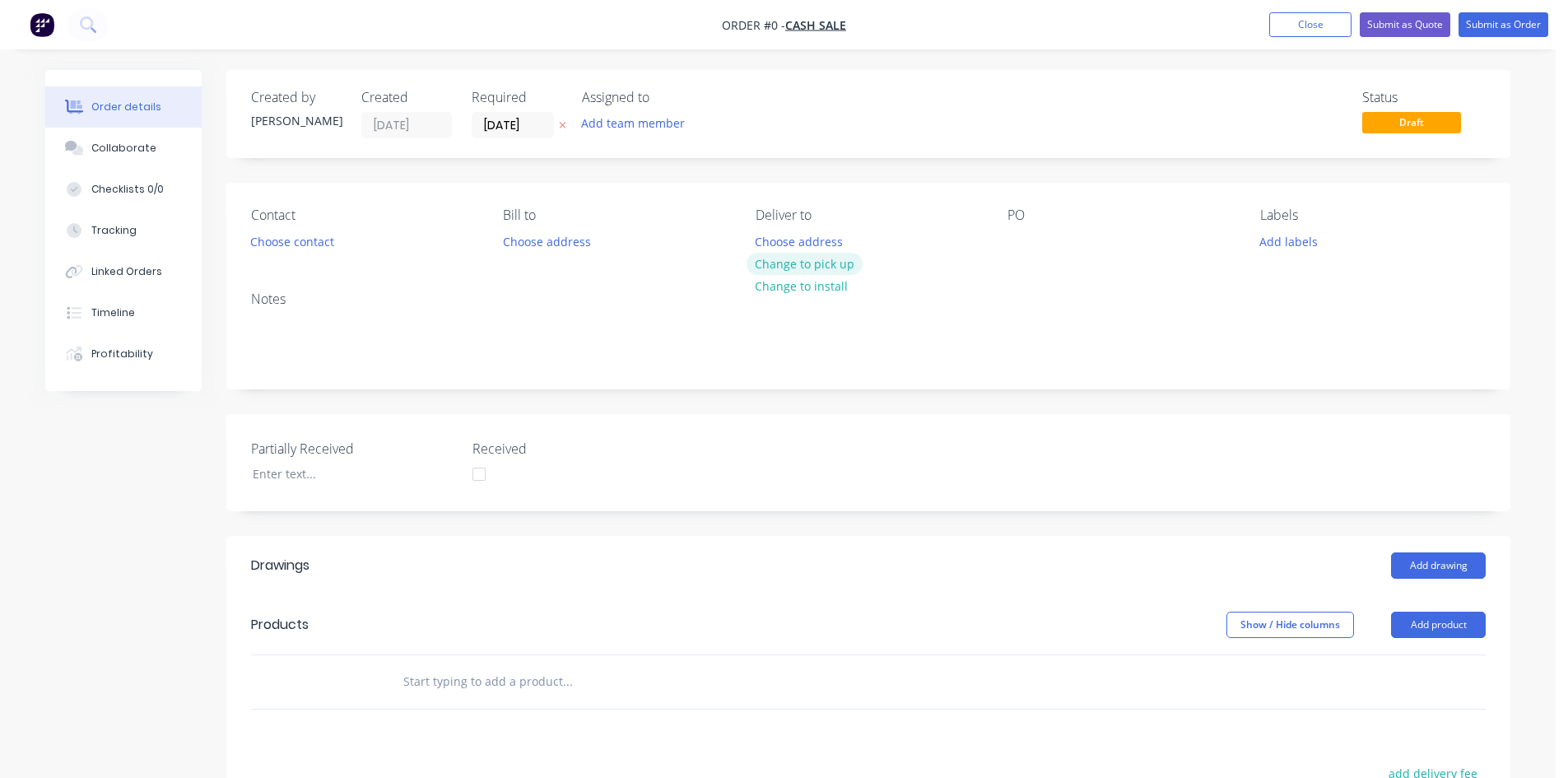
click at [827, 264] on button "Change to pick up" at bounding box center [805, 264] width 117 height 22
click at [294, 247] on button "Choose contact" at bounding box center [293, 241] width 102 height 22
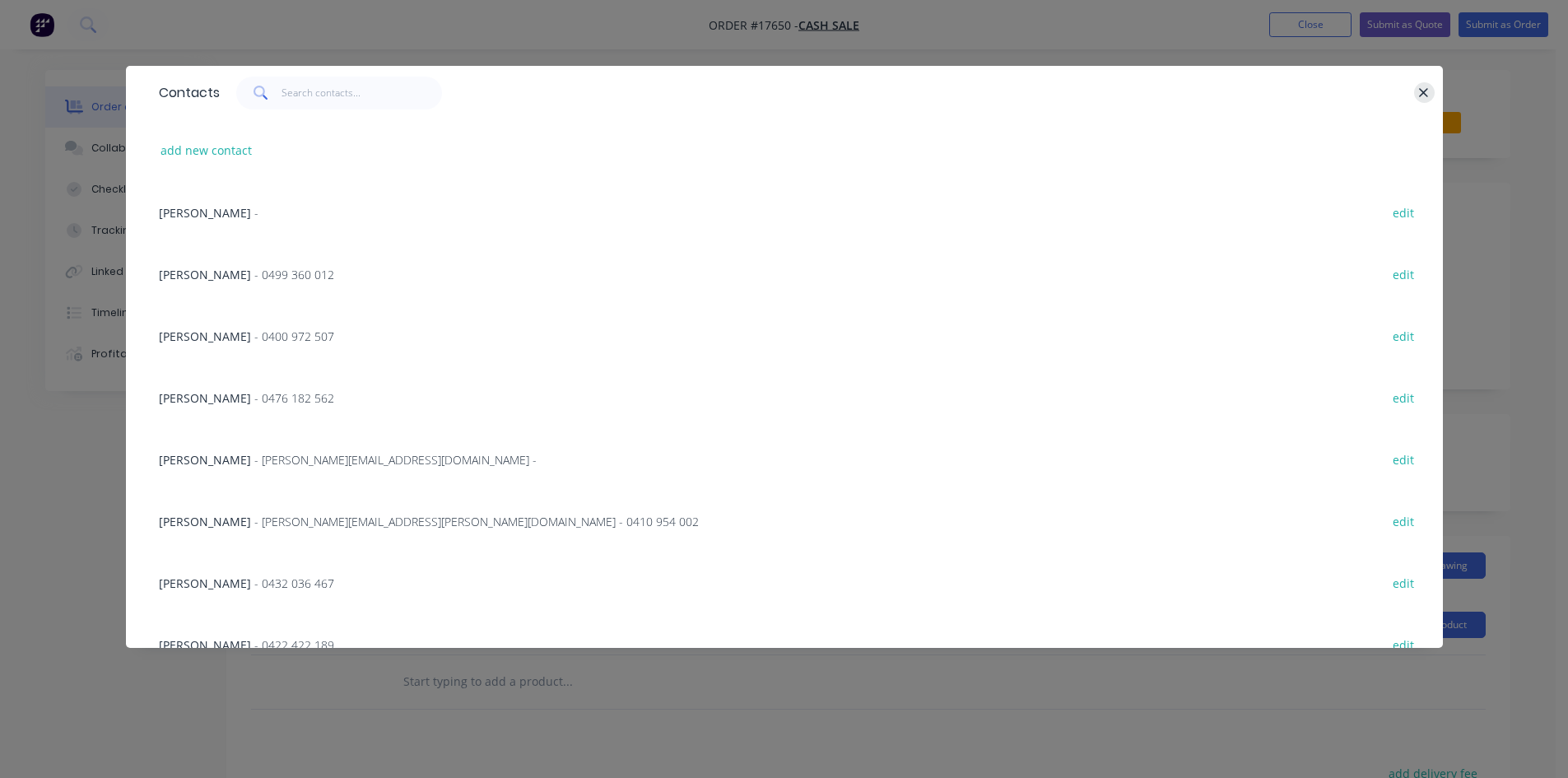
click at [1428, 90] on icon "button" at bounding box center [1424, 92] width 9 height 9
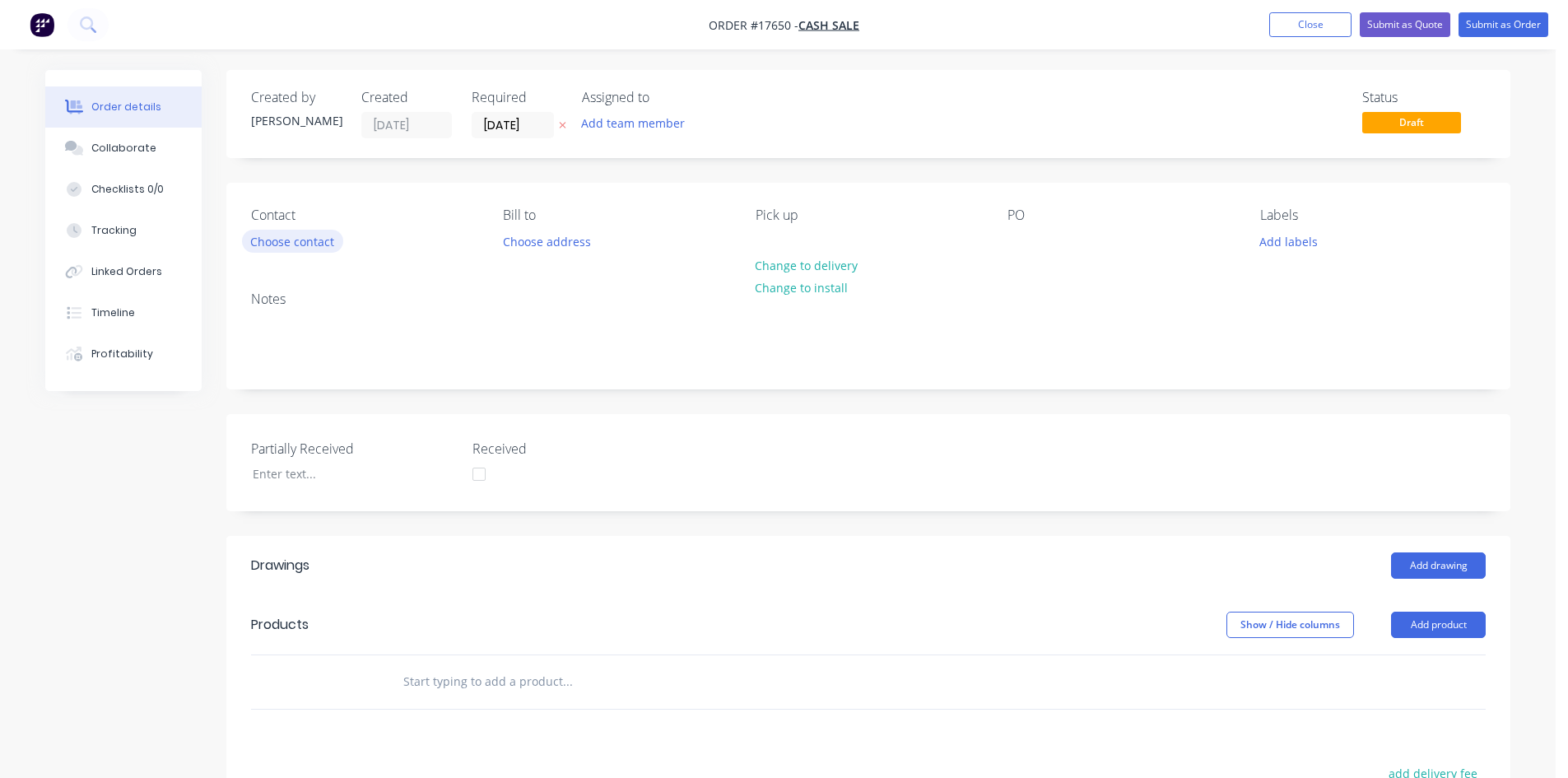
click at [300, 246] on button "Choose contact" at bounding box center [293, 241] width 102 height 22
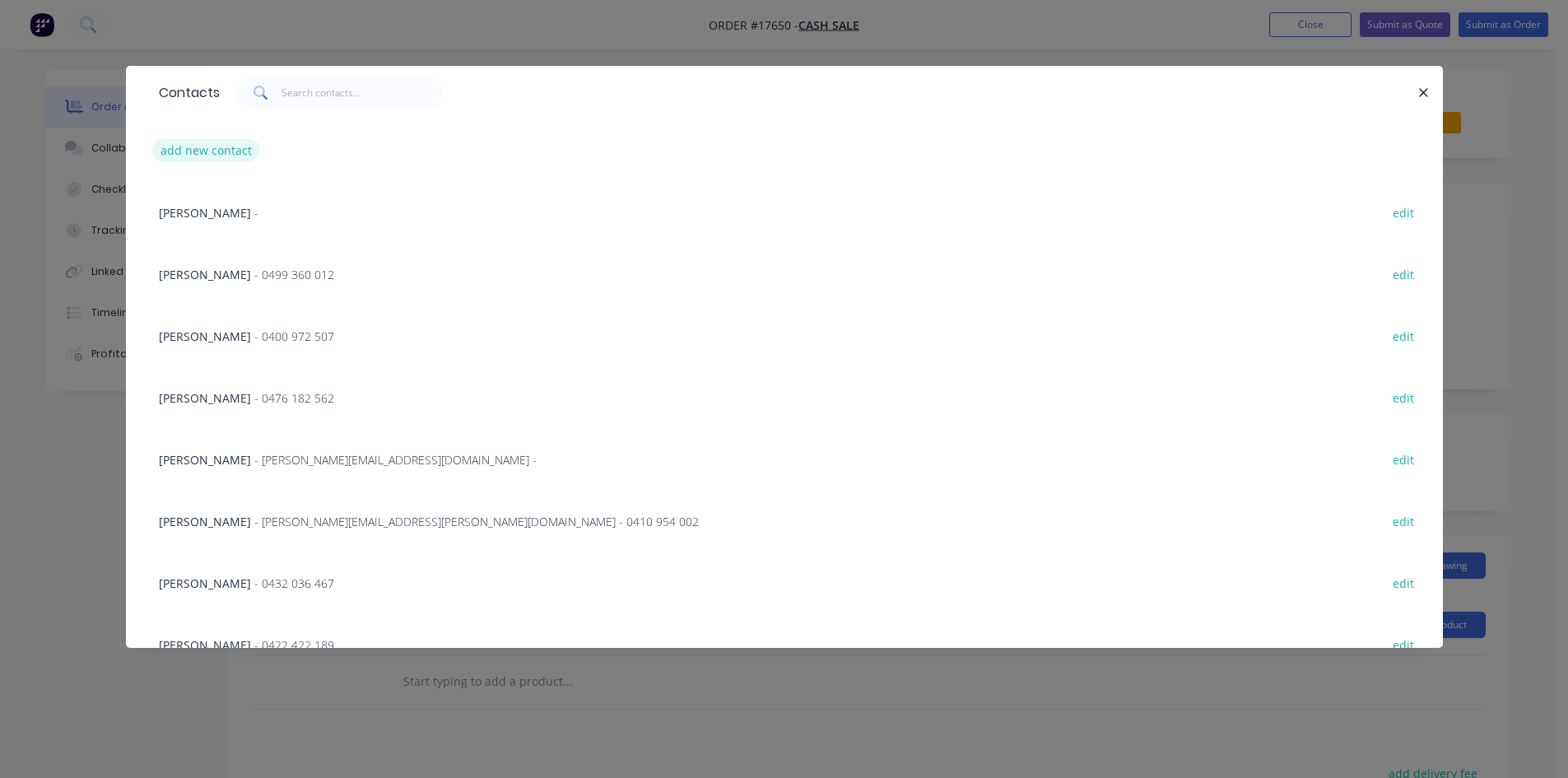
click at [230, 159] on button "add new contact" at bounding box center [207, 151] width 108 height 22
select select "AU"
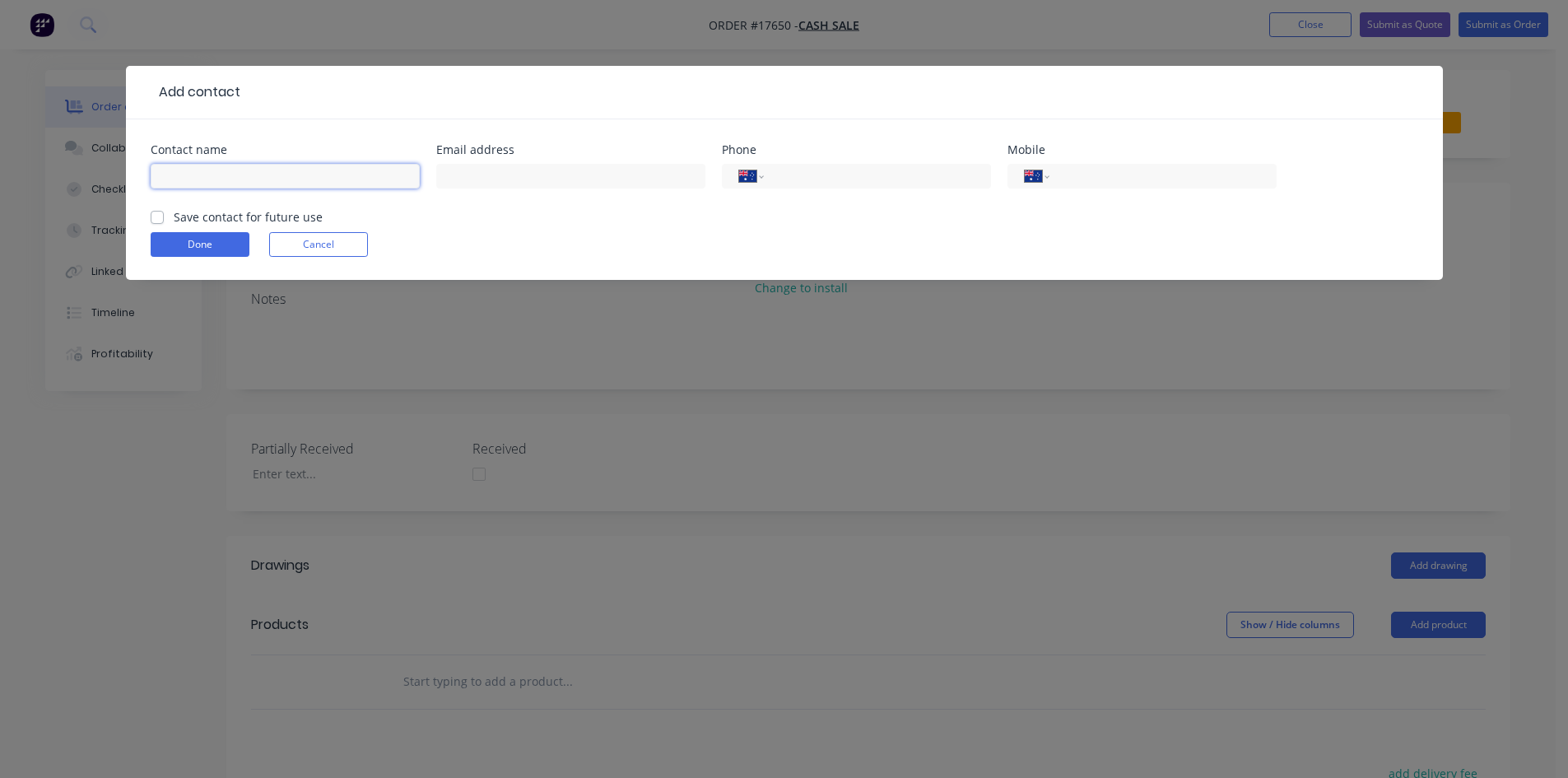
click at [241, 179] on input "text" at bounding box center [285, 176] width 270 height 25
type input "[PERSON_NAME]"
click at [174, 218] on label "Save contact for future use" at bounding box center [248, 217] width 149 height 17
click at [159, 218] on input "Save contact for future use" at bounding box center [157, 216] width 13 height 15
checkbox input "true"
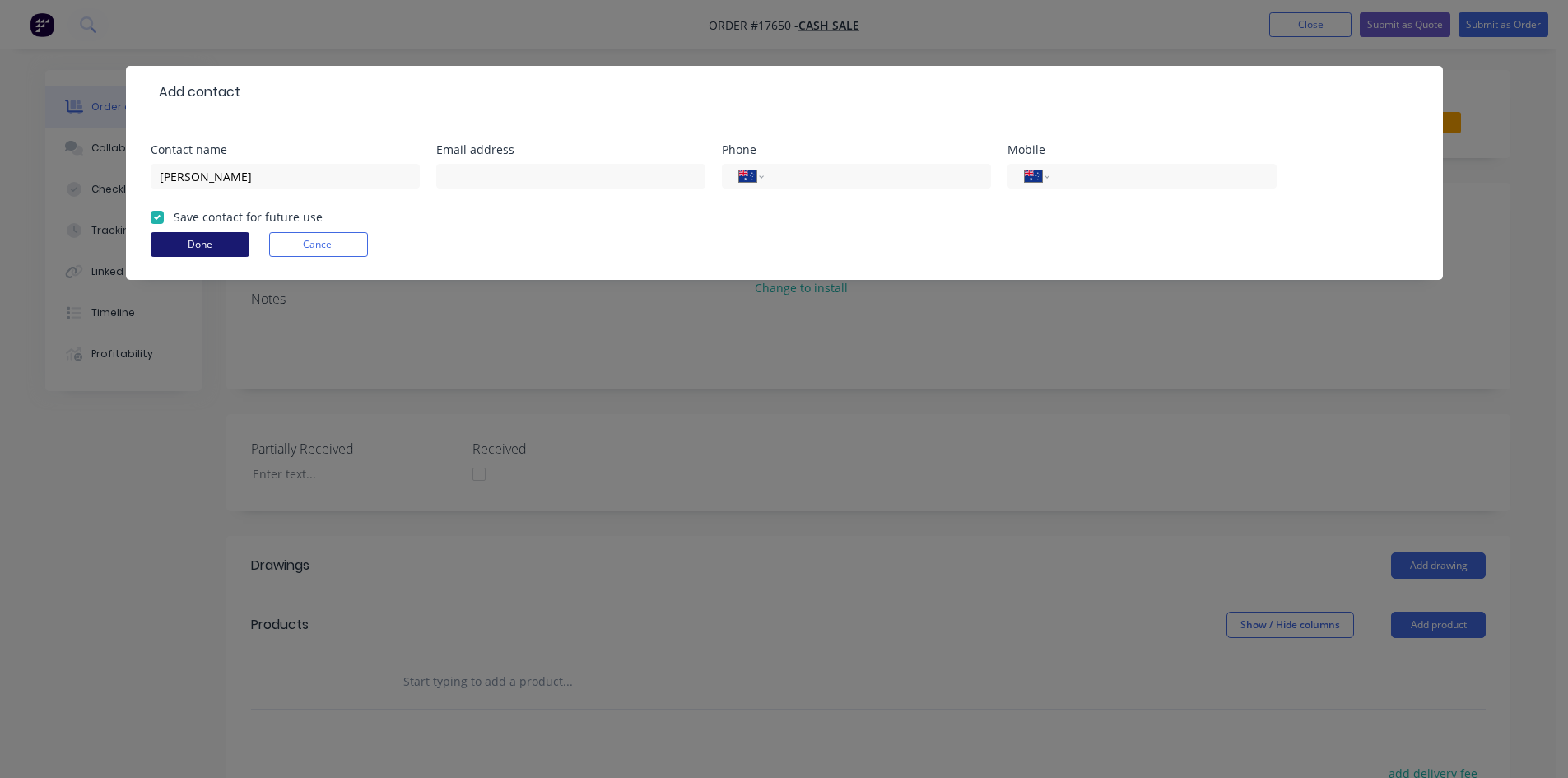
click at [185, 244] on button "Done" at bounding box center [200, 244] width 99 height 25
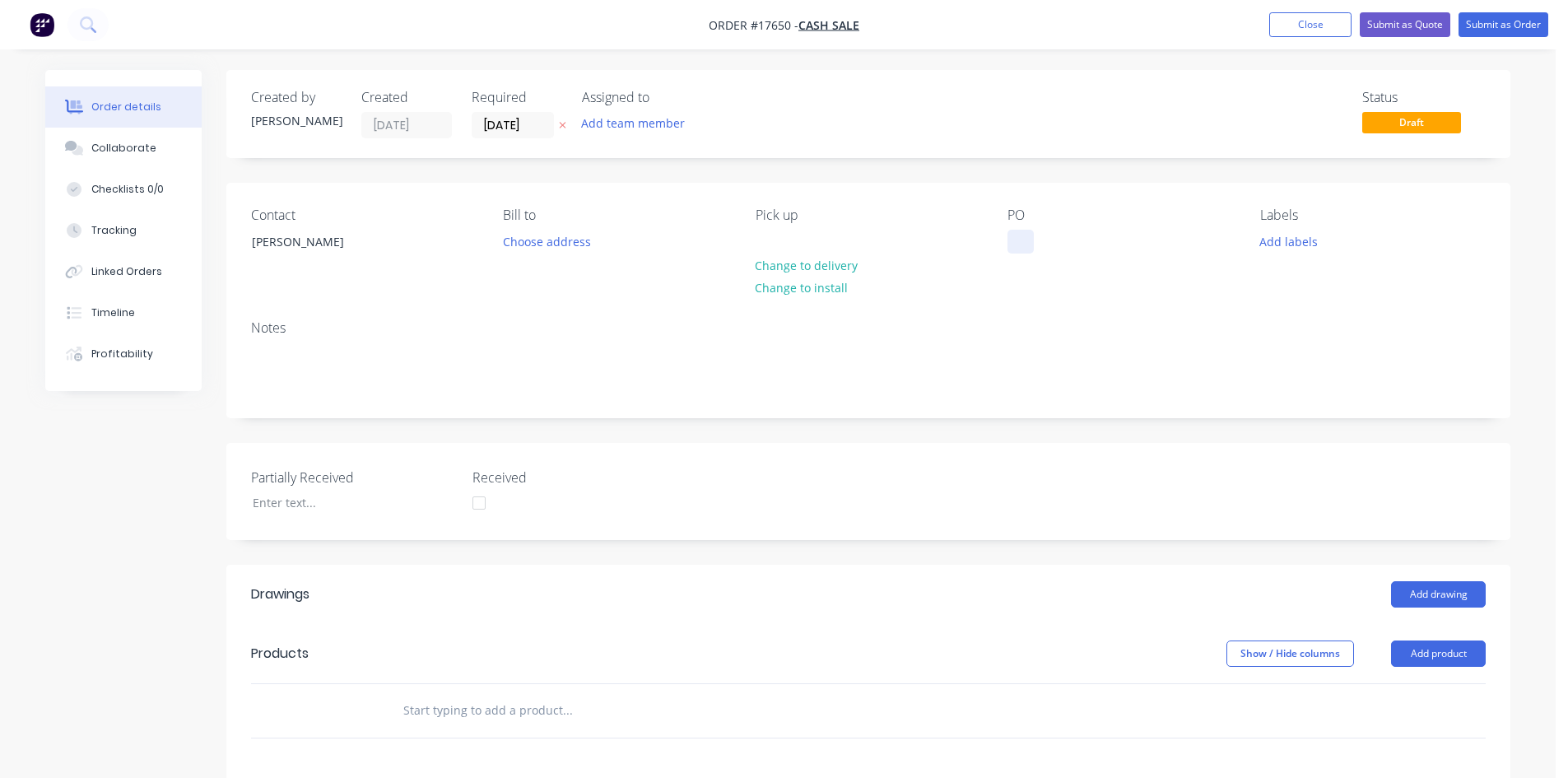
click at [1030, 244] on div at bounding box center [1020, 242] width 27 height 24
click at [984, 326] on div "Notes" at bounding box center [869, 328] width 1235 height 15
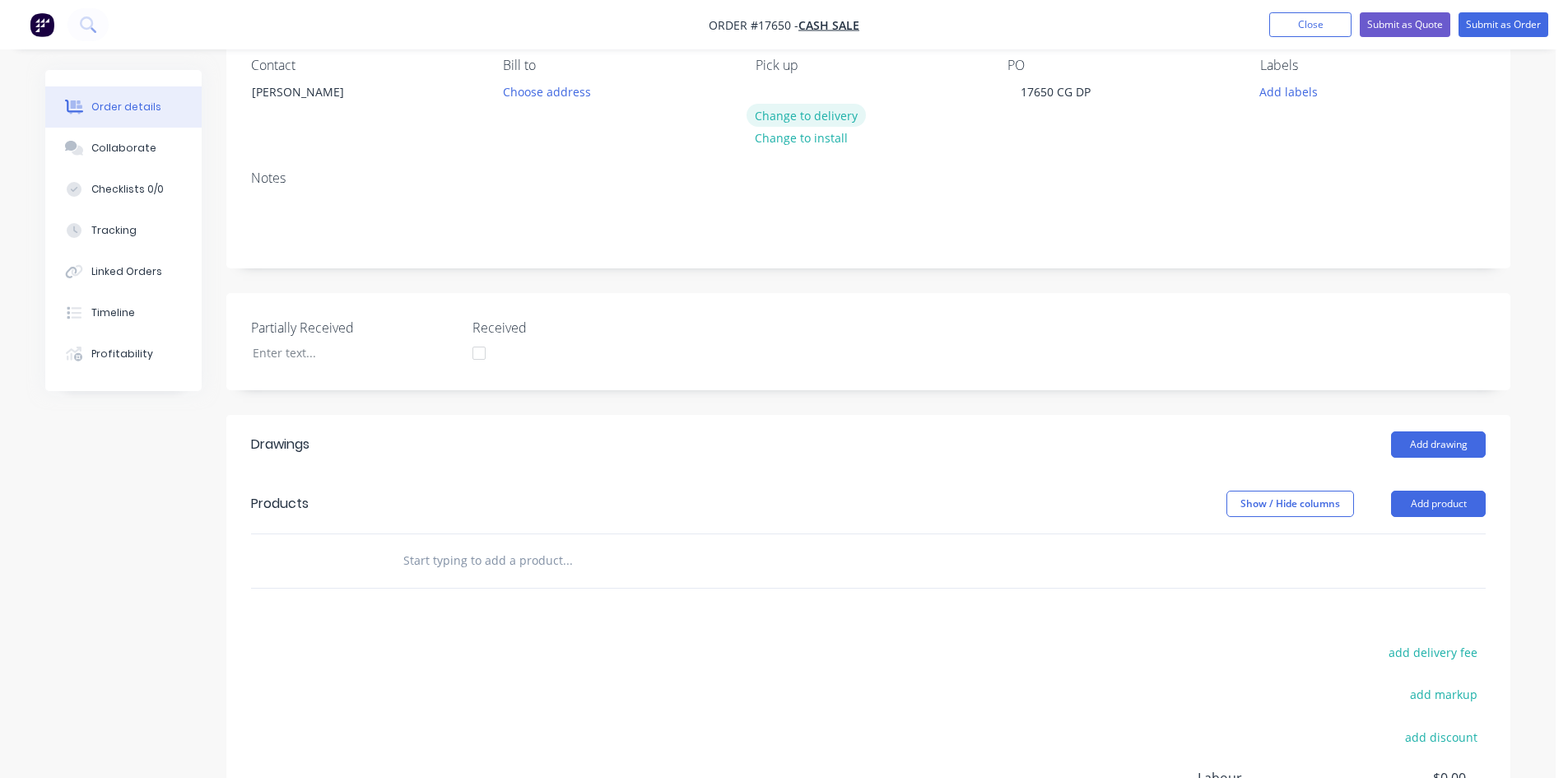
scroll to position [164, 0]
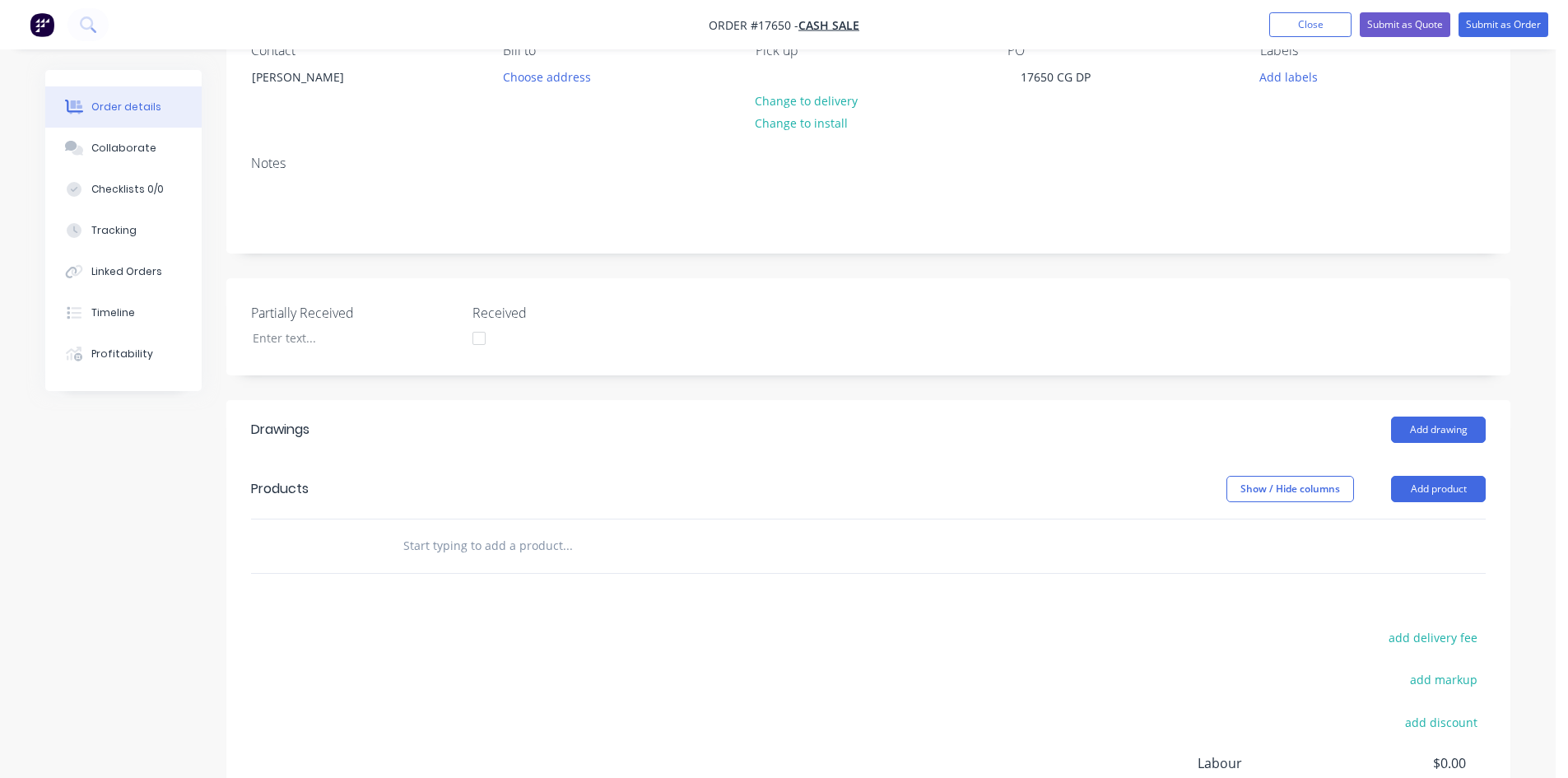
click at [460, 554] on input "text" at bounding box center [567, 546] width 329 height 33
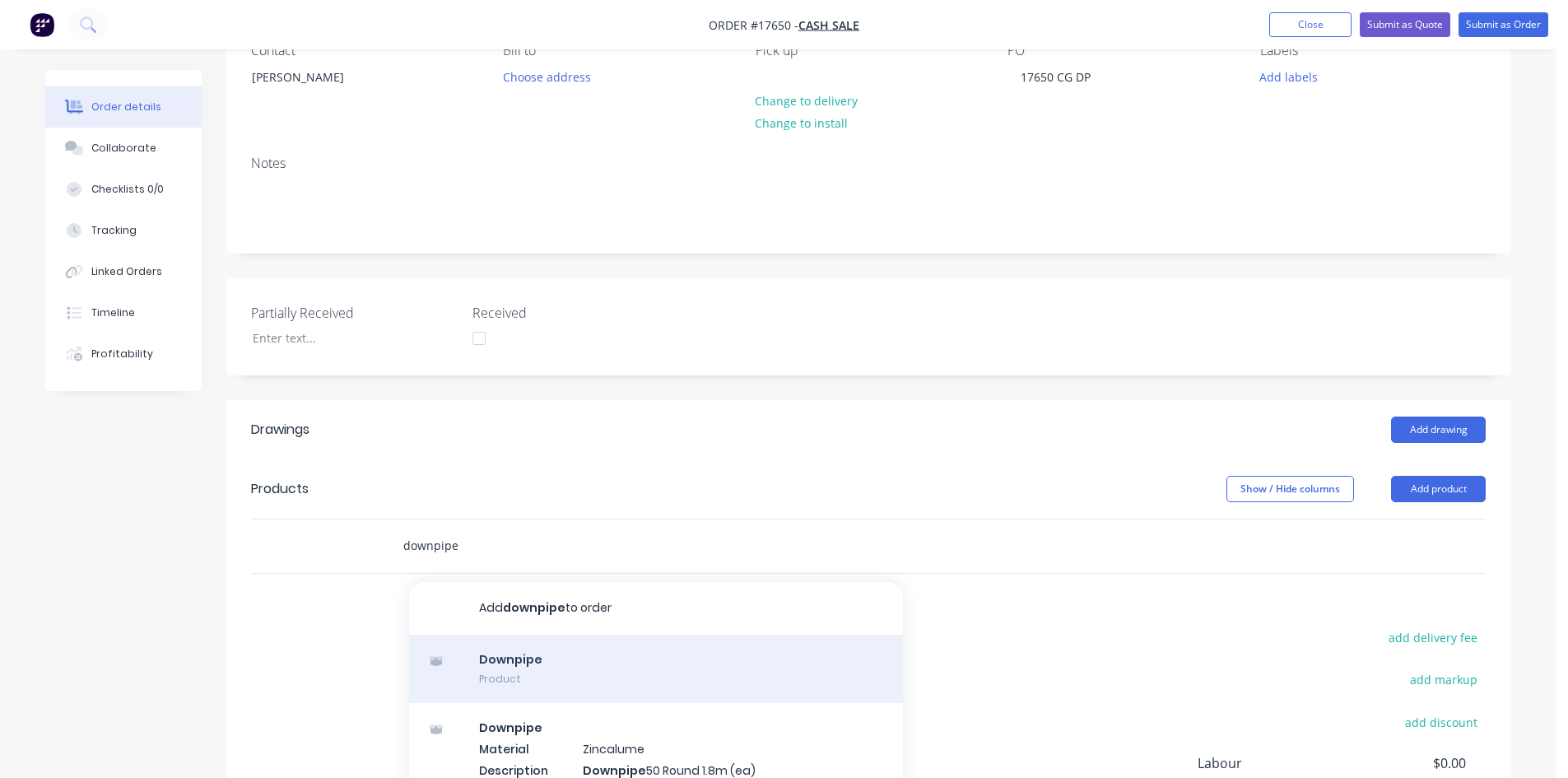
type input "downpipe"
click at [520, 682] on div "Downpipe Product" at bounding box center [656, 669] width 494 height 69
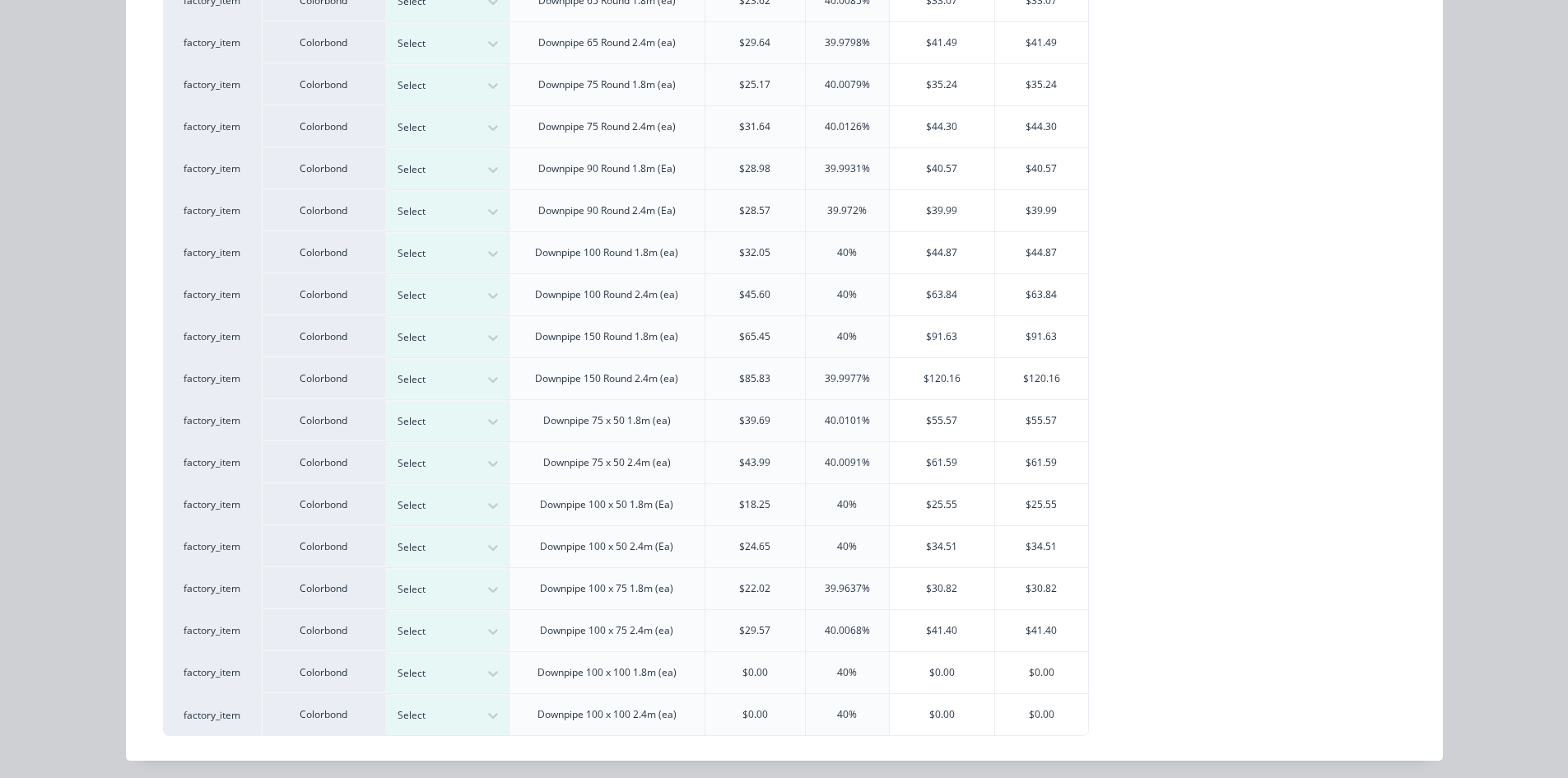
scroll to position [426, 0]
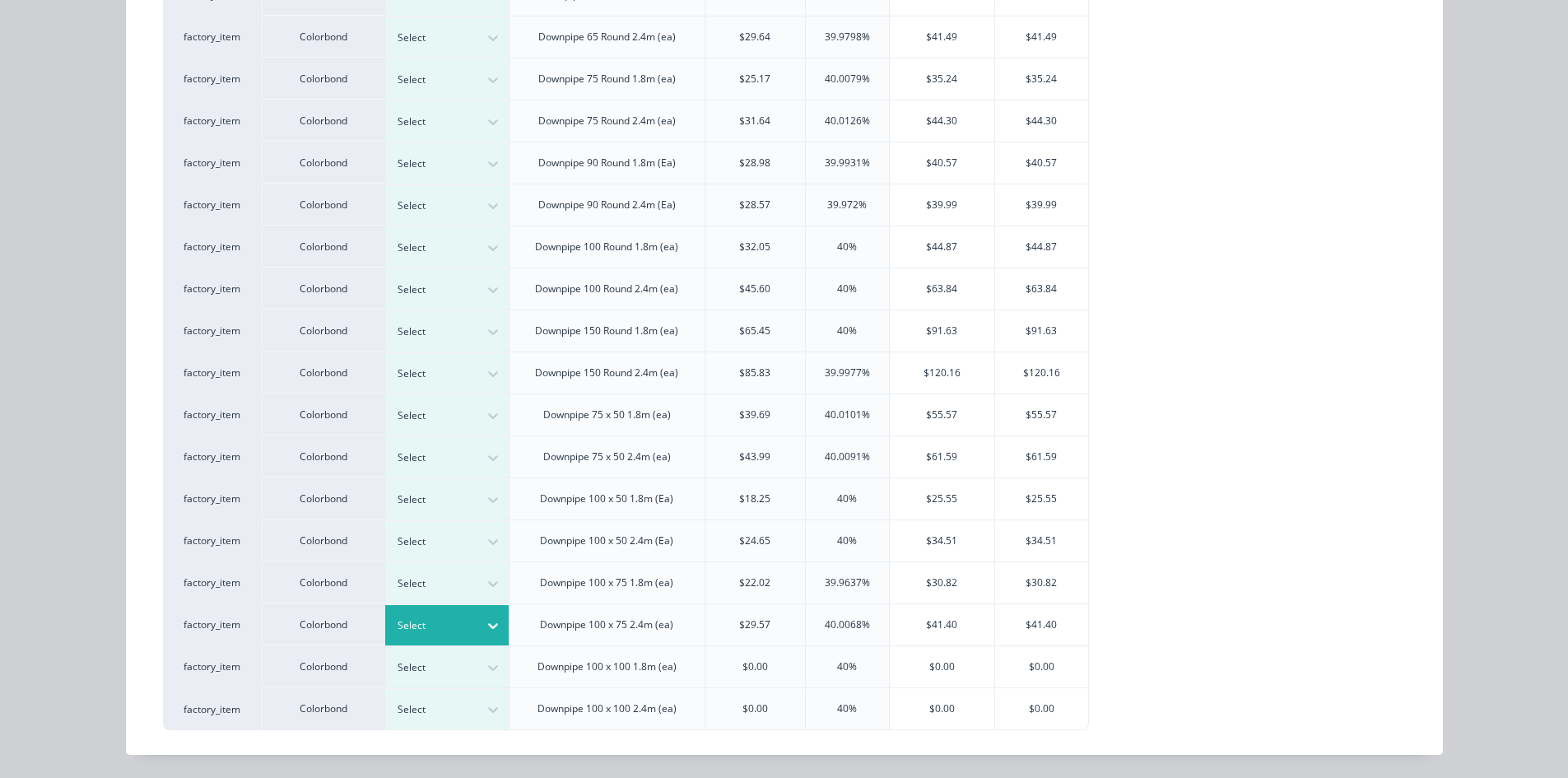
click at [485, 628] on icon at bounding box center [493, 625] width 16 height 16
click at [1049, 626] on div "$41.40" at bounding box center [1042, 625] width 93 height 41
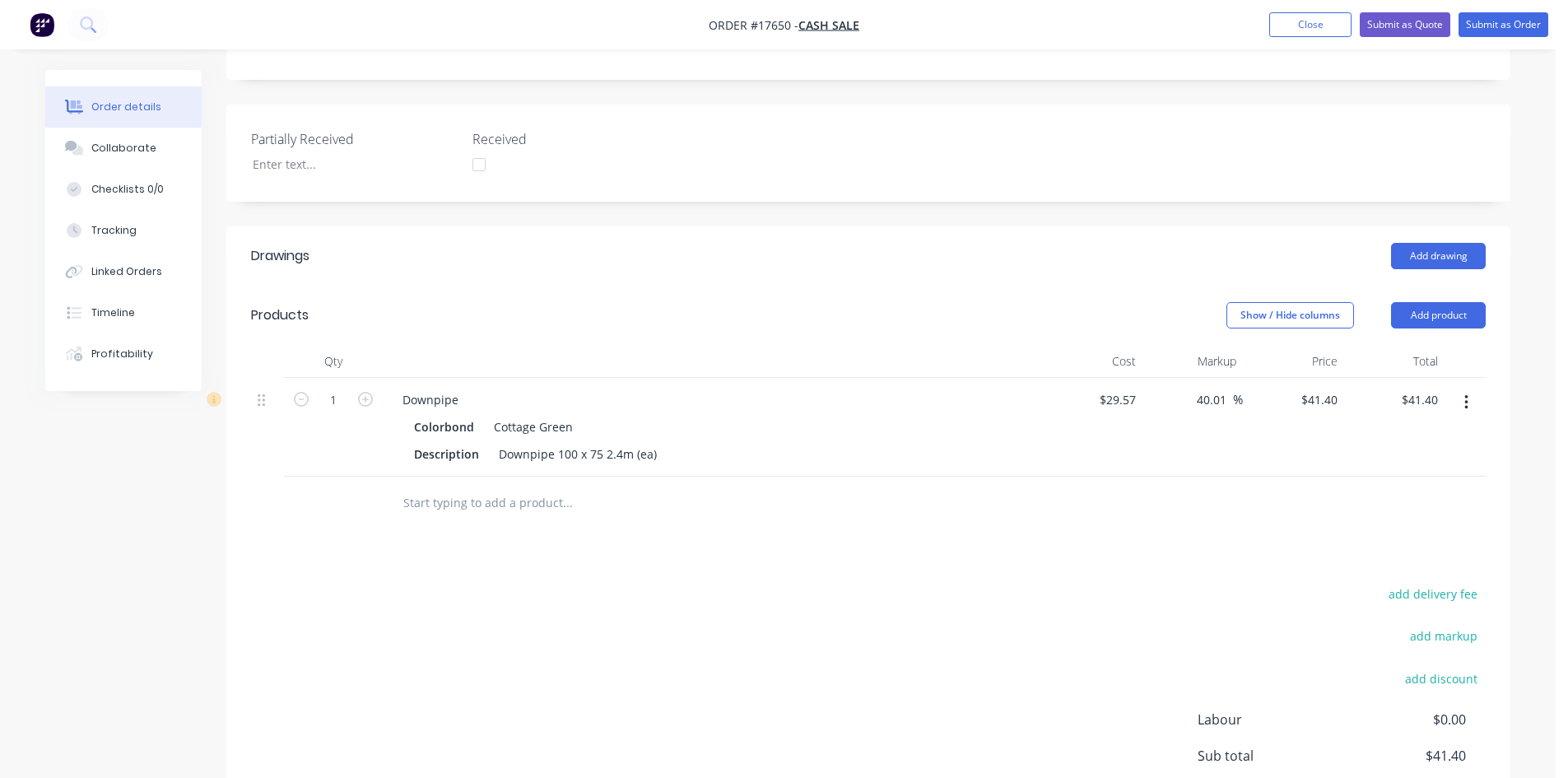
scroll to position [510, 0]
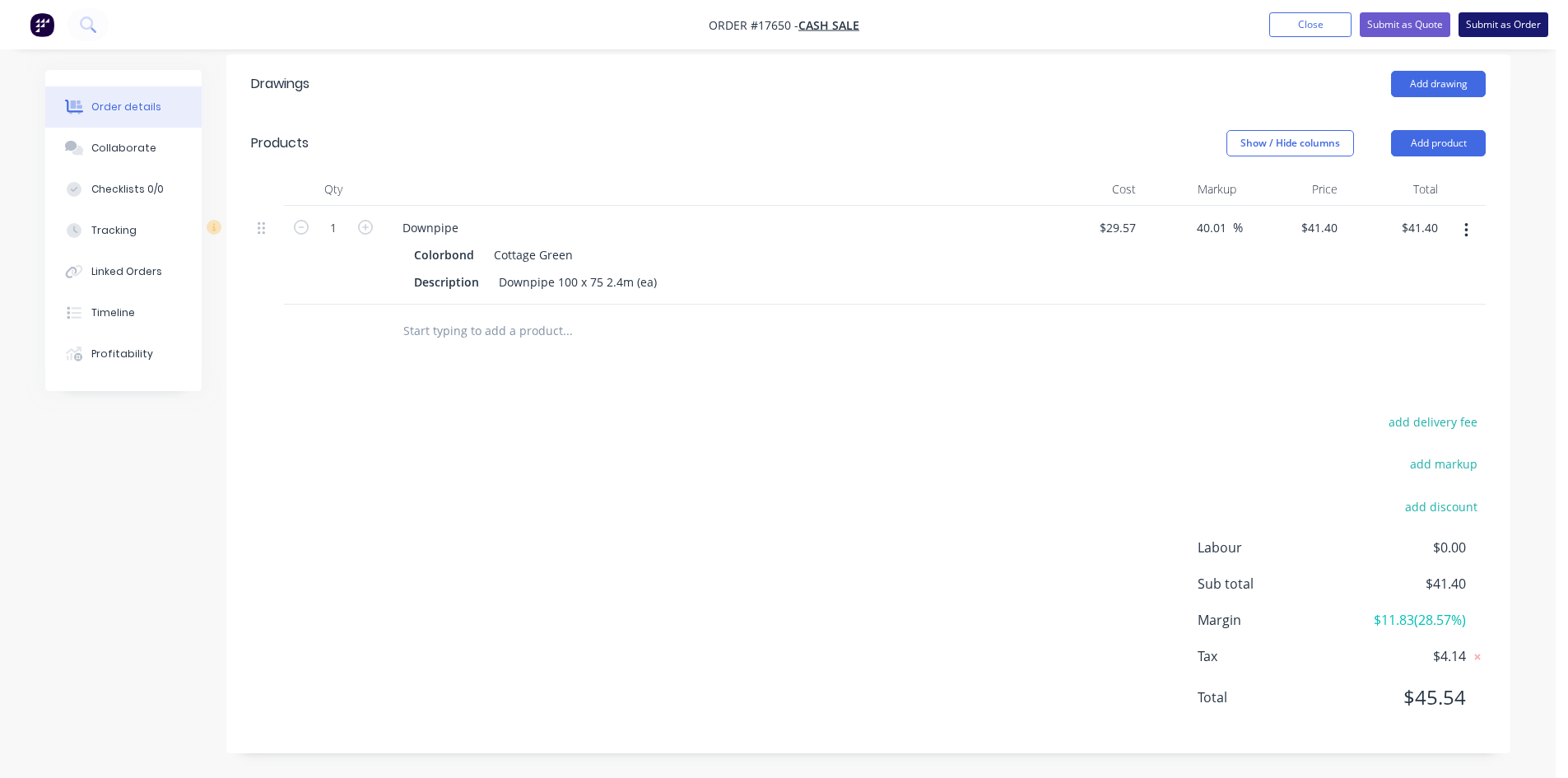
click at [1501, 28] on button "Submit as Order" at bounding box center [1503, 24] width 90 height 25
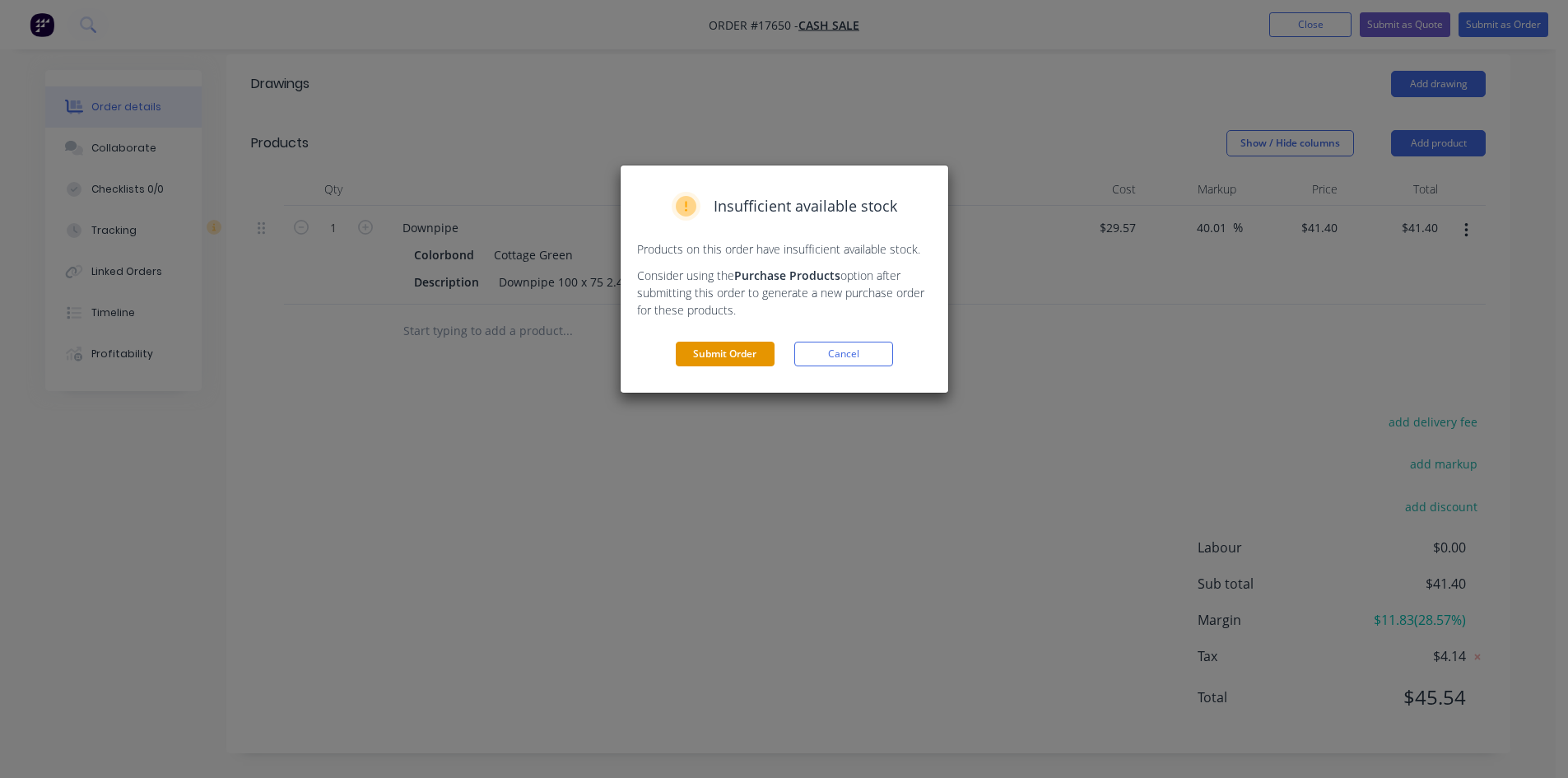
click at [752, 352] on button "Submit Order" at bounding box center [725, 354] width 99 height 25
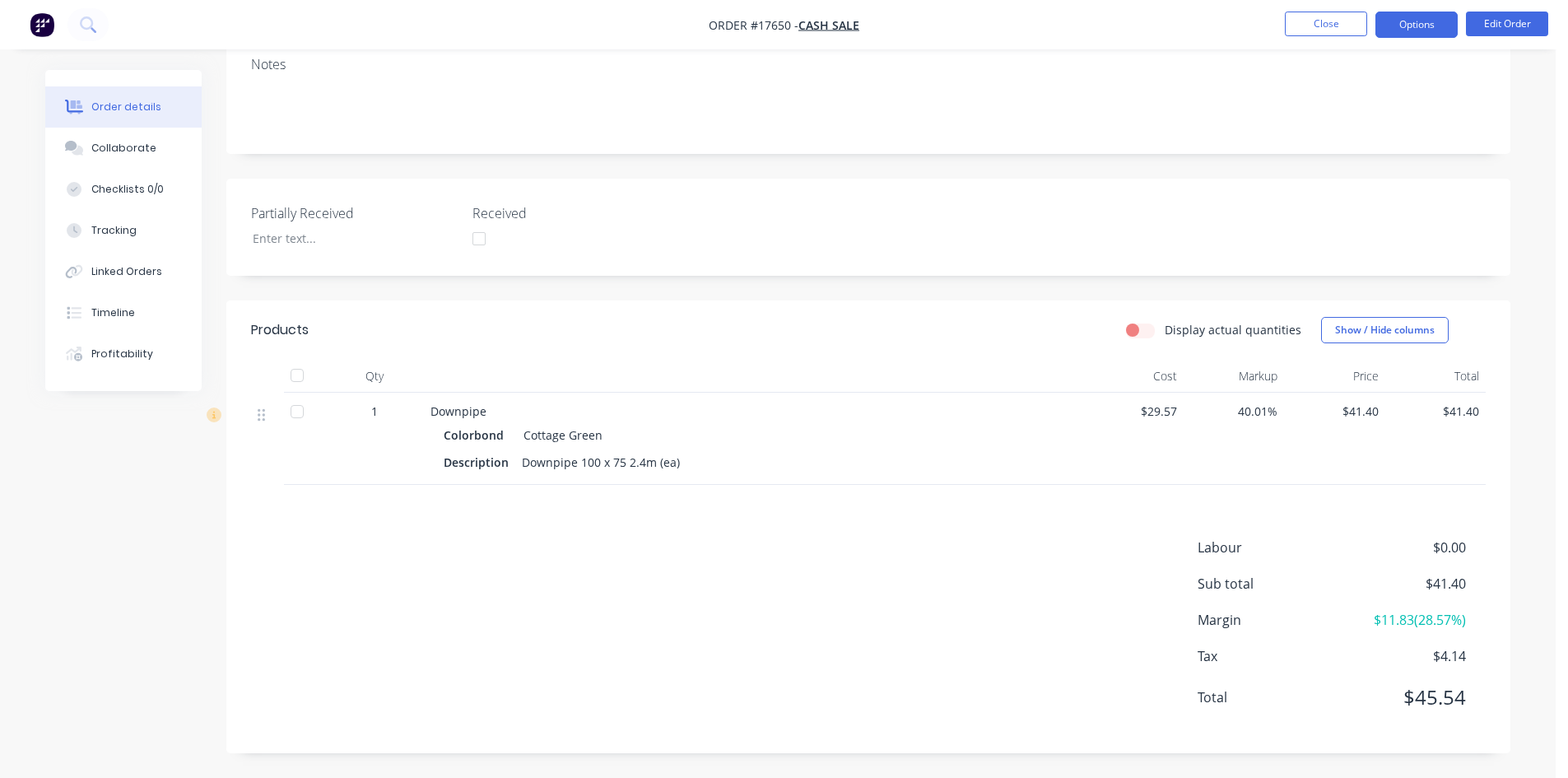
click at [1417, 28] on button "Options" at bounding box center [1417, 24] width 83 height 27
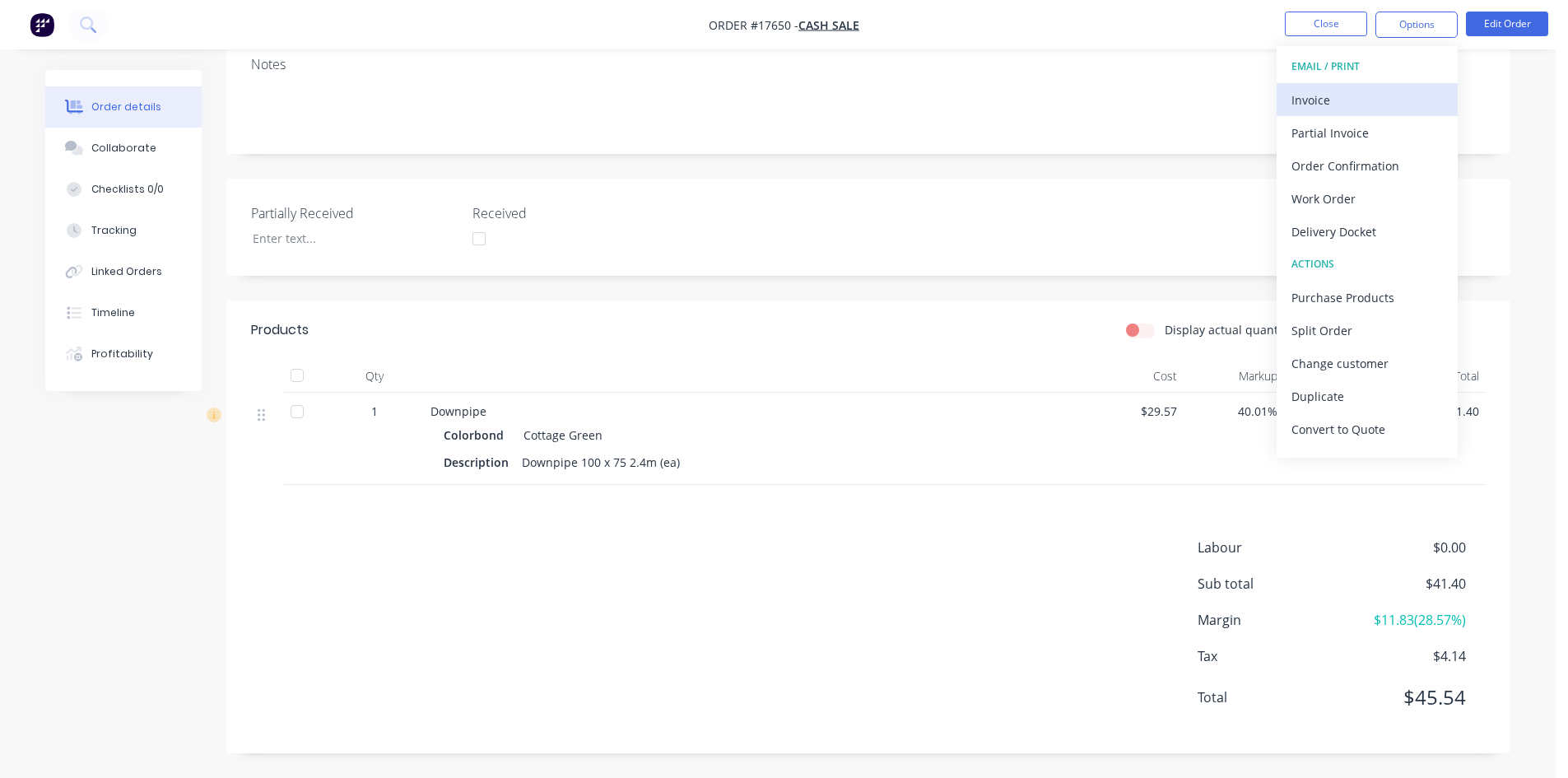
click at [1354, 99] on div "Invoice" at bounding box center [1367, 100] width 152 height 24
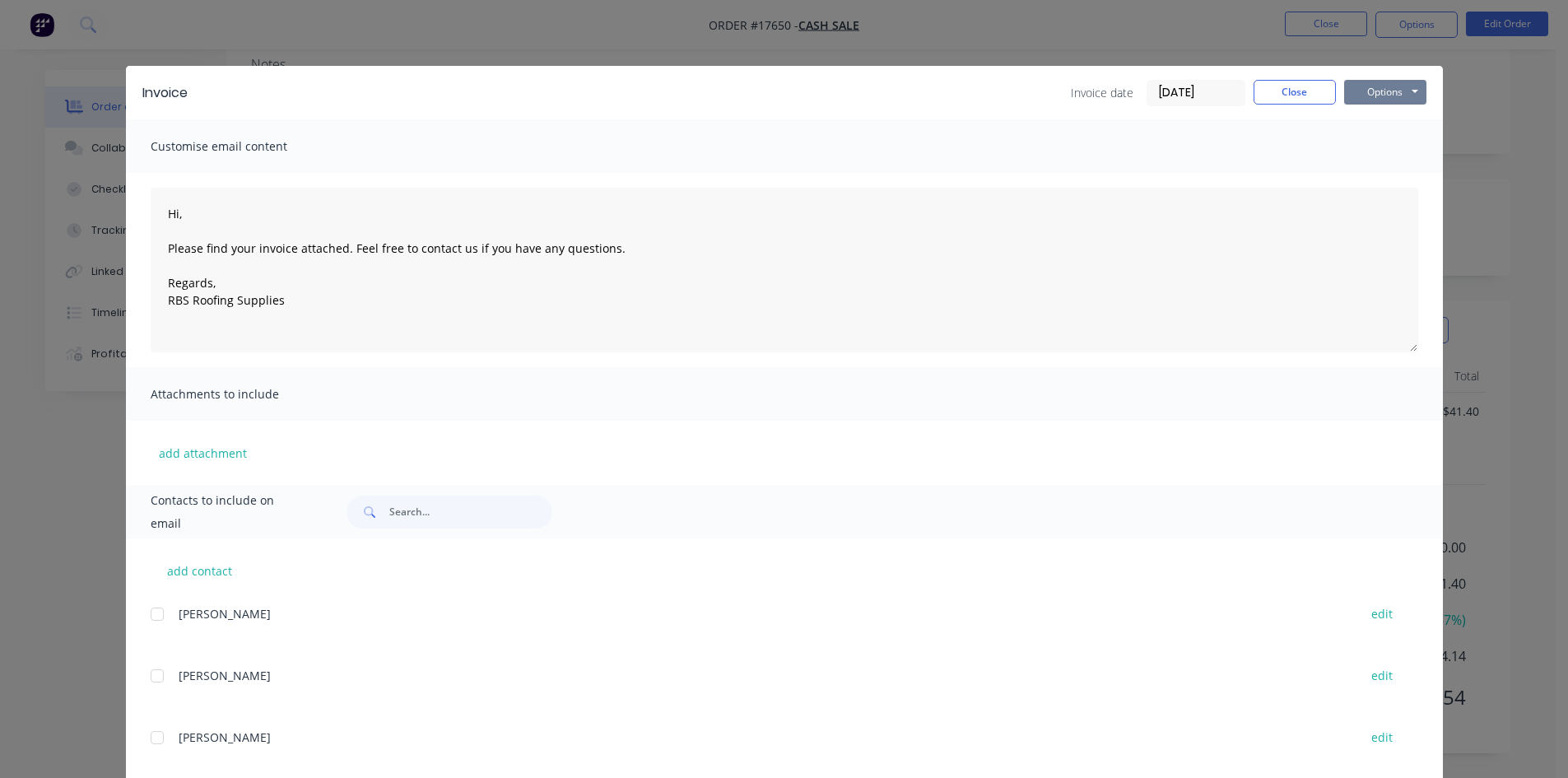
click at [1391, 96] on button "Options" at bounding box center [1385, 92] width 83 height 25
click at [1385, 145] on button "Print" at bounding box center [1397, 149] width 105 height 28
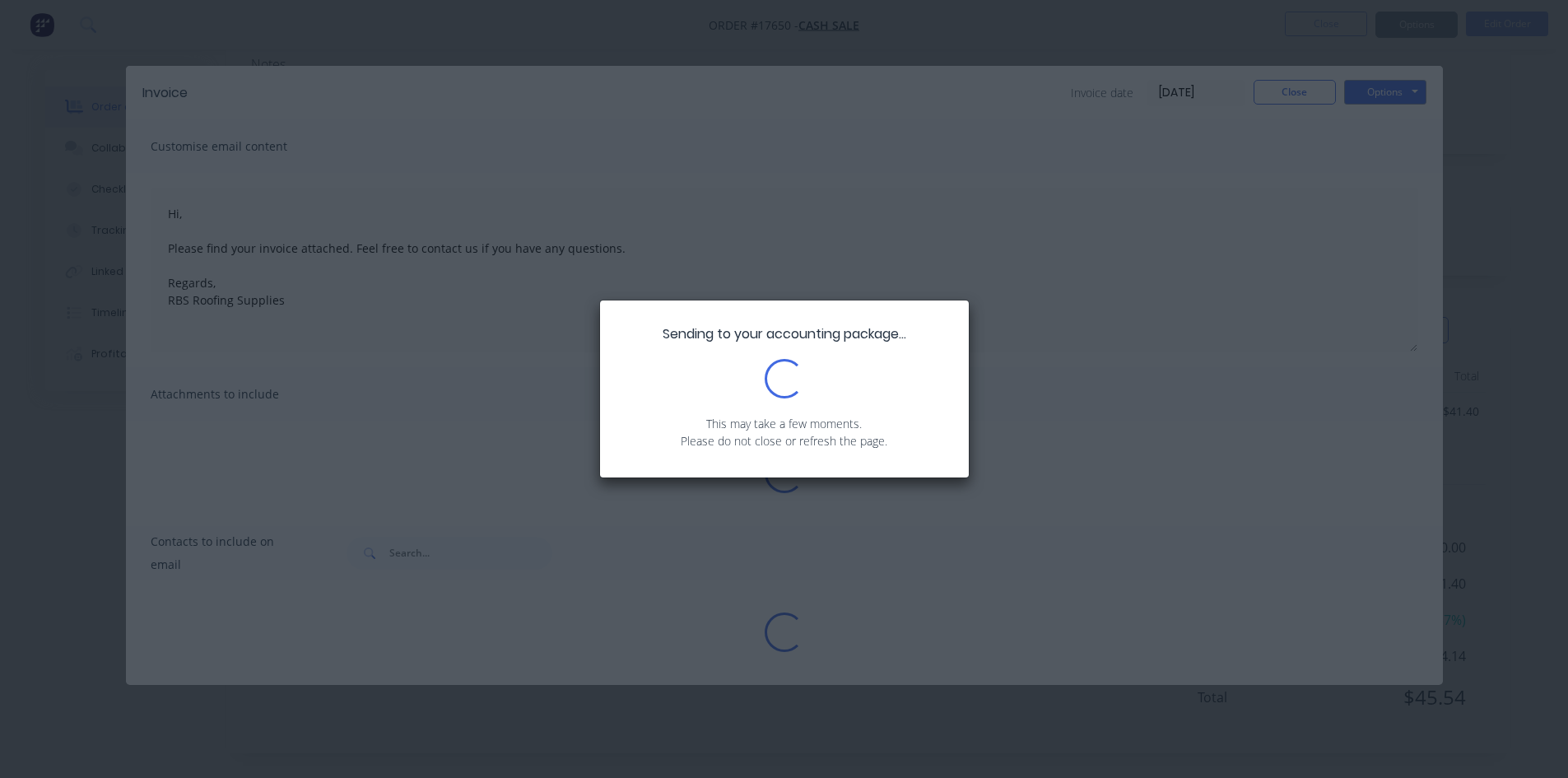
type textarea "Hi, Please find your invoice attached. Feel free to contact us if you have any …"
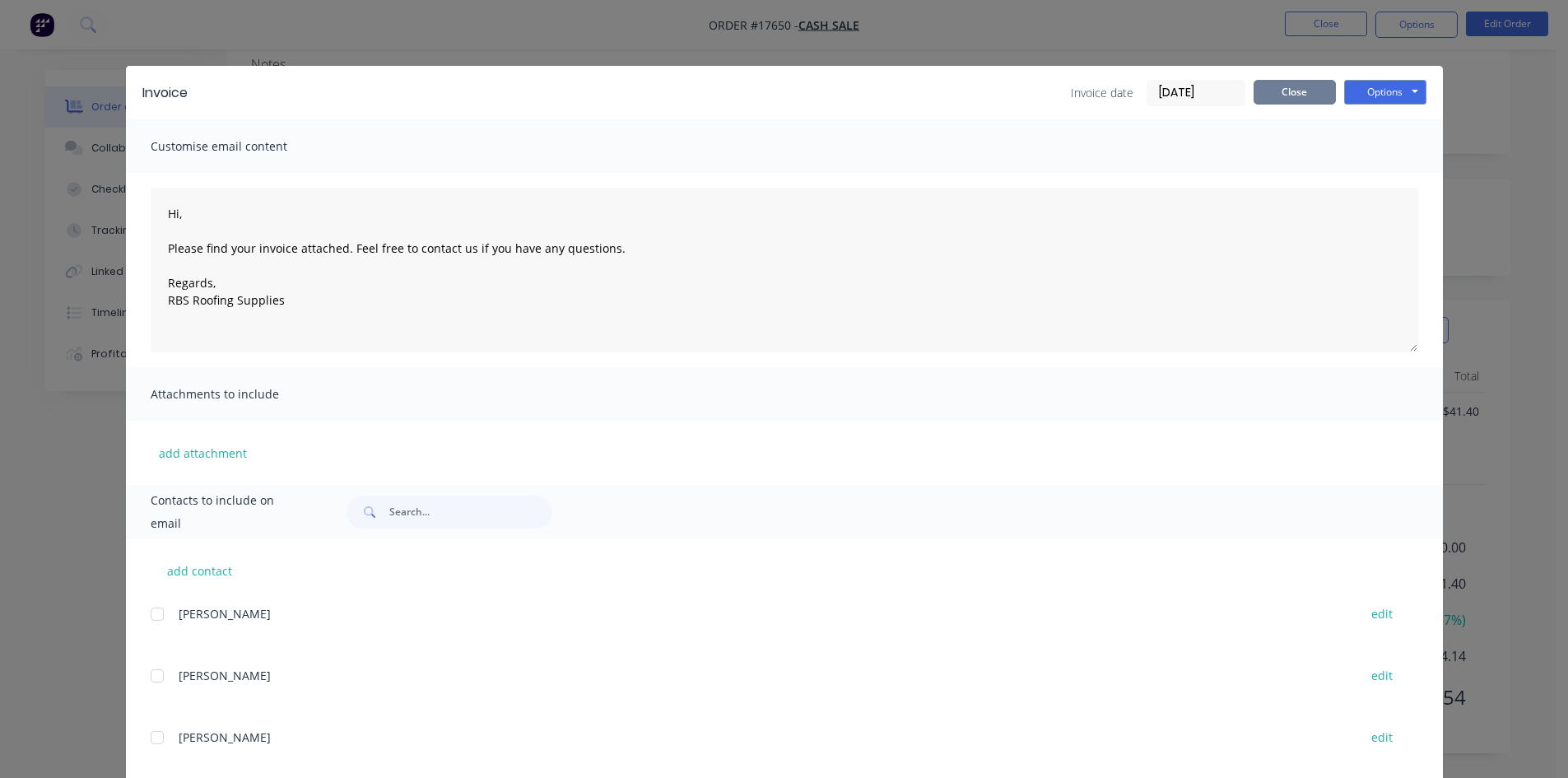
click at [1292, 87] on button "Close" at bounding box center [1295, 92] width 83 height 25
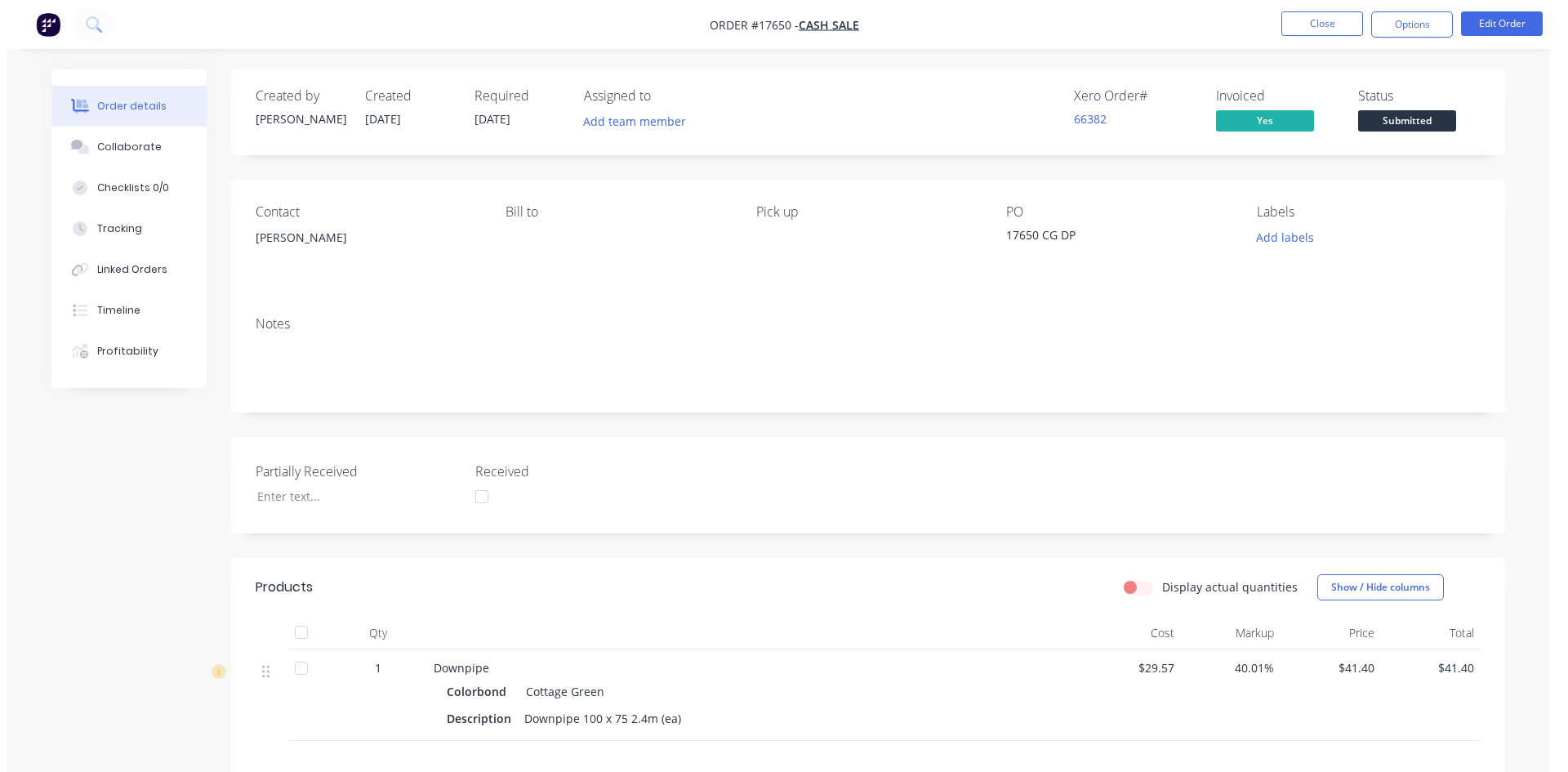
scroll to position [0, 0]
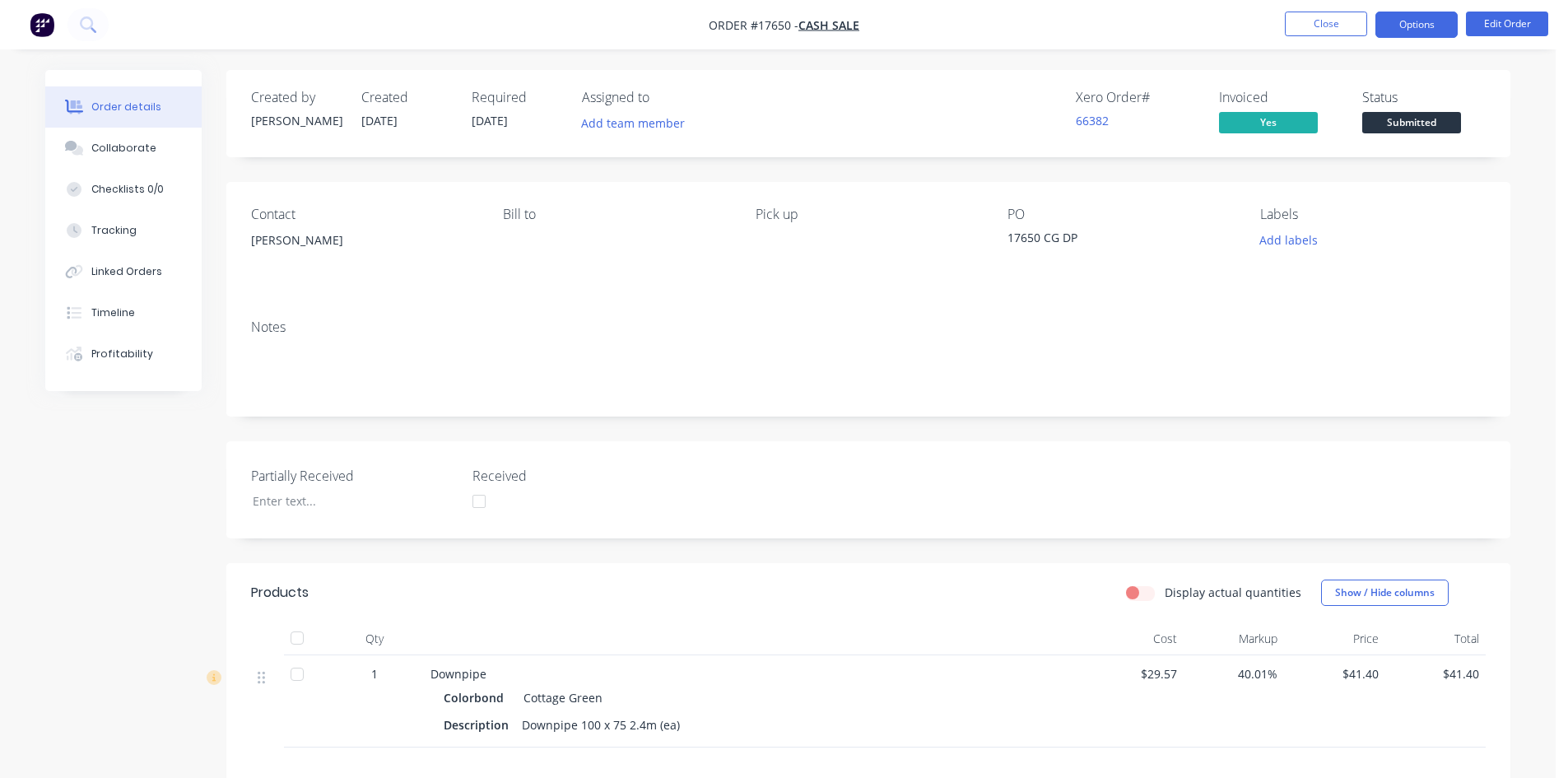
click at [1407, 22] on button "Options" at bounding box center [1417, 24] width 83 height 27
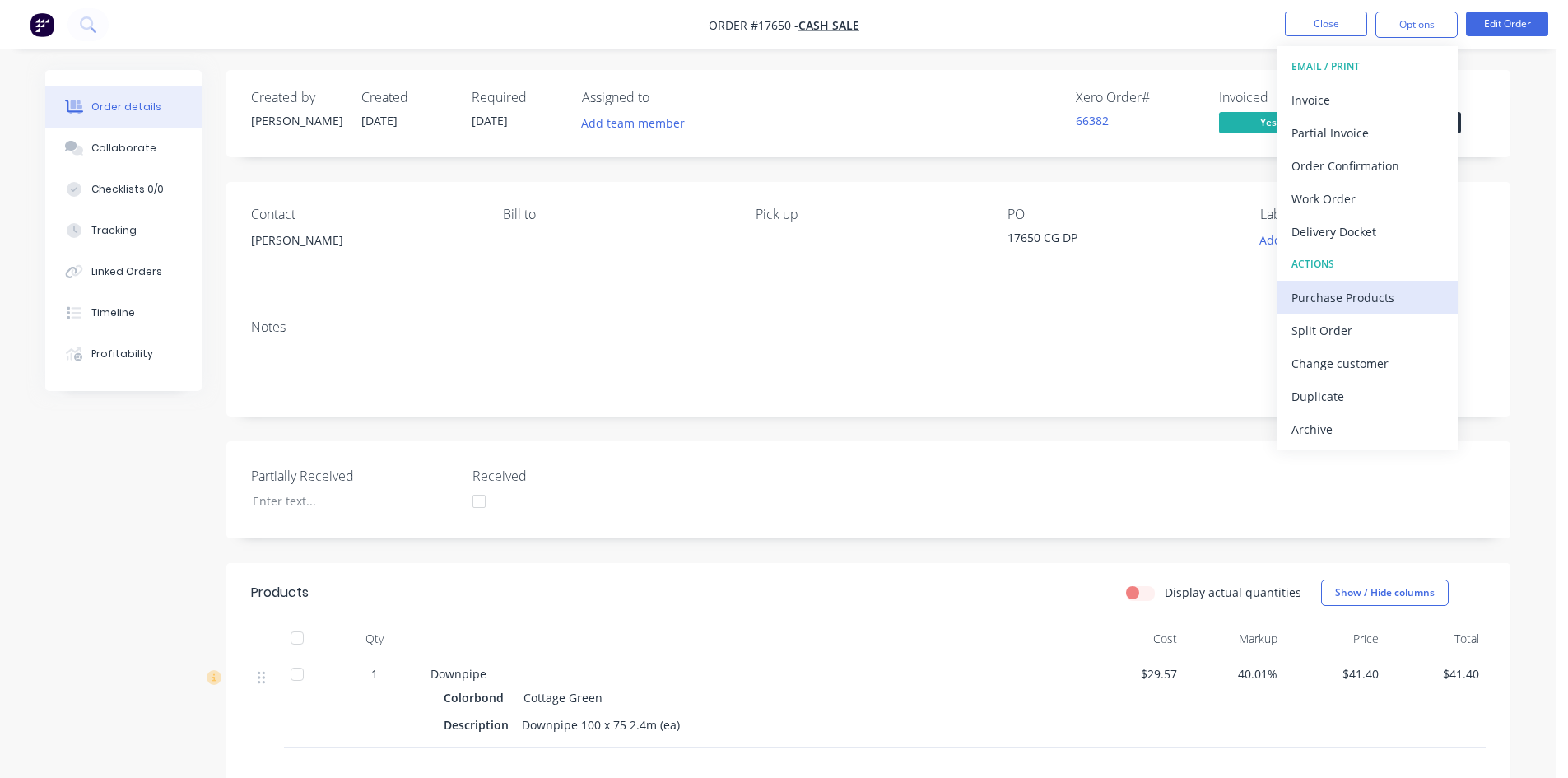
click at [1353, 301] on div "Purchase Products" at bounding box center [1367, 298] width 152 height 24
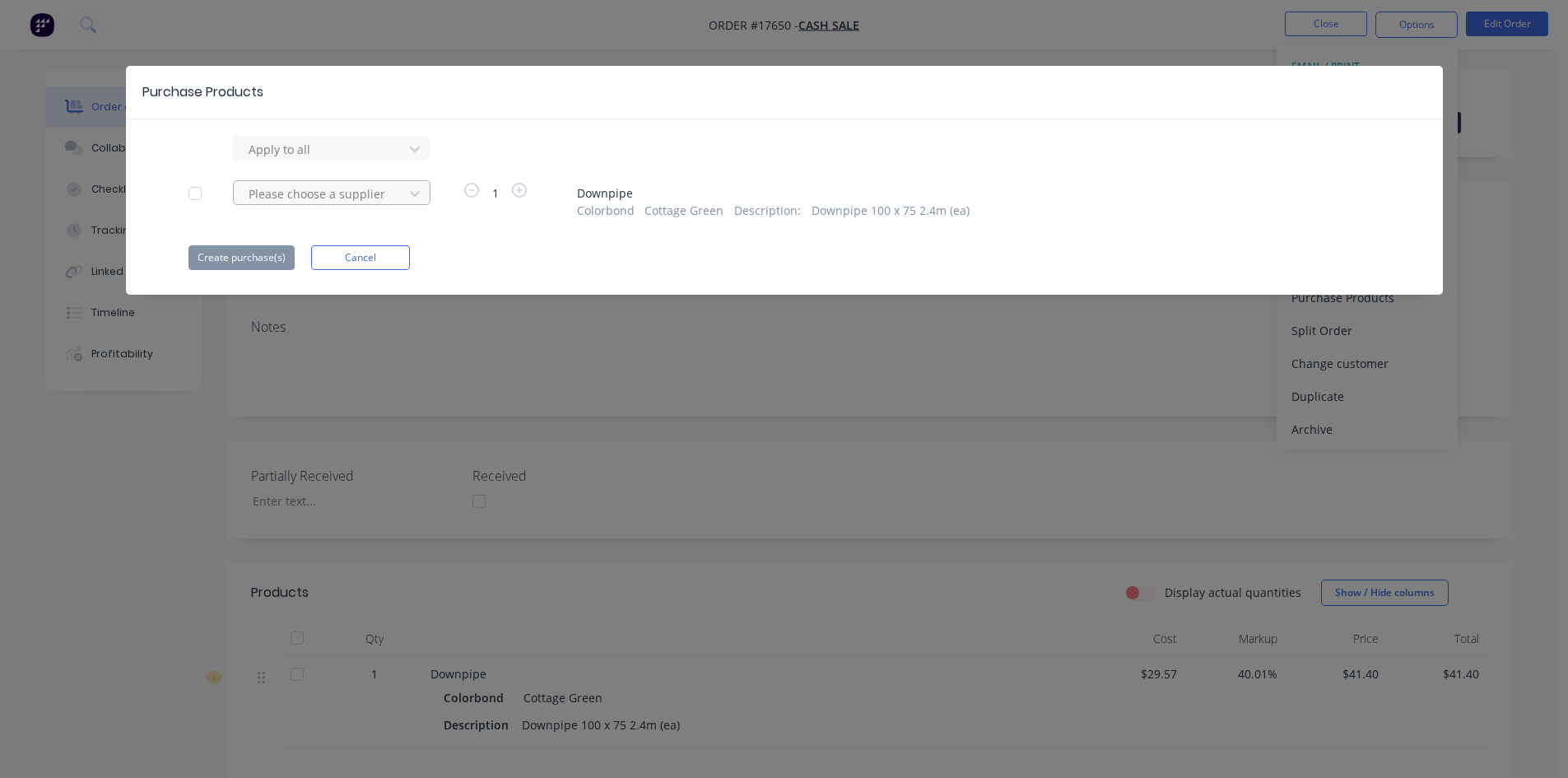
click at [377, 194] on div at bounding box center [321, 194] width 148 height 21
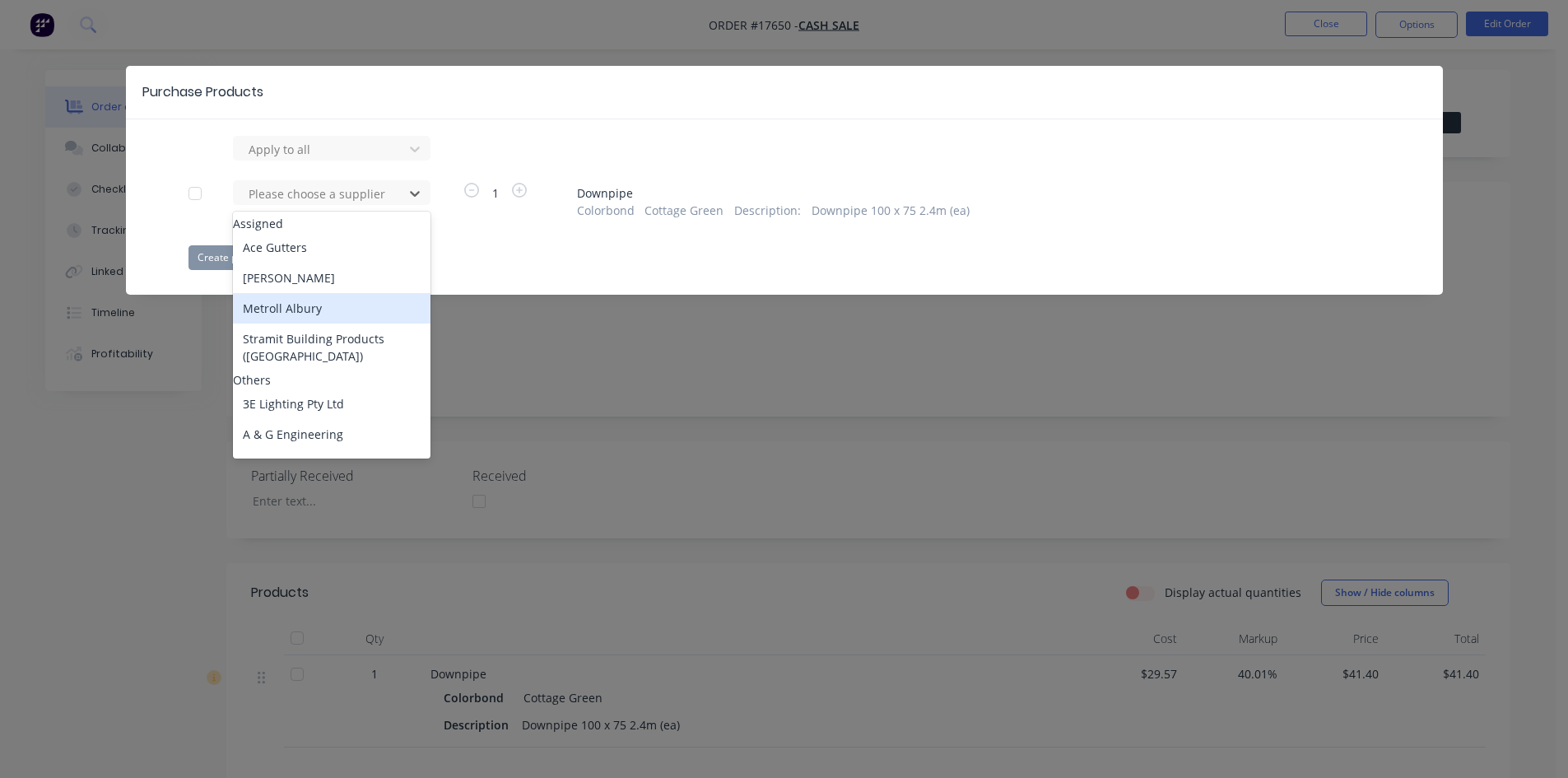
click at [307, 316] on div "Metroll Albury" at bounding box center [332, 307] width 197 height 30
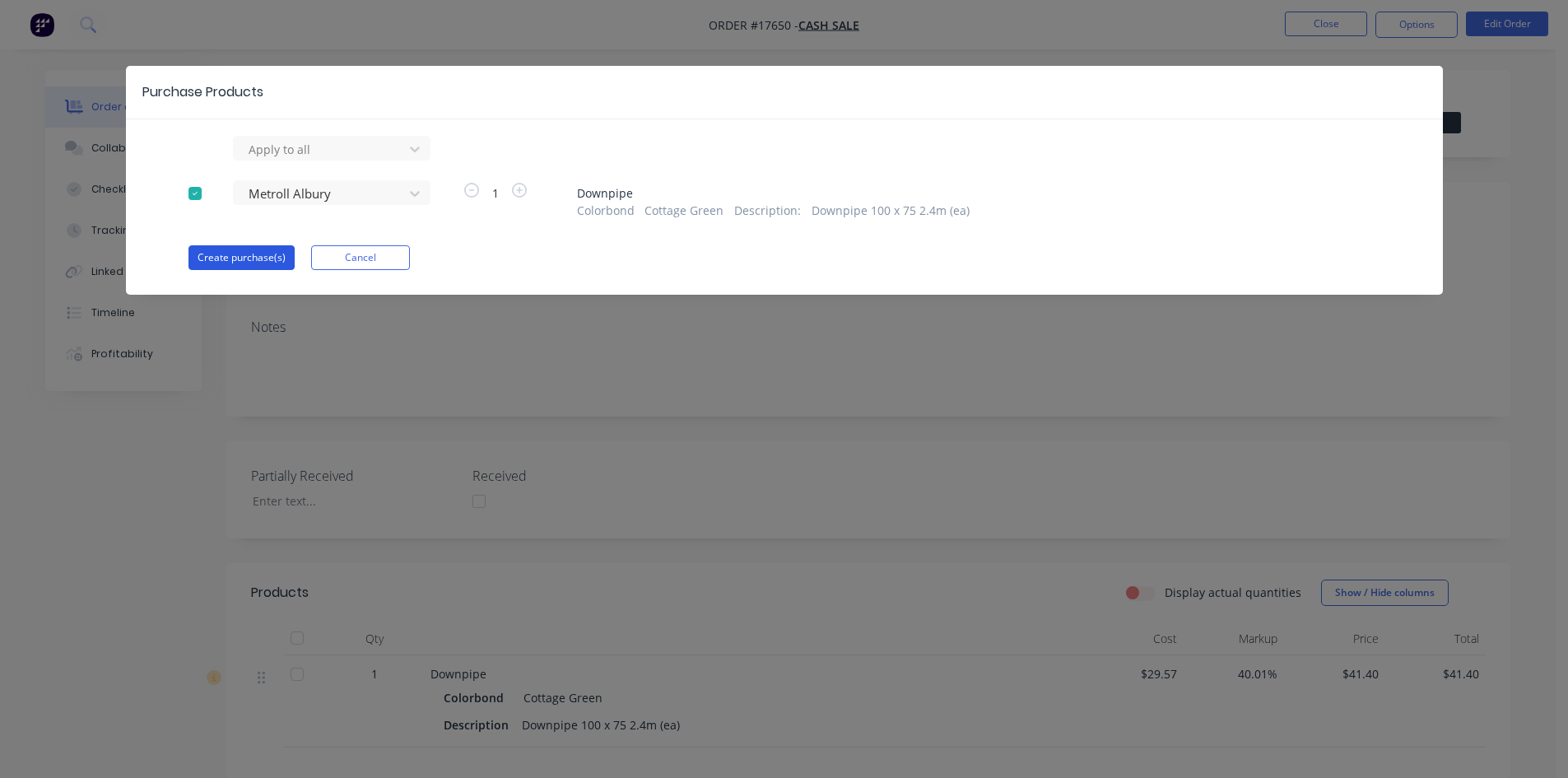
click at [251, 258] on button "Create purchase(s)" at bounding box center [241, 257] width 106 height 25
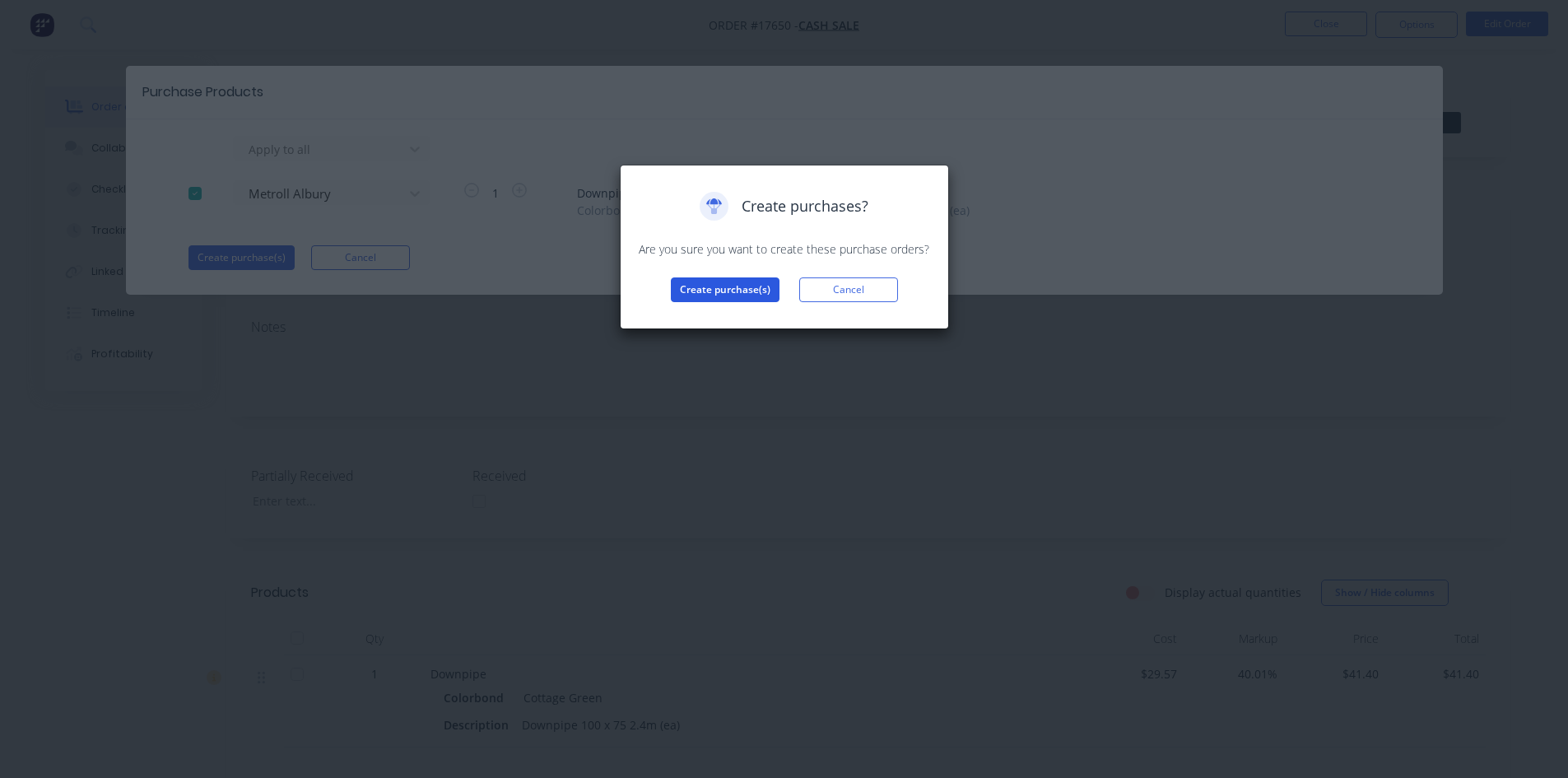
click at [718, 287] on button "Create purchase(s)" at bounding box center [725, 289] width 108 height 25
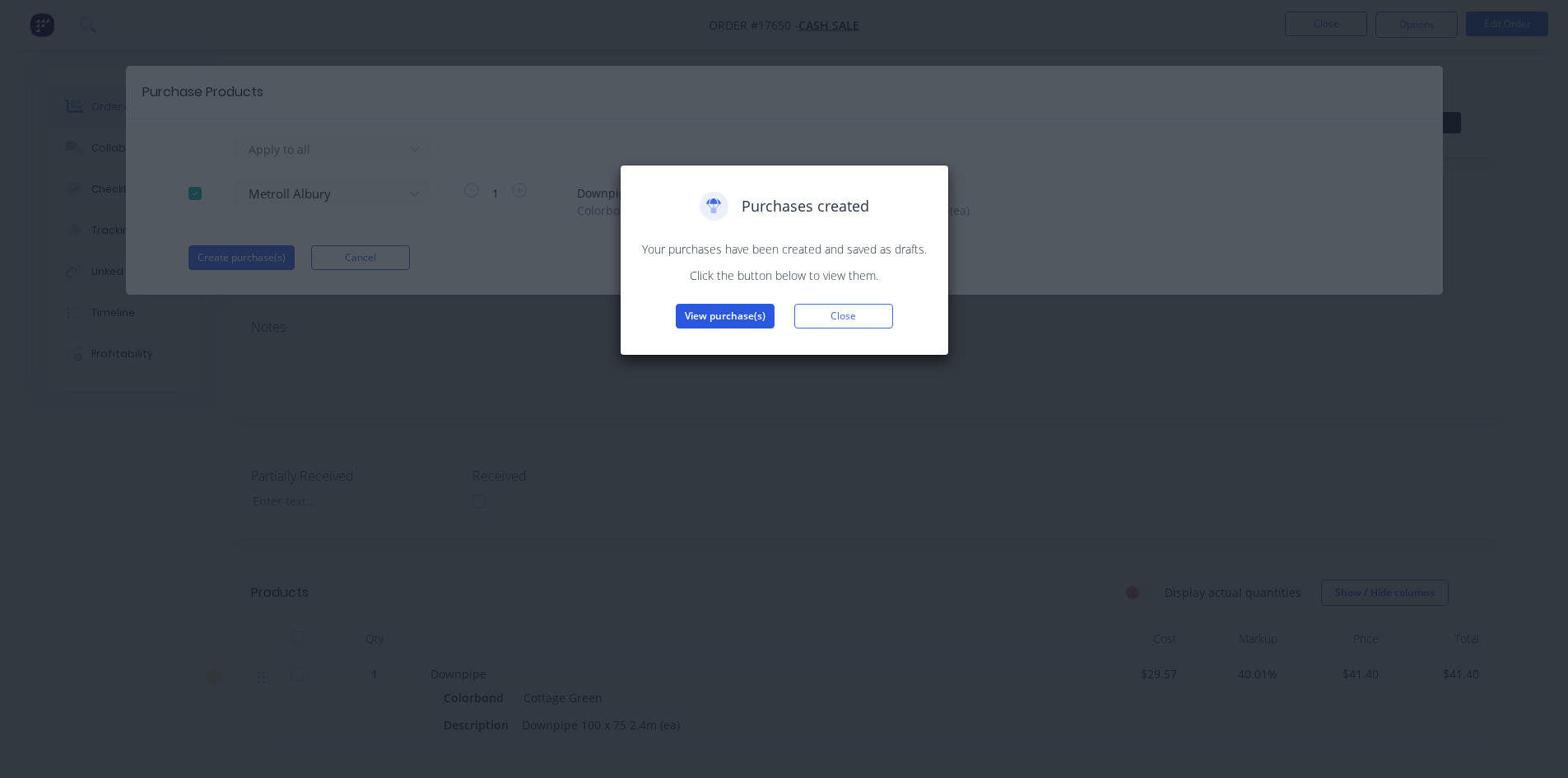
click at [724, 317] on button "View purchase(s)" at bounding box center [725, 316] width 99 height 25
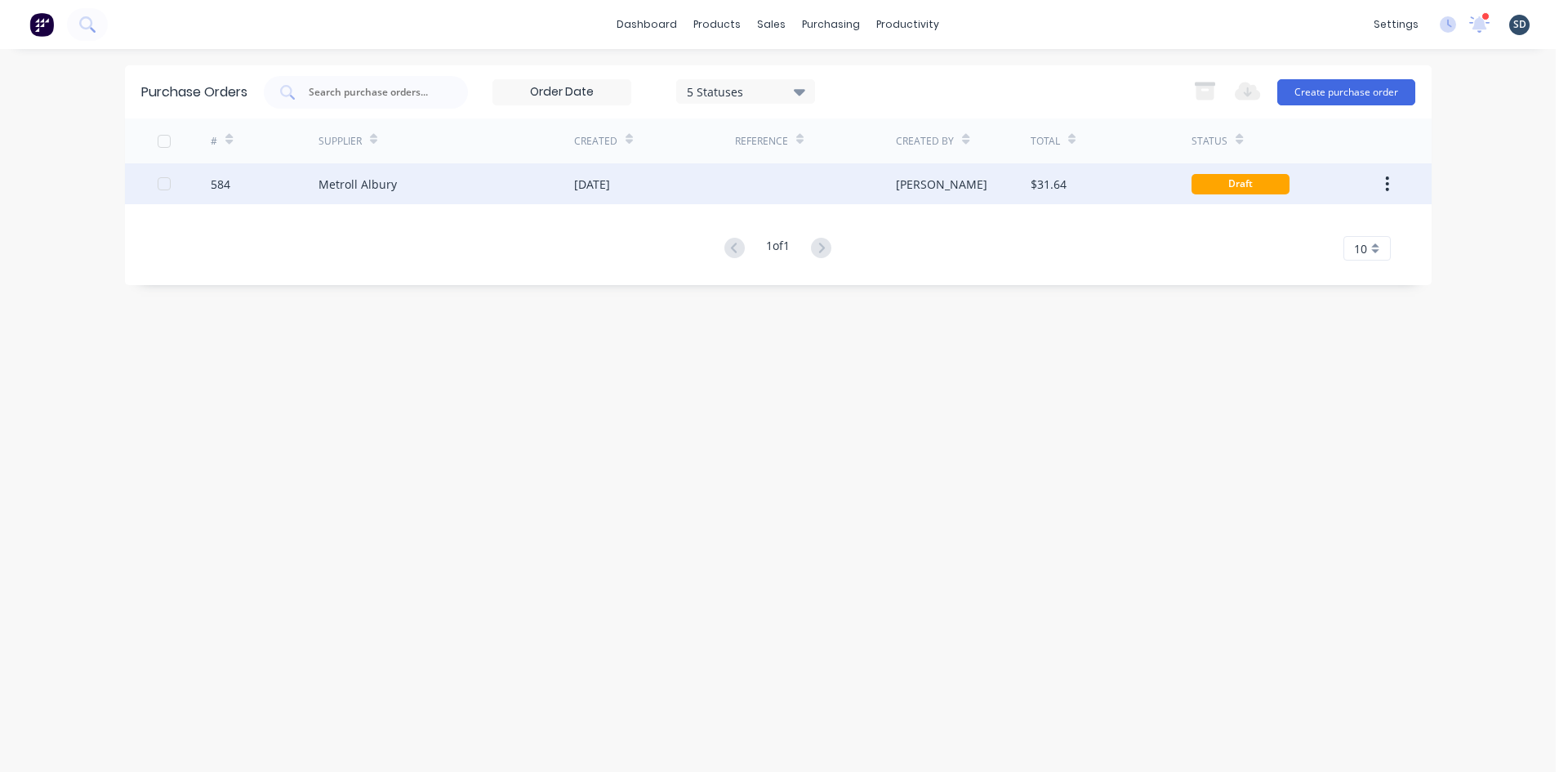
click at [822, 188] on div at bounding box center [816, 184] width 161 height 41
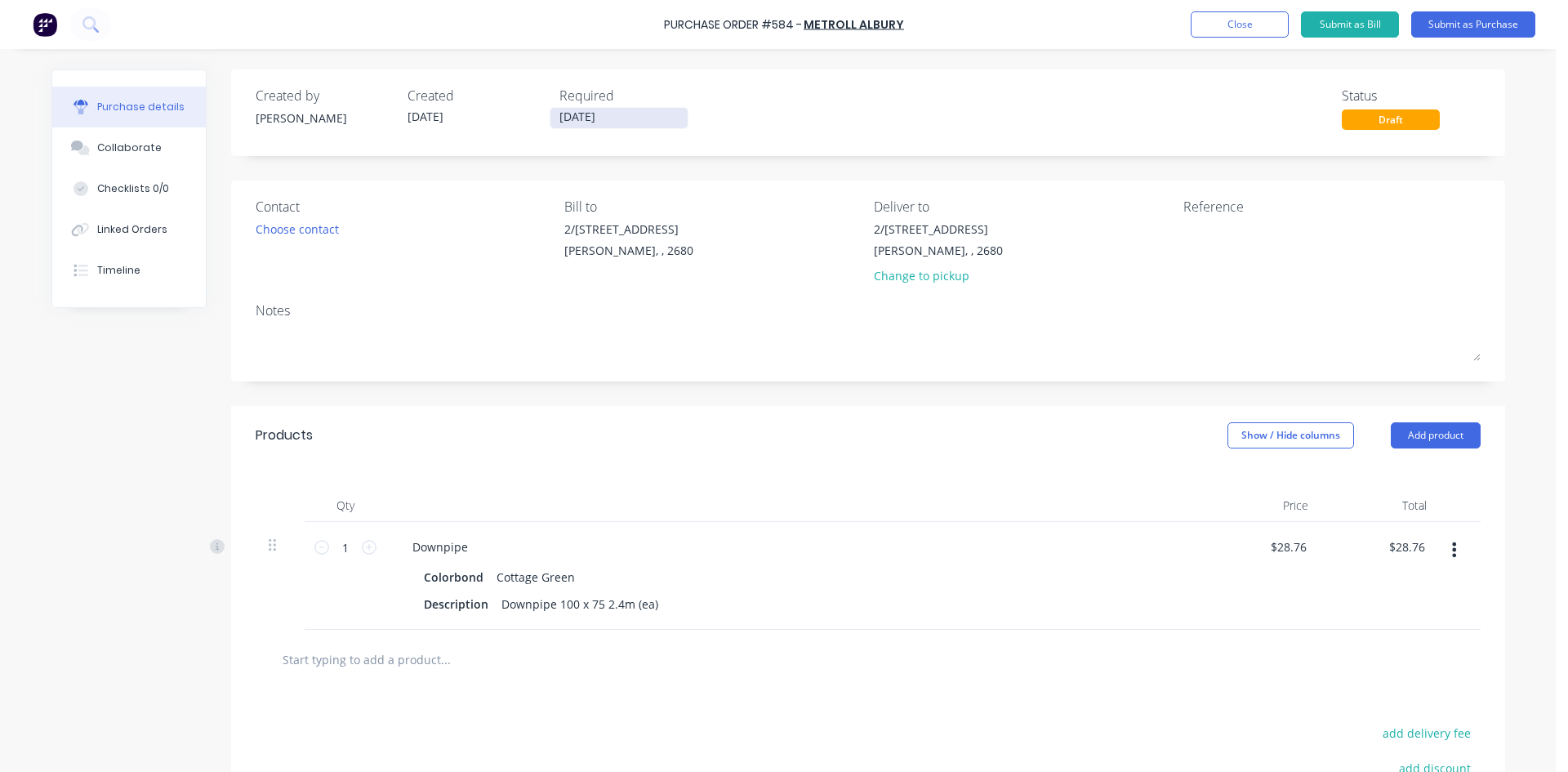
click at [605, 117] on input "[DATE]" at bounding box center [618, 118] width 137 height 20
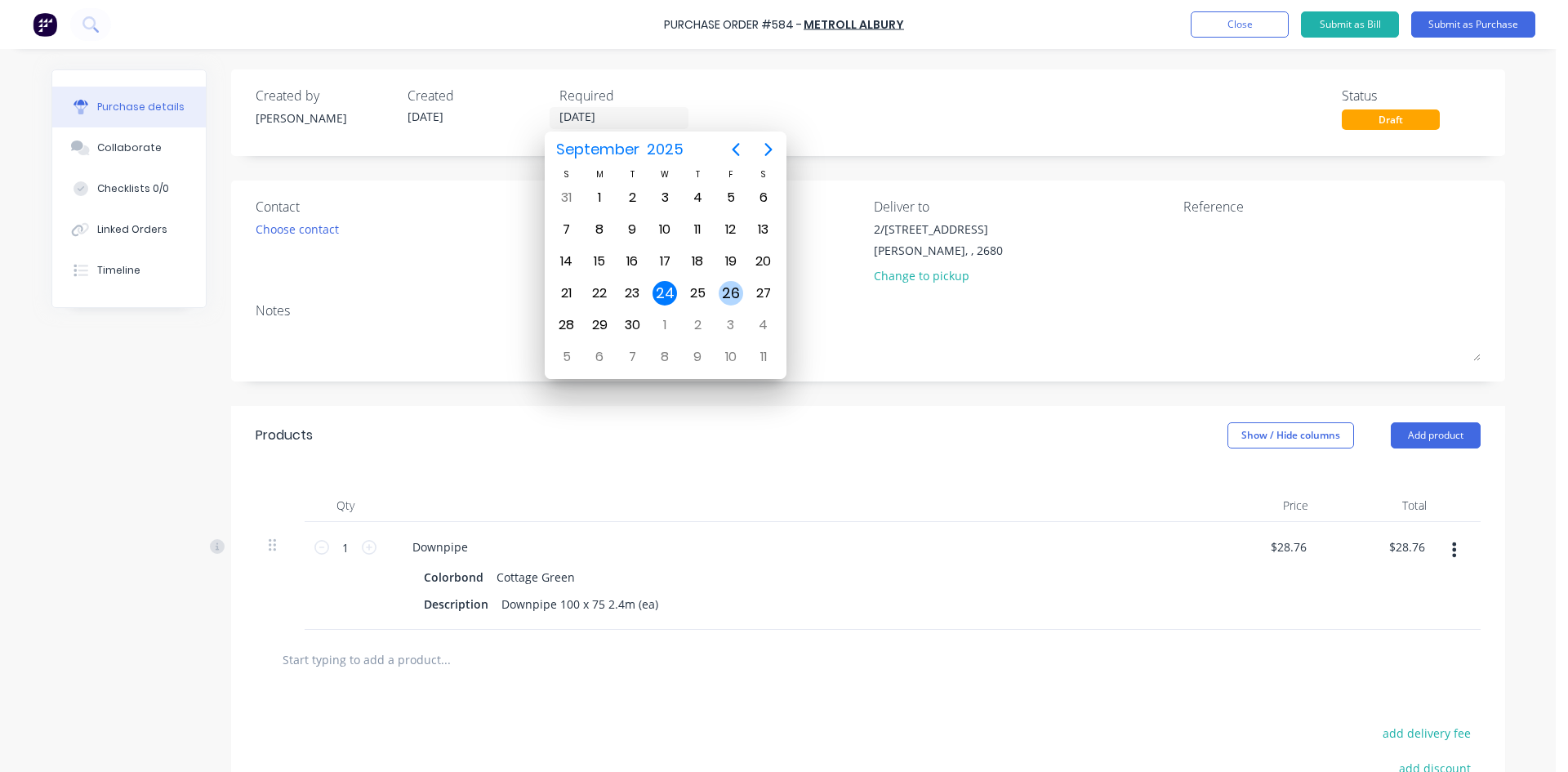
click at [731, 292] on div "26" at bounding box center [730, 293] width 25 height 25
type input "[DATE]"
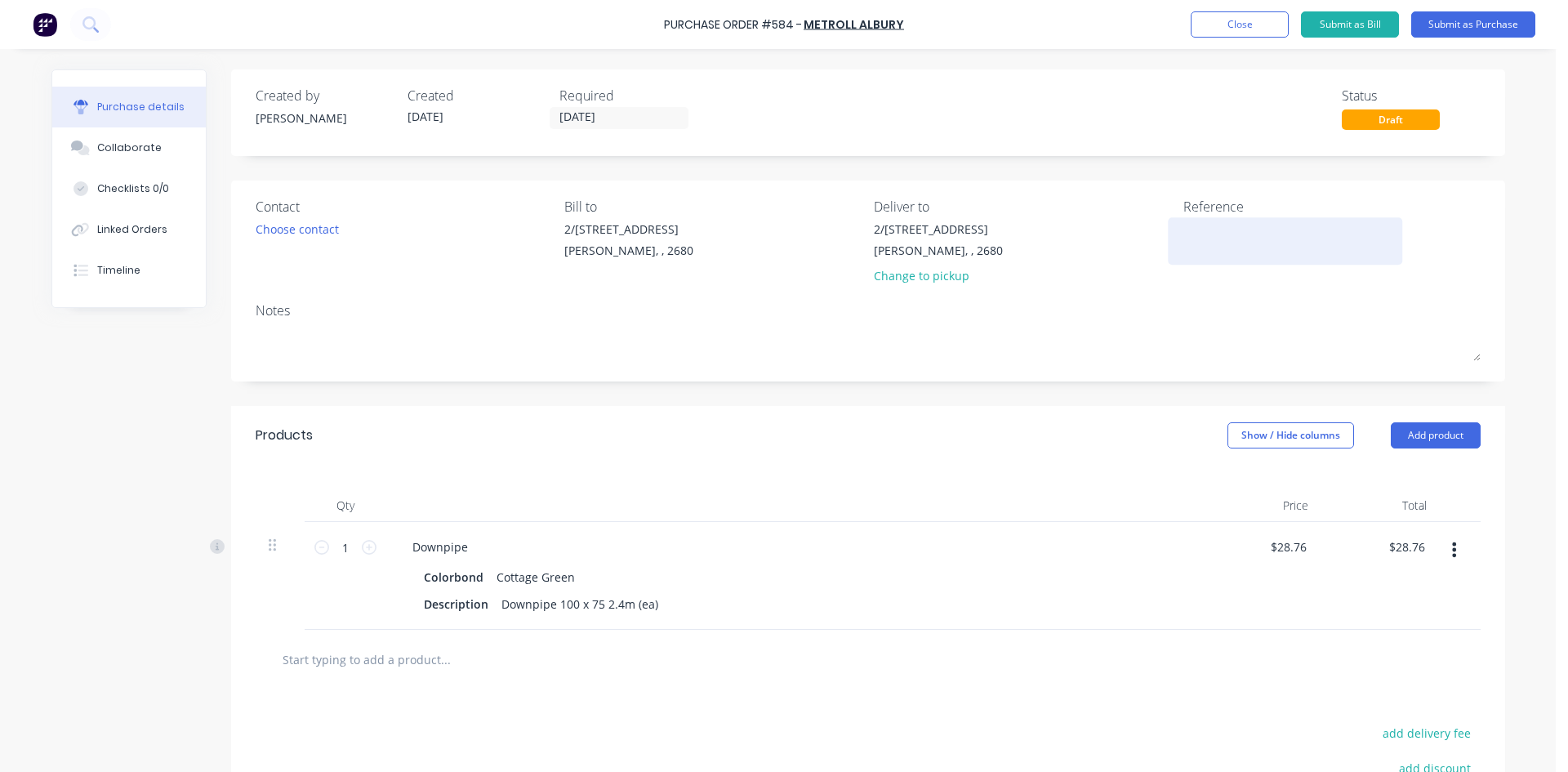
click at [1199, 228] on textarea at bounding box center [1284, 238] width 204 height 37
type textarea "584 /"
type textarea "x"
type textarea "584 /"
click at [119, 225] on div "Linked Orders" at bounding box center [132, 229] width 70 height 15
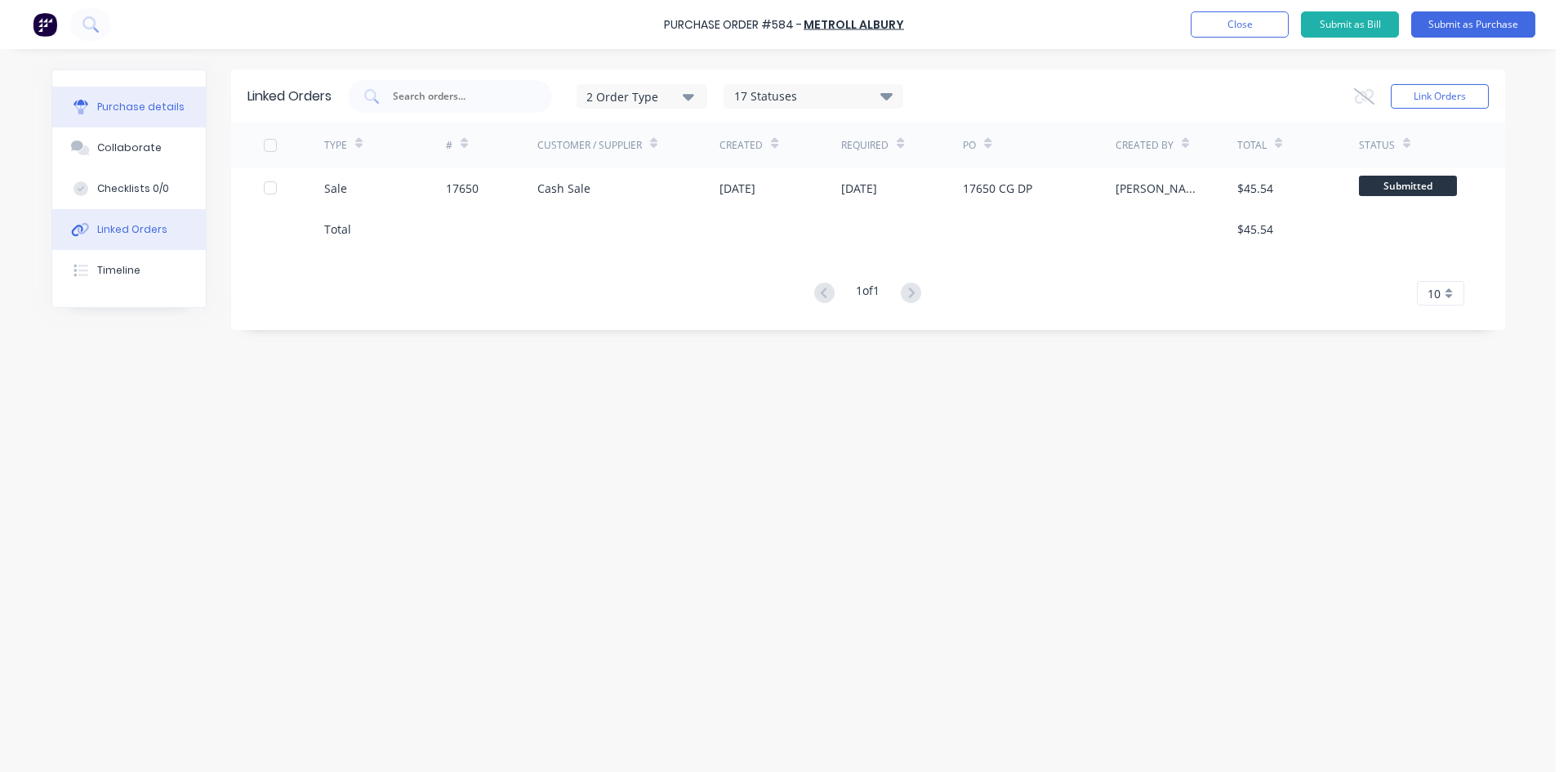
click at [158, 99] on button "Purchase details" at bounding box center [129, 107] width 154 height 41
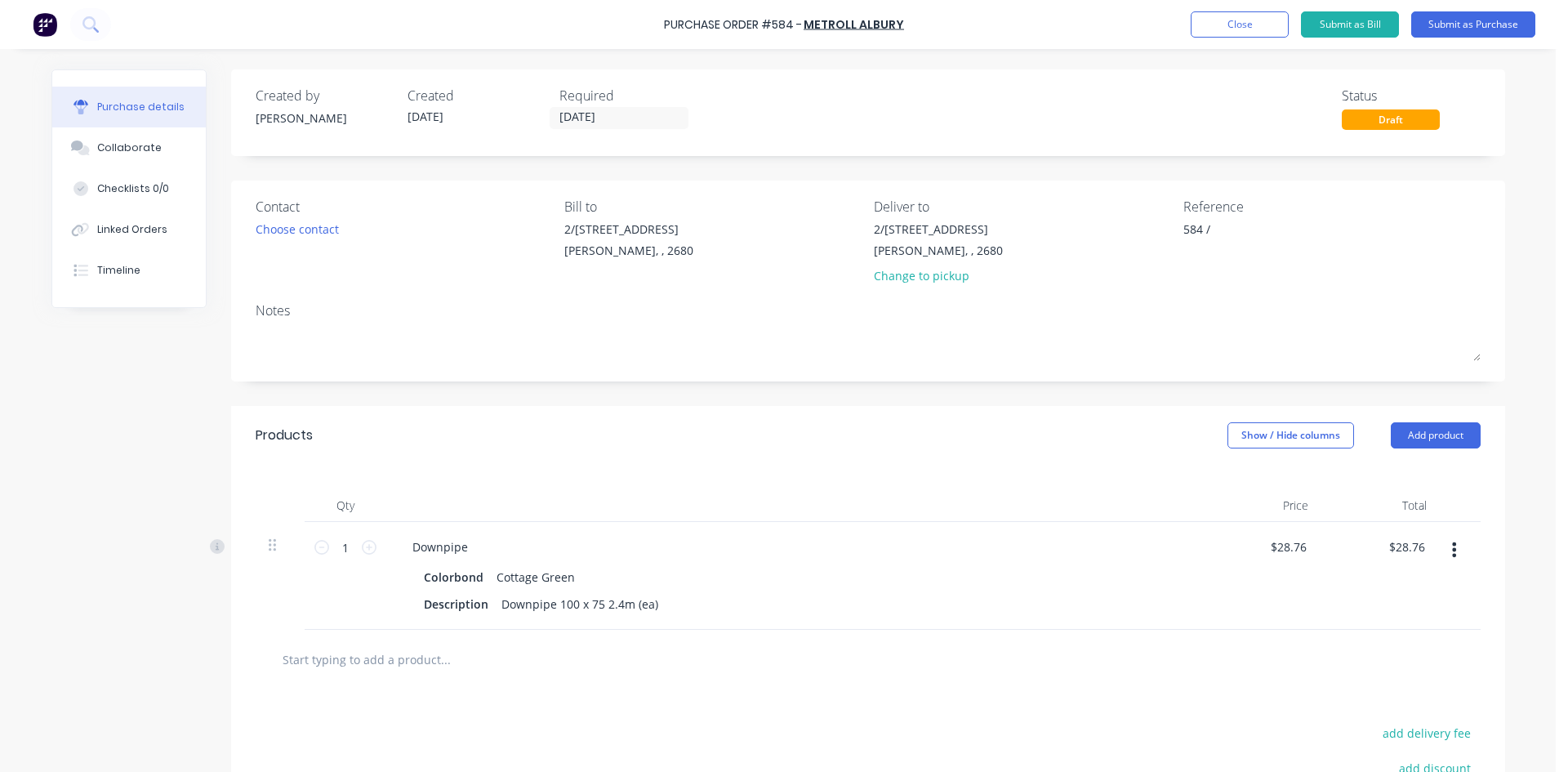
type textarea "x"
click at [1226, 228] on textarea "584 /" at bounding box center [1284, 238] width 204 height 37
type textarea "584 / 17650"
type textarea "x"
type textarea "584 / 17650 L"
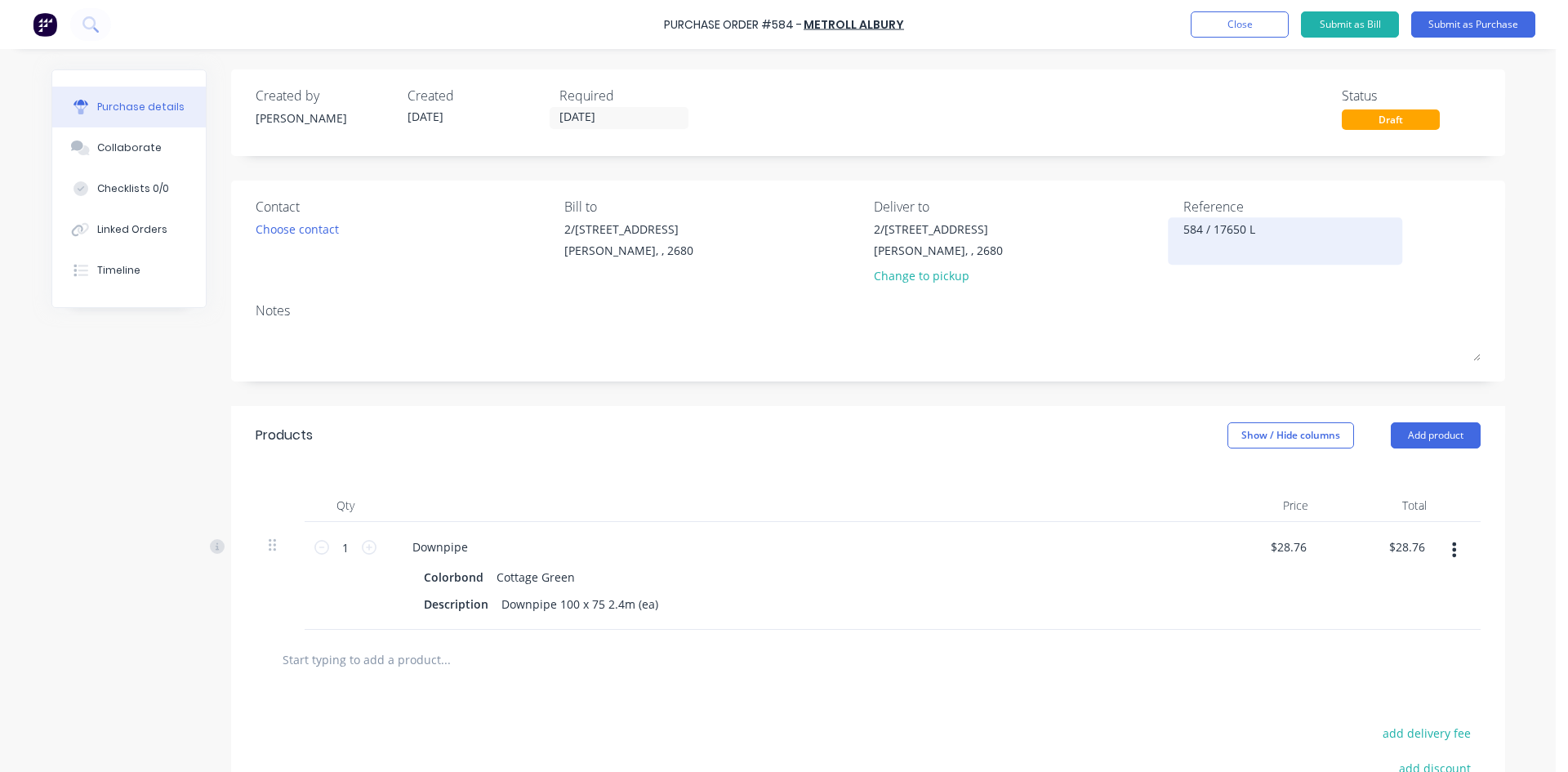
type textarea "x"
type textarea "584 / 17650 Lo"
type textarea "x"
type textarea "584 / 17650 Lov"
type textarea "x"
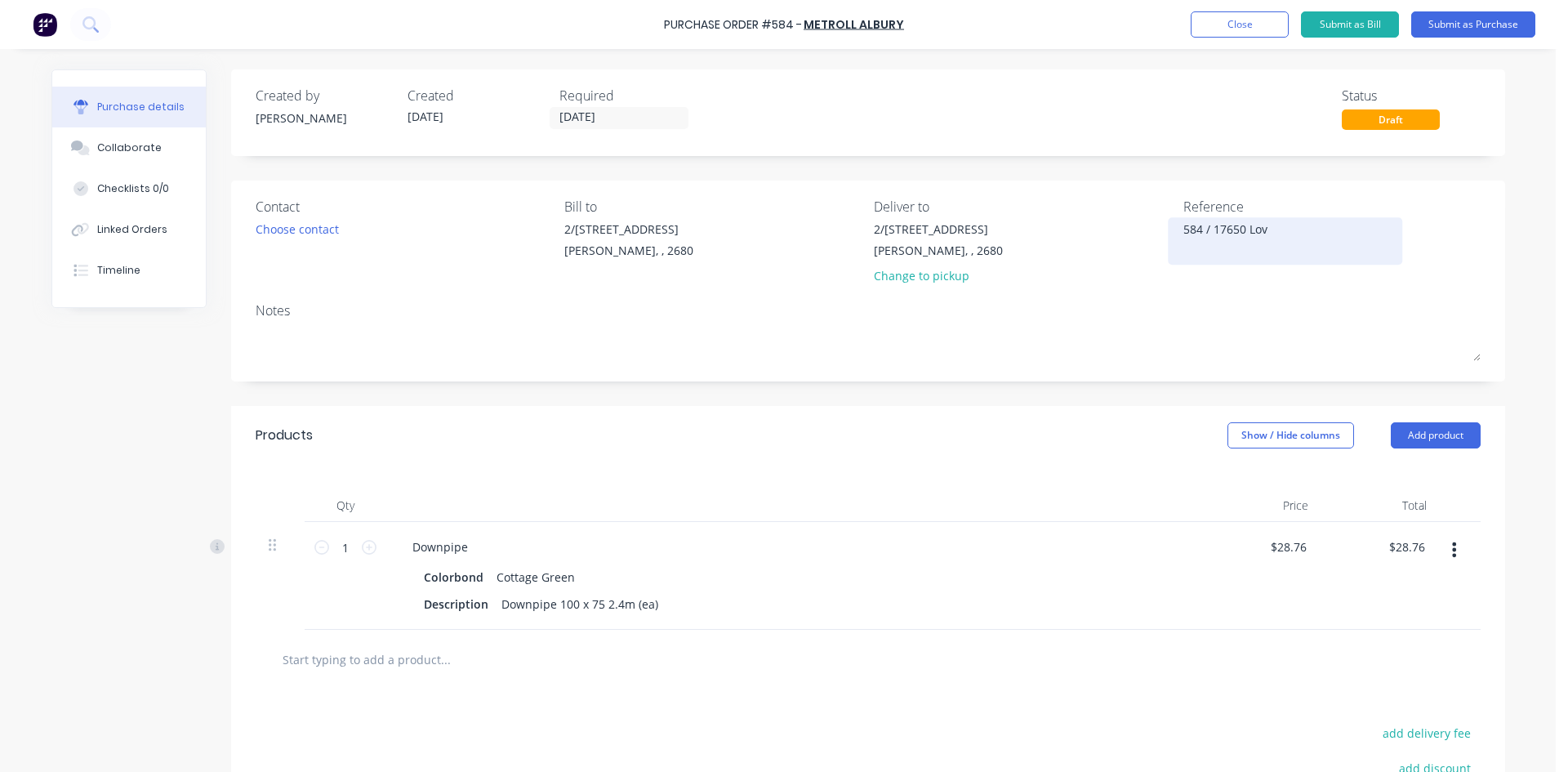
type textarea "584 / 17650 Lova"
type textarea "x"
type textarea "584 / 17650 Lovat"
type textarea "x"
type textarea "584 / 17650 Lovatt"
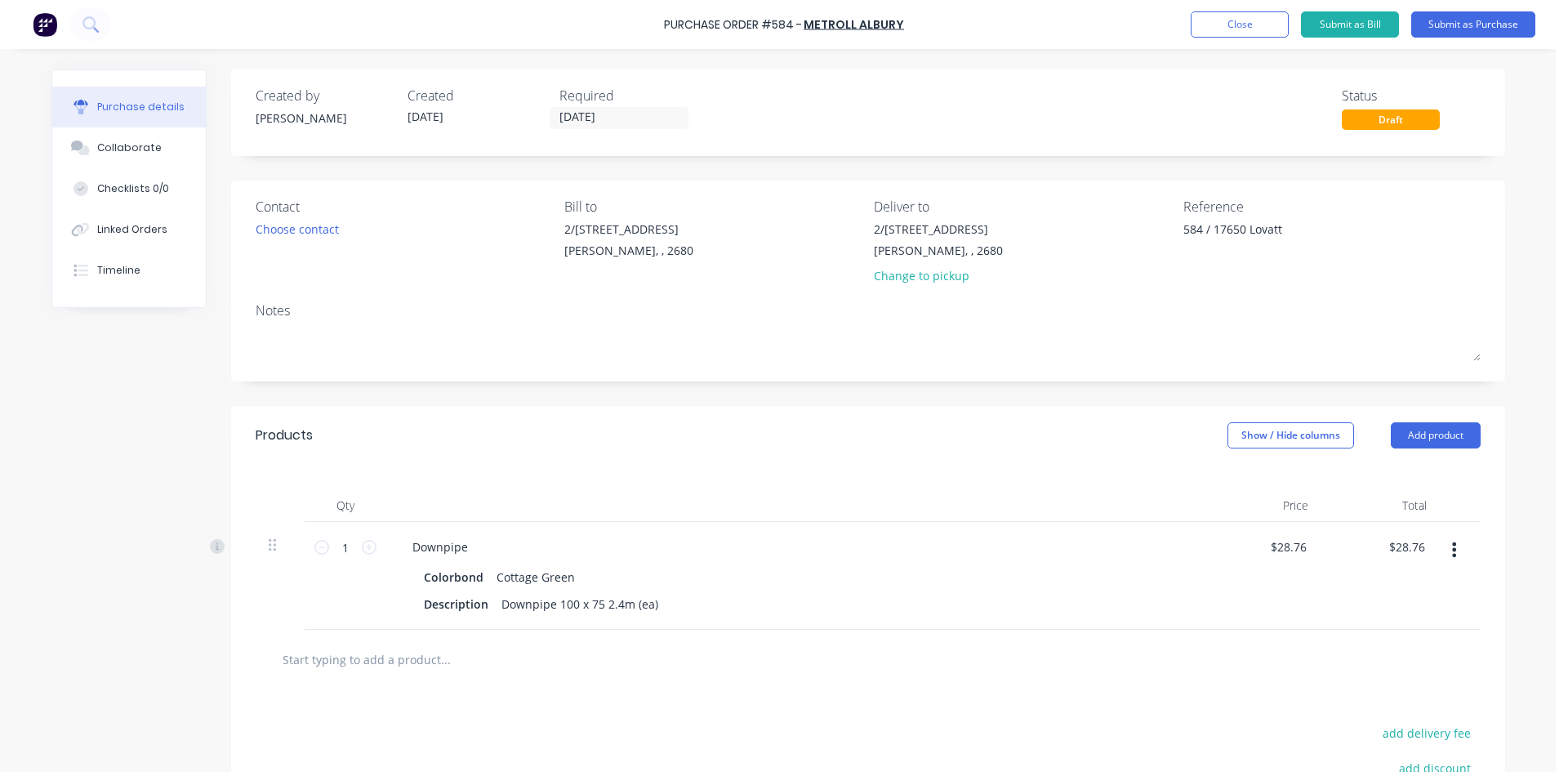
type textarea "x"
type textarea "584 / 17650 Lovatt"
click at [1043, 318] on div "Notes" at bounding box center [868, 310] width 1225 height 20
click at [1474, 26] on button "Submit as Purchase" at bounding box center [1472, 24] width 124 height 26
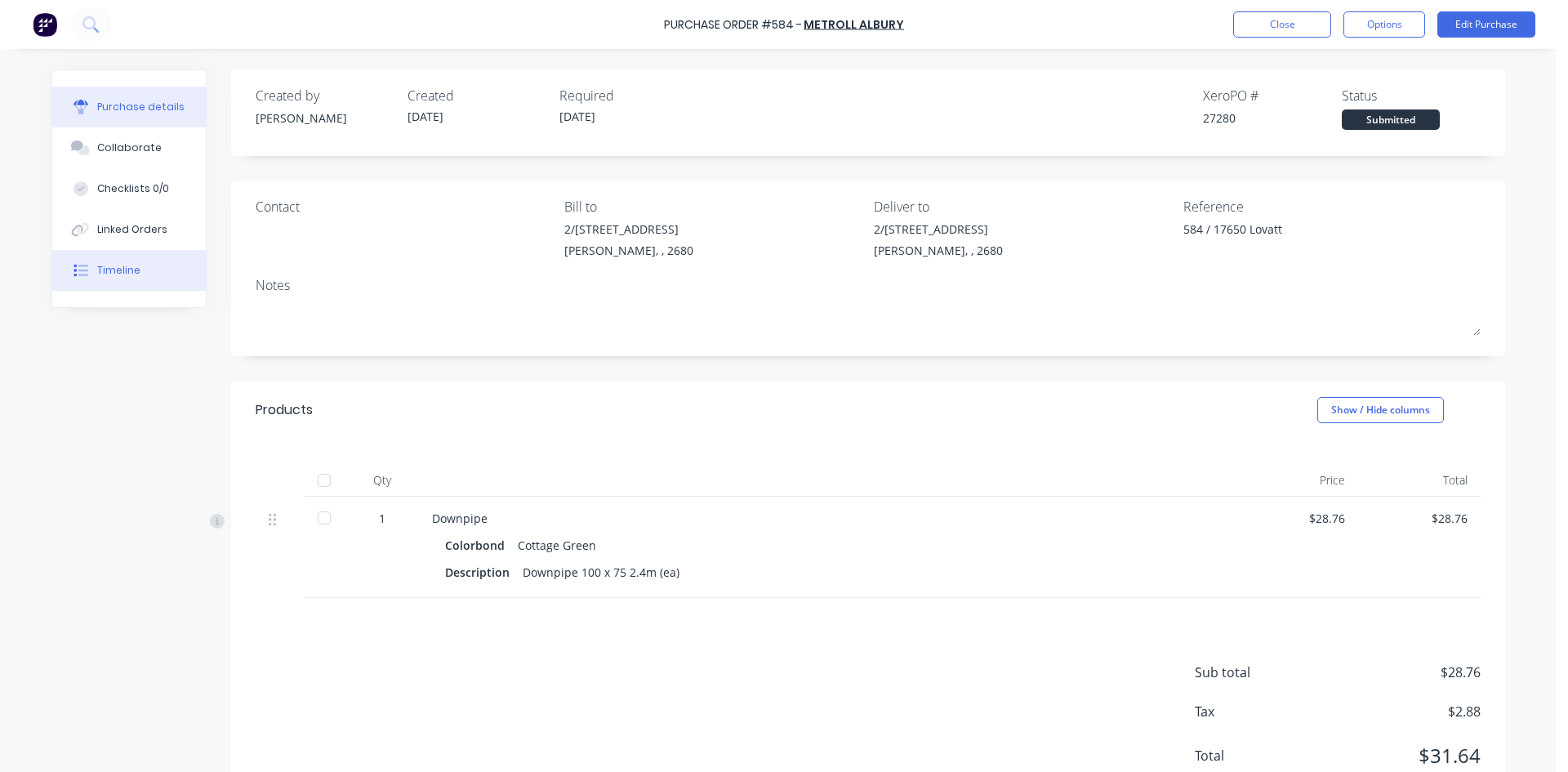
click at [121, 278] on button "Timeline" at bounding box center [129, 271] width 154 height 41
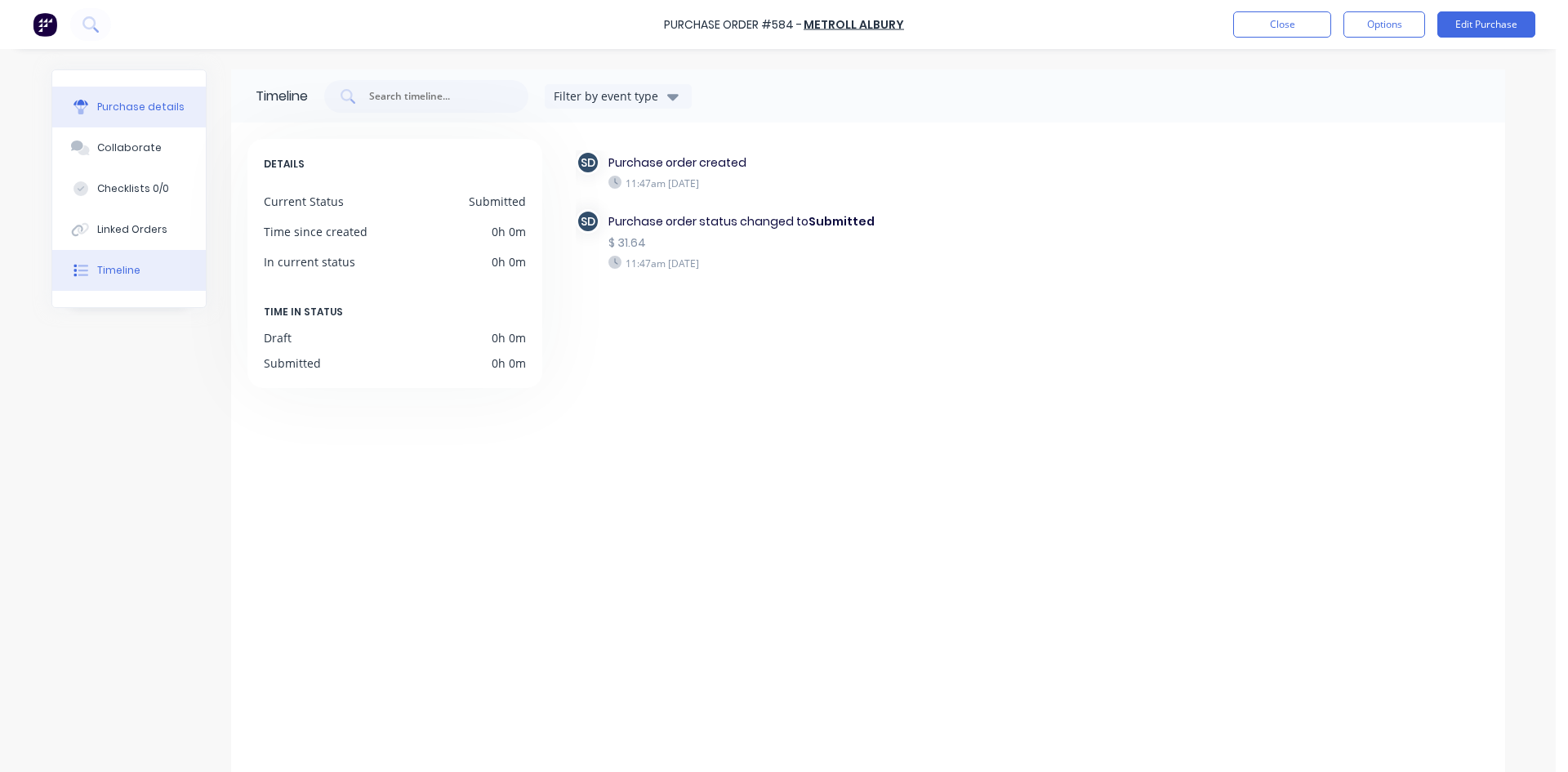
click at [105, 108] on div "Purchase details" at bounding box center [141, 107] width 87 height 15
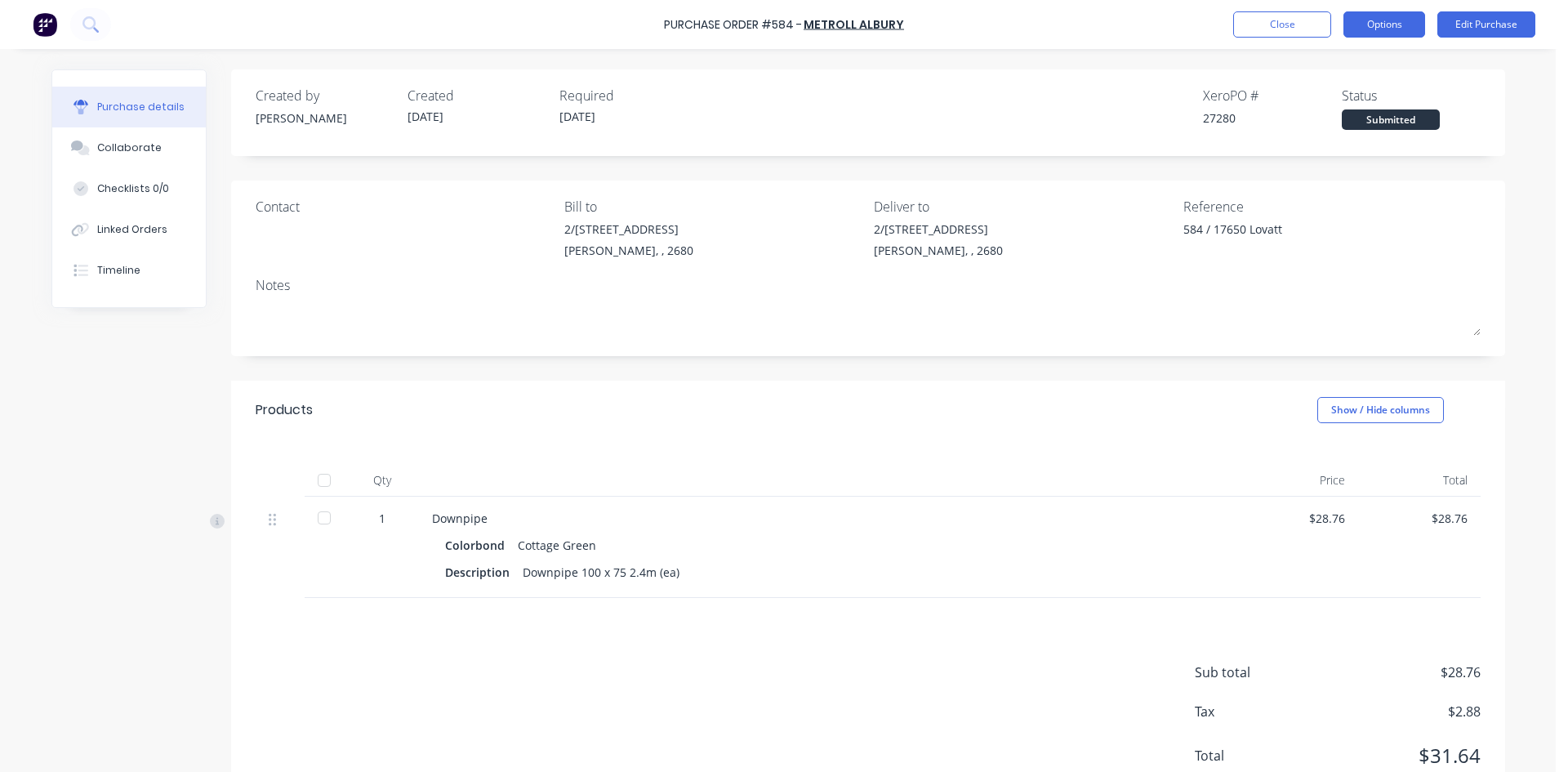
click at [1400, 25] on button "Options" at bounding box center [1384, 24] width 82 height 26
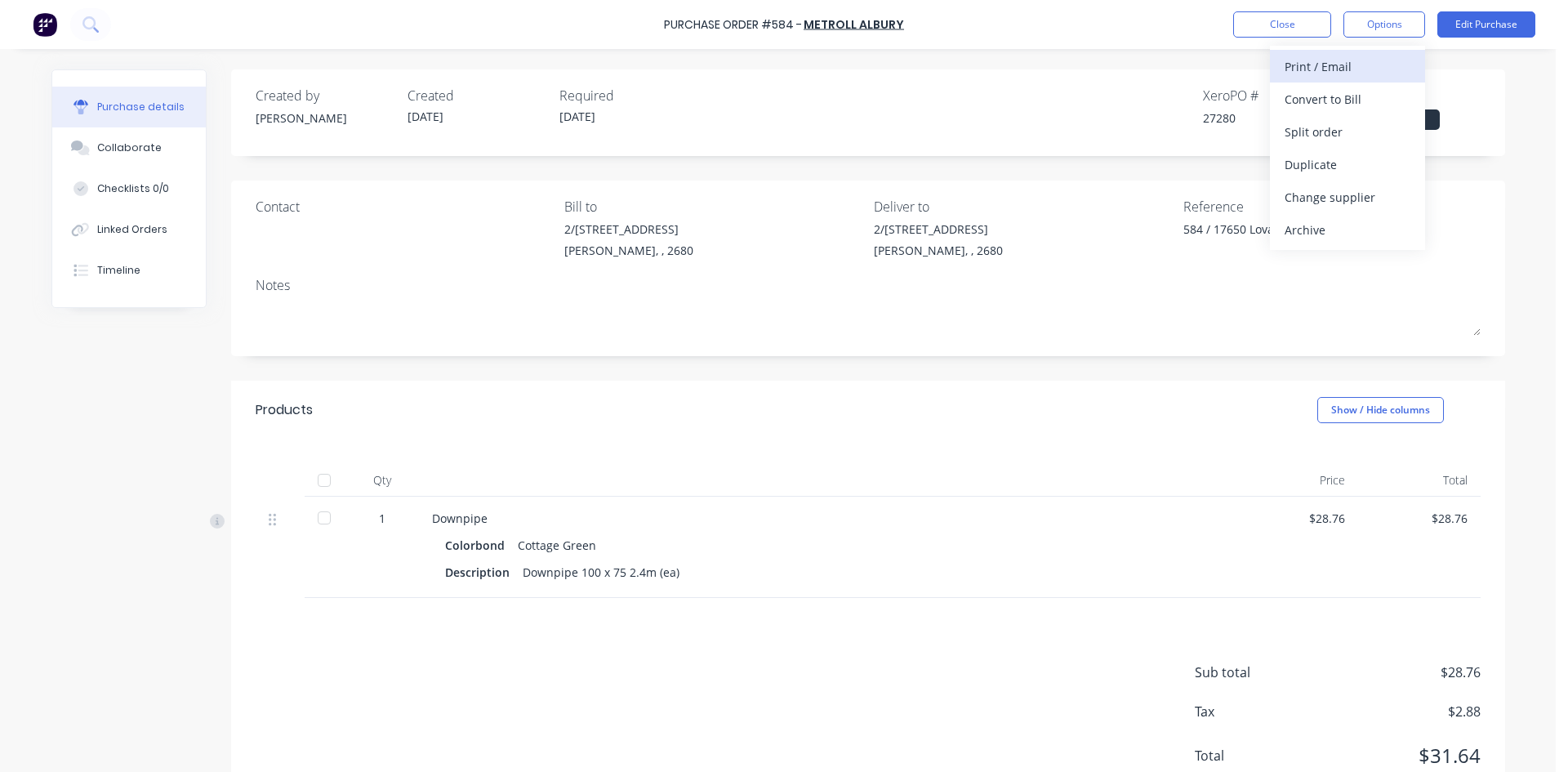
click at [1368, 59] on div "Print / Email" at bounding box center [1347, 67] width 126 height 24
click at [1350, 97] on div "With pricing" at bounding box center [1347, 99] width 126 height 24
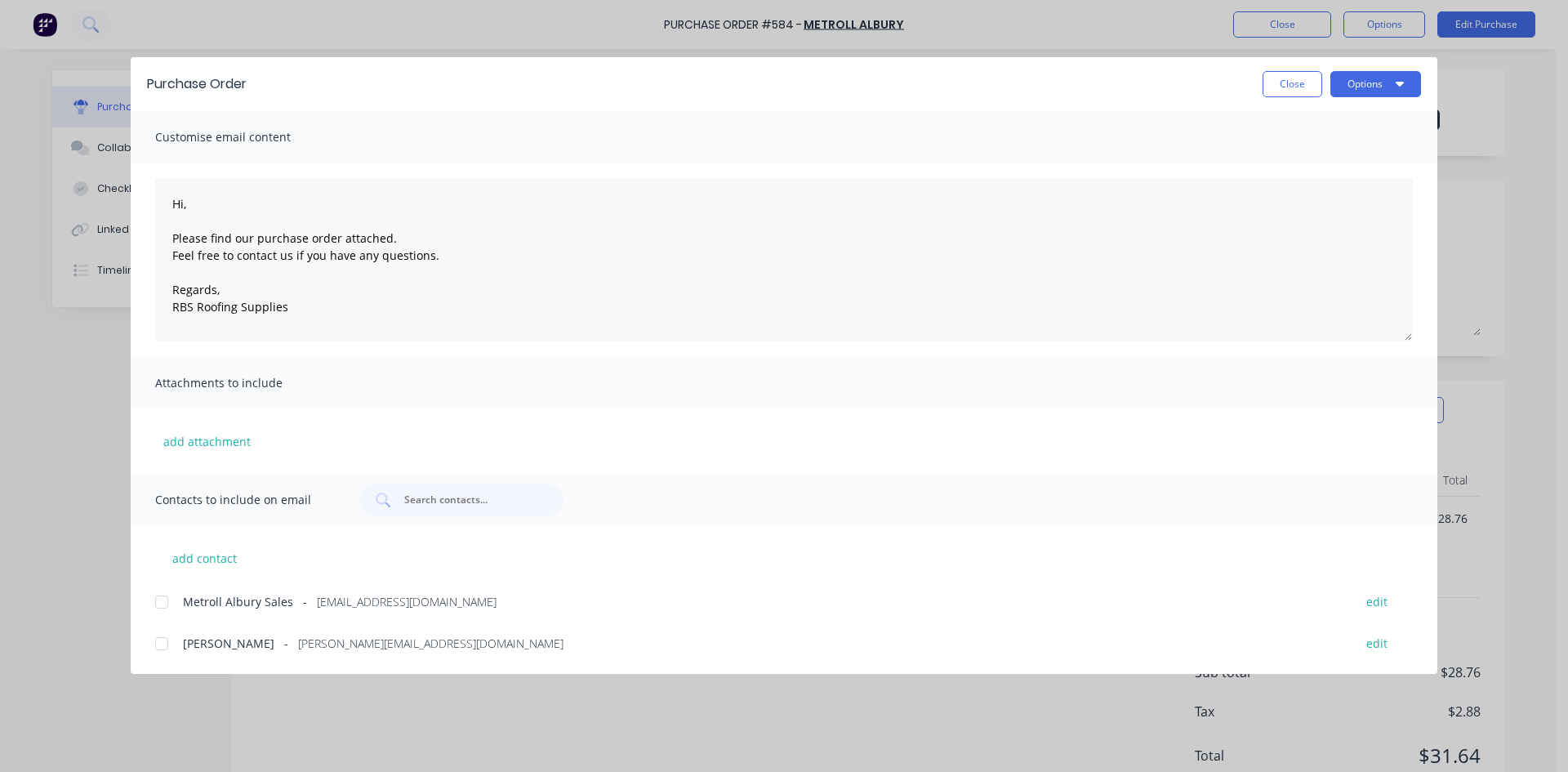
click at [167, 605] on div at bounding box center [161, 602] width 32 height 32
click at [1378, 80] on button "Options" at bounding box center [1376, 84] width 91 height 26
click at [1370, 179] on div "Email" at bounding box center [1343, 190] width 126 height 24
click at [1290, 79] on button "Close" at bounding box center [1292, 84] width 60 height 26
type textarea "x"
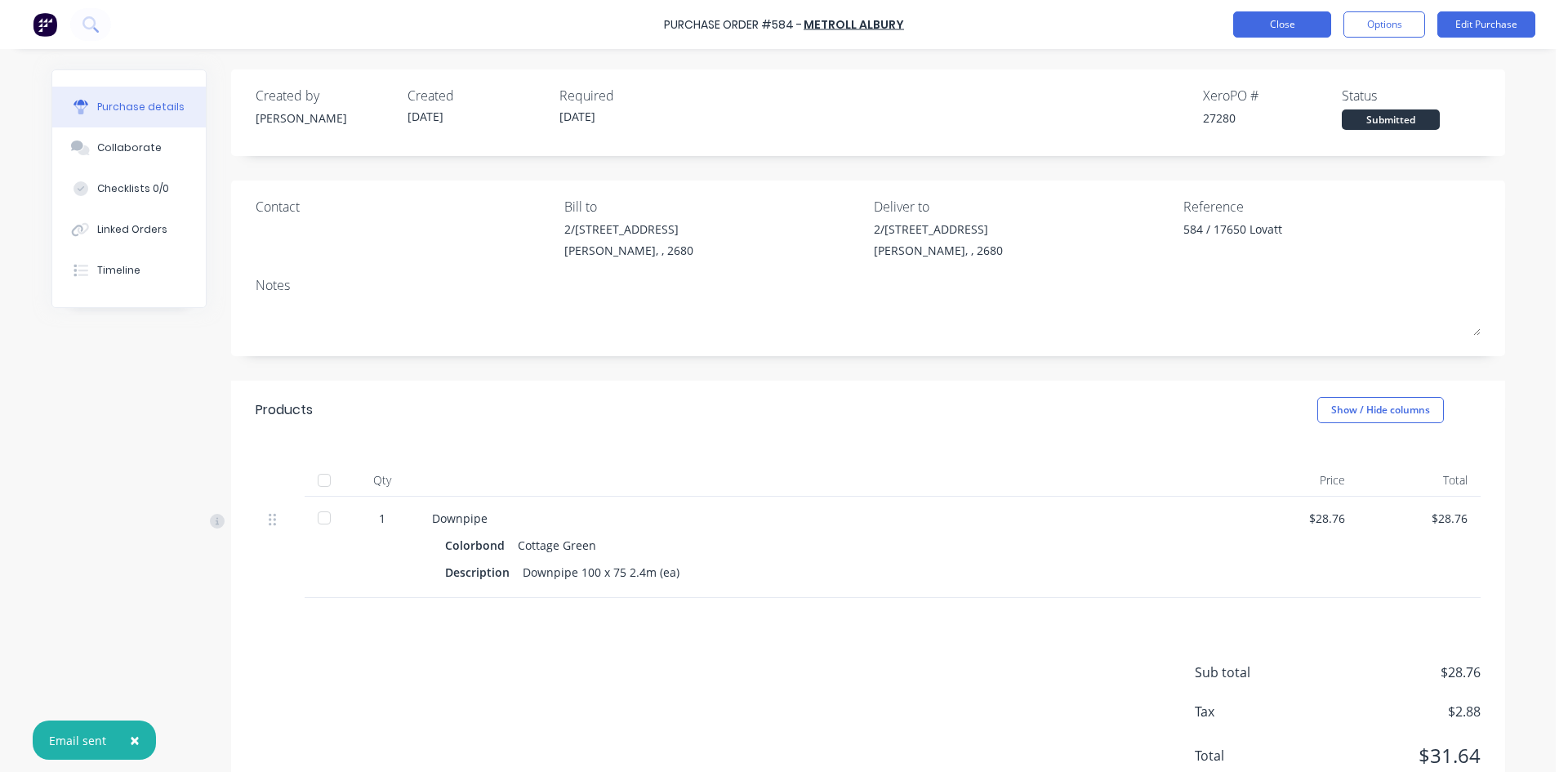
click at [1290, 31] on button "Close" at bounding box center [1282, 24] width 98 height 26
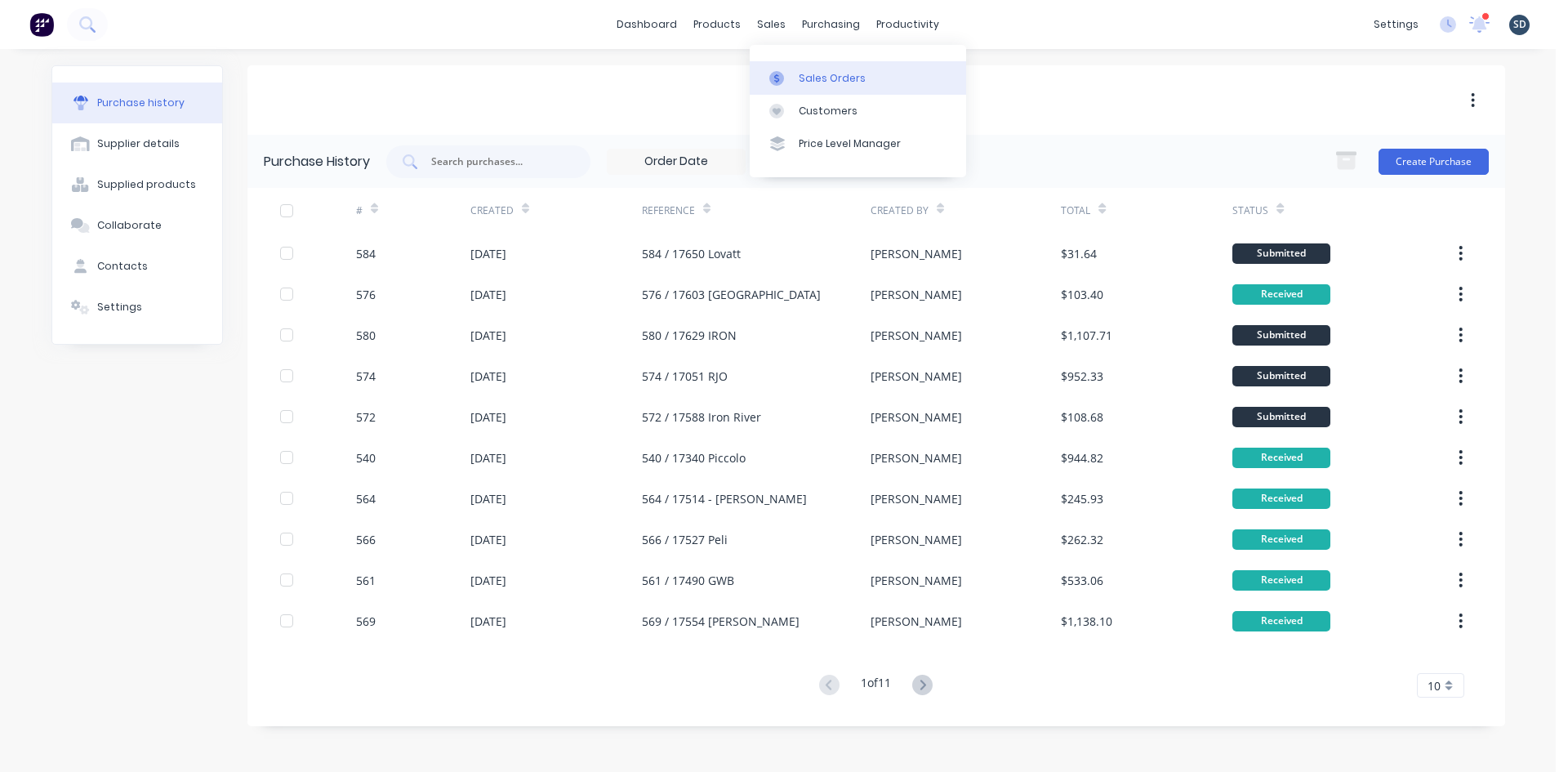
click at [807, 86] on link "Sales Orders" at bounding box center [857, 78] width 216 height 32
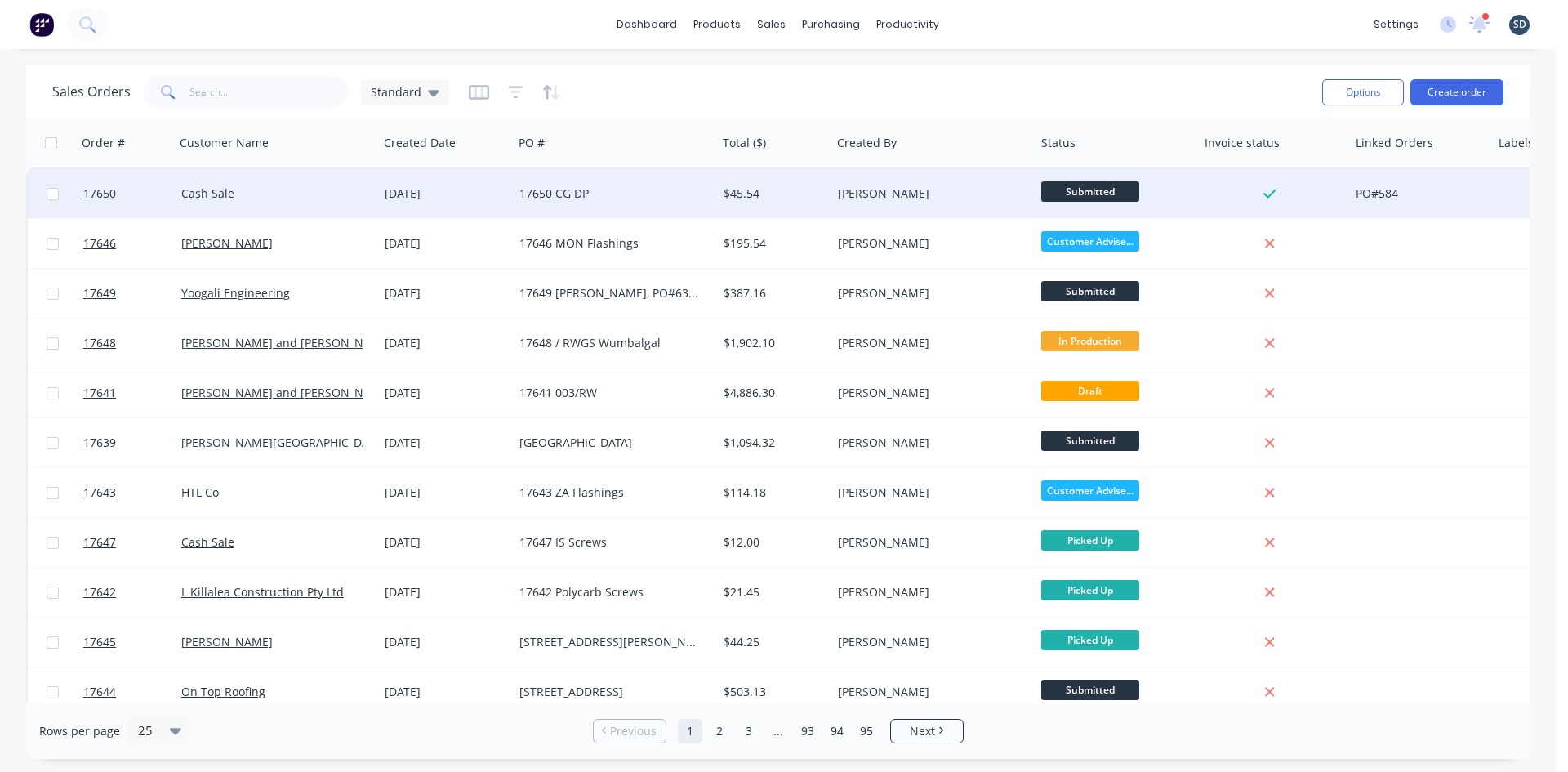
click at [279, 196] on div "Cash Sale" at bounding box center [272, 193] width 181 height 16
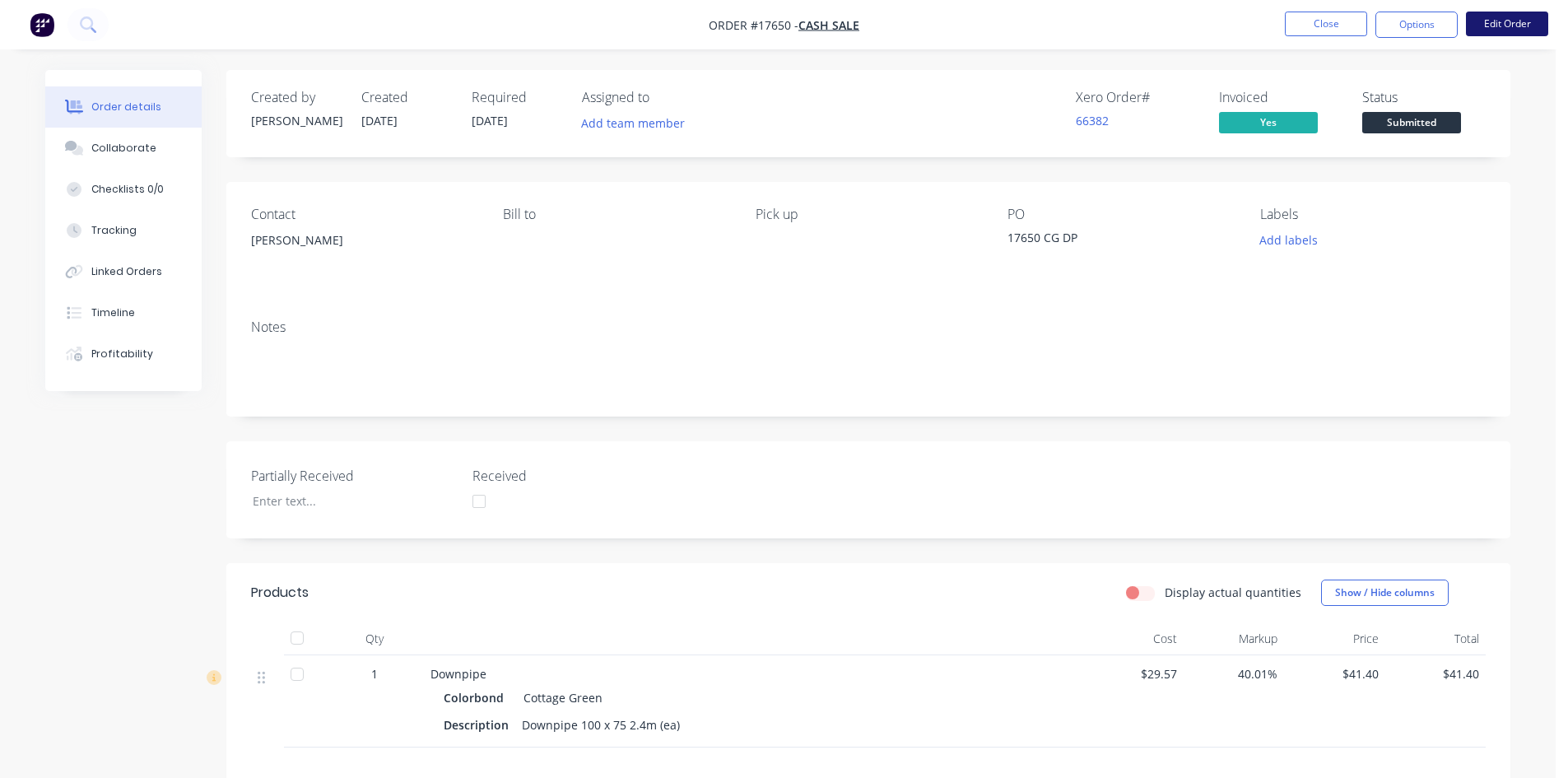
click at [1497, 12] on button "Edit Order" at bounding box center [1508, 23] width 83 height 25
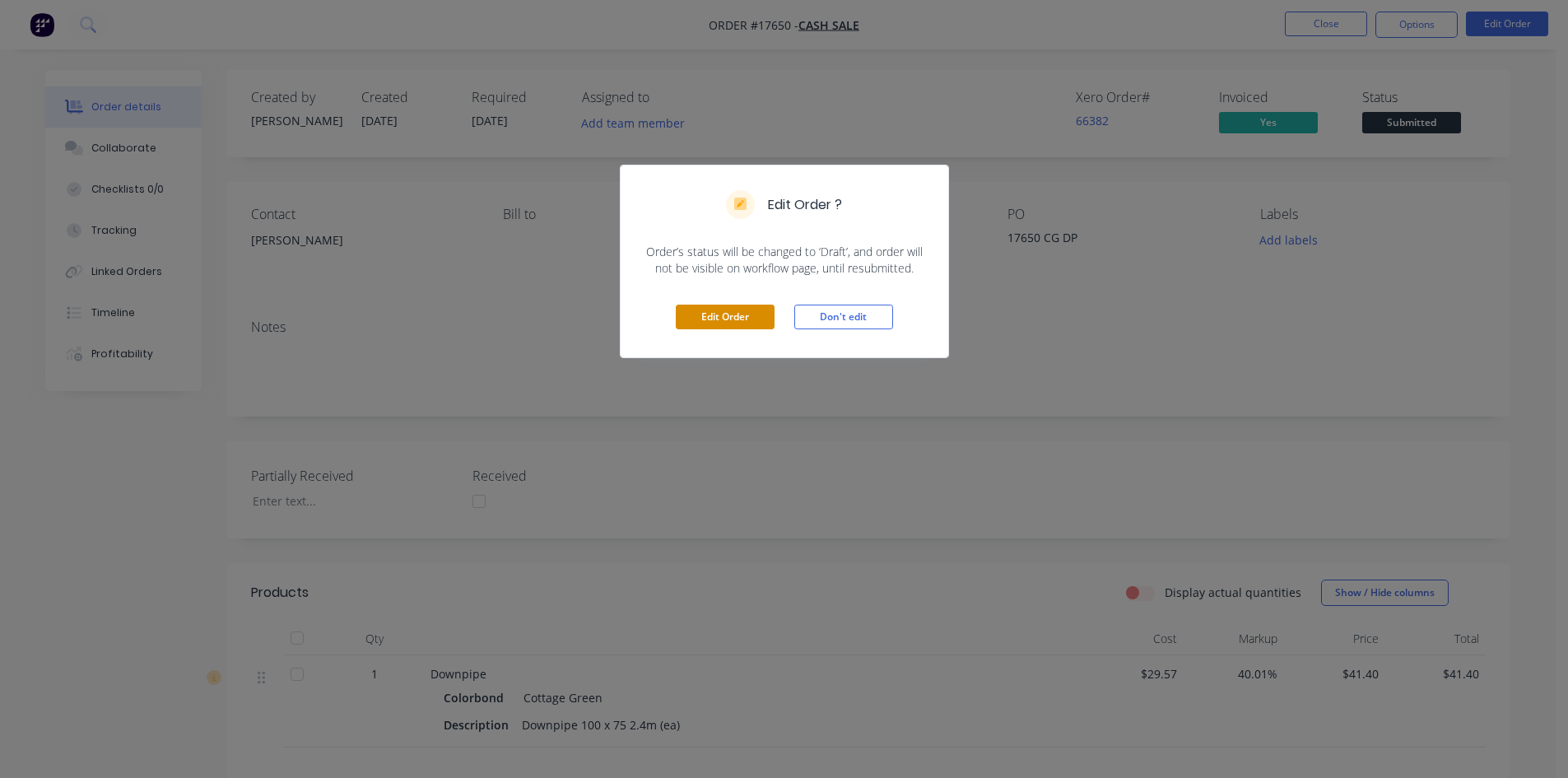
click at [703, 312] on button "Edit Order" at bounding box center [725, 317] width 99 height 25
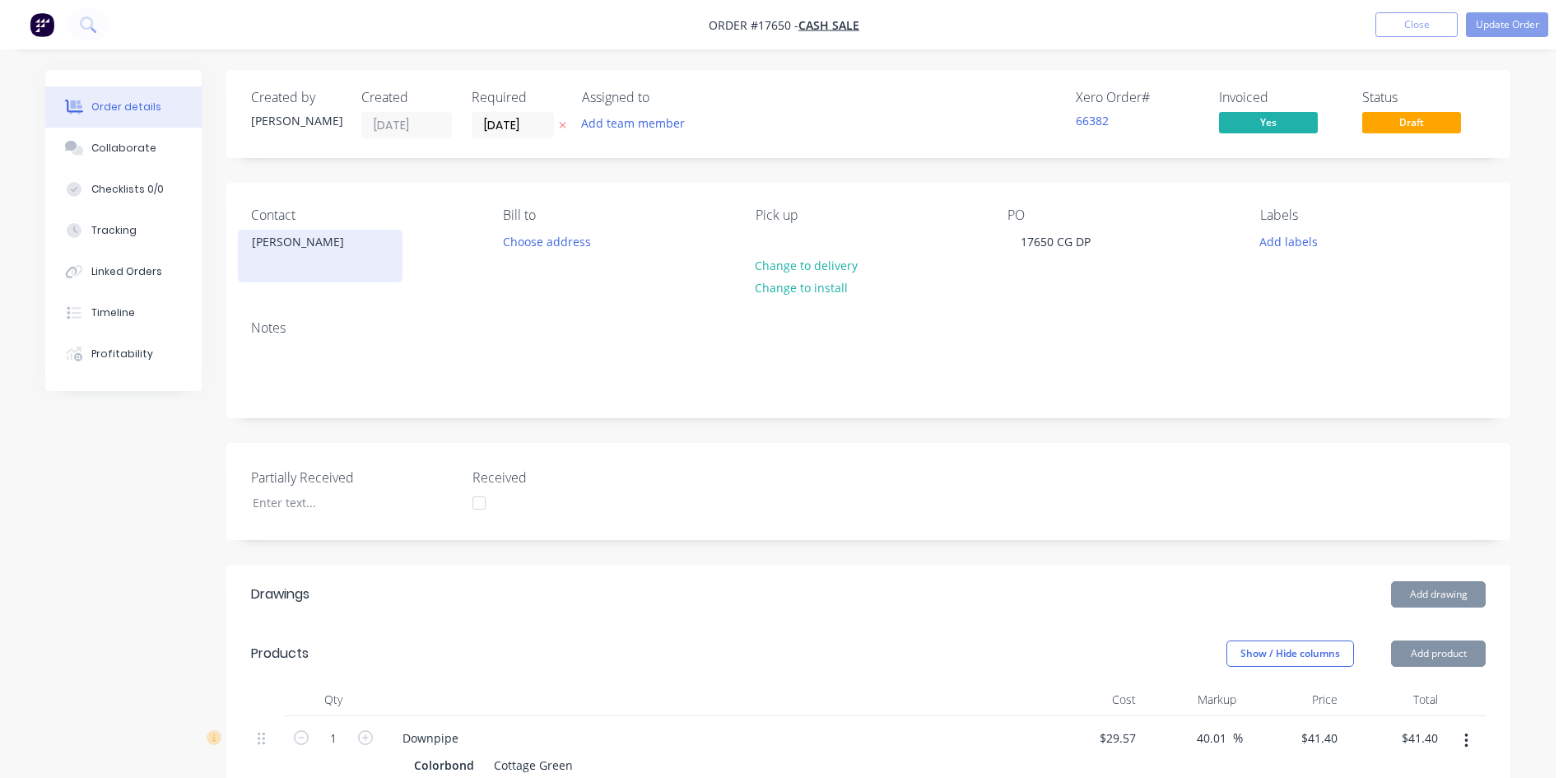
click at [310, 248] on div "[PERSON_NAME]" at bounding box center [320, 242] width 137 height 23
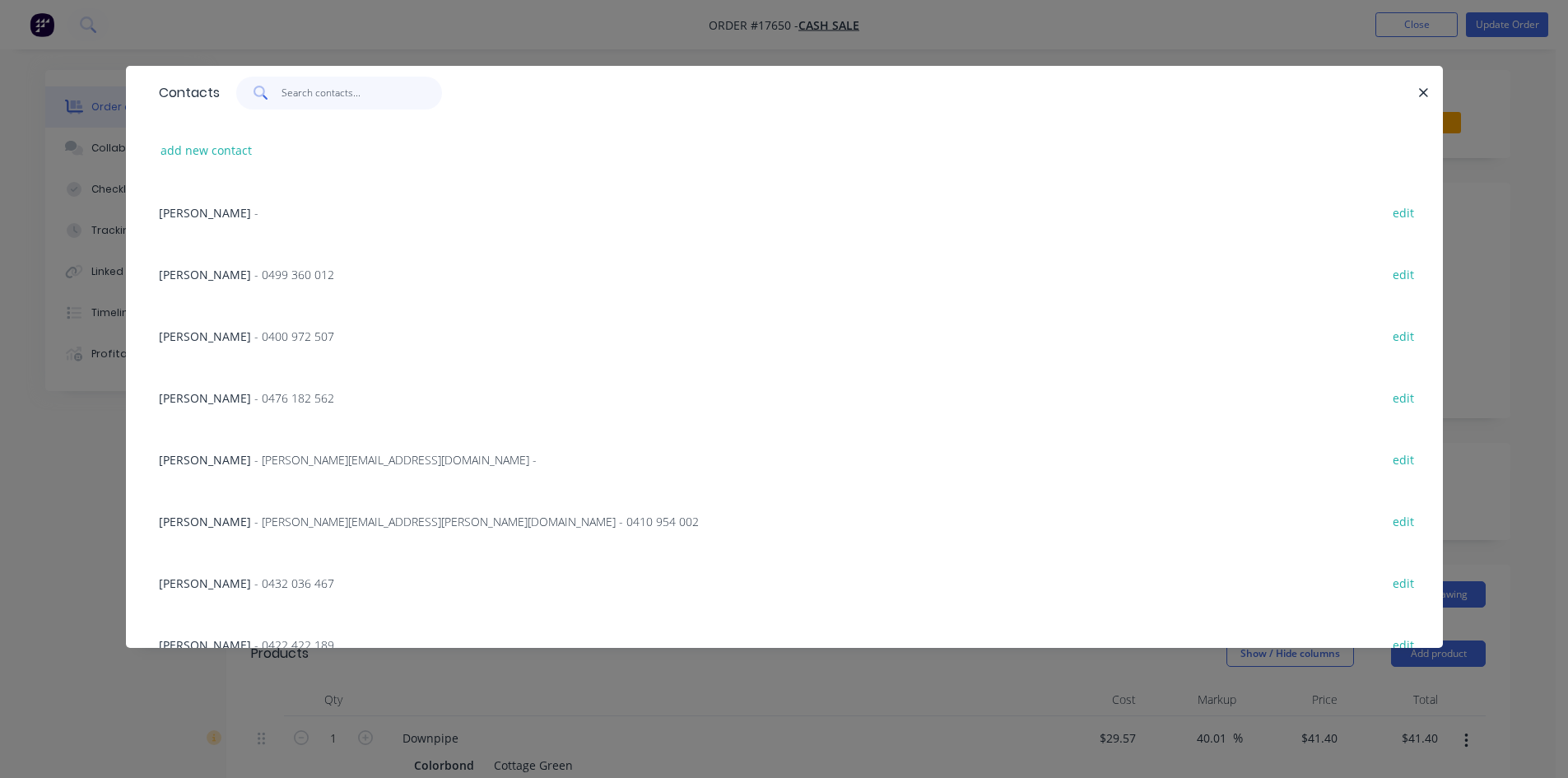
click at [321, 80] on input "text" at bounding box center [362, 93] width 160 height 33
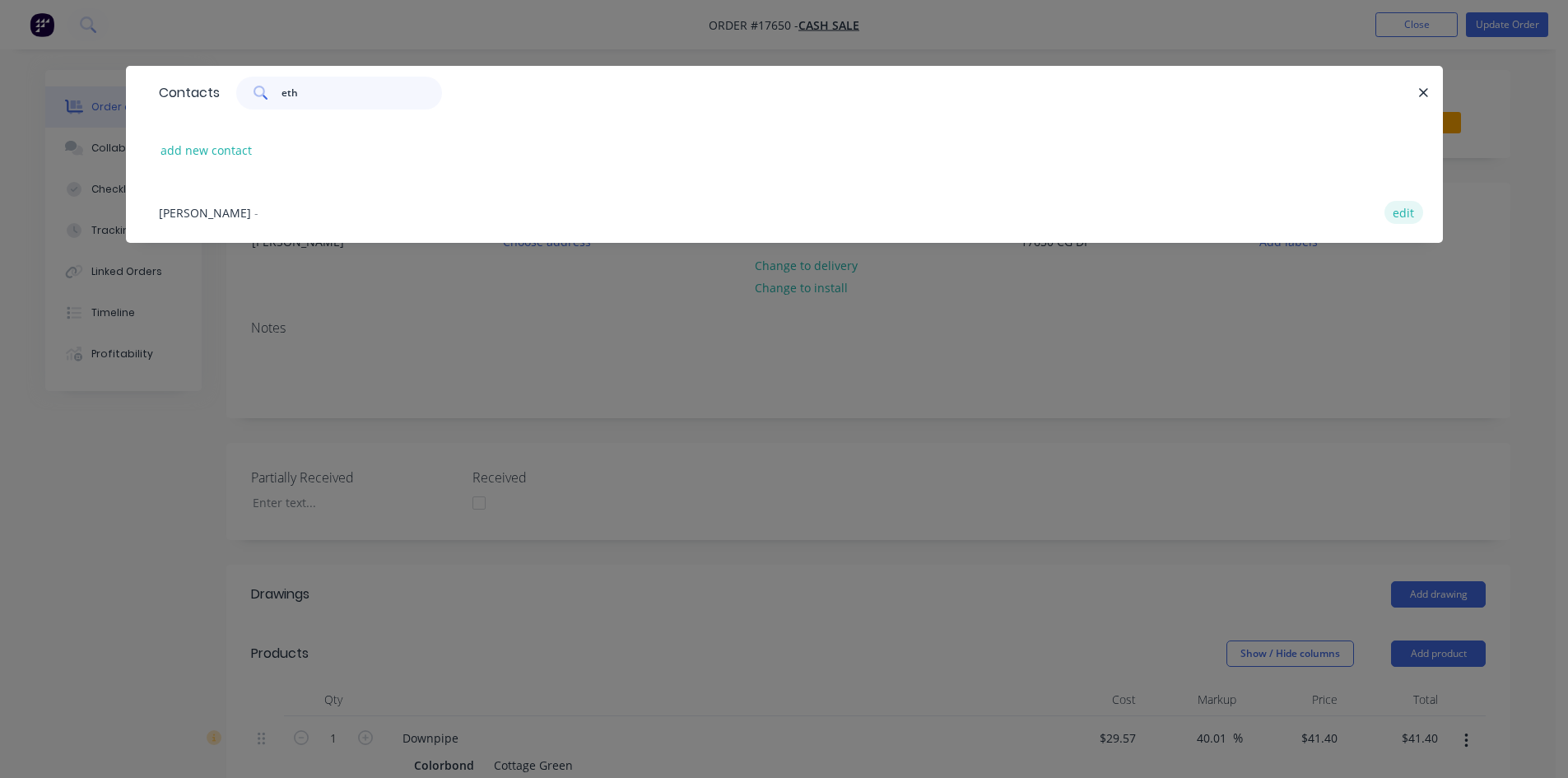
type input "eth"
click at [1406, 213] on button "edit" at bounding box center [1404, 212] width 39 height 22
select select "AU"
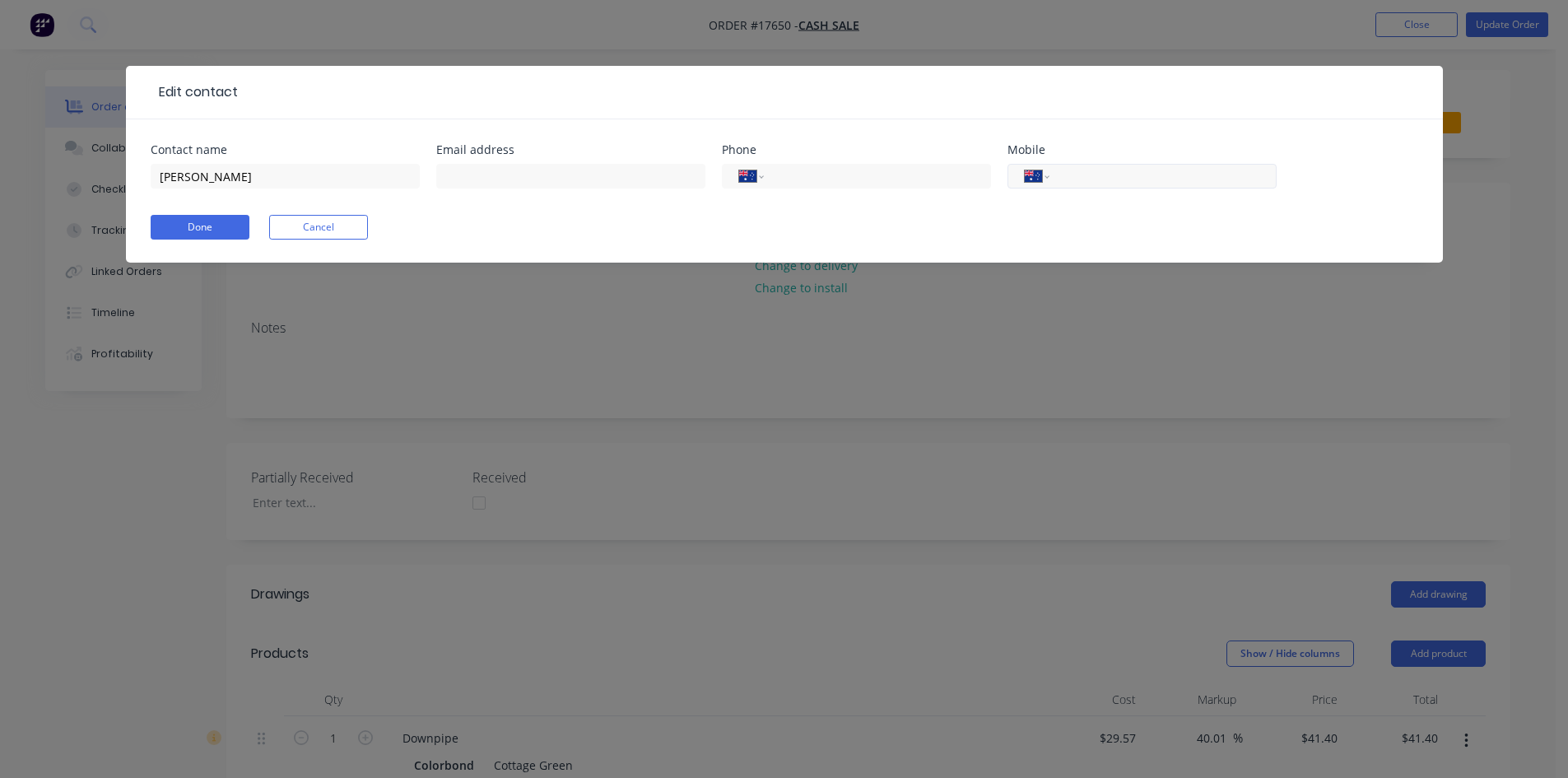
click at [1137, 176] on input "tel" at bounding box center [1159, 176] width 197 height 19
type input "0410 479 267"
click at [200, 229] on button "Done" at bounding box center [200, 227] width 99 height 25
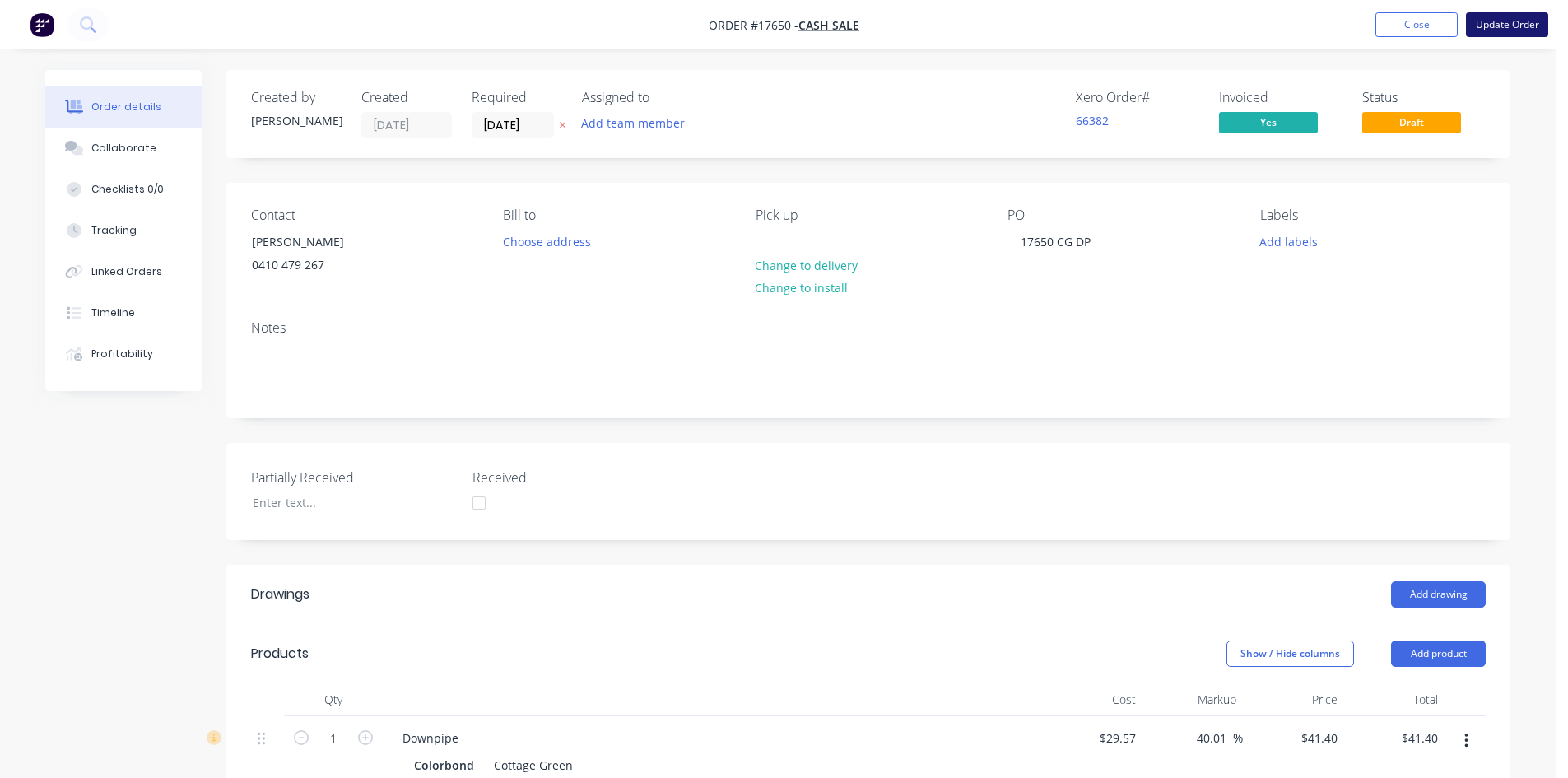
click at [1505, 17] on button "Update Order" at bounding box center [1508, 24] width 83 height 25
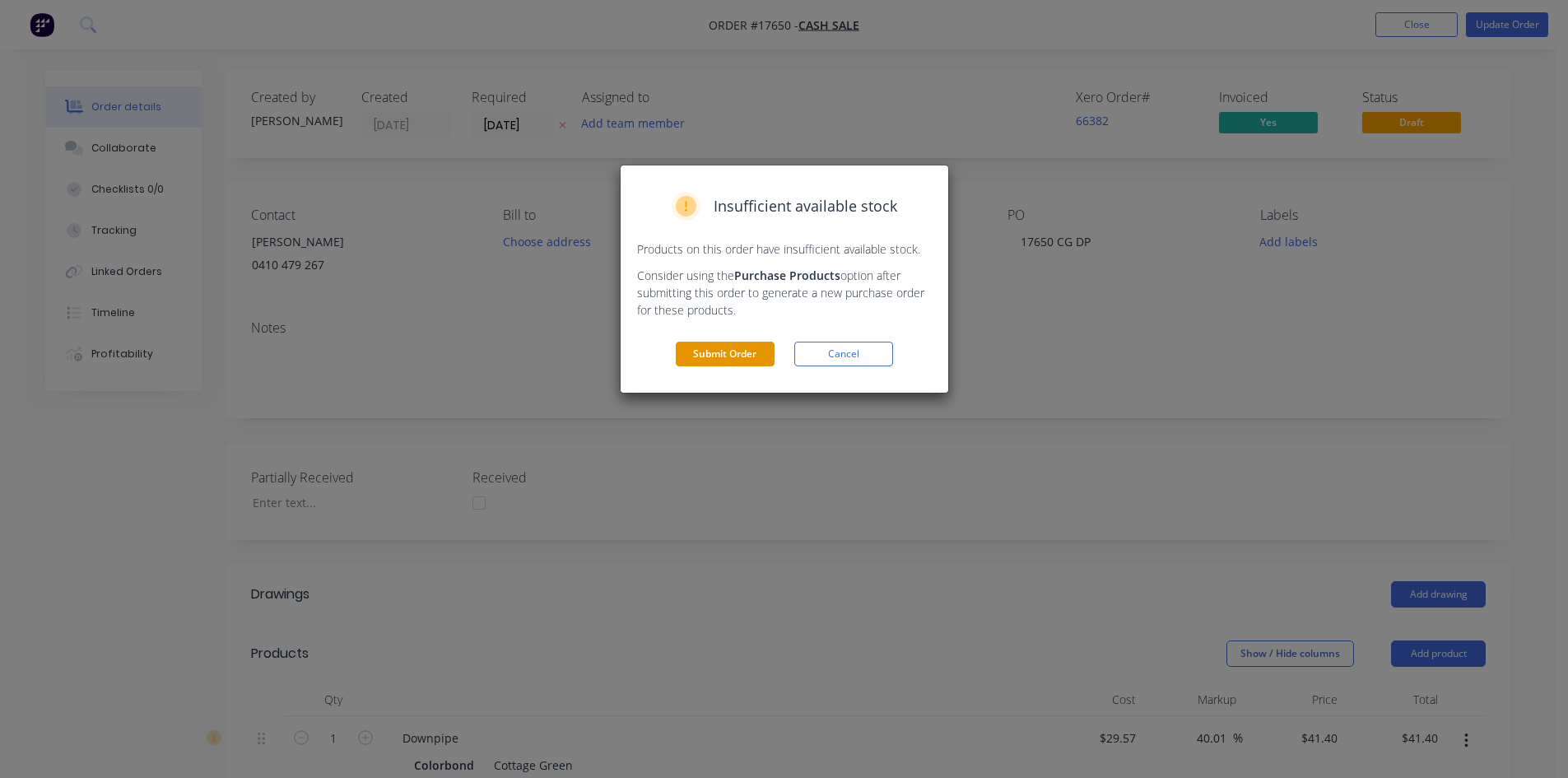
click at [722, 356] on button "Submit Order" at bounding box center [725, 354] width 99 height 25
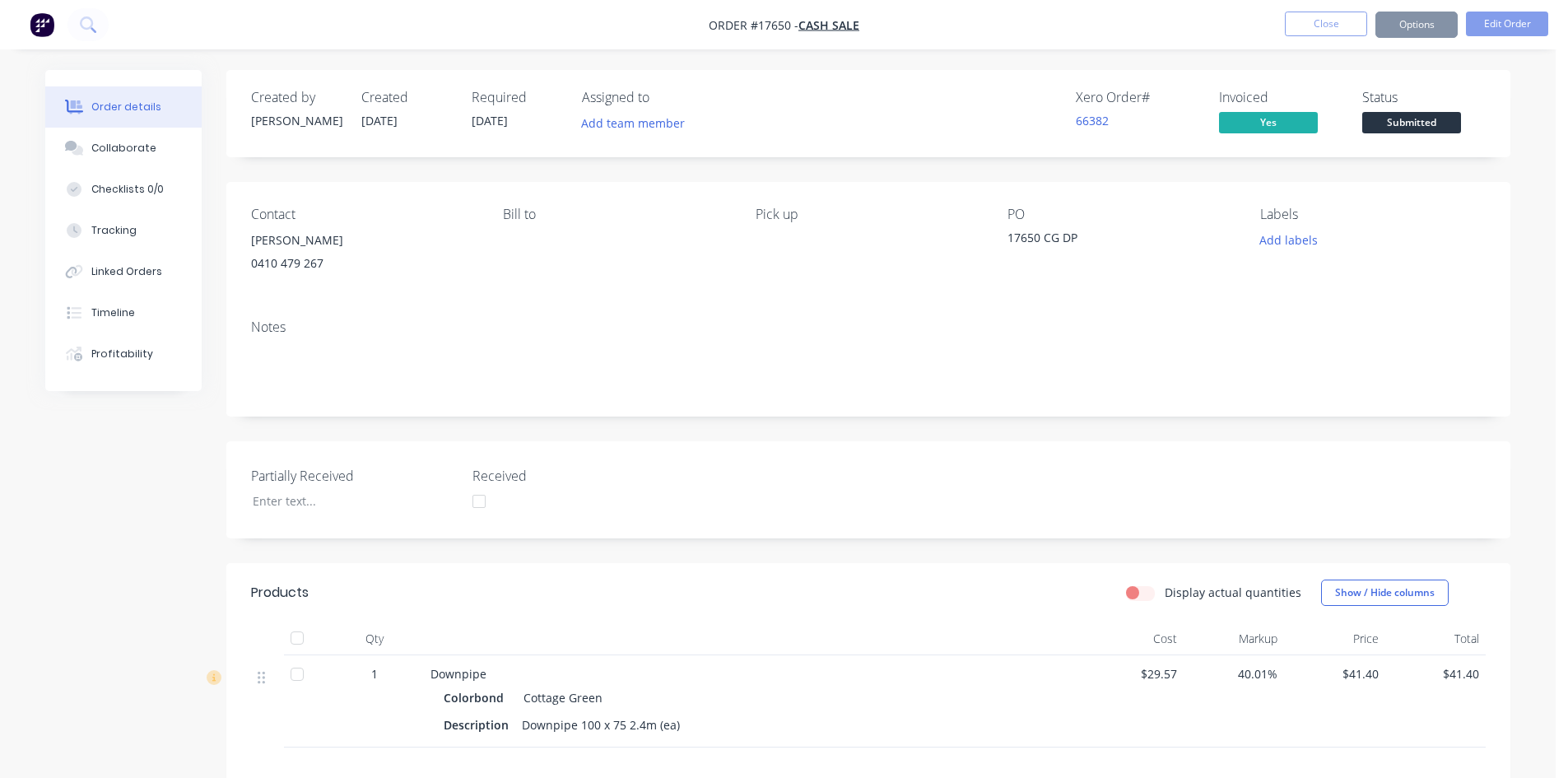
click at [1414, 122] on span "Submitted" at bounding box center [1411, 122] width 99 height 21
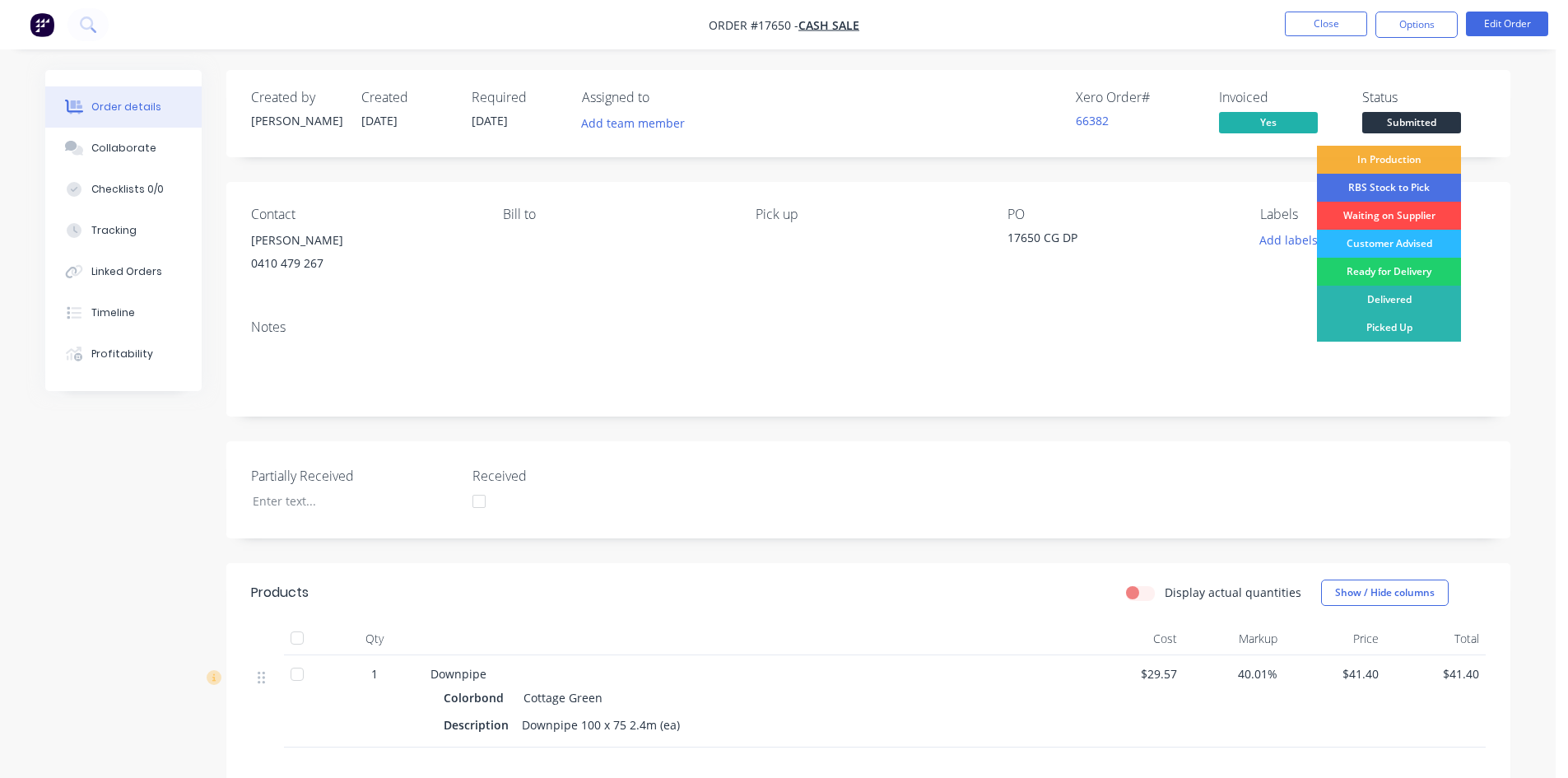
click at [1412, 218] on div "Waiting on Supplier" at bounding box center [1389, 215] width 144 height 28
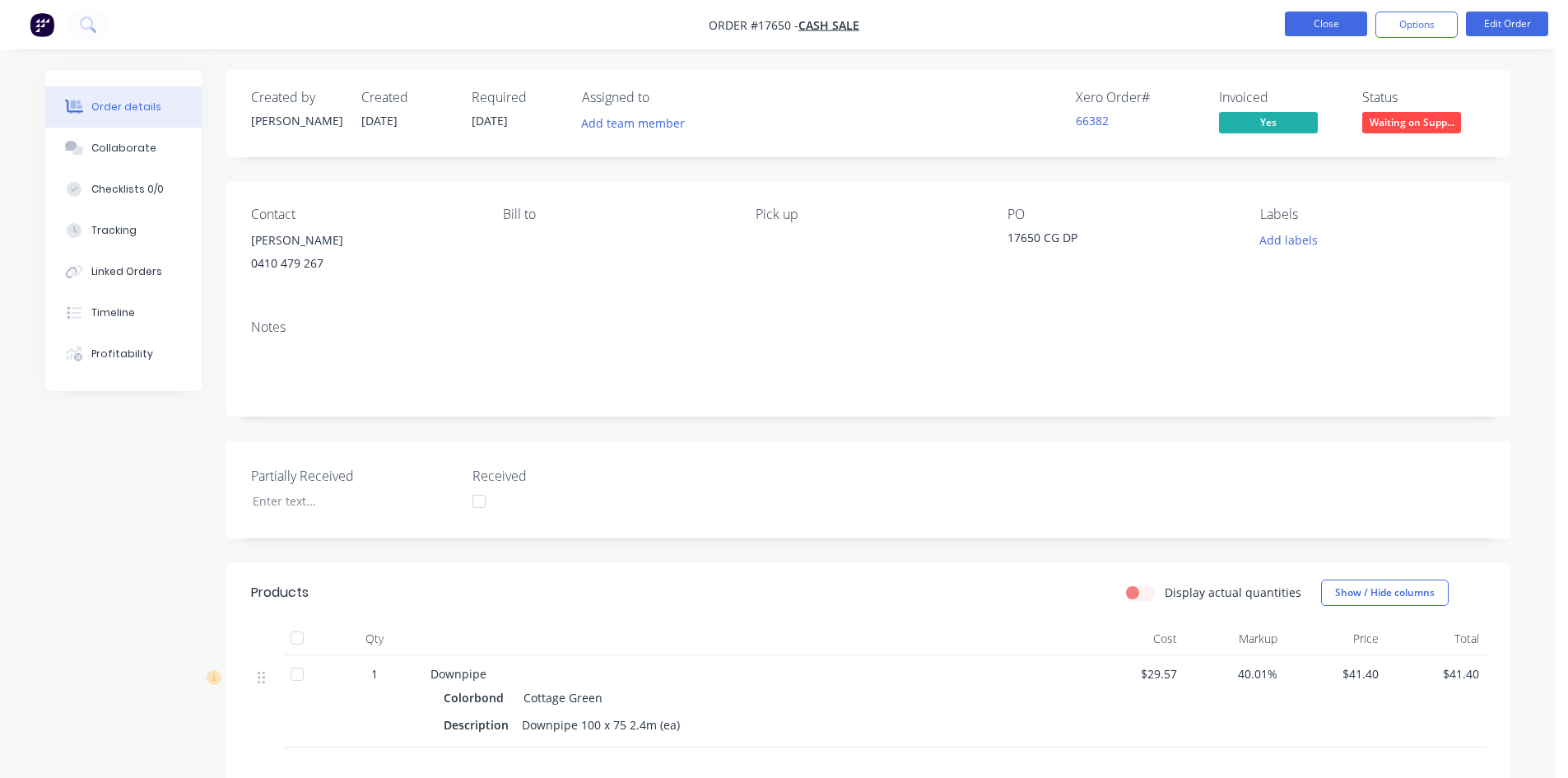
click at [1327, 19] on button "Close" at bounding box center [1327, 23] width 83 height 25
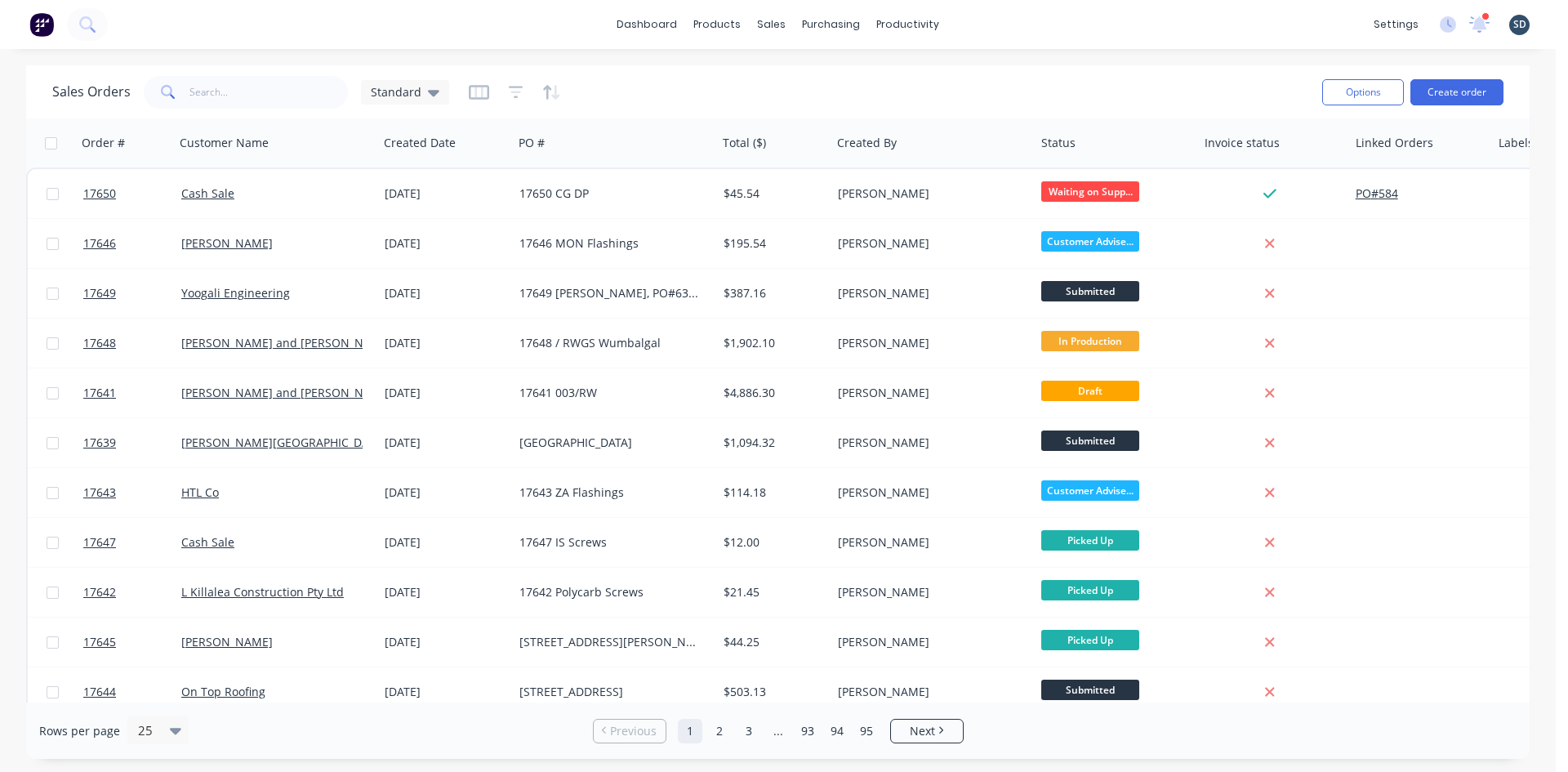
click at [993, 20] on div "dashboard products sales purchasing productivity dashboard products Product Cat…" at bounding box center [777, 24] width 1555 height 49
click at [1034, 32] on div "dashboard products sales purchasing productivity dashboard products Product Cat…" at bounding box center [777, 24] width 1555 height 49
